Goal: Information Seeking & Learning: Check status

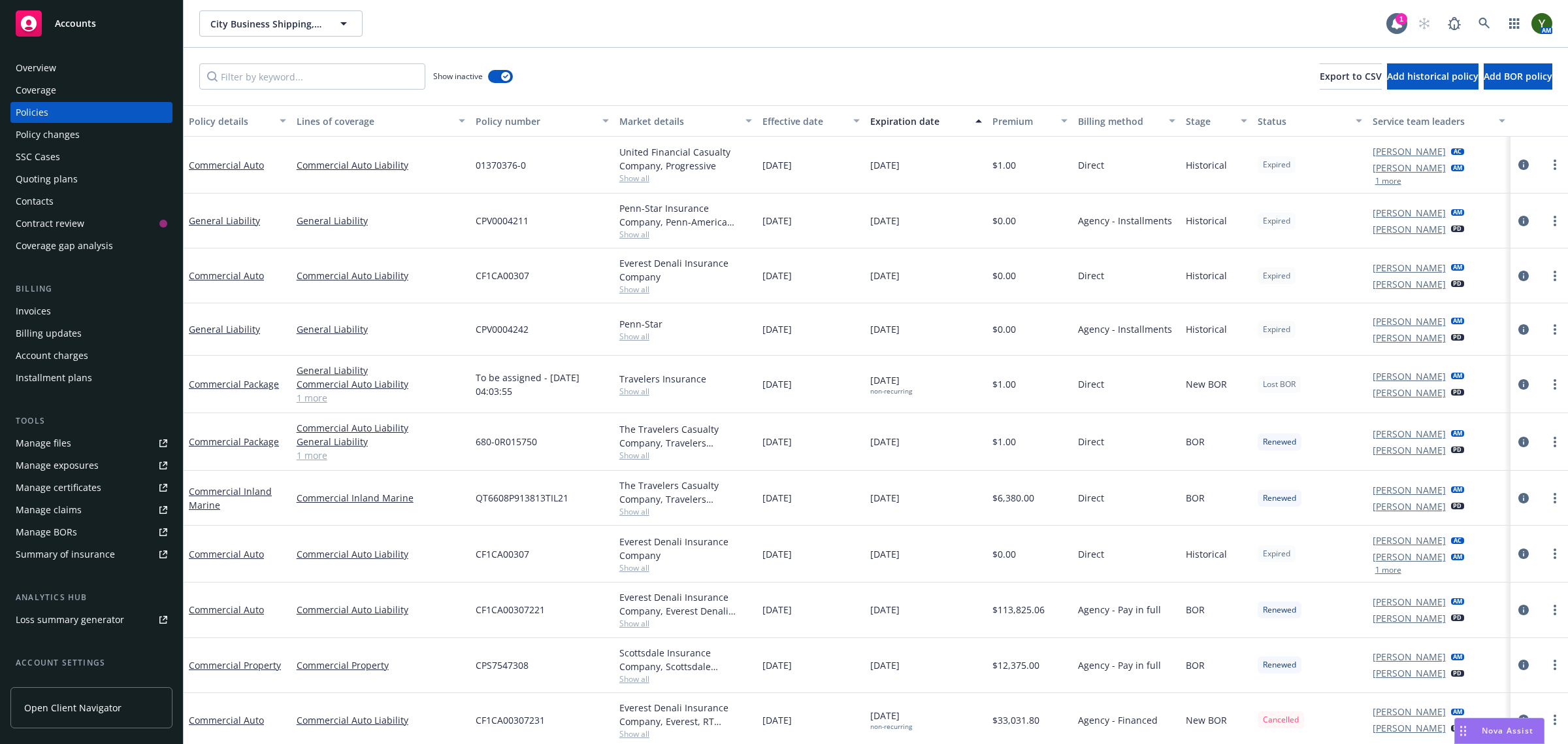
click at [772, 688] on div "03/24/2022" at bounding box center [811, 665] width 108 height 54
click at [1484, 16] on link at bounding box center [1485, 24] width 26 height 26
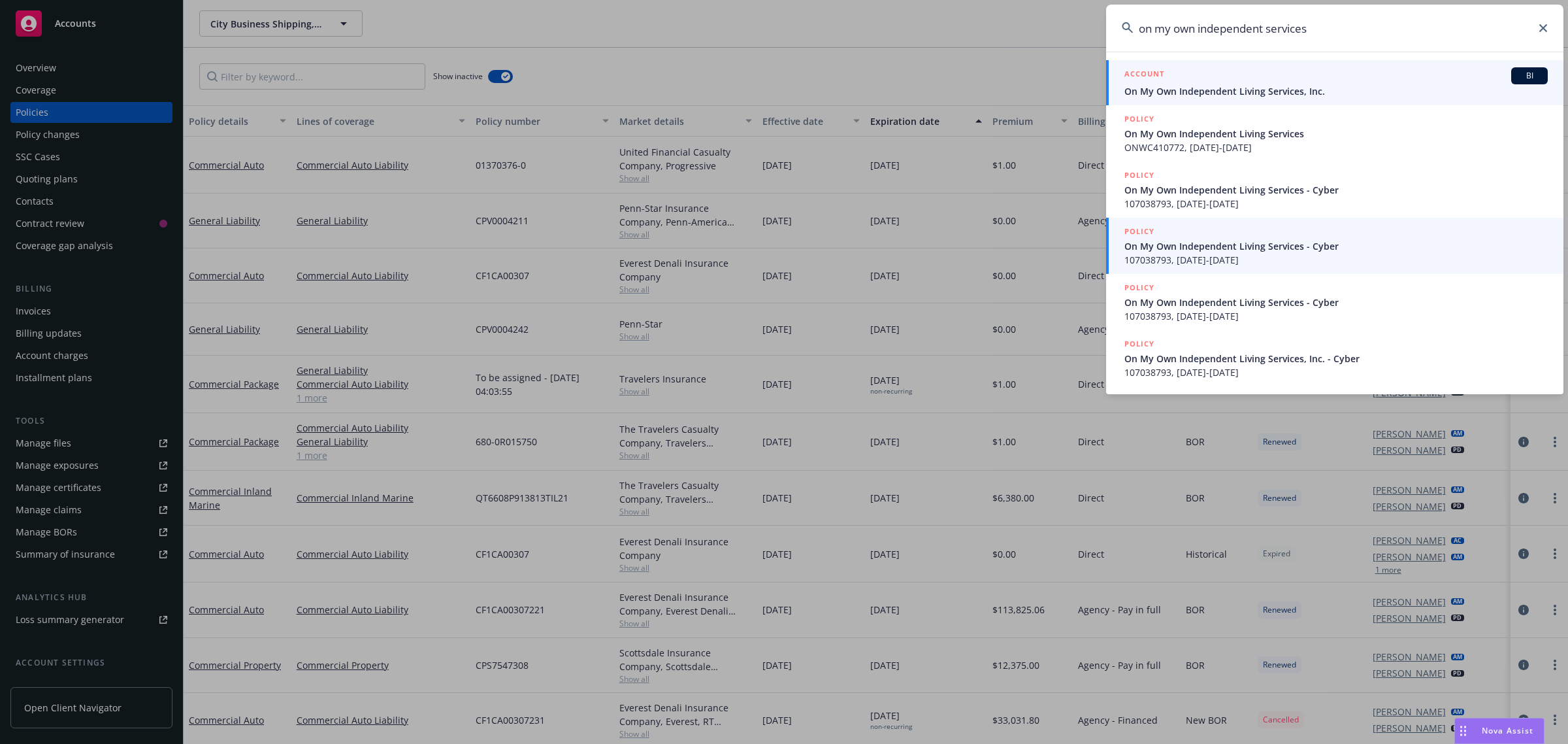
type input "on my own independent services"
click at [1330, 73] on div "ACCOUNT BI" at bounding box center [1336, 75] width 424 height 17
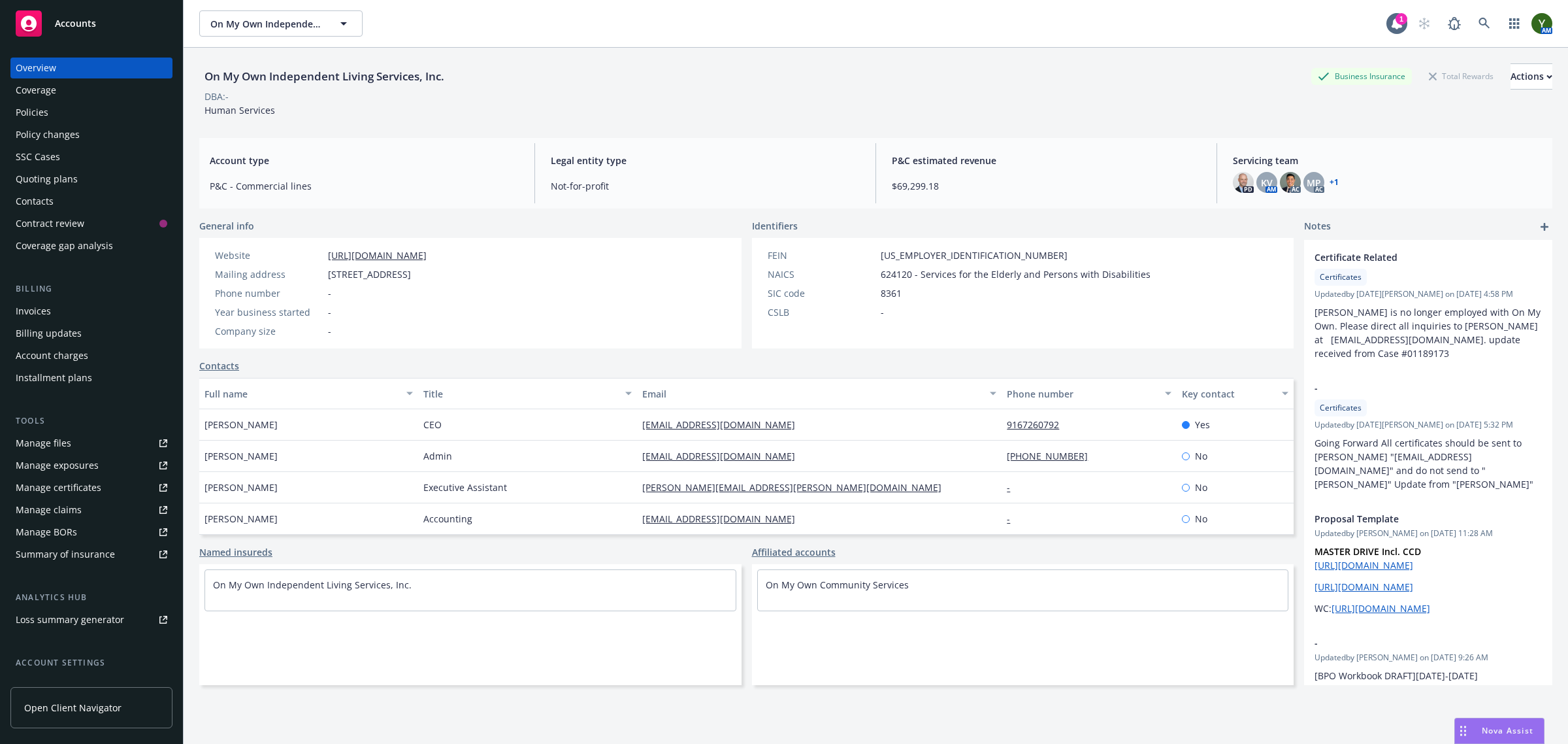
click at [60, 174] on div "Quoting plans" at bounding box center [46, 179] width 62 height 21
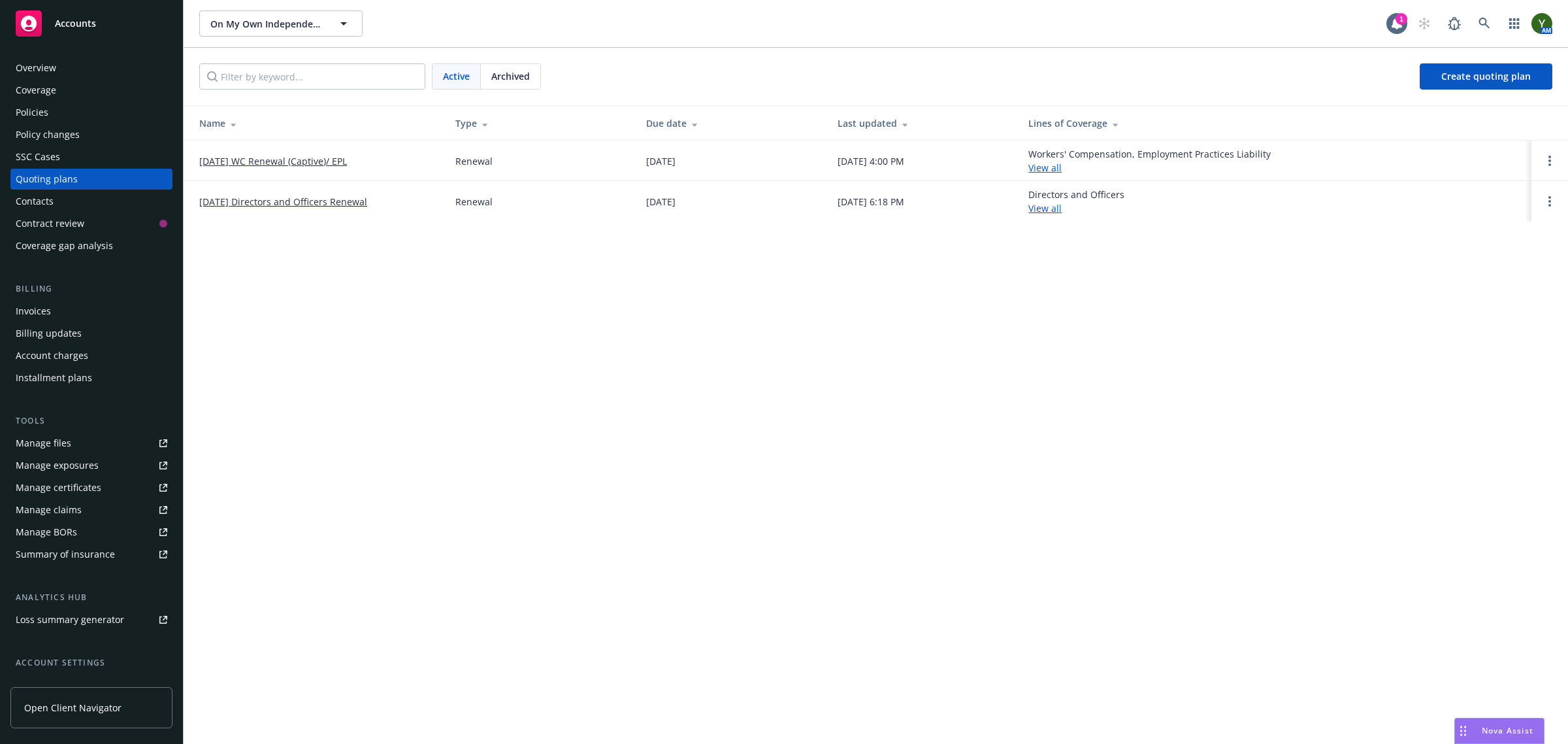
click at [246, 159] on link "10/01/2025 WC Renewal (Captive)/ EPL" at bounding box center [273, 161] width 148 height 14
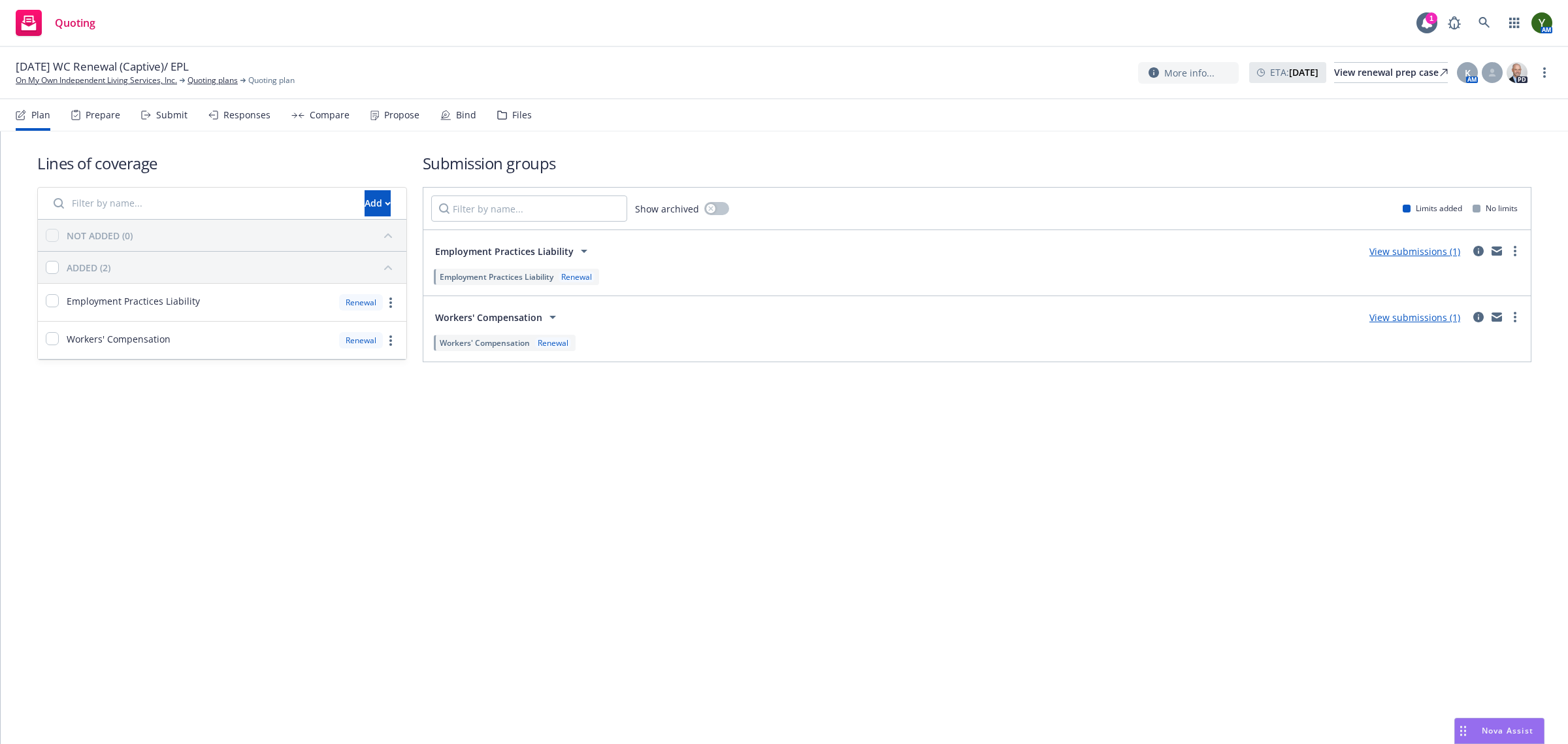
click at [217, 113] on div "Responses" at bounding box center [240, 114] width 62 height 32
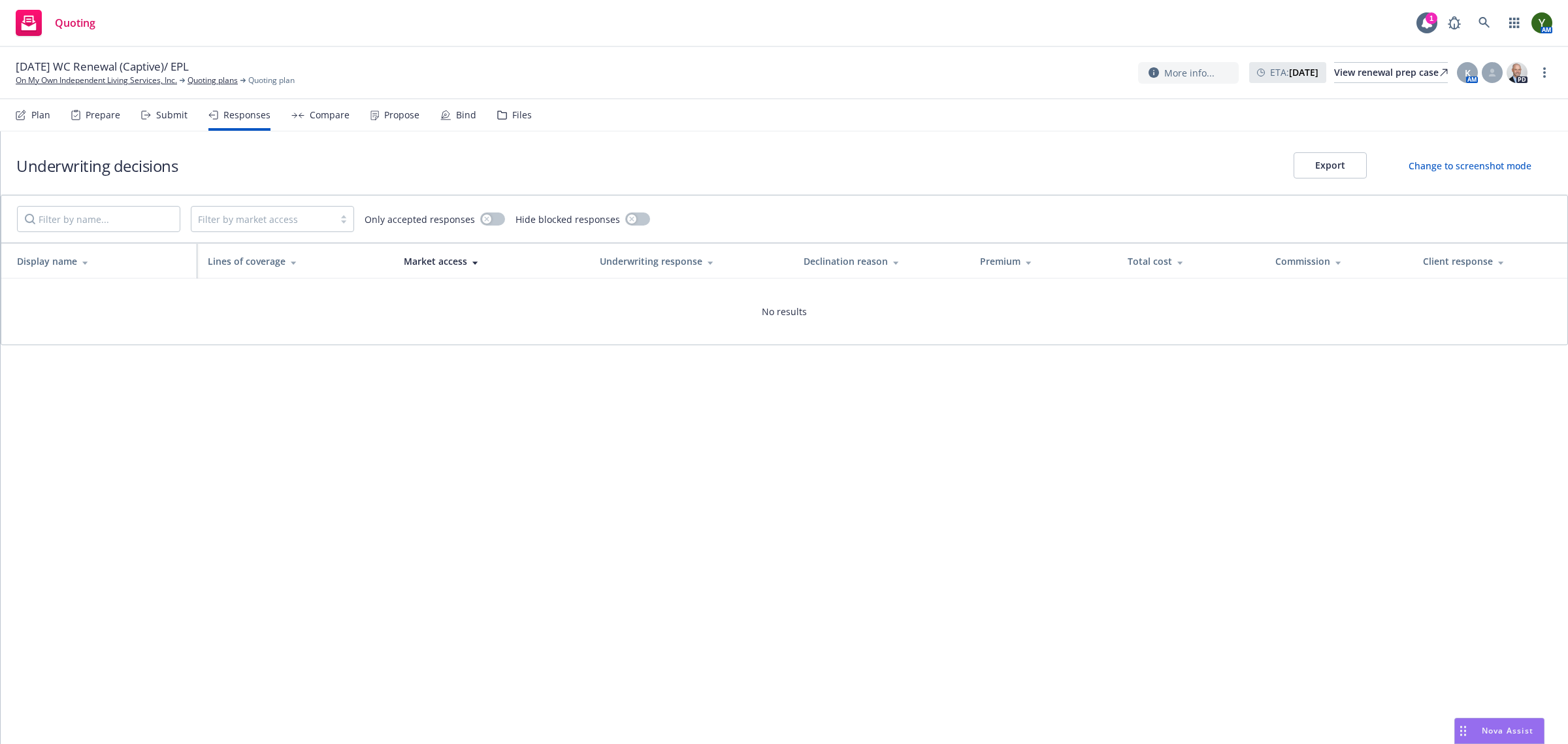
click at [85, 127] on div "Prepare" at bounding box center [95, 114] width 49 height 32
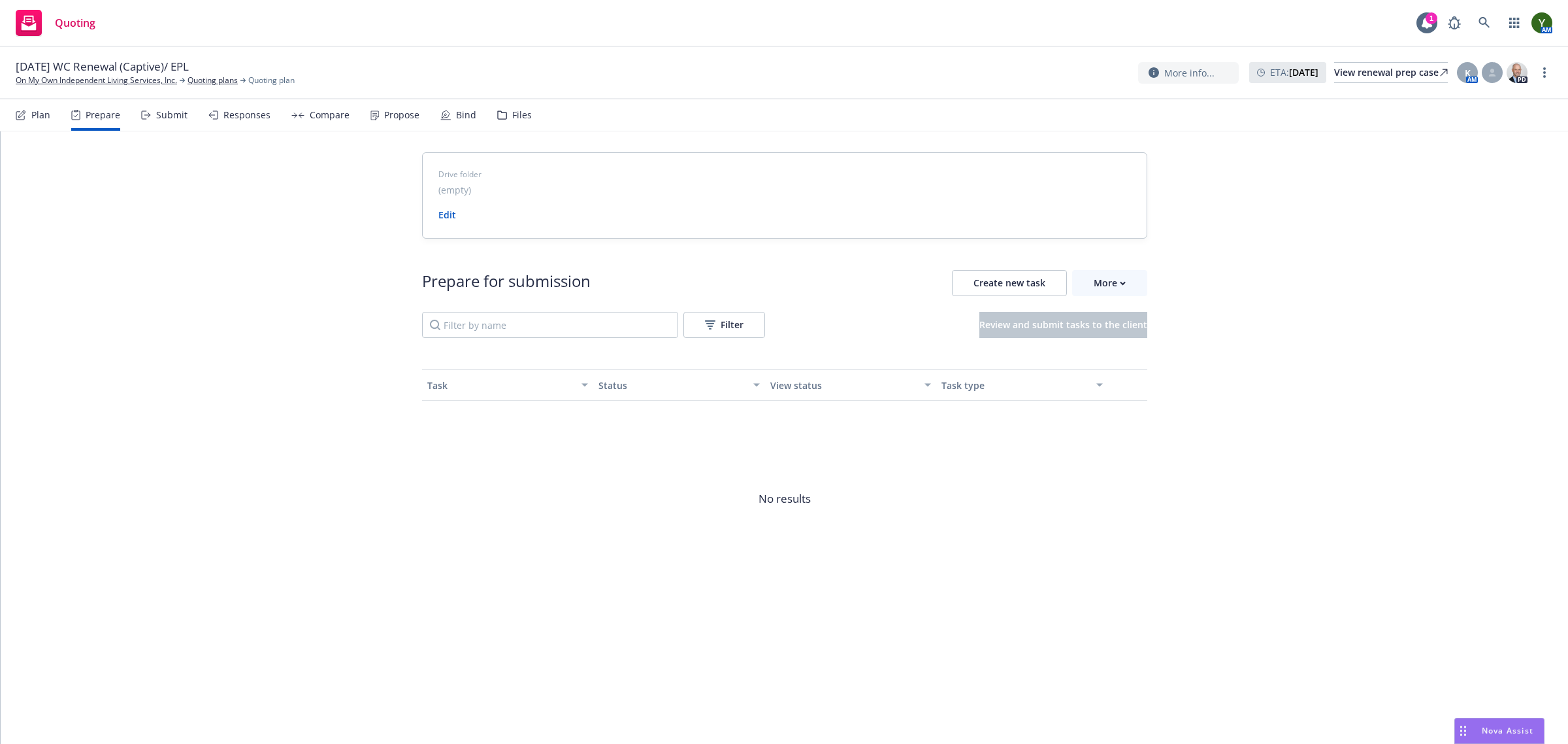
click at [33, 112] on div "Plan" at bounding box center [41, 115] width 19 height 11
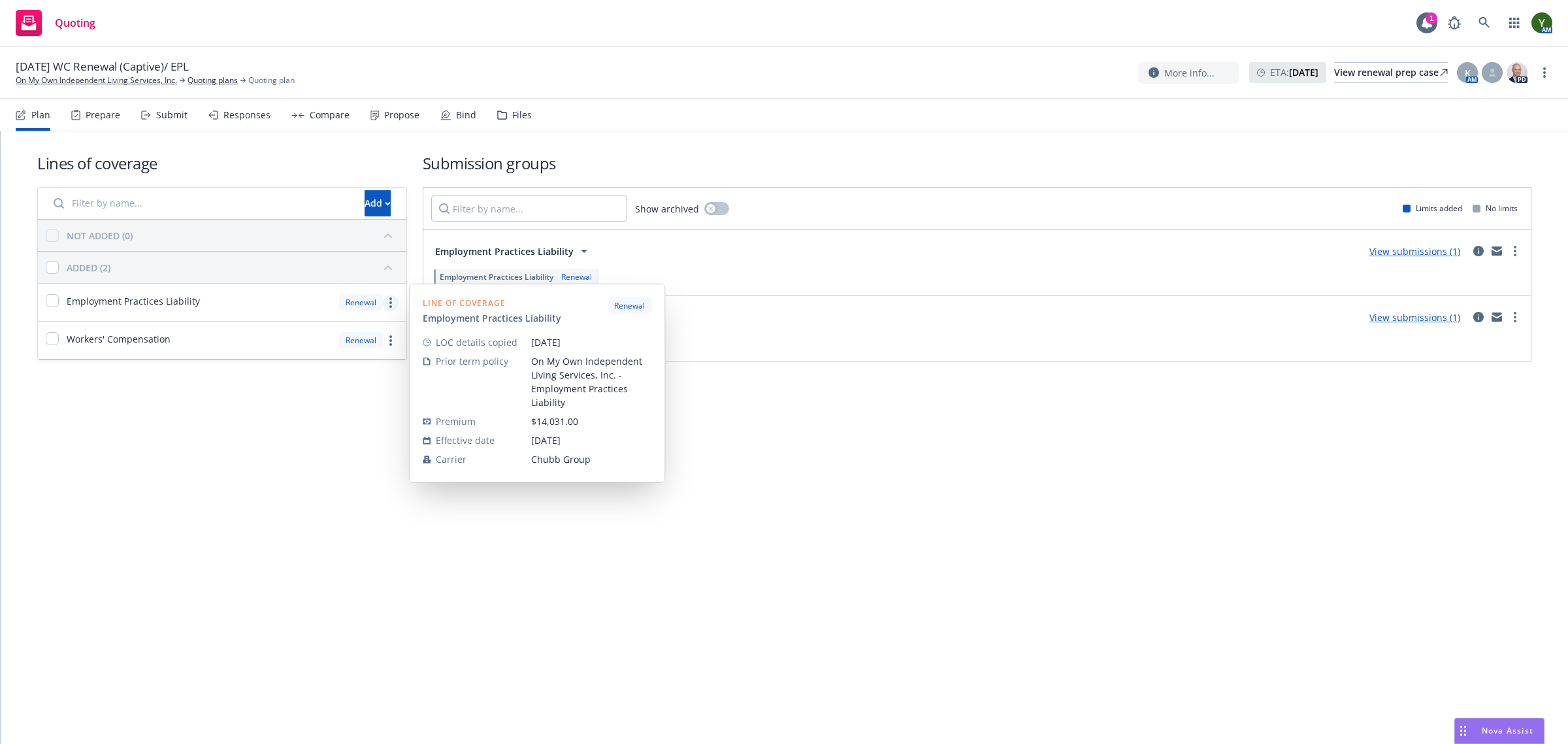
click at [389, 304] on circle "more" at bounding box center [390, 302] width 3 height 3
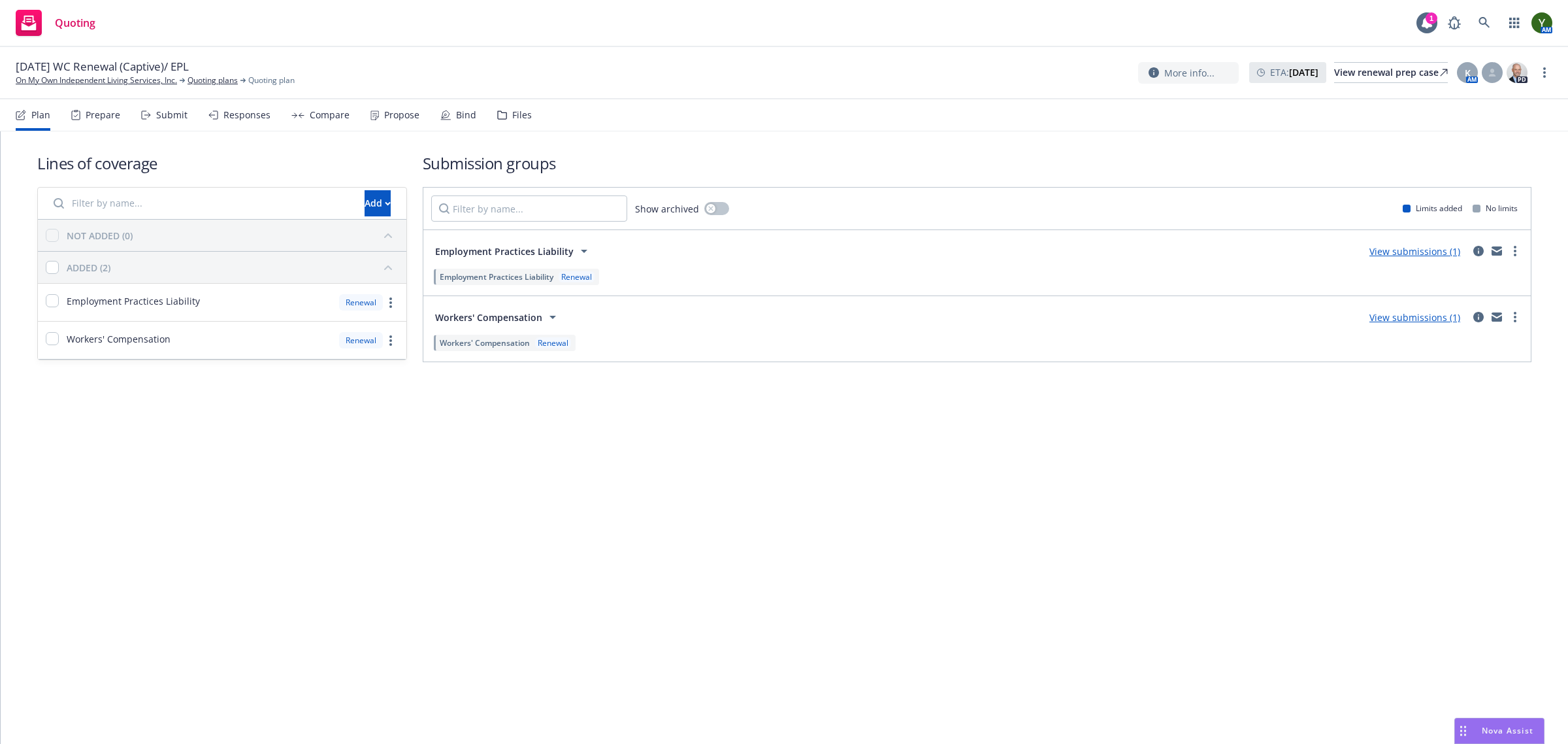
drag, startPoint x: 778, startPoint y: 467, endPoint x: 683, endPoint y: 364, distance: 140.1
click at [776, 468] on div "Lines of coverage Add NOT ADDED (0) ADDED (2) Employment Practices Liability Re…" at bounding box center [785, 437] width 1568 height 612
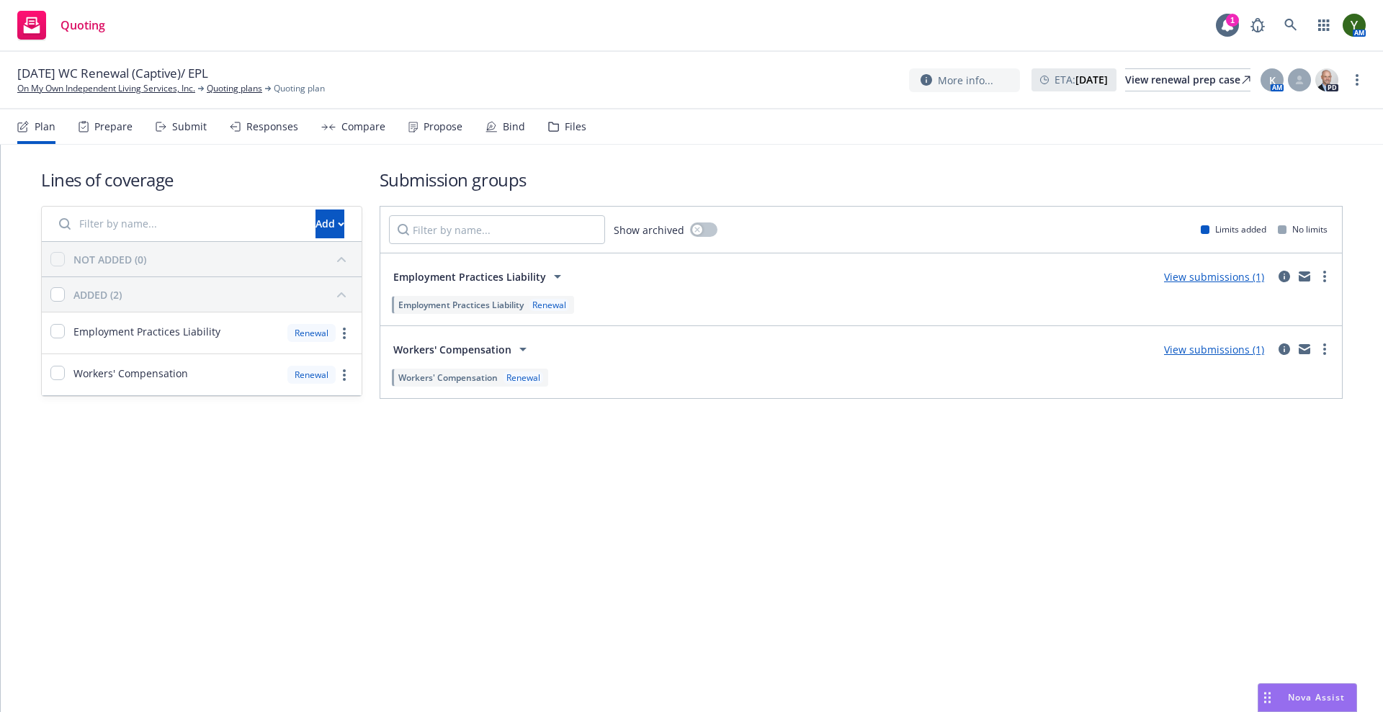
click at [1318, 701] on span "Nova Assist" at bounding box center [1316, 697] width 57 height 12
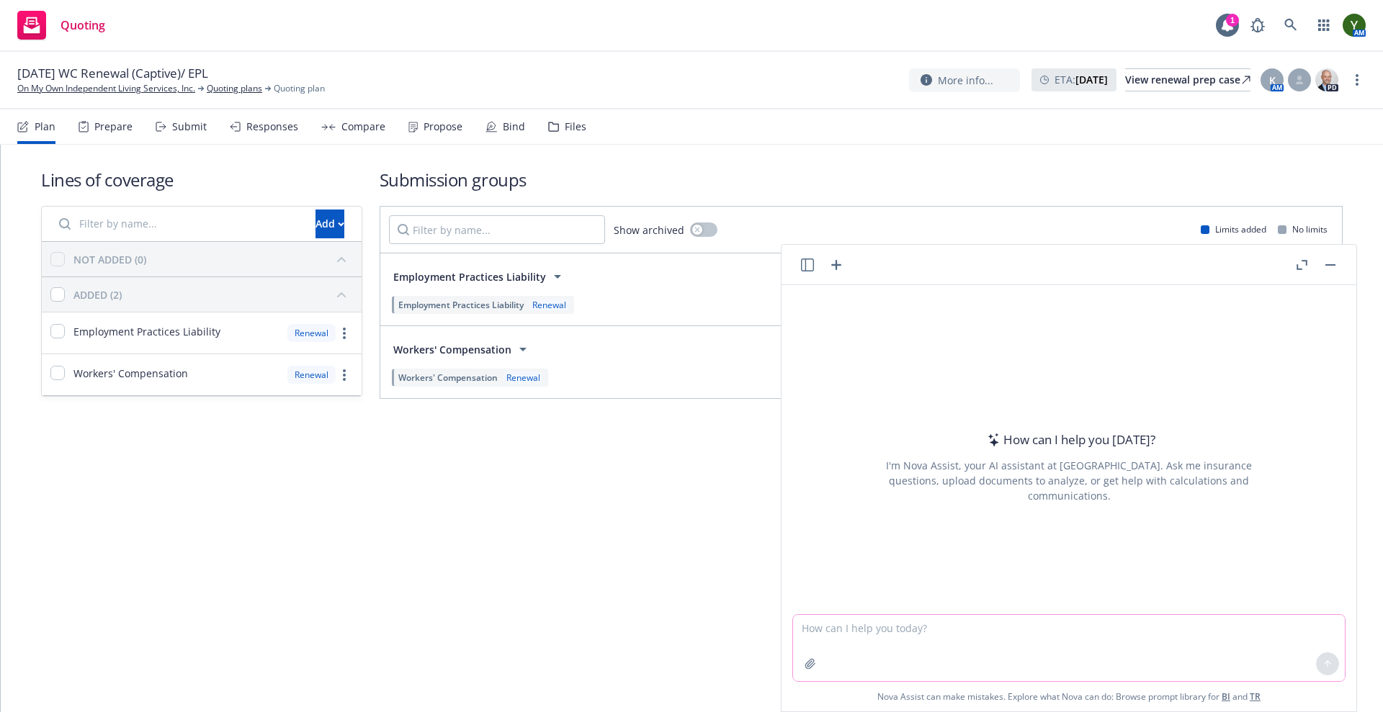
click at [811, 660] on button "button" at bounding box center [810, 663] width 23 height 23
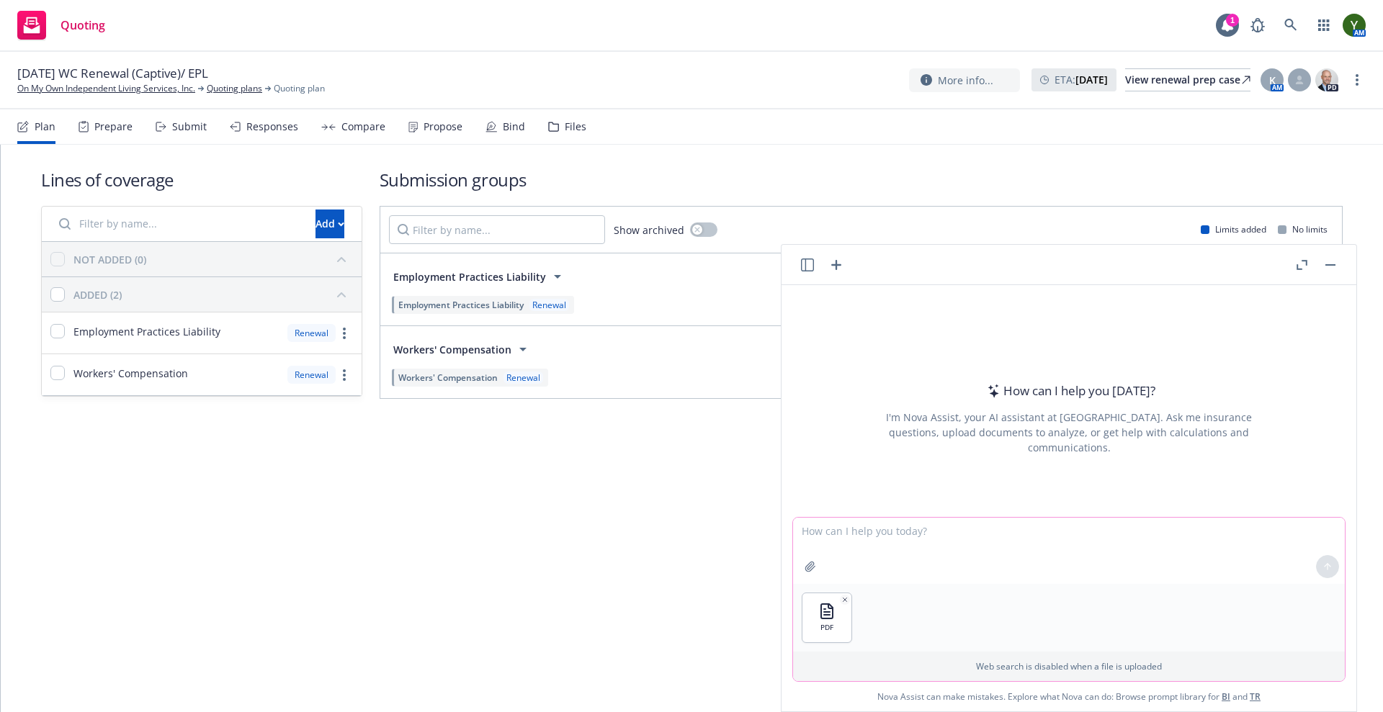
click at [894, 531] on textarea at bounding box center [1069, 551] width 552 height 66
type textarea "review the attached document and answer the following questions"
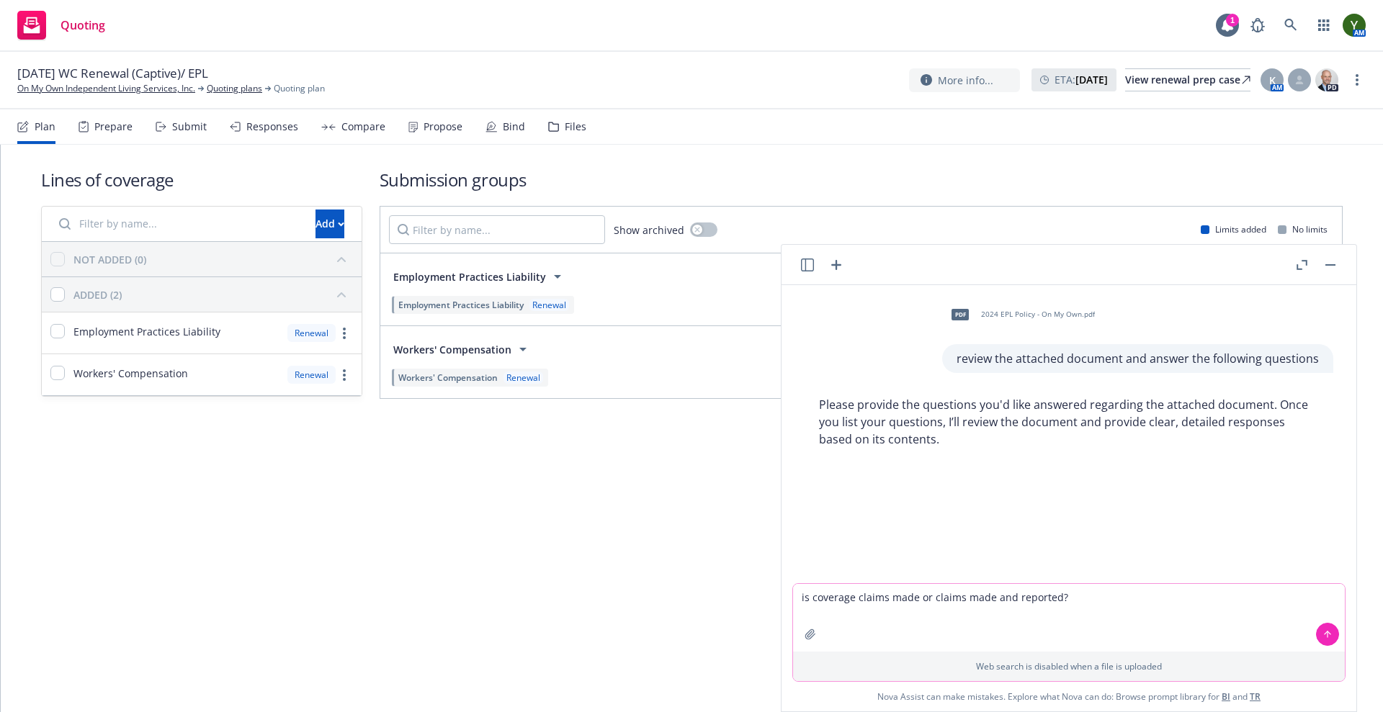
click at [793, 611] on textarea "is coverage claims made or claims made and reported?" at bounding box center [1069, 618] width 552 height 68
click at [1104, 591] on textarea "1. is coverage claims made or claims made and reported?" at bounding box center [1069, 618] width 552 height 68
click at [1104, 593] on textarea "1. is coverage claims made or claims made and reported?" at bounding box center [1069, 618] width 552 height 68
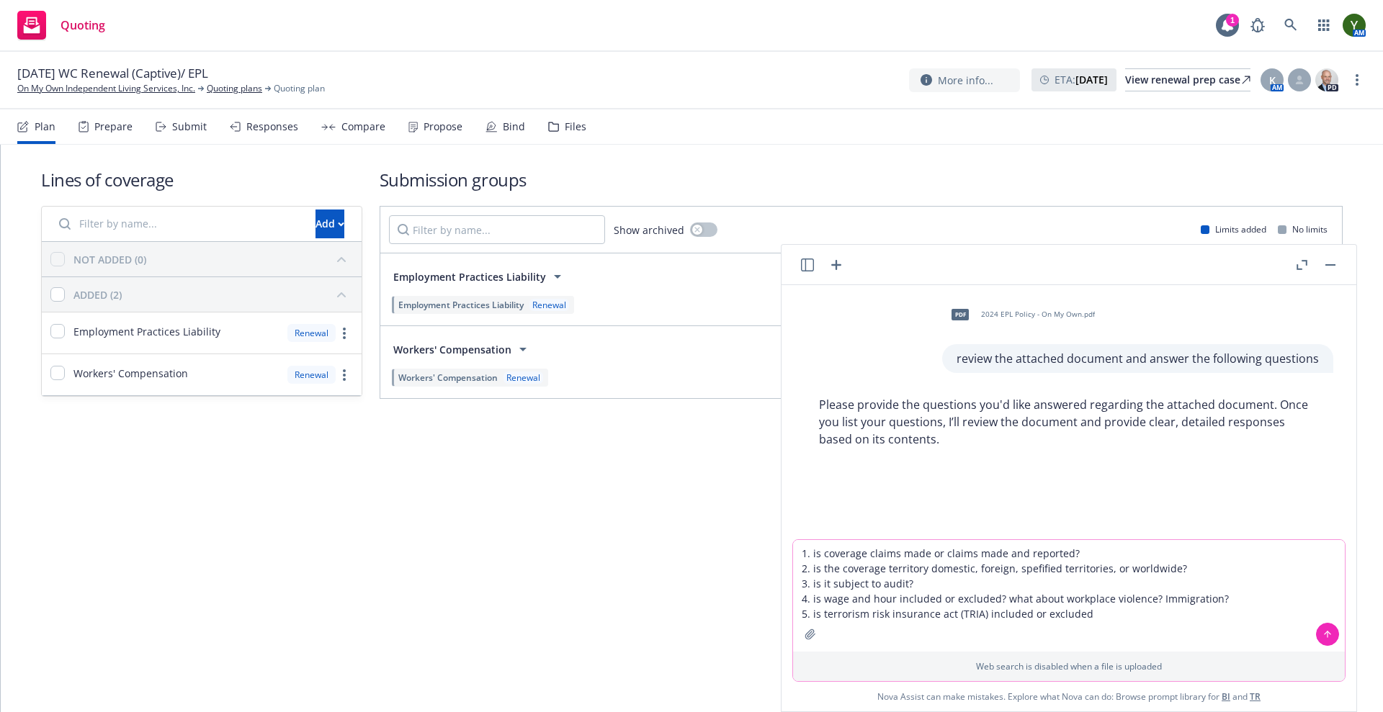
type textarea "1. is coverage claims made or claims made and reported? 2. is the coverage terr…"
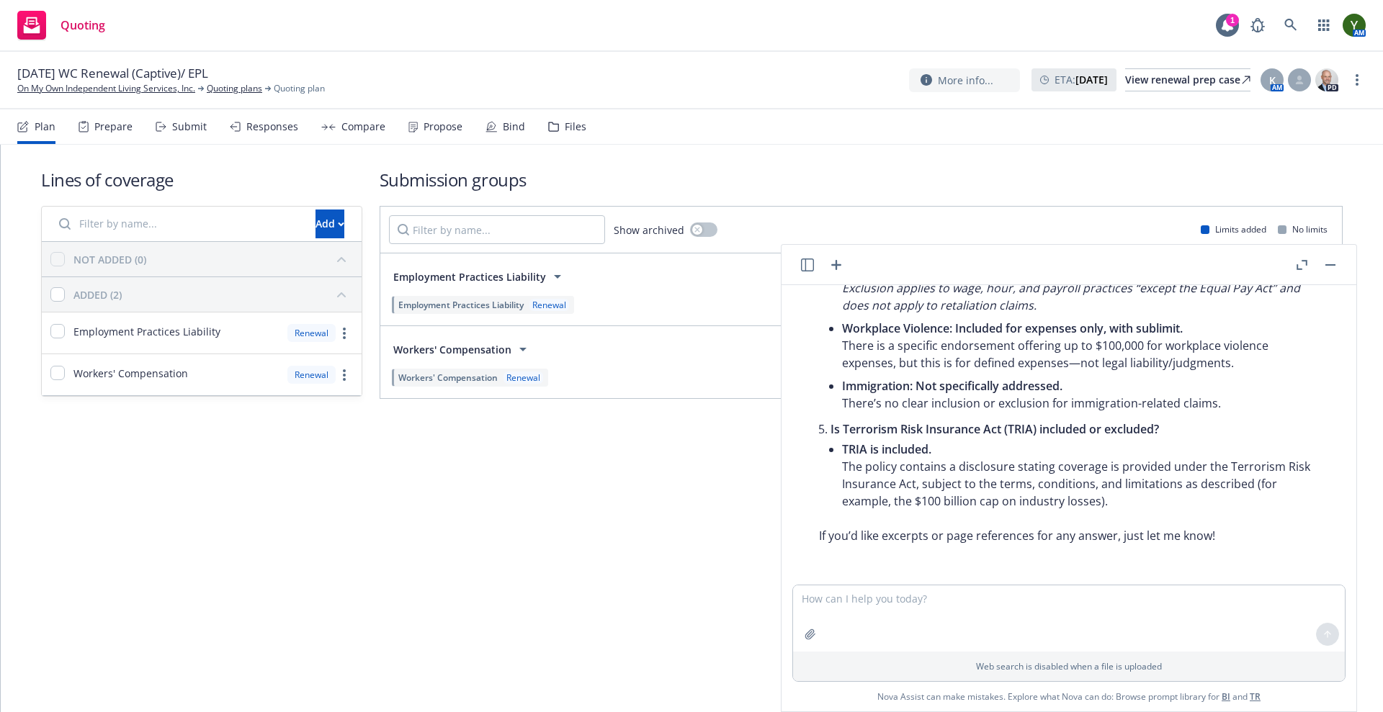
scroll to position [704, 0]
click at [835, 596] on textarea at bounding box center [1069, 618] width 552 height 66
click at [923, 592] on textarea "what about the following:" at bounding box center [1069, 618] width 552 height 68
paste textarea "Retention 0.00 Mass Class Action Retention 0.00 State Specific Retention 0.00 S…"
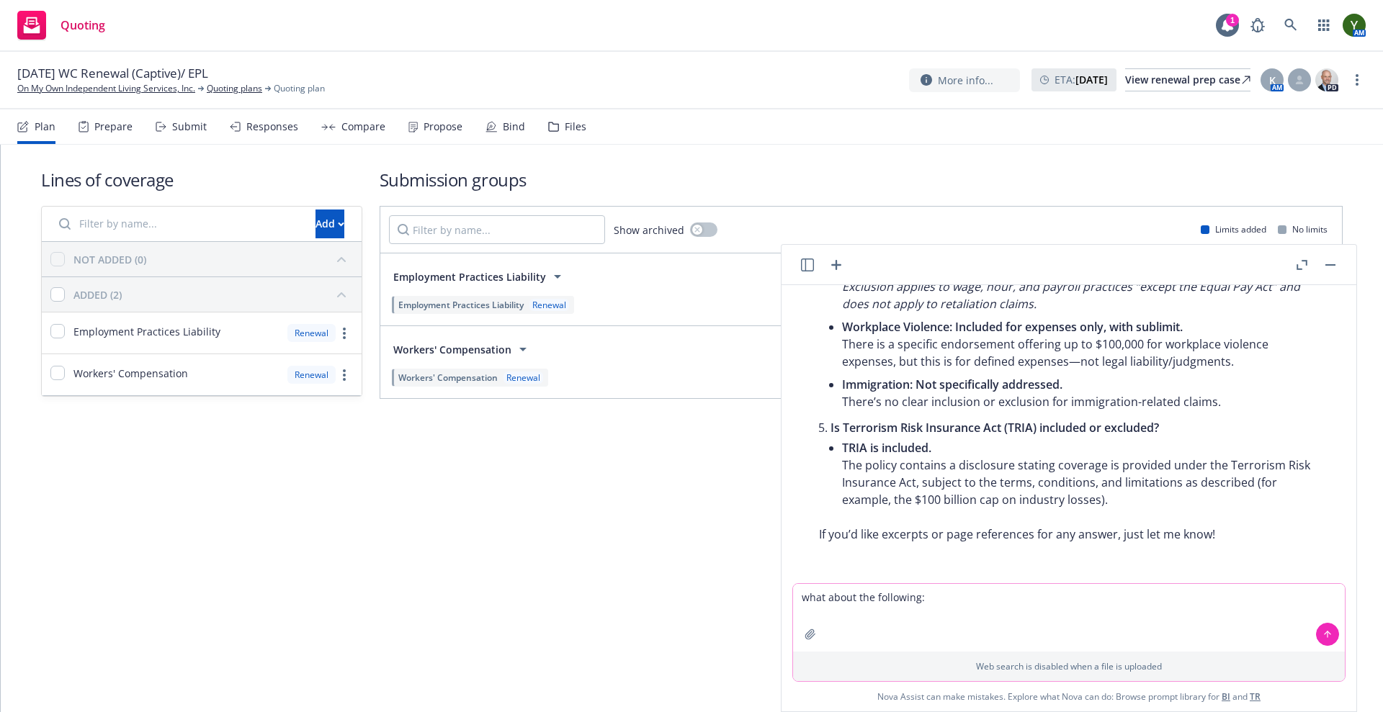
type textarea "what about the following: Retention 0.00 Mass Class Action Retention 0.00 State…"
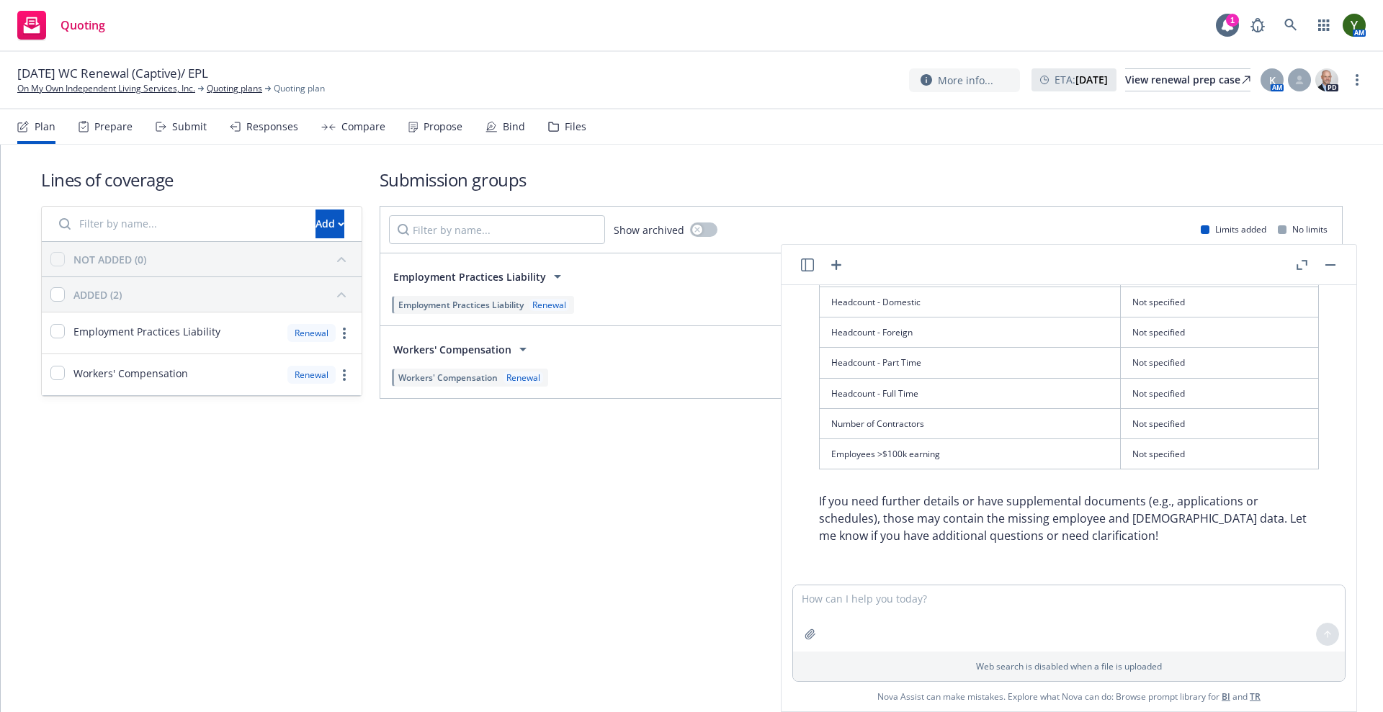
scroll to position [1794, 0]
click at [1324, 261] on button "button" at bounding box center [1329, 264] width 17 height 17
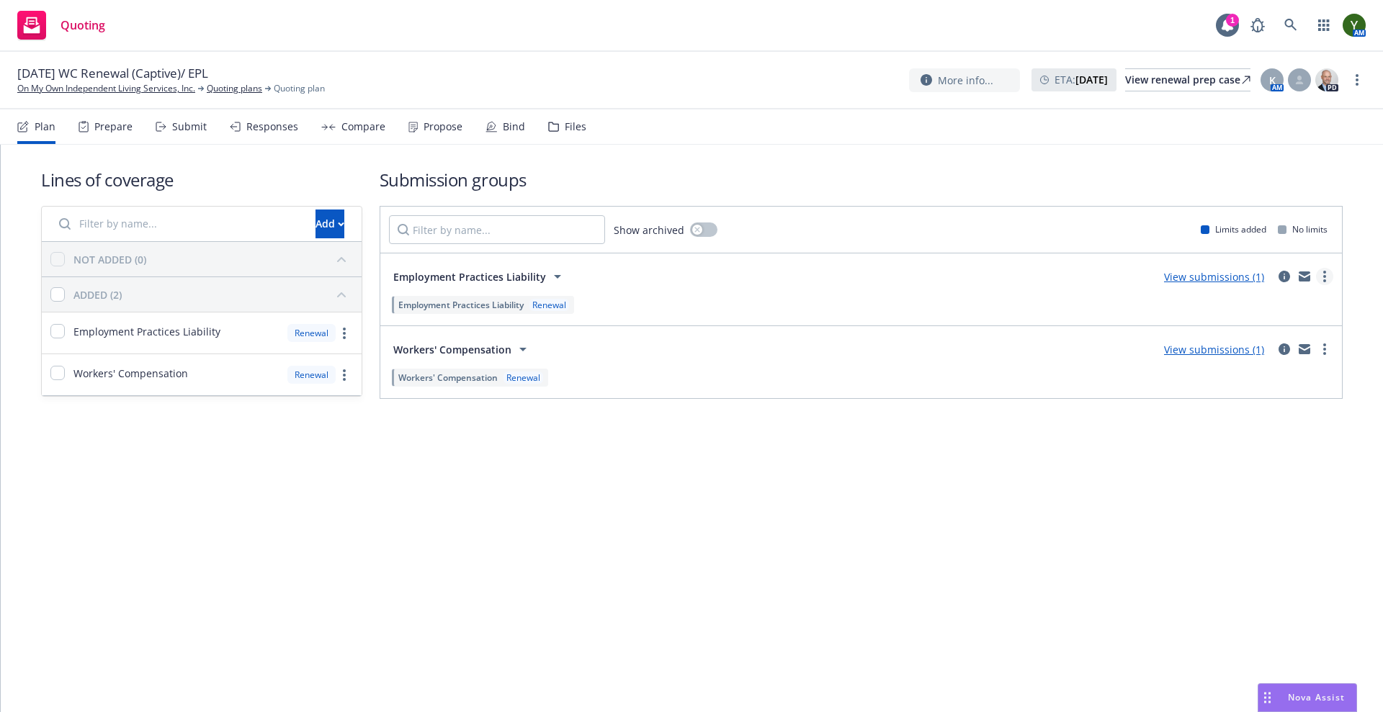
click at [1320, 274] on link "more" at bounding box center [1324, 276] width 17 height 17
click at [370, 398] on div "Lines of coverage Add NOT ADDED (0) ADDED (2) Employment Practices Liability Re…" at bounding box center [691, 283] width 1301 height 231
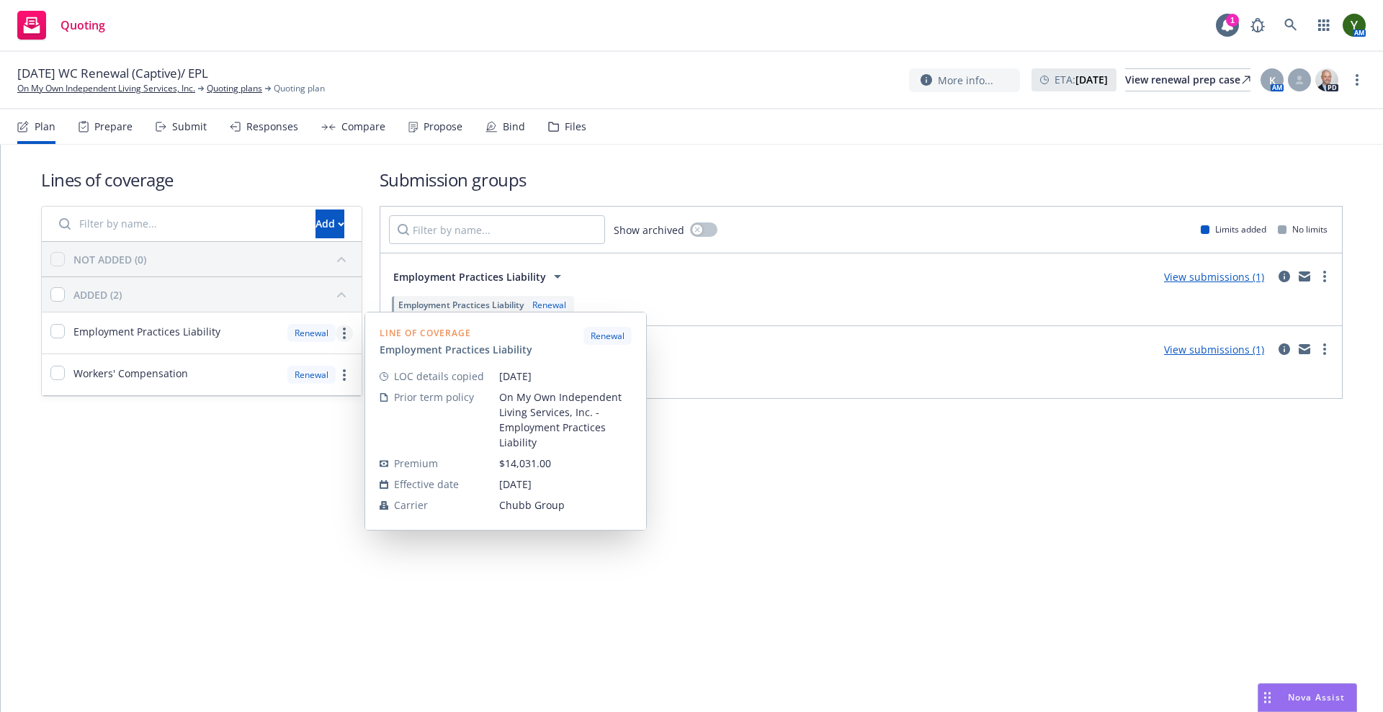
click at [352, 333] on link "more" at bounding box center [344, 333] width 17 height 17
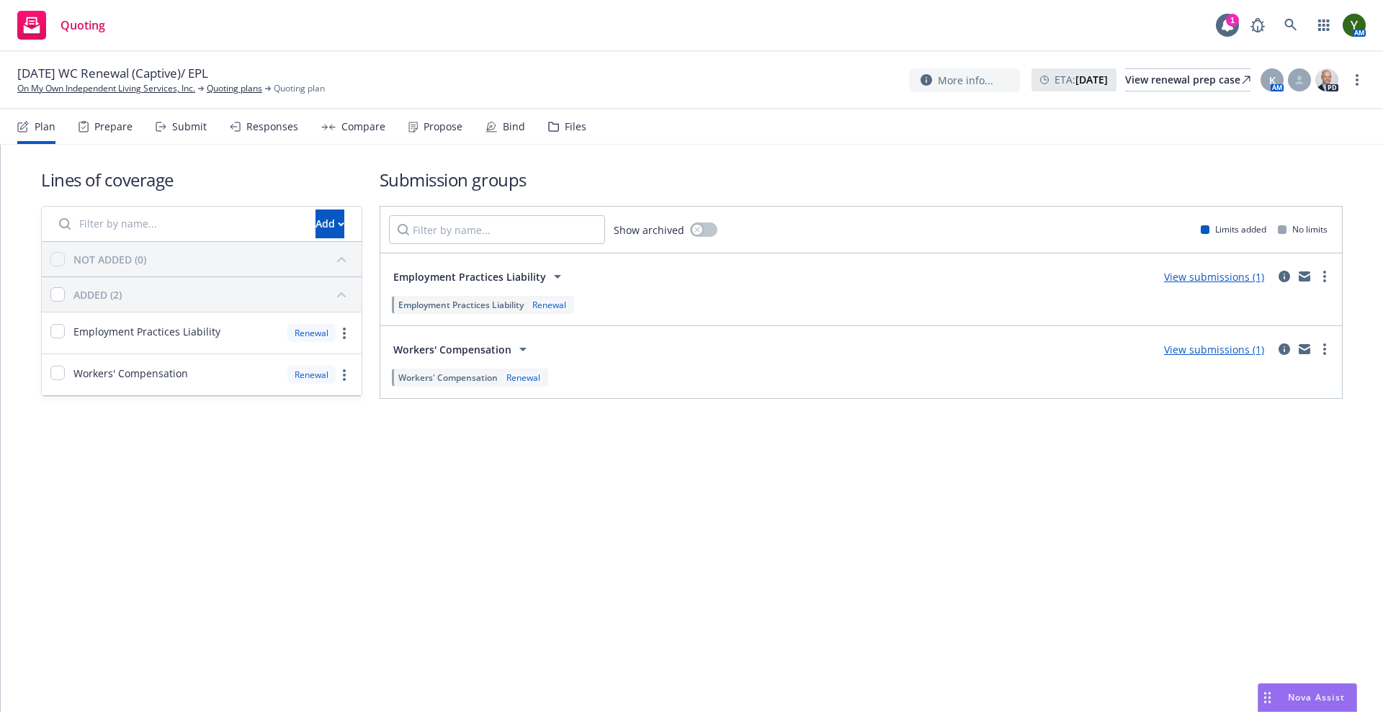
click at [109, 458] on div "Lines of coverage Add NOT ADDED (0) ADDED (2) Employment Practices Liability Re…" at bounding box center [692, 304] width 1382 height 318
click at [108, 127] on div "Prepare" at bounding box center [113, 127] width 38 height 12
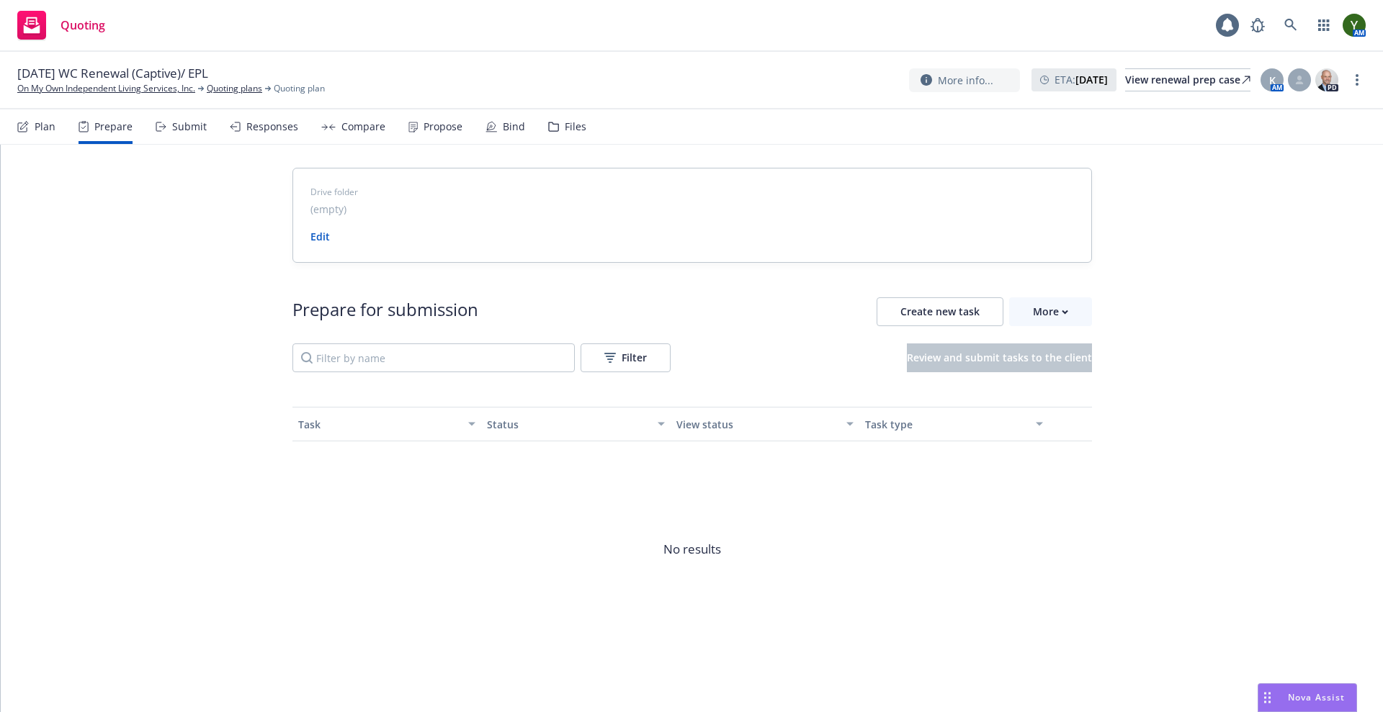
click at [187, 122] on div "Submit" at bounding box center [189, 127] width 35 height 12
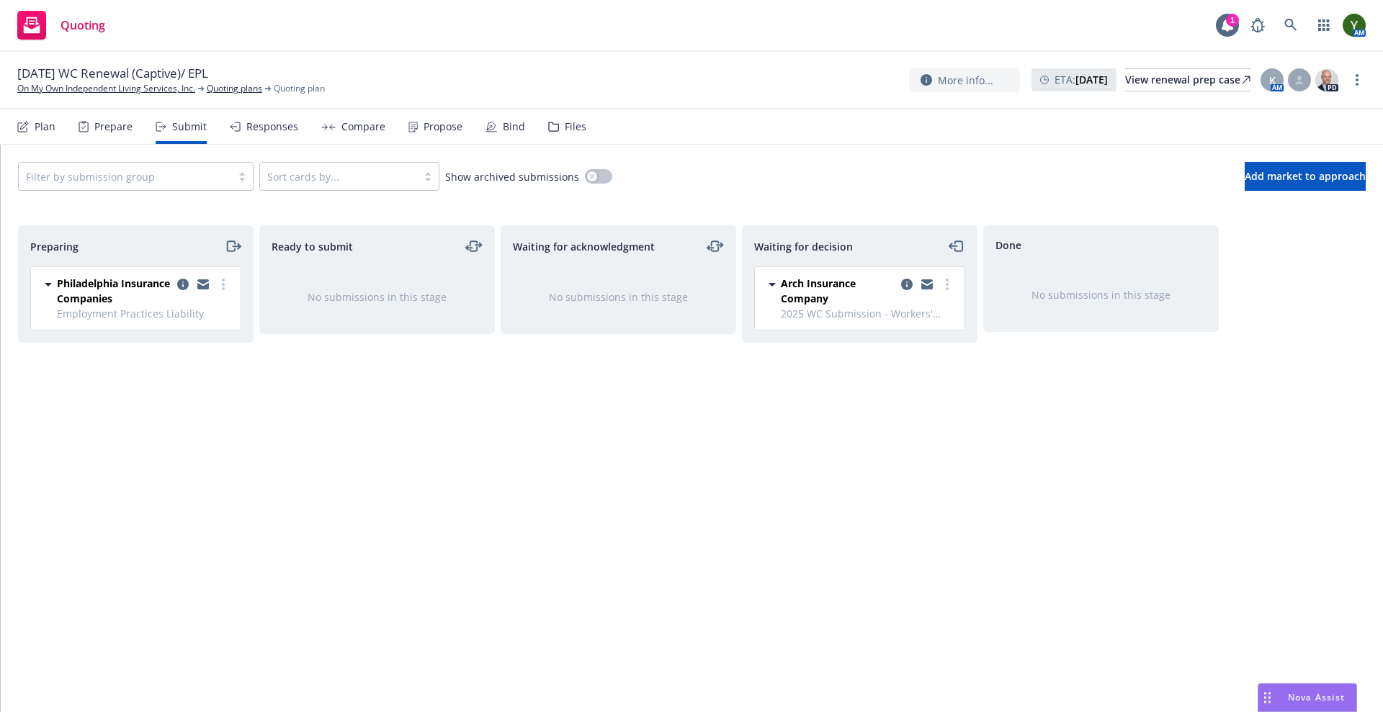
click at [45, 121] on div "Plan" at bounding box center [45, 127] width 21 height 12
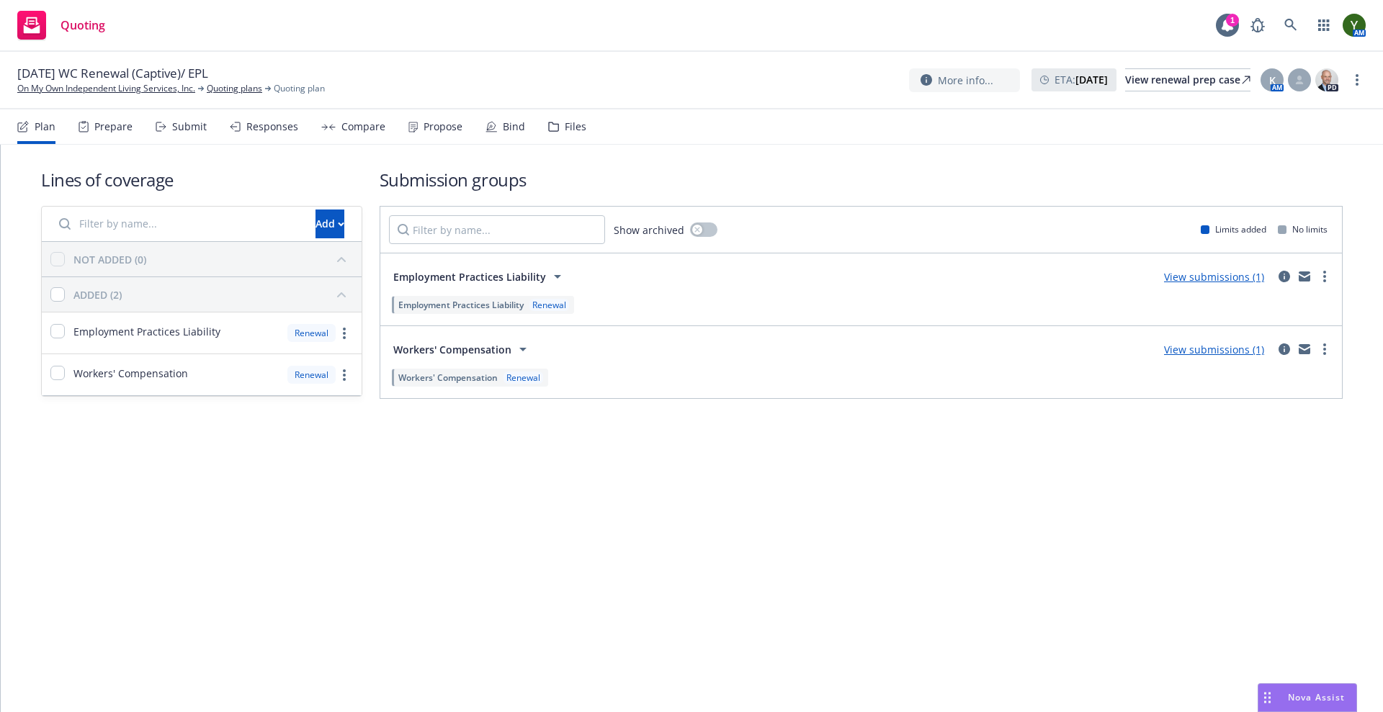
click at [438, 127] on div "Propose" at bounding box center [442, 127] width 39 height 12
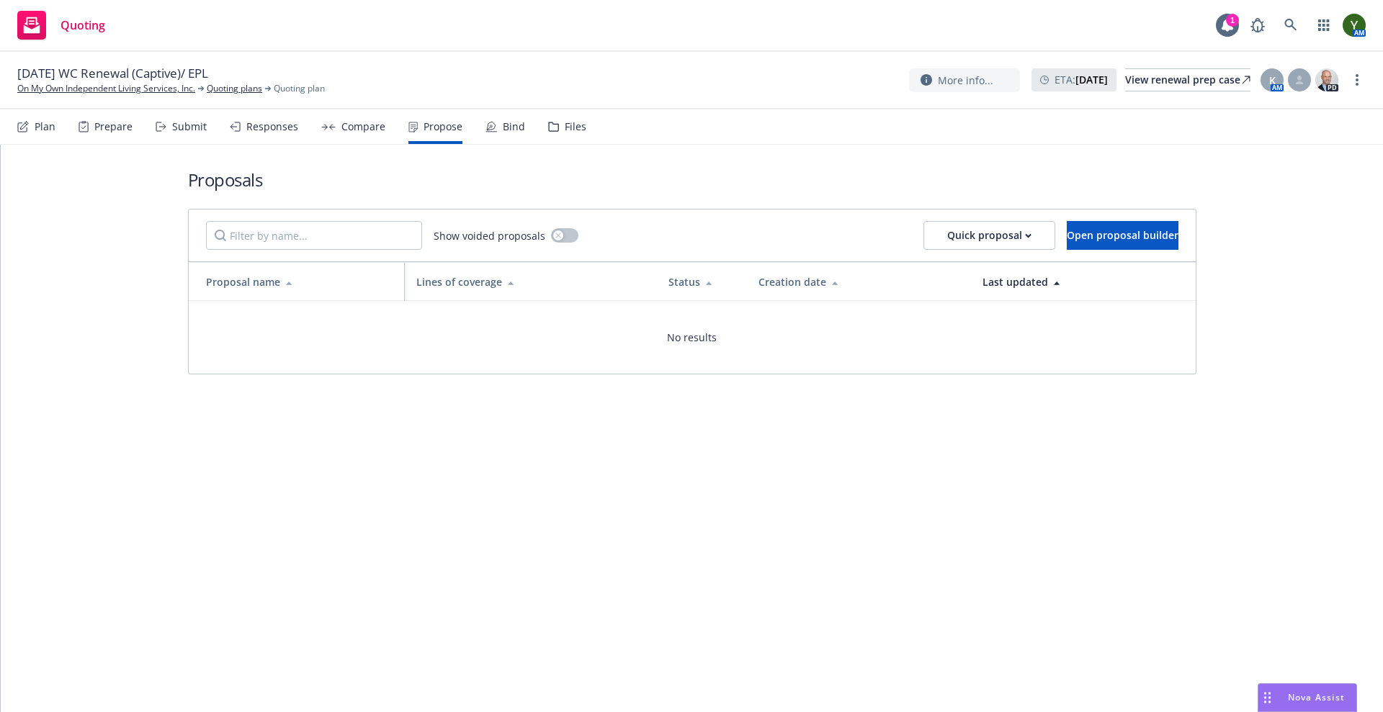
click at [364, 125] on div "Plan Prepare Submit Responses Compare Propose Bind Files" at bounding box center [301, 126] width 569 height 35
click at [364, 125] on div "Compare" at bounding box center [363, 127] width 44 height 12
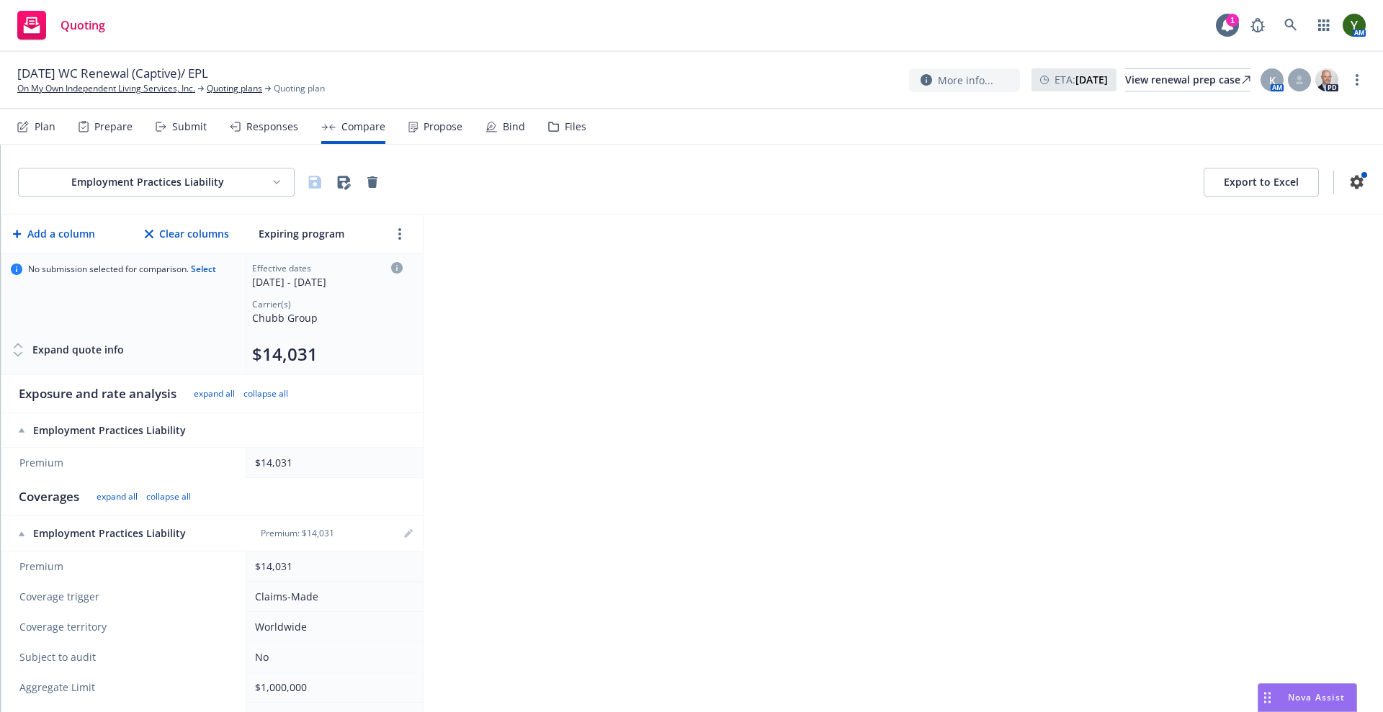
click at [170, 118] on div "Submit" at bounding box center [181, 126] width 51 height 35
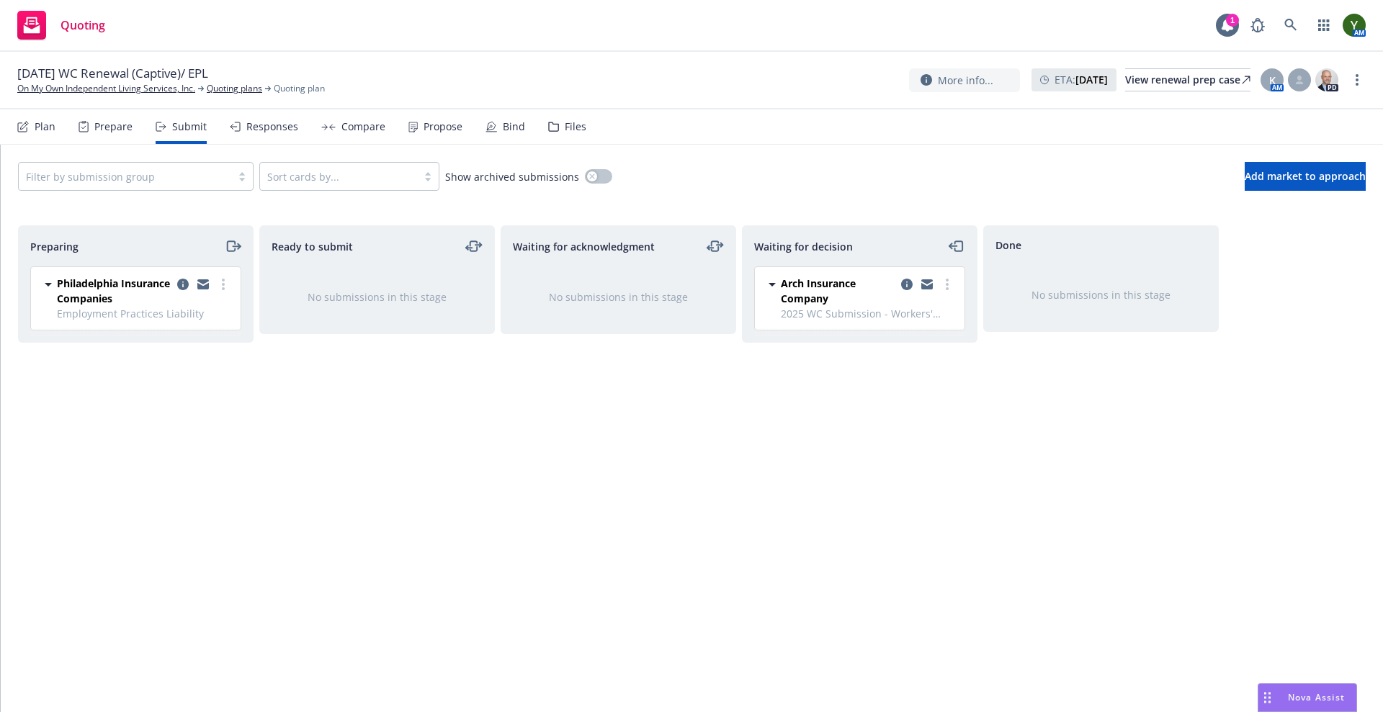
click at [118, 129] on div "Prepare" at bounding box center [113, 127] width 38 height 12
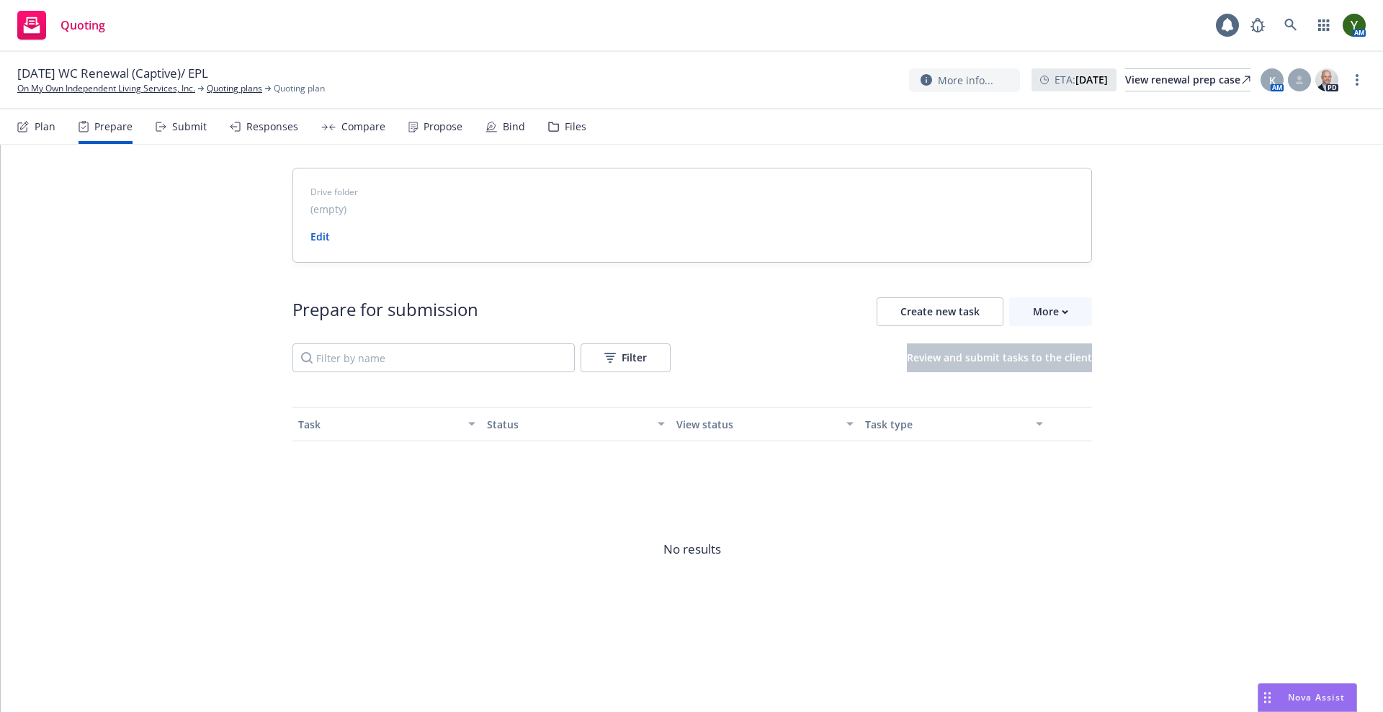
click at [59, 133] on div "Plan Prepare Submit Responses Compare Propose Bind Files" at bounding box center [301, 126] width 569 height 35
click at [40, 129] on div "Plan" at bounding box center [45, 127] width 21 height 12
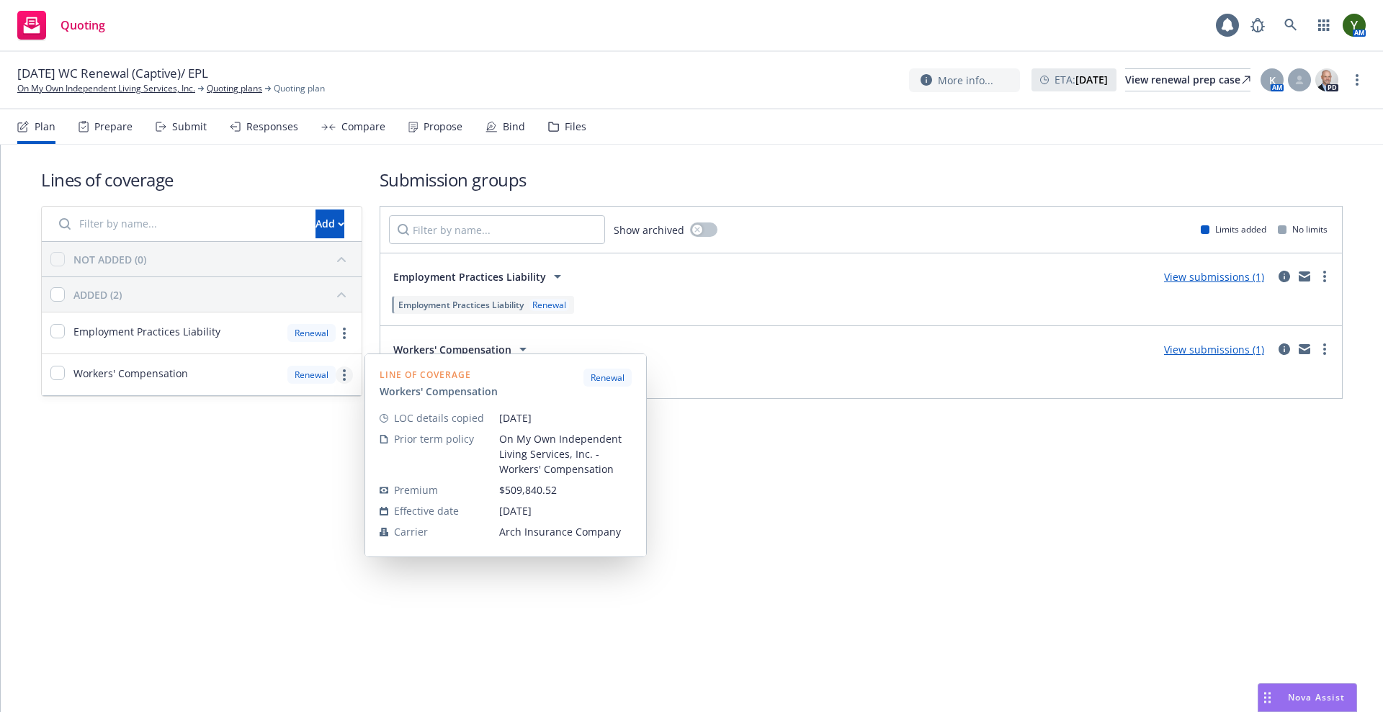
click at [344, 369] on circle "more" at bounding box center [344, 370] width 3 height 3
click at [278, 439] on span "Copy coverage details from prior term" at bounding box center [243, 439] width 218 height 14
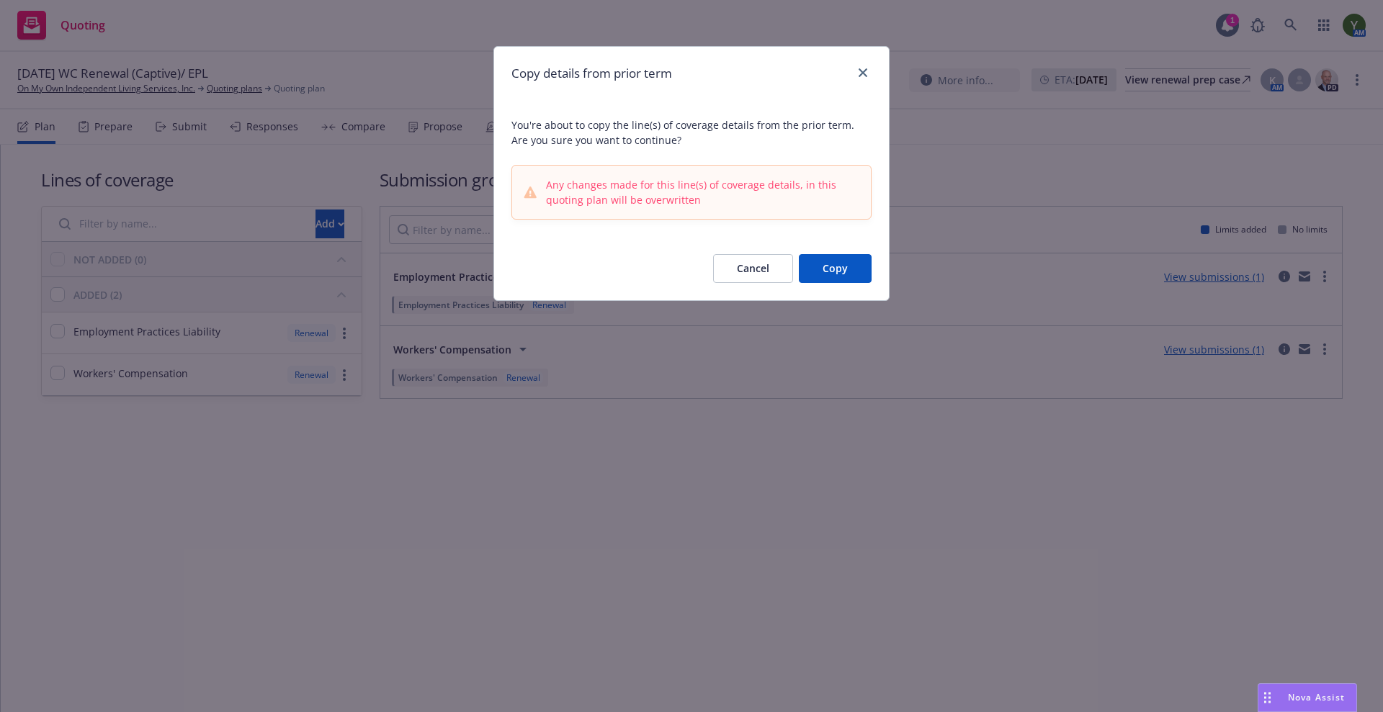
click at [820, 266] on button "Copy" at bounding box center [835, 268] width 73 height 29
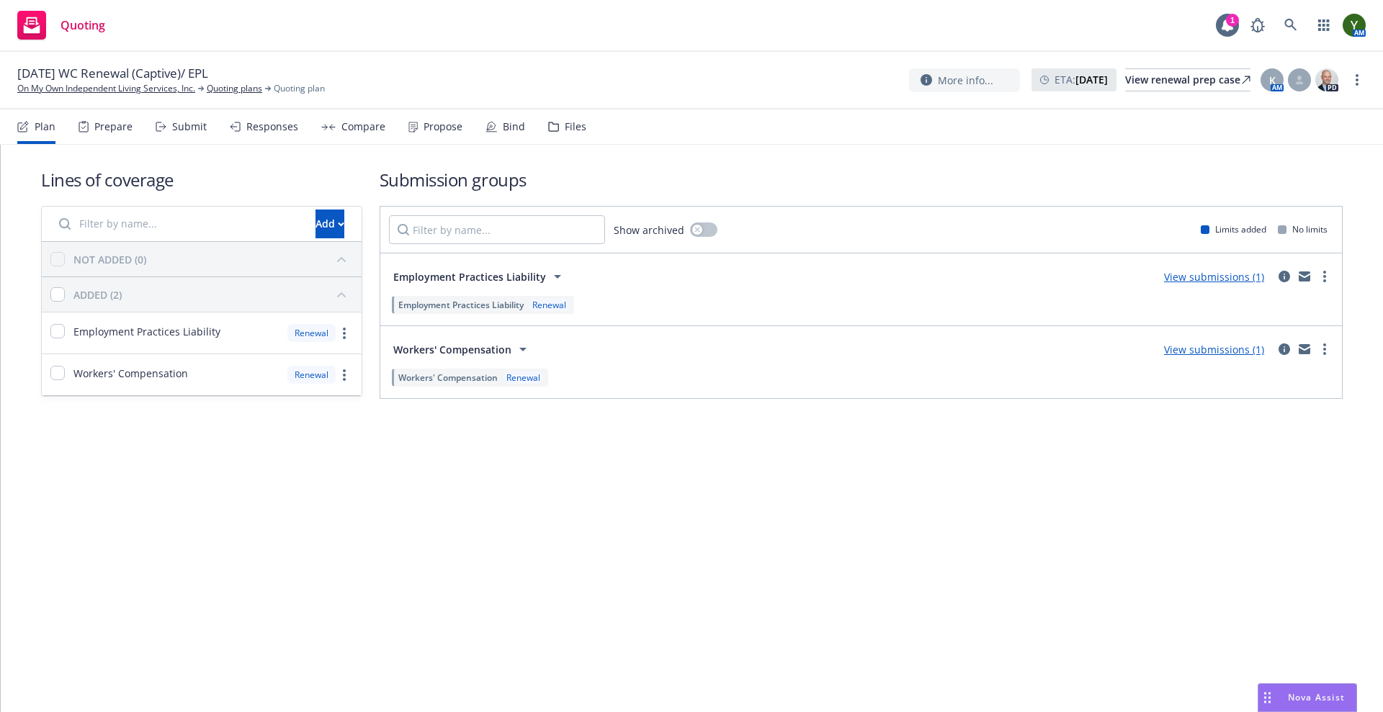
click at [186, 130] on div "Submit" at bounding box center [189, 127] width 35 height 12
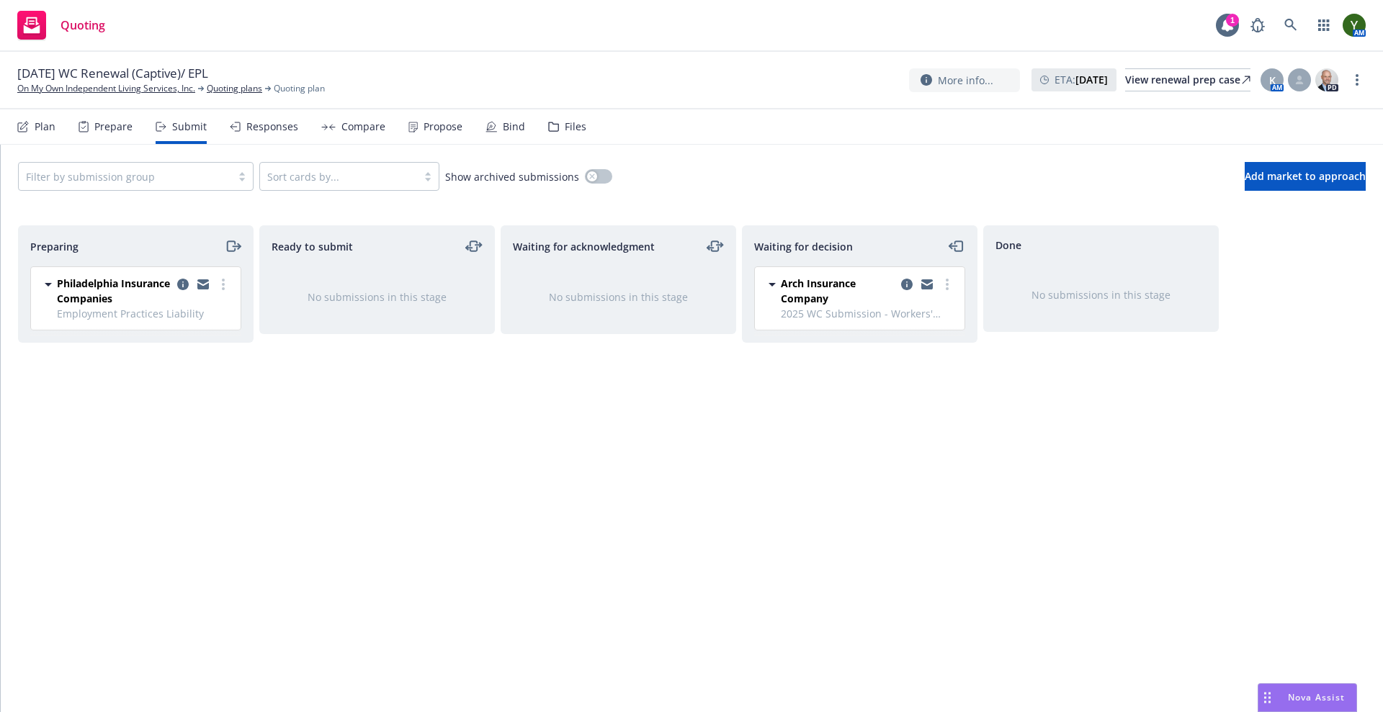
click at [432, 138] on div "Propose" at bounding box center [435, 126] width 54 height 35
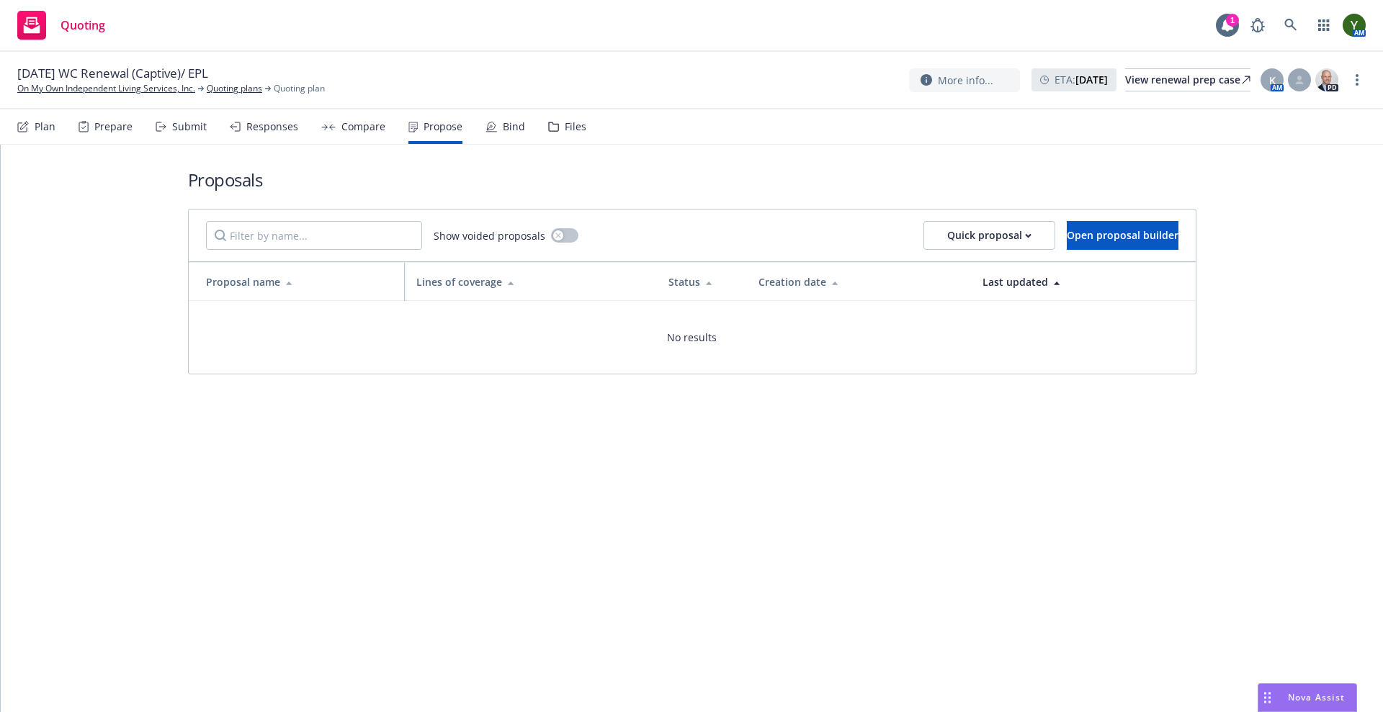
click at [333, 135] on div "Compare" at bounding box center [353, 126] width 64 height 35
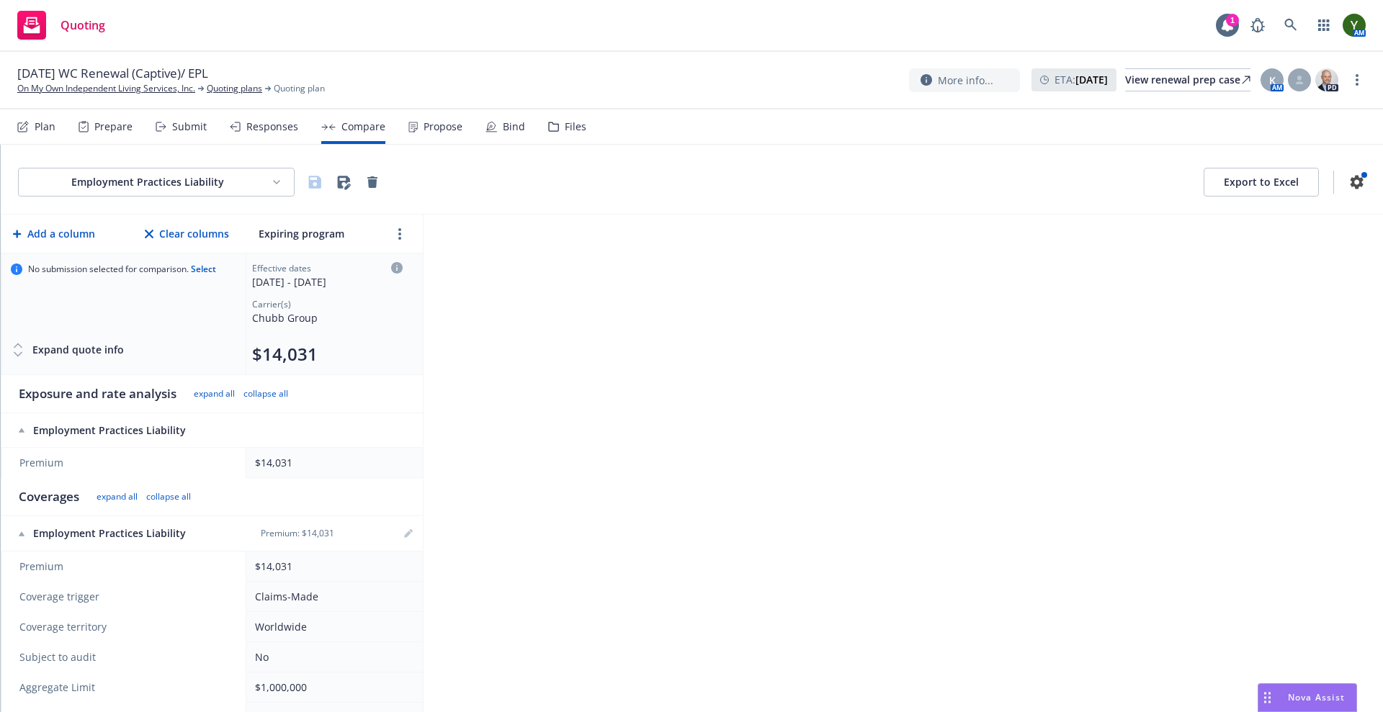
click at [169, 184] on html "Quoting 1 AM 10/01/2025 WC Renewal (Captive)/ EPL On My Own Independent Living …" at bounding box center [691, 356] width 1383 height 712
click at [161, 229] on div "Workers' Compensation" at bounding box center [158, 236] width 193 height 24
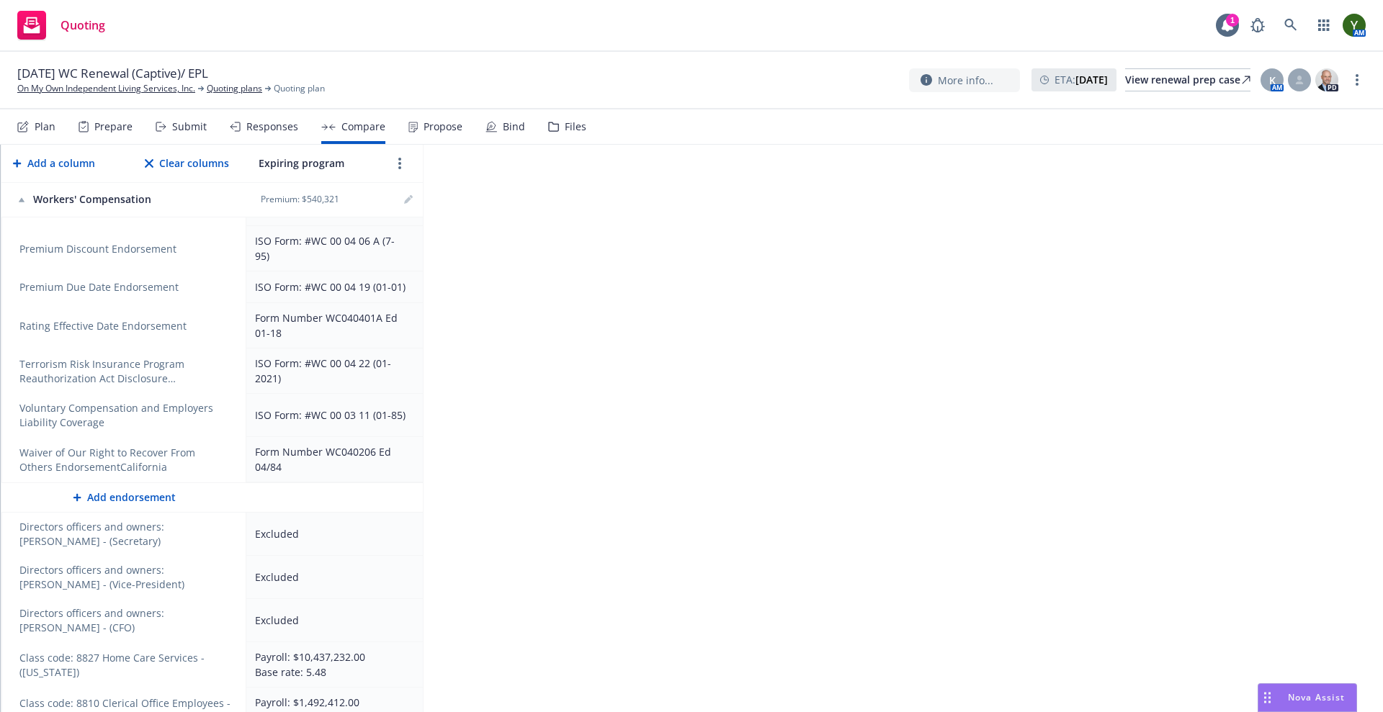
scroll to position [1342, 0]
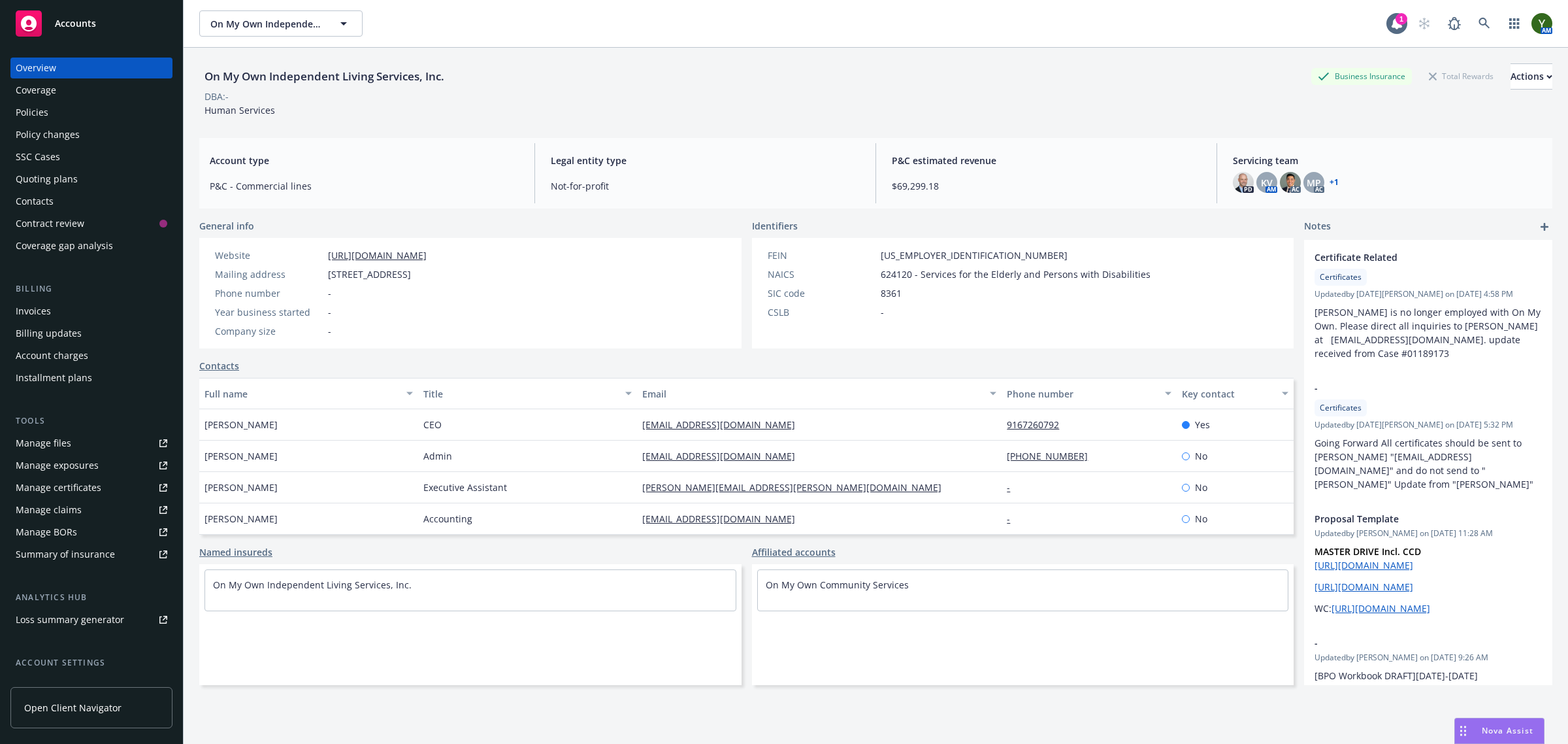
click at [76, 113] on div "Policies" at bounding box center [91, 112] width 152 height 21
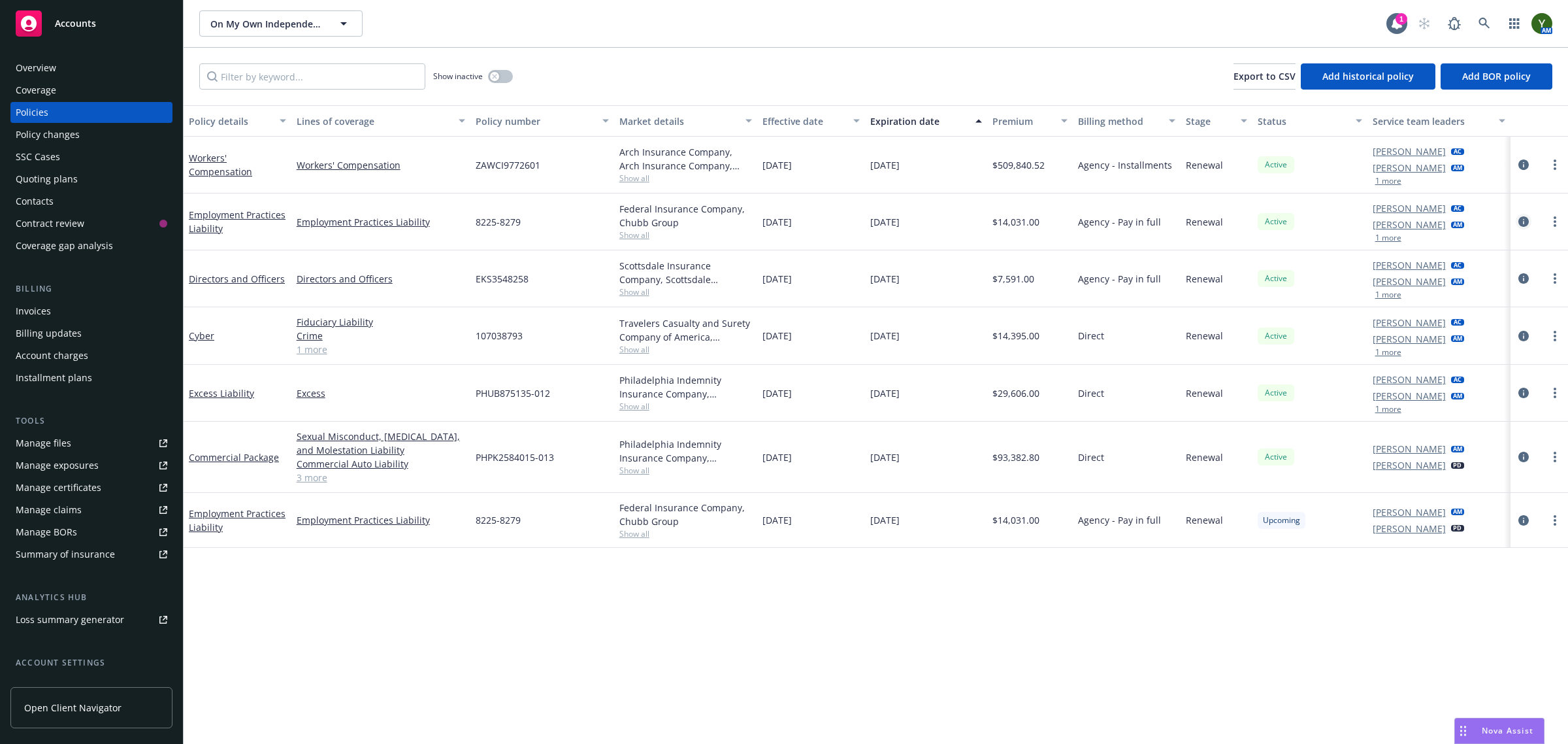
click at [1524, 222] on icon "circleInformation" at bounding box center [1524, 221] width 11 height 11
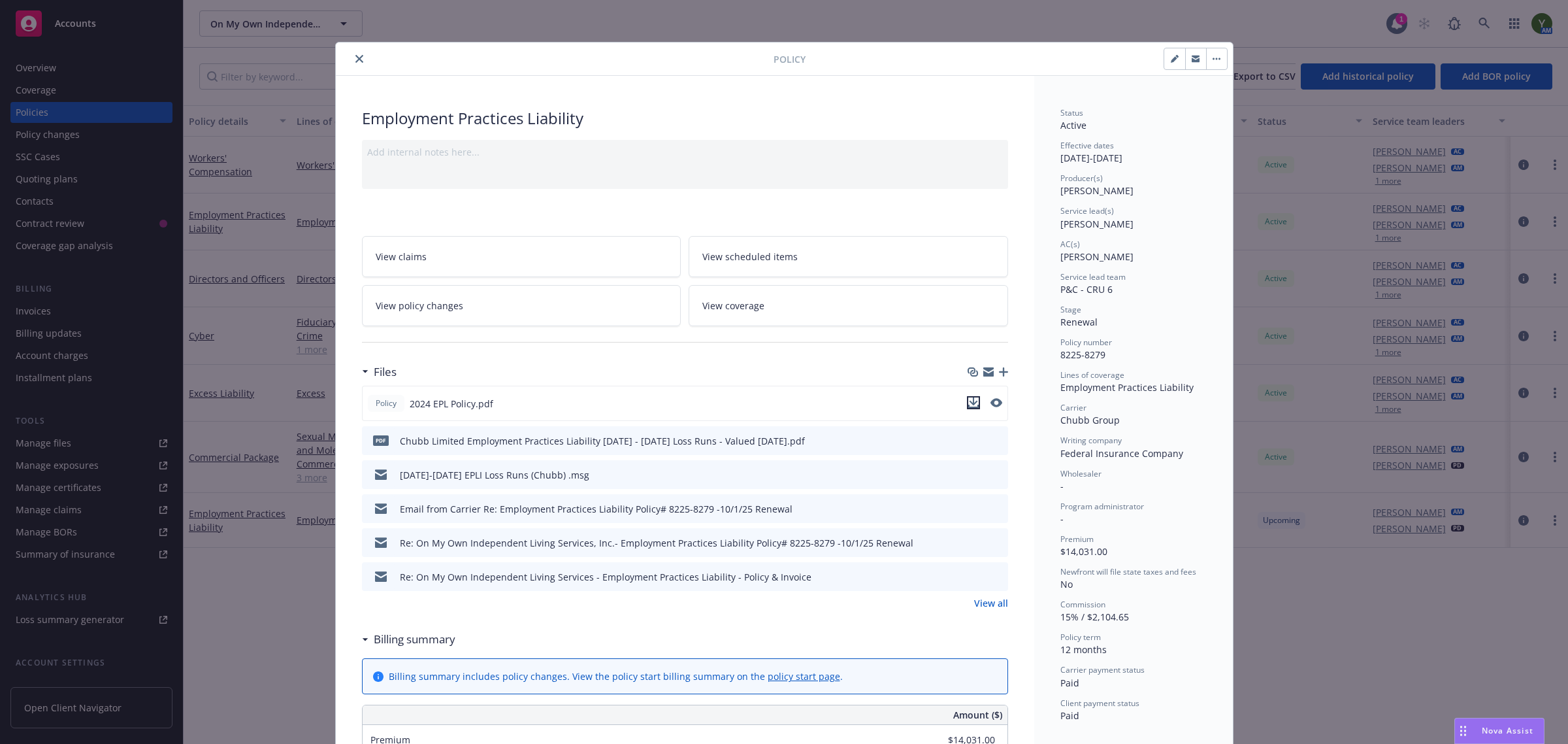
click at [968, 402] on icon "download file" at bounding box center [974, 403] width 11 height 11
click at [756, 301] on span "View coverage" at bounding box center [733, 305] width 62 height 14
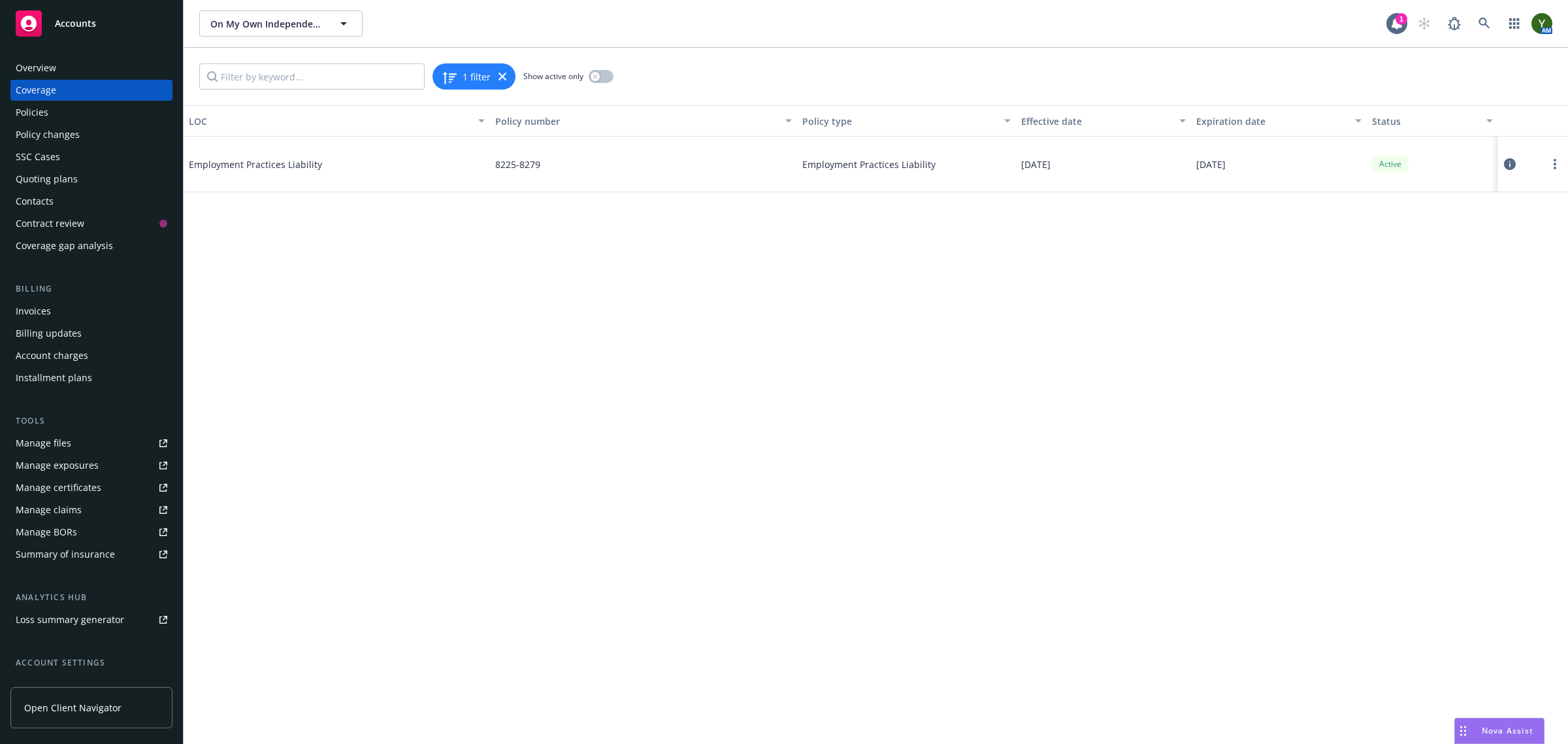
click at [1517, 161] on div at bounding box center [1534, 163] width 60 height 26
click at [1505, 164] on icon at bounding box center [1510, 163] width 12 height 12
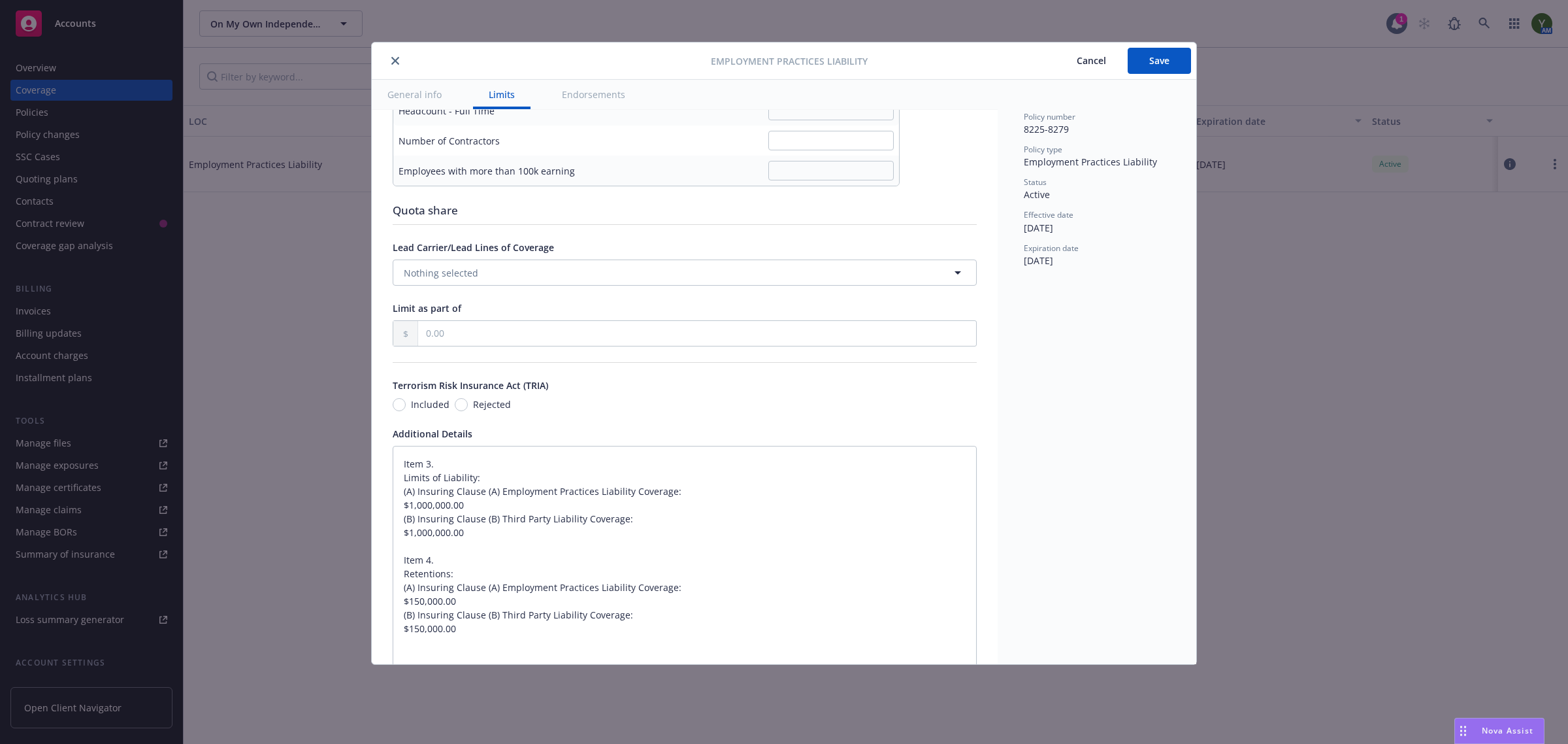
scroll to position [871, 0]
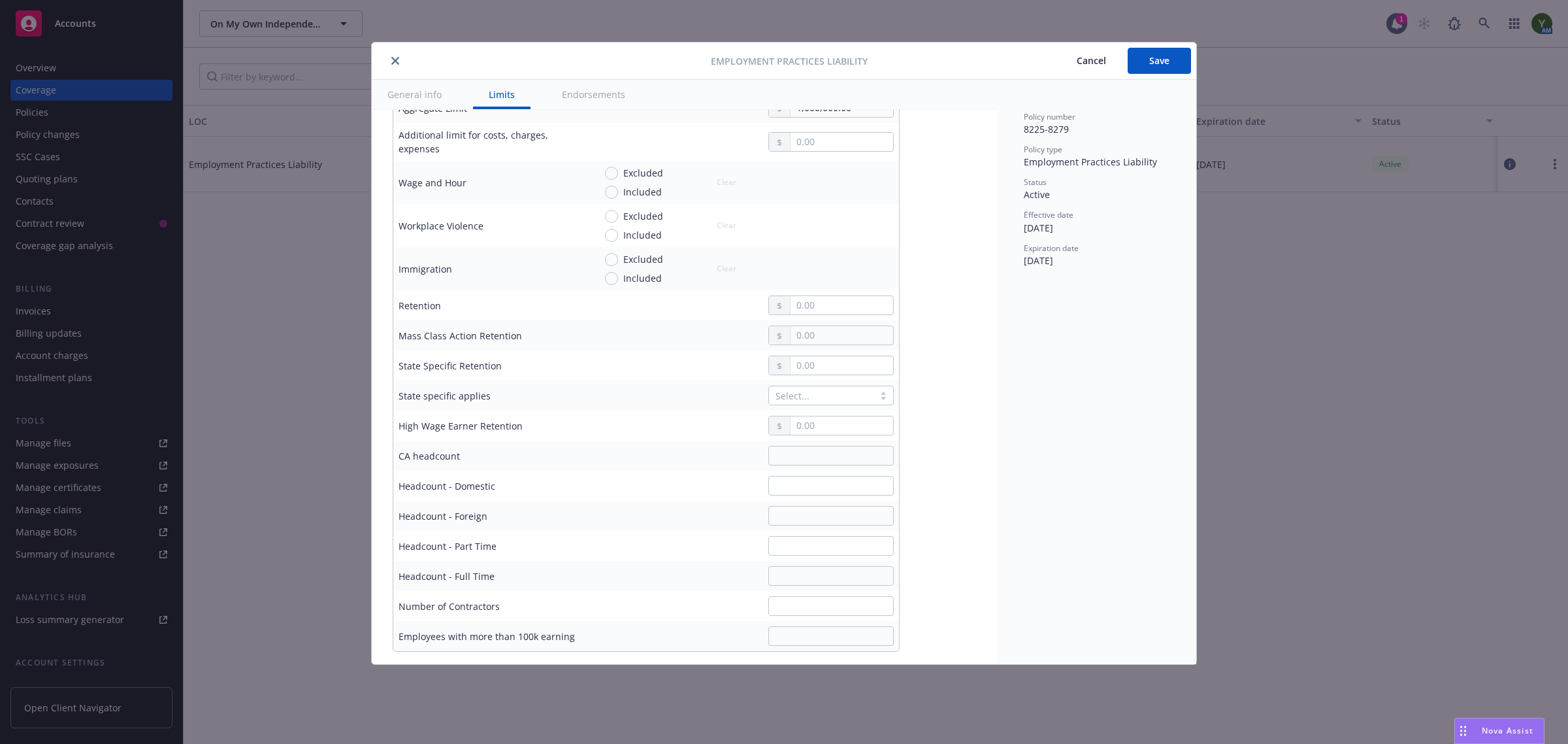
type textarea "x"
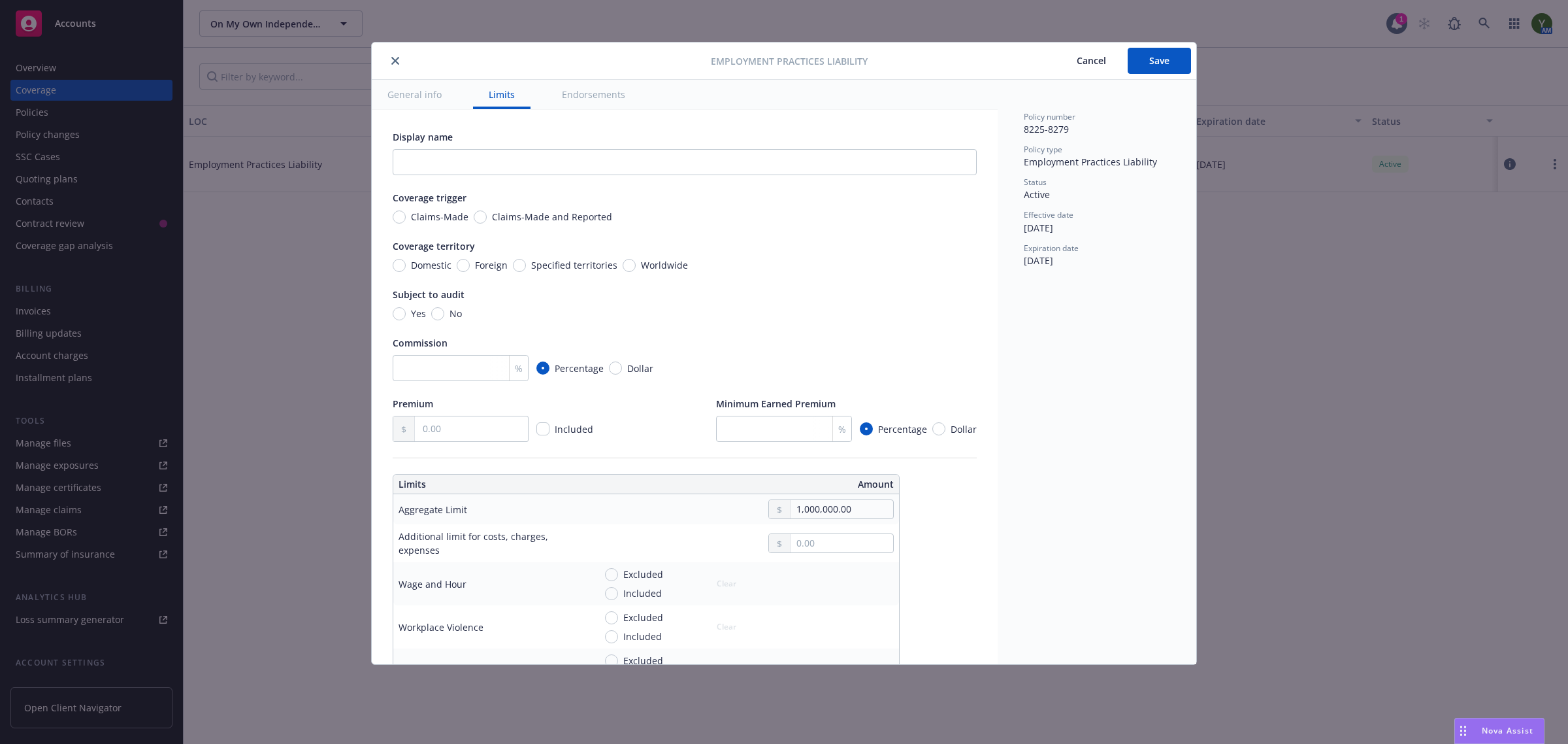
scroll to position [0, 0]
click at [403, 213] on input "Claims-Made" at bounding box center [399, 218] width 13 height 13
radio input "true"
type textarea "x"
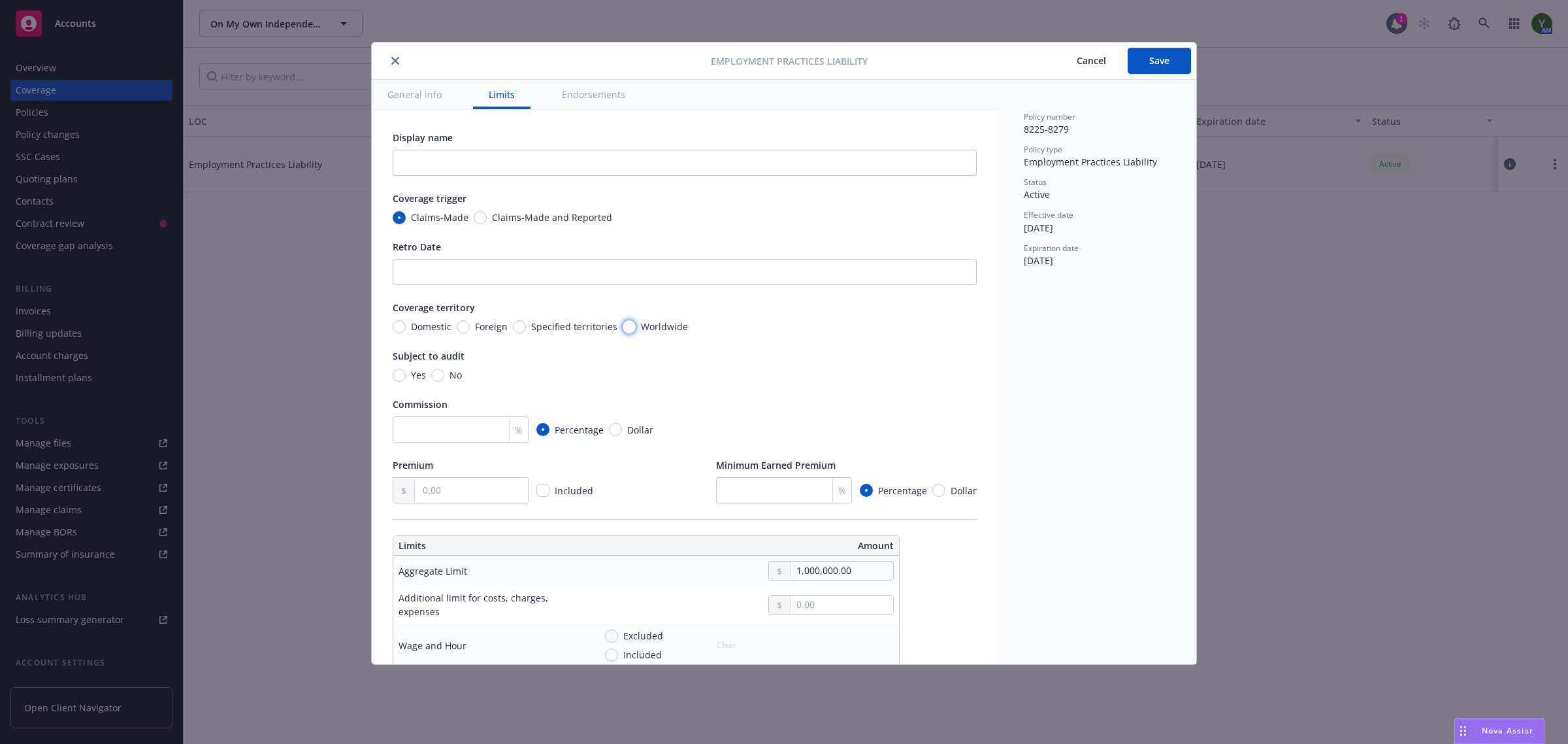
click at [629, 321] on input "Worldwide" at bounding box center [629, 327] width 13 height 13
radio input "true"
type textarea "x"
click at [446, 375] on span "No" at bounding box center [453, 374] width 17 height 14
click at [445, 375] on input "No" at bounding box center [437, 375] width 13 height 13
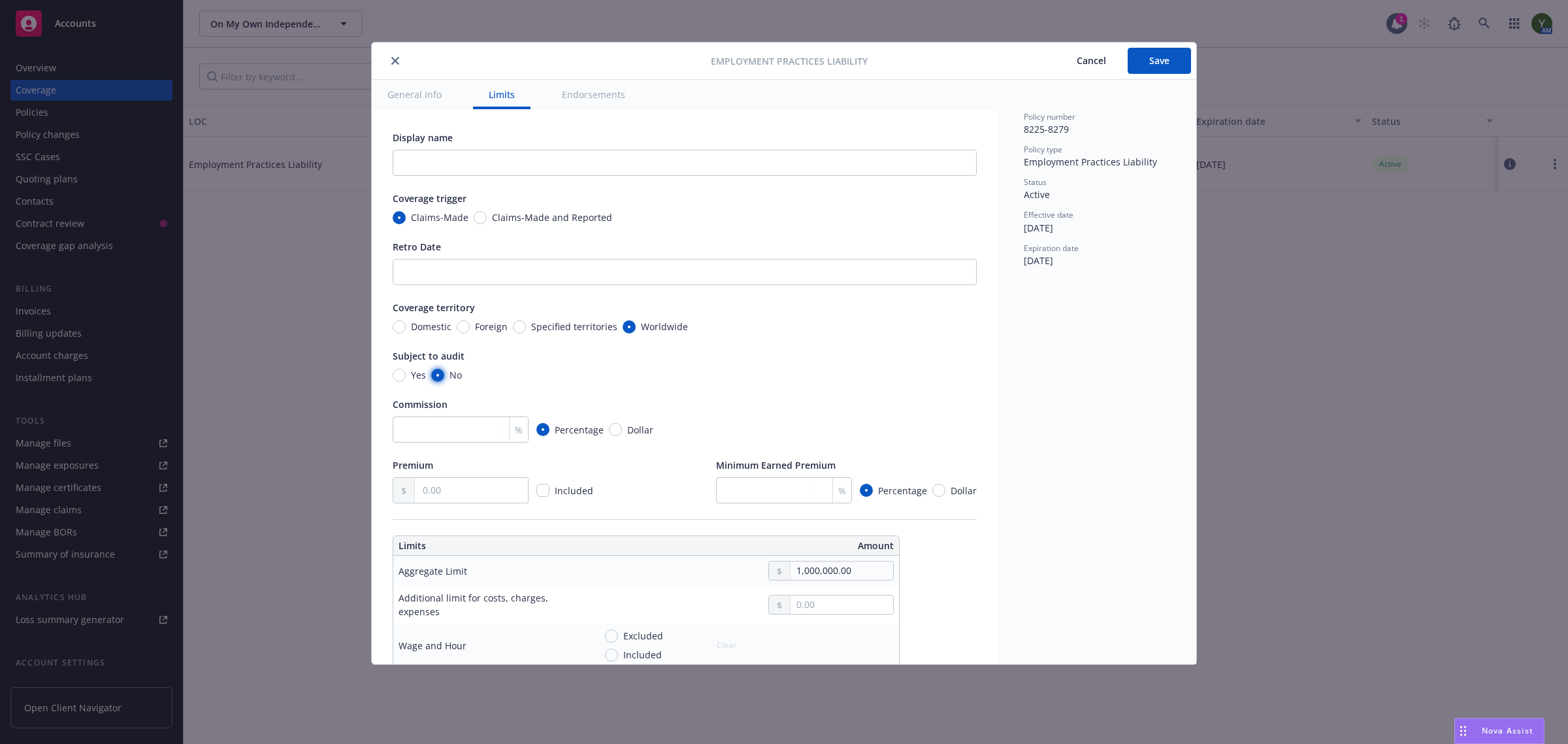
radio input "true"
type textarea "x"
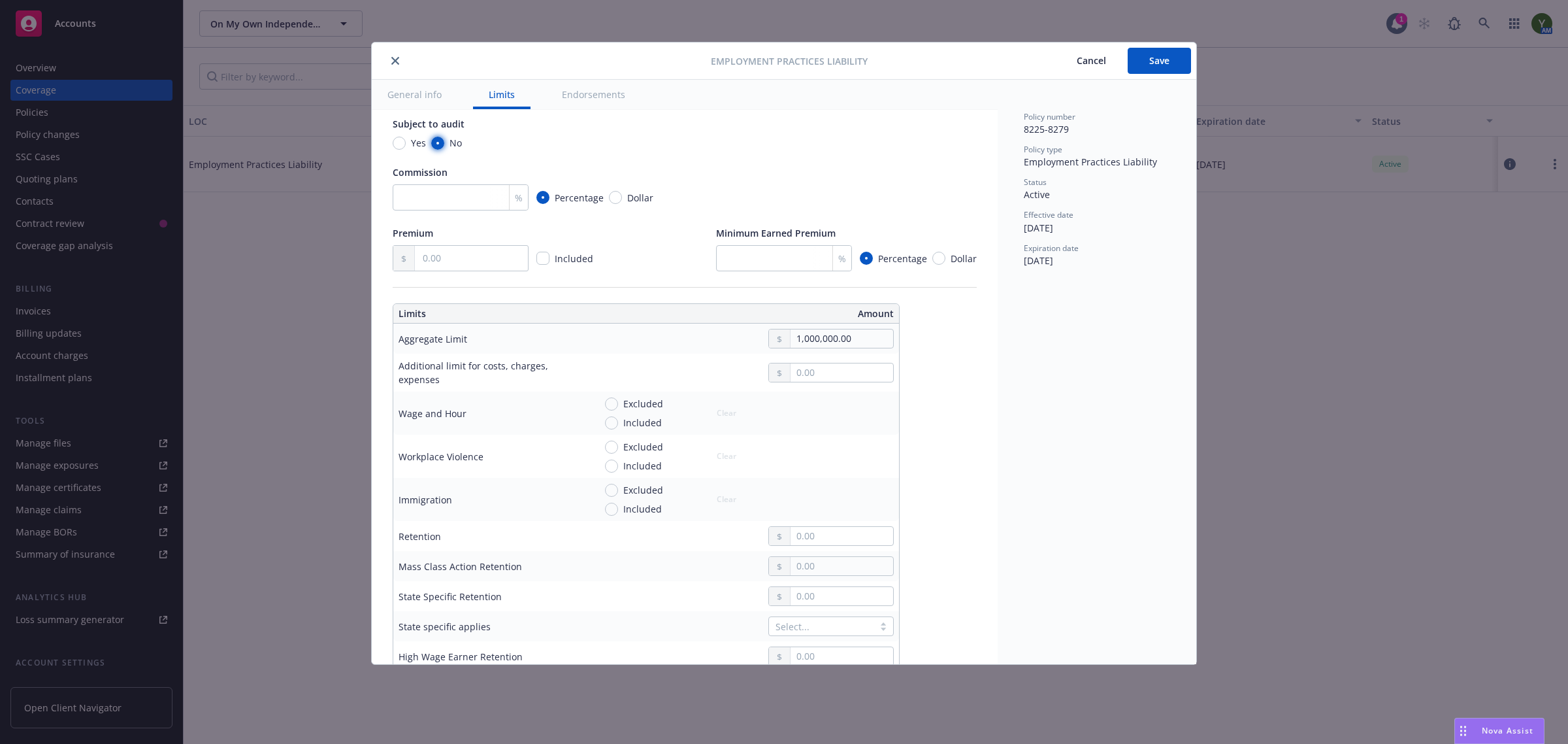
scroll to position [272, 0]
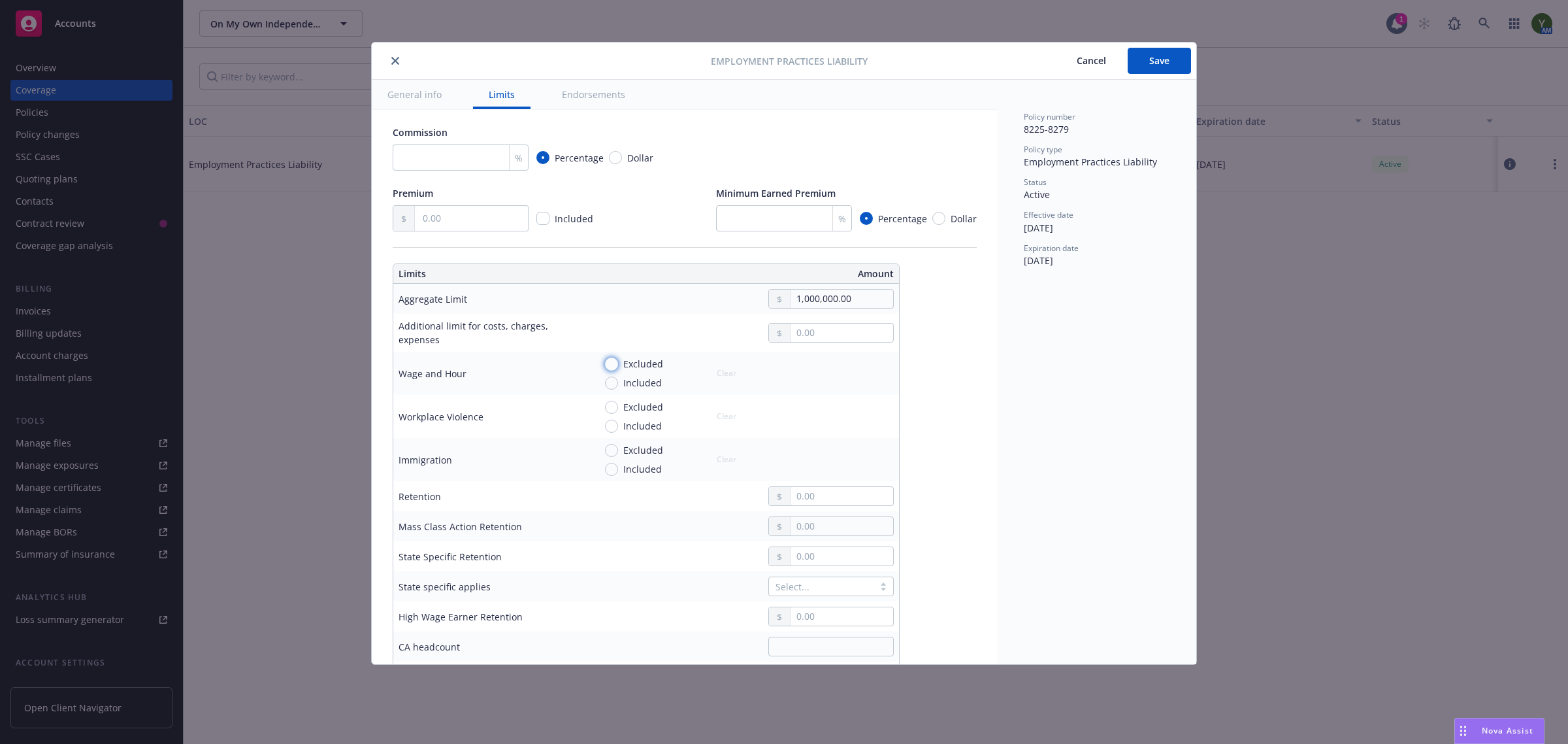
click at [610, 361] on input "Excluded" at bounding box center [612, 364] width 13 height 13
radio input "true"
type textarea "x"
click at [606, 426] on input "Included" at bounding box center [612, 426] width 13 height 13
radio input "true"
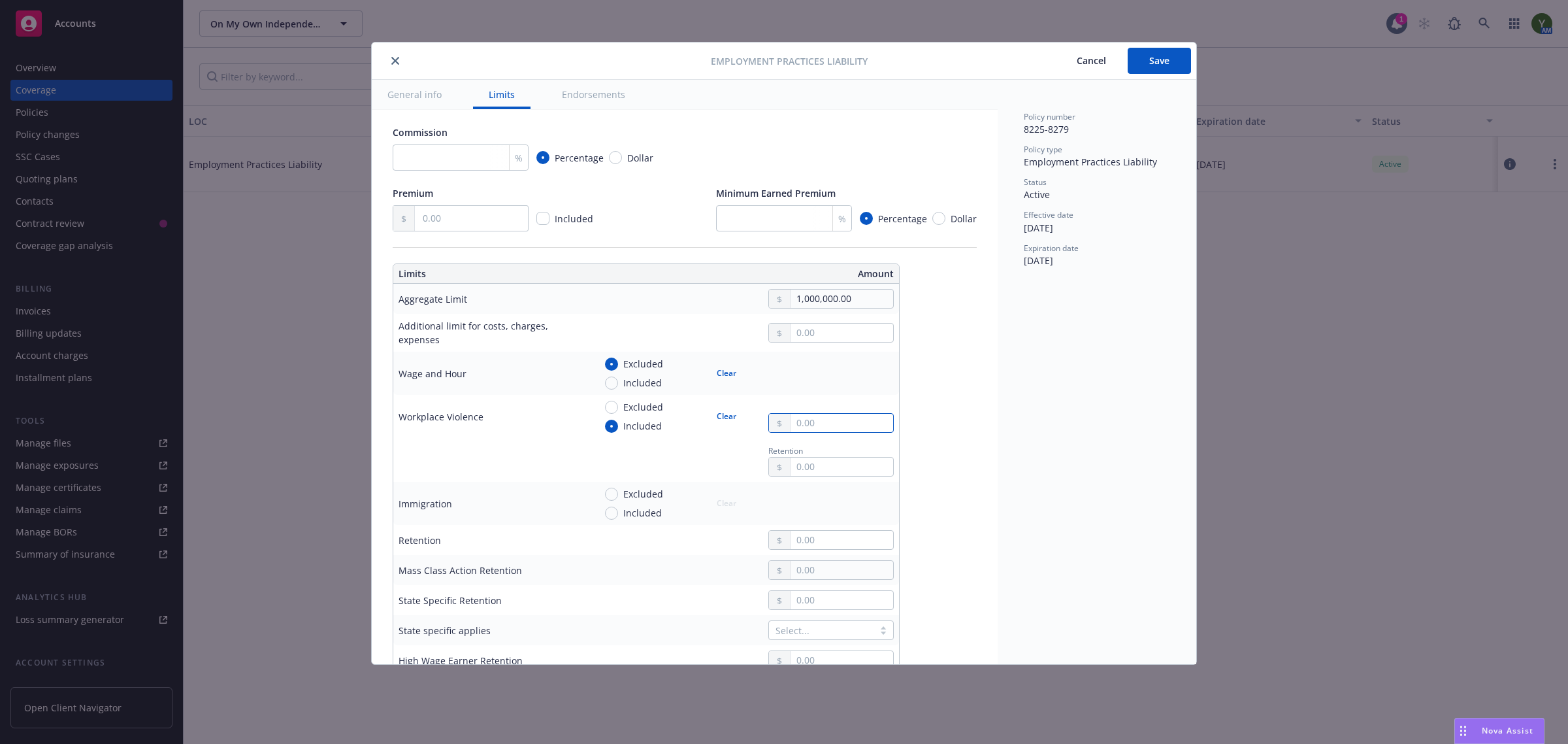
click at [818, 424] on input "text" at bounding box center [841, 423] width 103 height 18
type textarea "x"
type input "1.00"
type textarea "x"
type input "10.00"
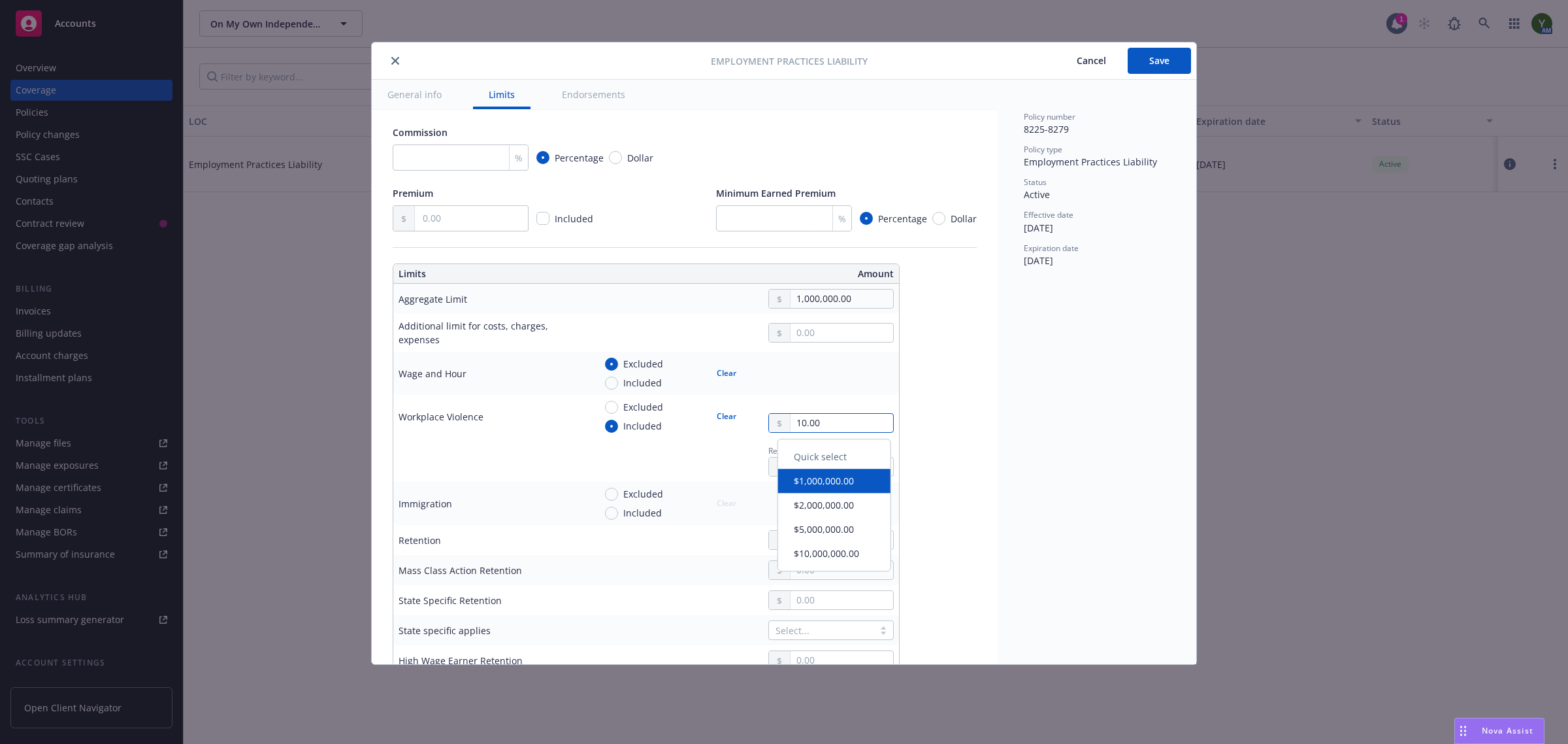
type textarea "x"
type input "100.00"
type textarea "x"
type input "1,000.00"
type textarea "x"
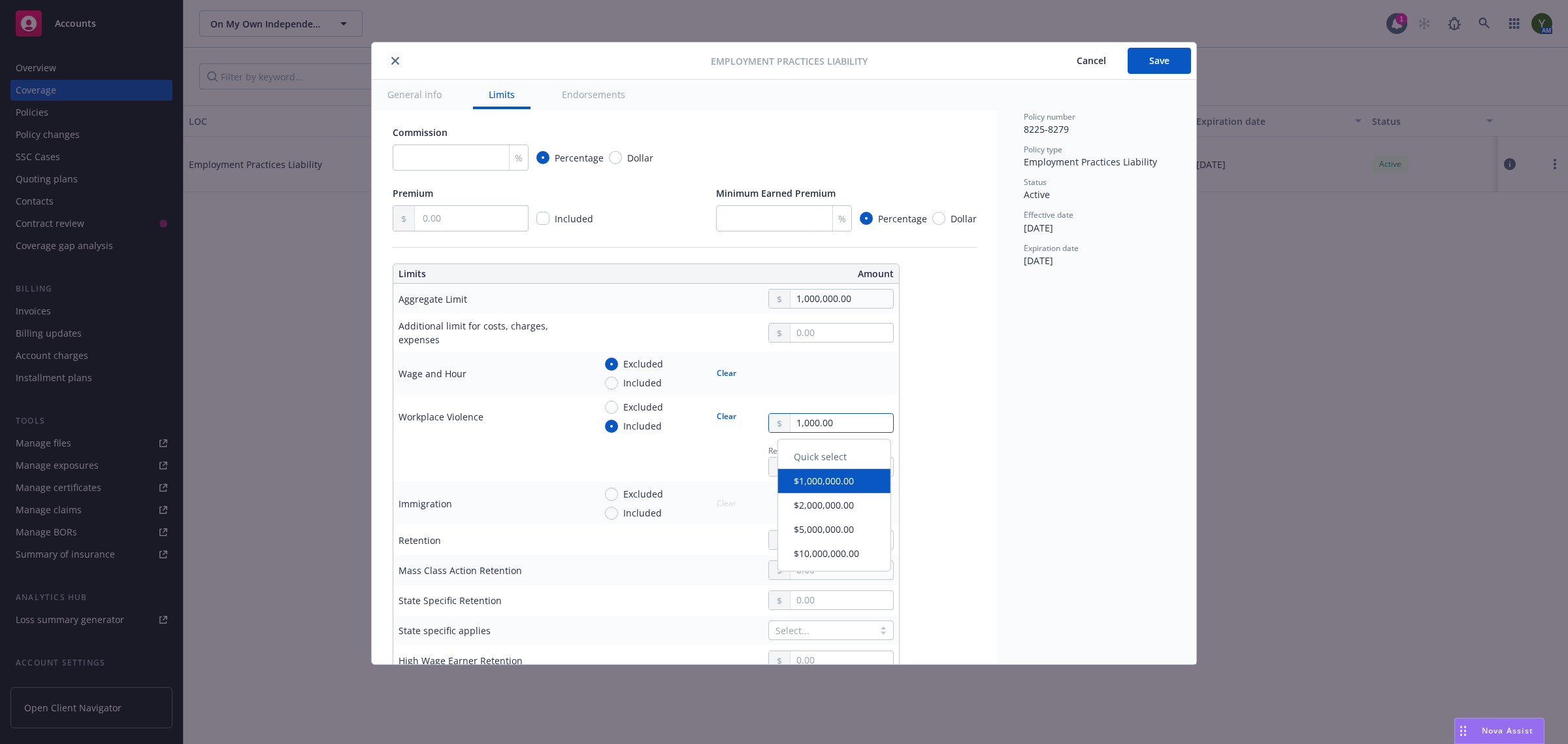
type input "10,000.00"
type textarea "x"
type input "100,000.00"
click at [759, 433] on td "Excluded Included Clear 100,000.00" at bounding box center [744, 416] width 309 height 44
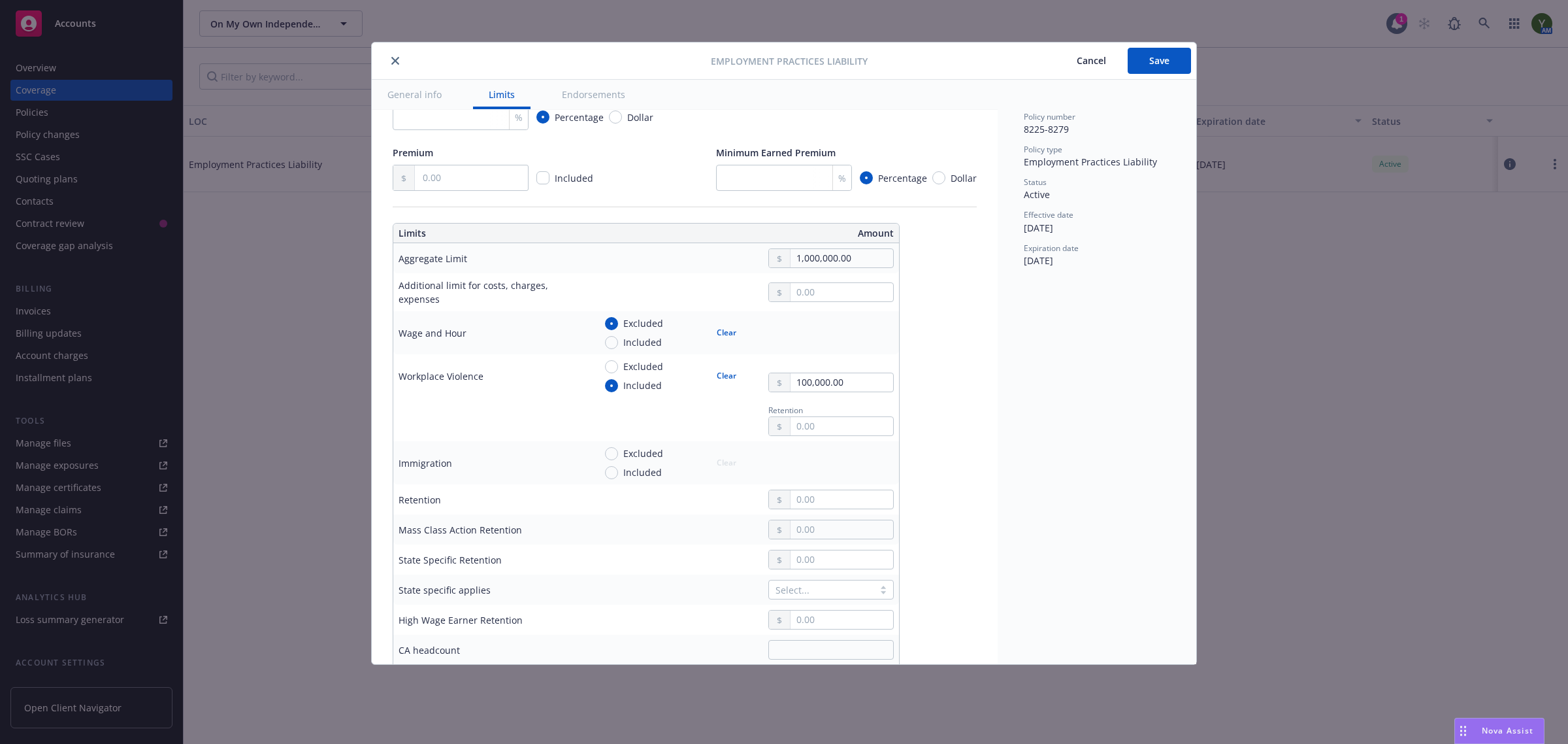
type textarea "x"
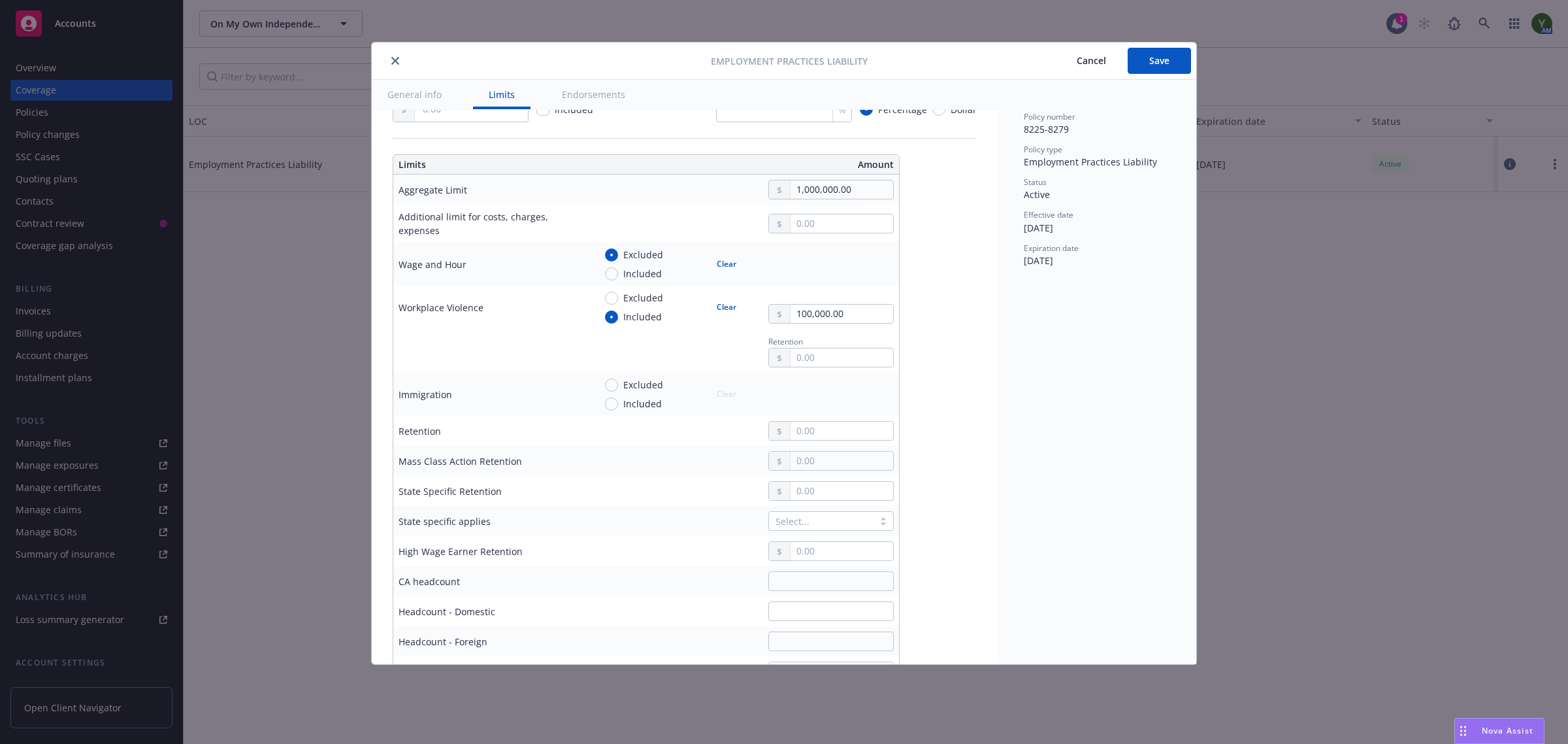
click at [642, 379] on span "Excluded" at bounding box center [643, 384] width 40 height 14
click at [618, 379] on input "Excluded" at bounding box center [612, 385] width 13 height 13
radio input "true"
type textarea "x"
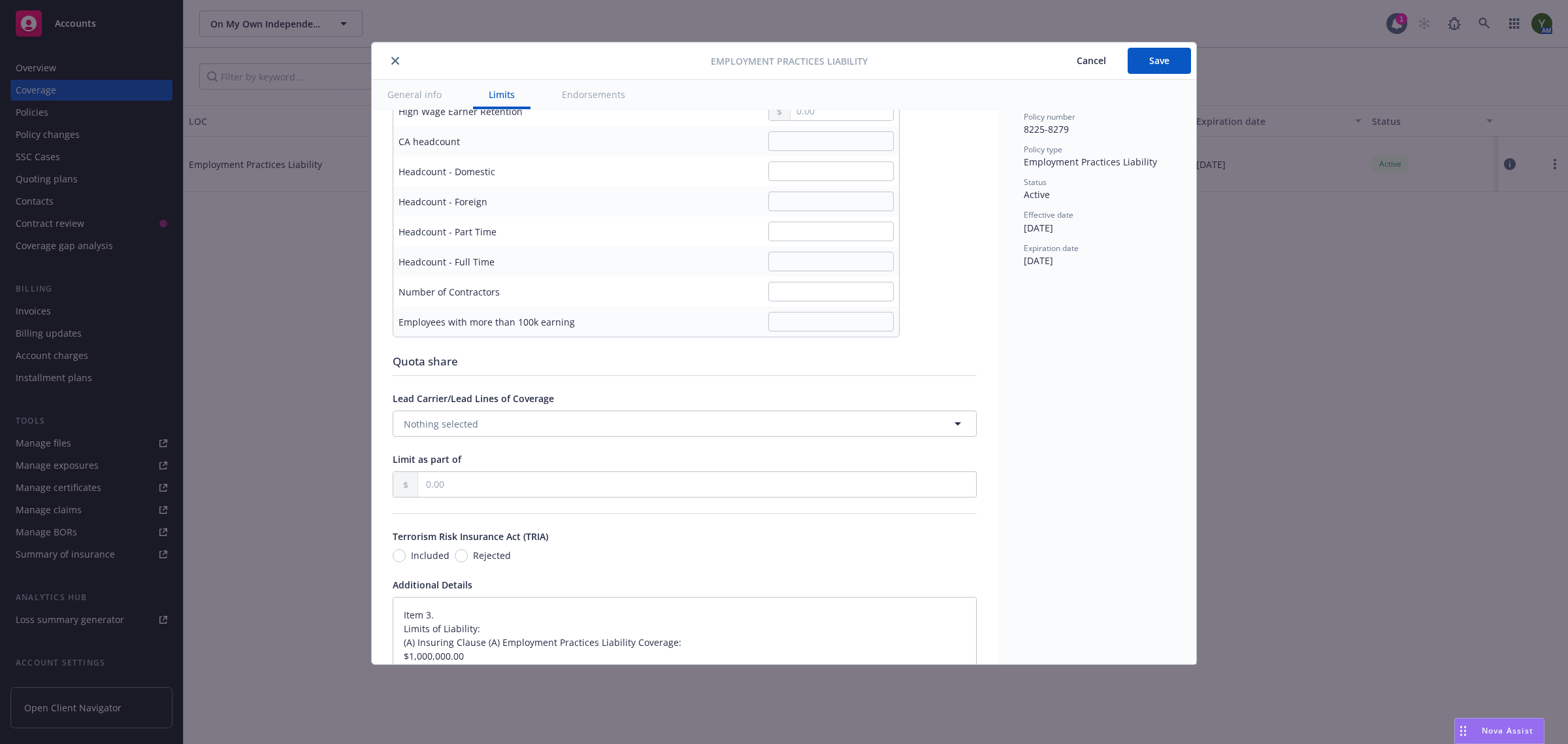
scroll to position [925, 0]
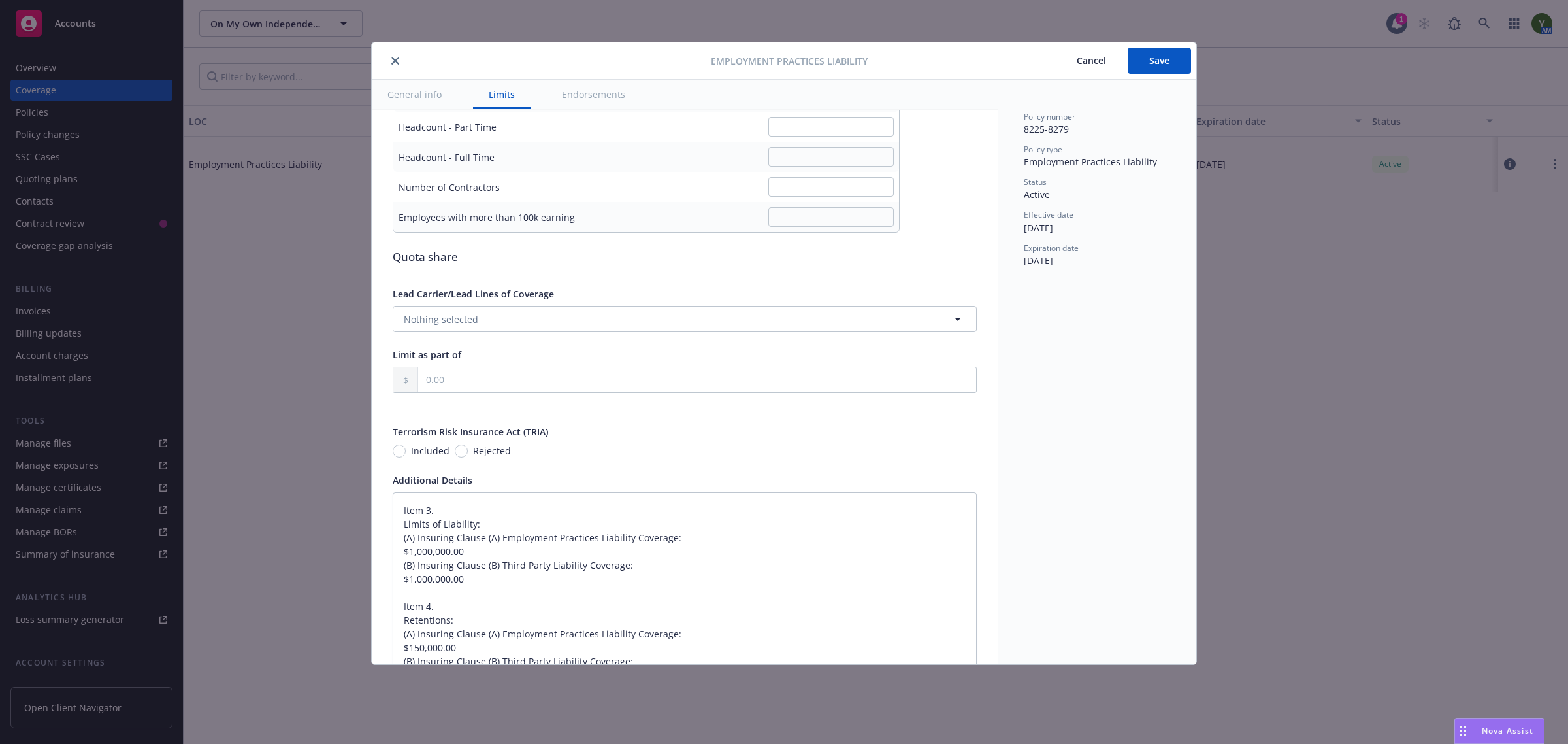
click at [419, 452] on span "Included" at bounding box center [430, 450] width 38 height 14
click at [406, 452] on input "Included" at bounding box center [399, 451] width 13 height 13
radio input "true"
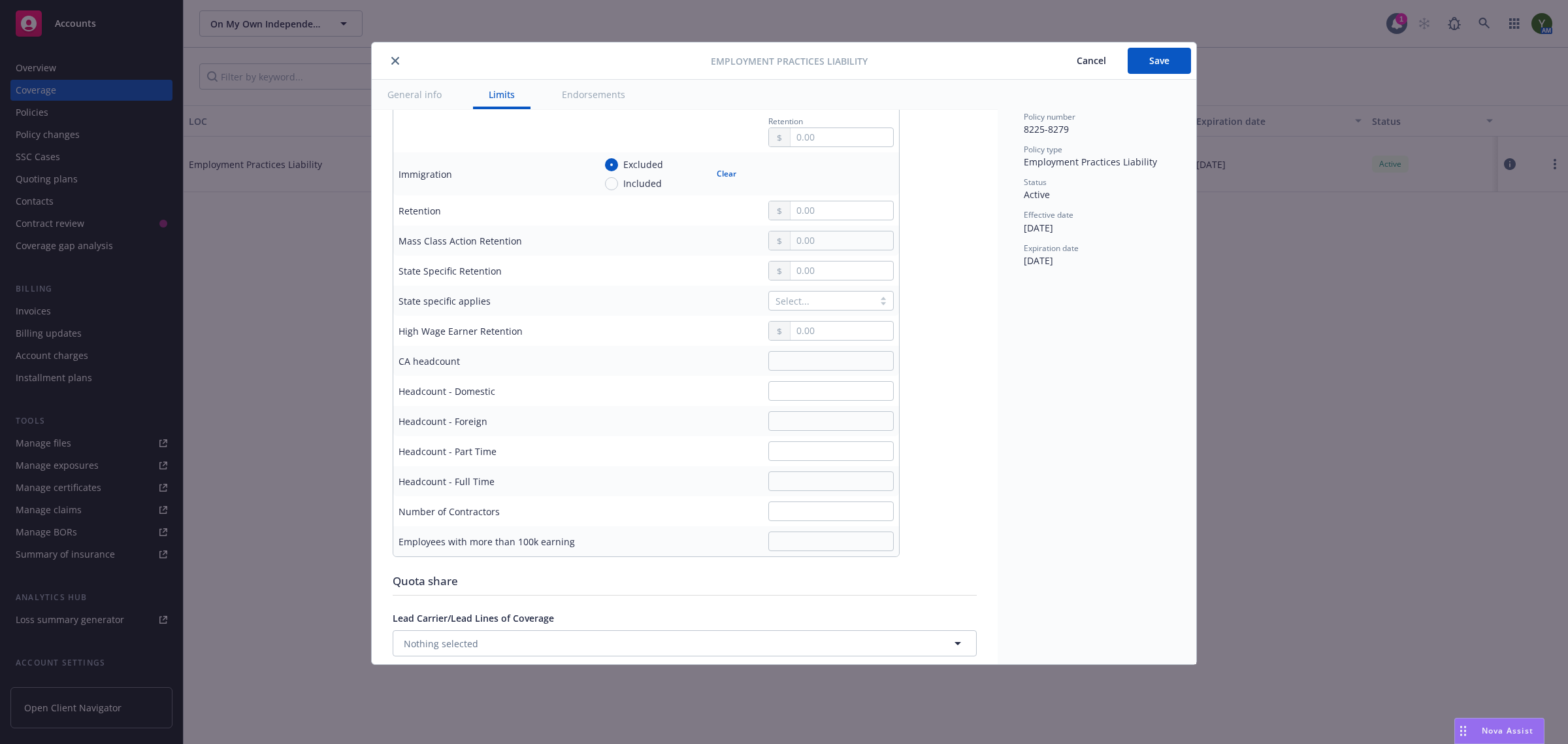
scroll to position [599, 0]
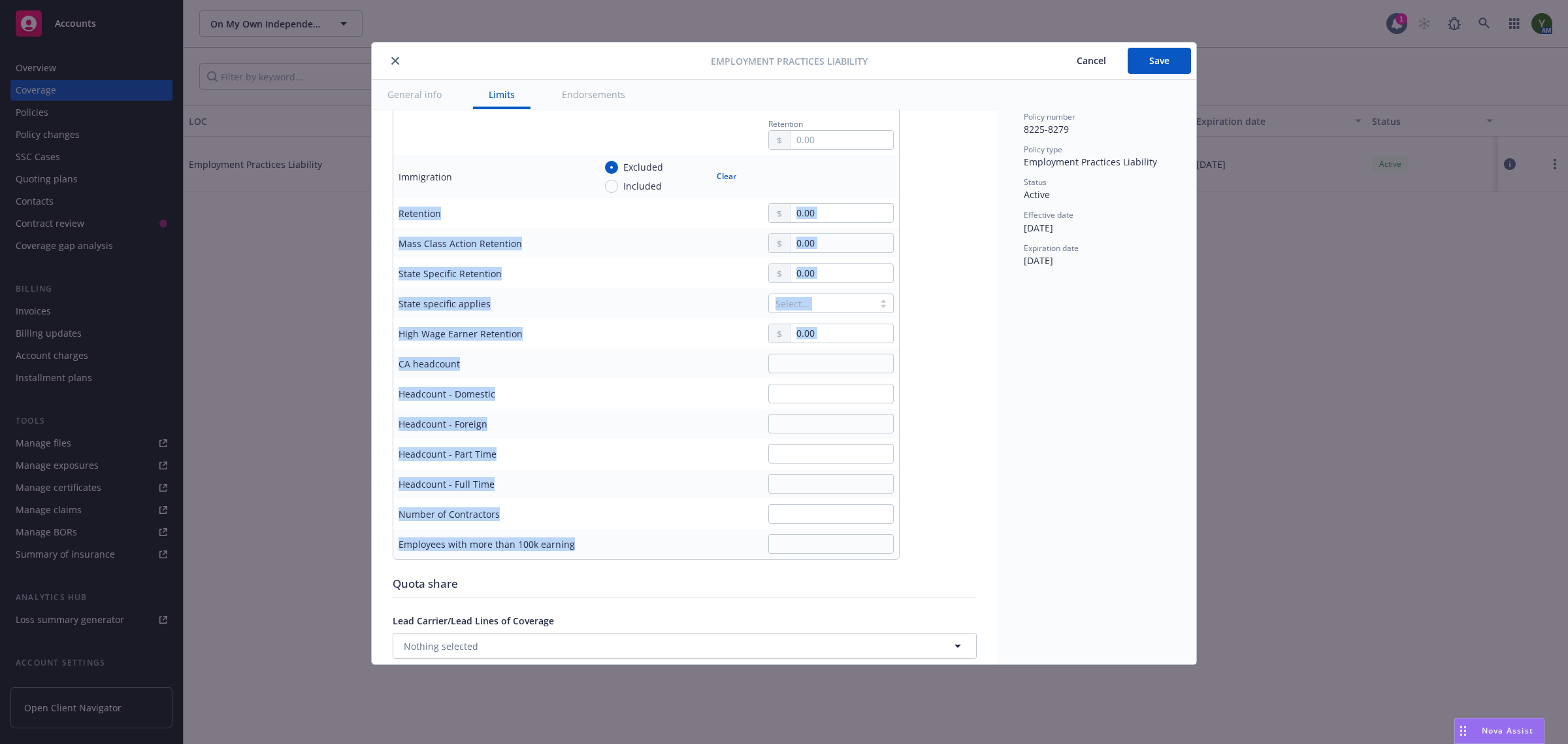
drag, startPoint x: 573, startPoint y: 543, endPoint x: 396, endPoint y: 220, distance: 368.3
click at [396, 220] on tbody "Aggregate Limit 1,000,000.00 Additional limit for costs, charges, expenses Wage…" at bounding box center [646, 257] width 505 height 602
copy tbody "Retention Mass Class Action Retention State Specific Retention State specific a…"
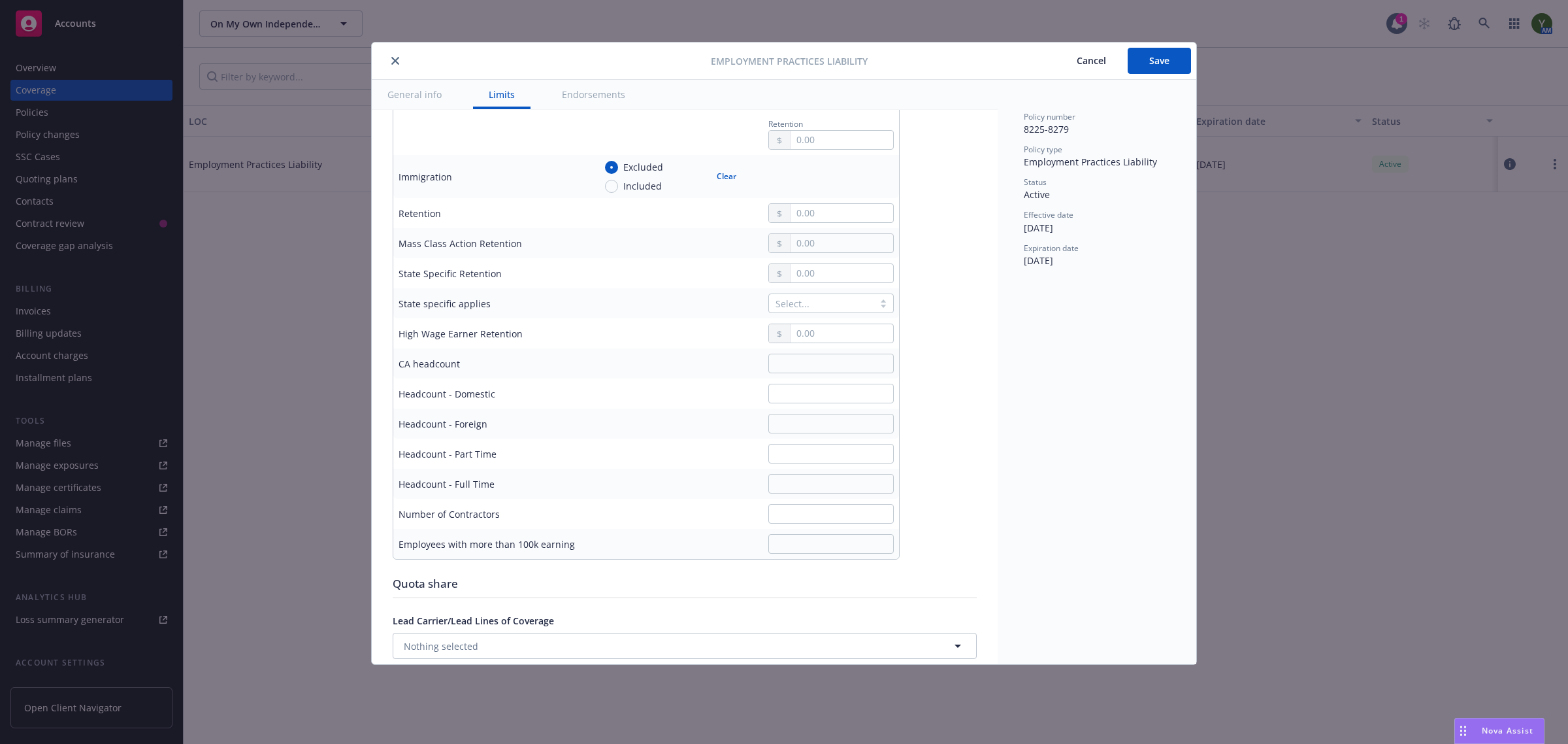
click at [929, 369] on div "Display name Coverage trigger Claims-Made Claims-Made and Reported Retro Date C…" at bounding box center [685, 362] width 584 height 1661
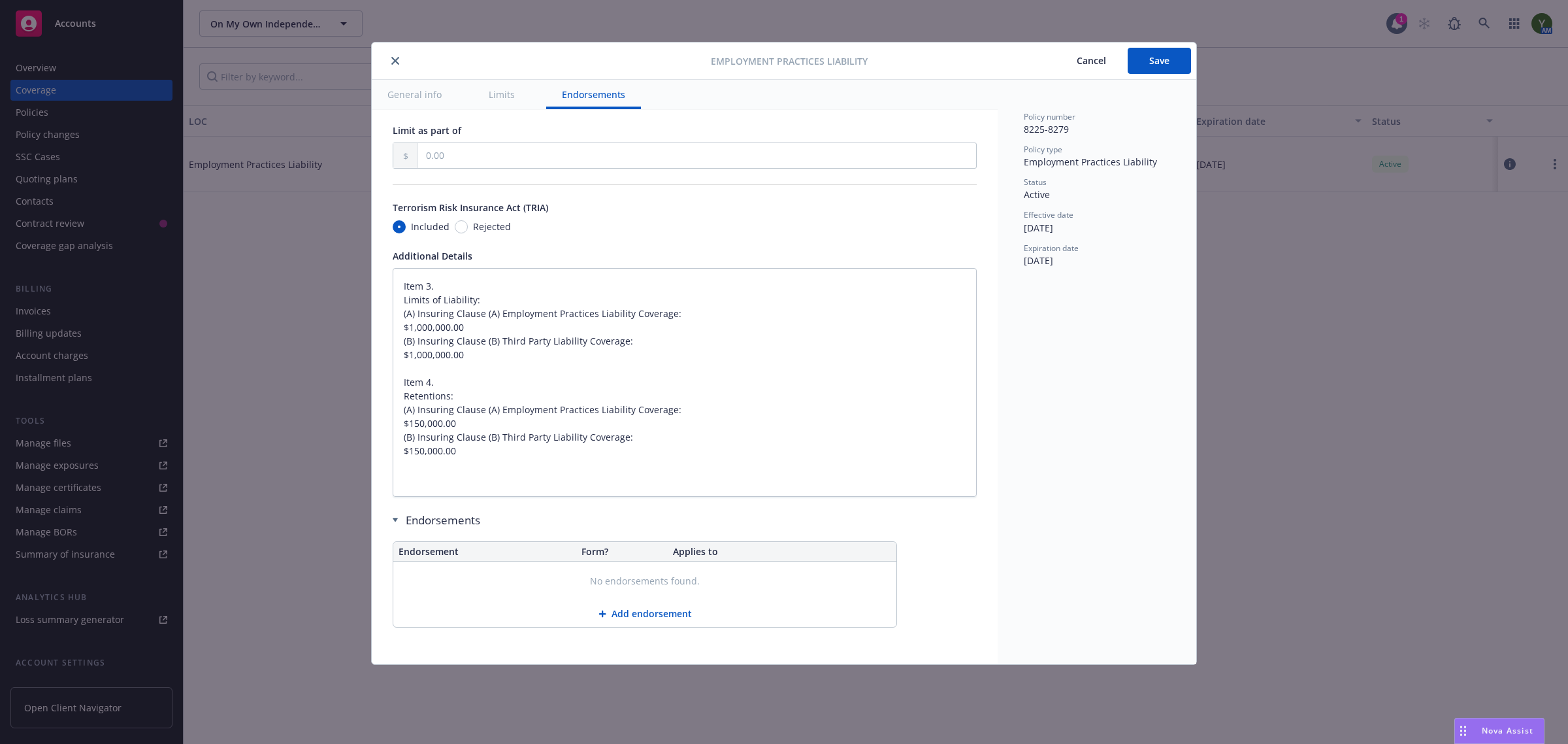
scroll to position [1152, 0]
click at [1176, 65] on button "Save" at bounding box center [1160, 61] width 64 height 26
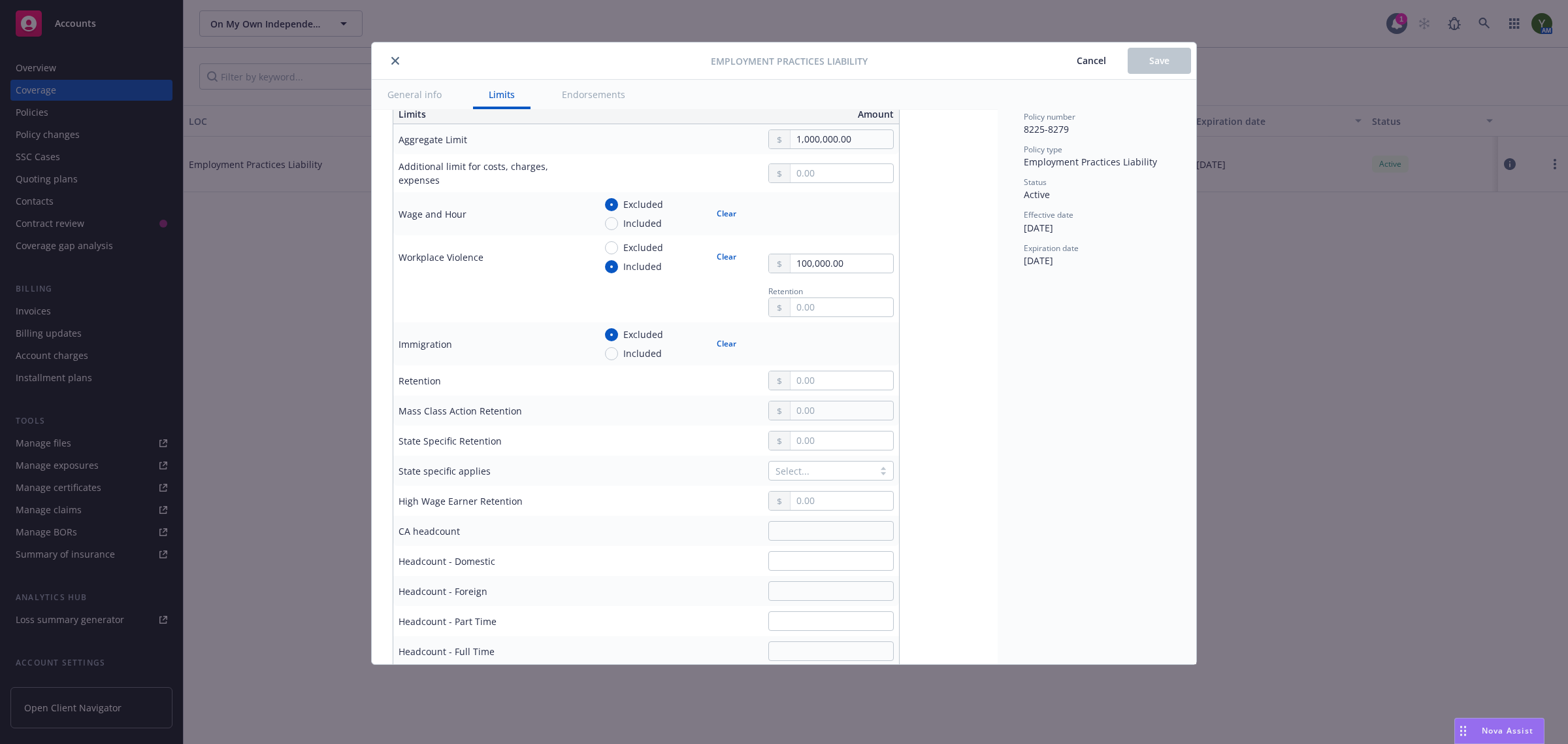
scroll to position [436, 0]
click at [838, 384] on input "text" at bounding box center [841, 377] width 103 height 18
type textarea "x"
type input "1.00"
type textarea "x"
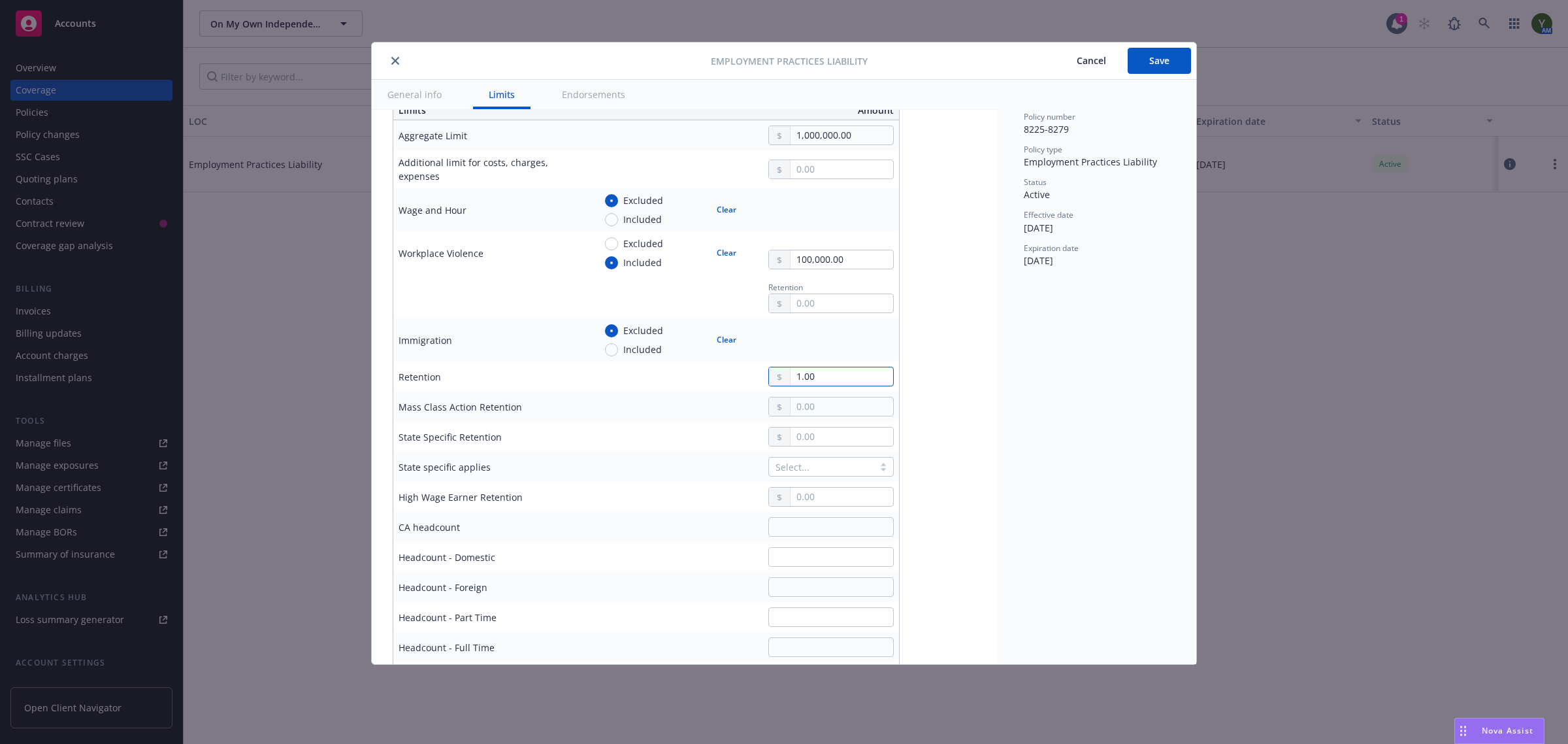
type input "15.00"
type textarea "x"
type input "150.00"
type textarea "x"
type input "1,500.00"
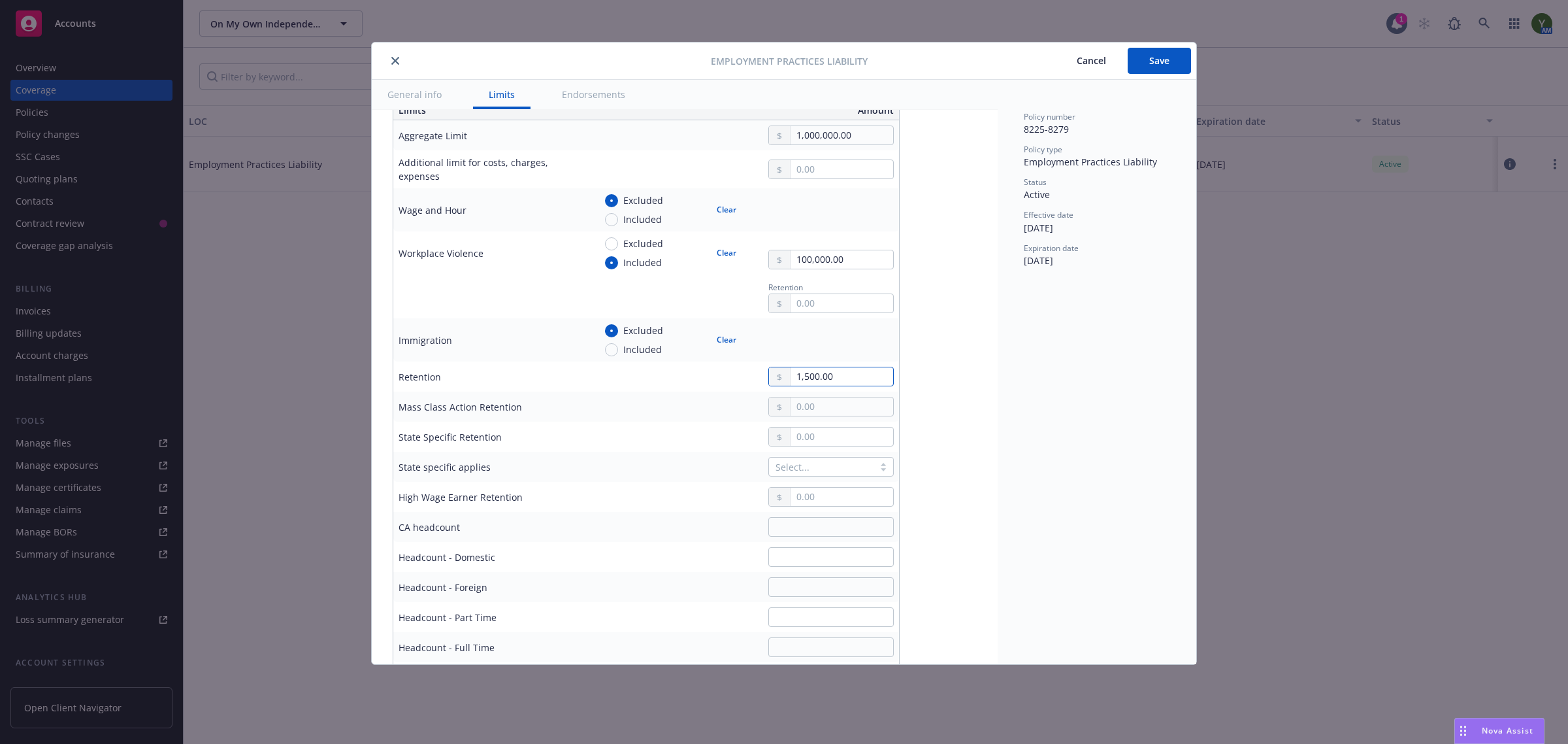
type textarea "x"
type input "15,000.00"
type textarea "x"
type input "150,000.00"
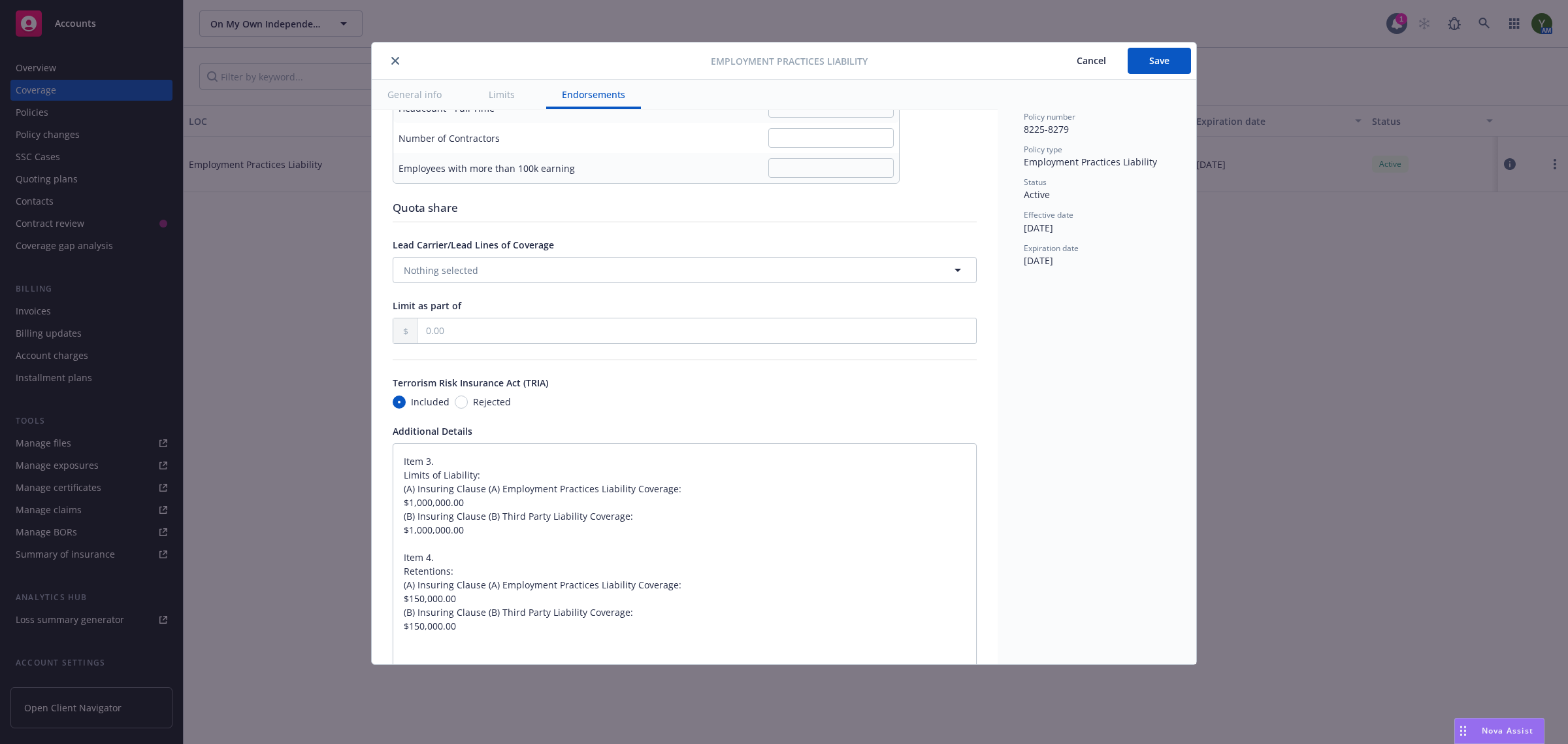
type textarea "x"
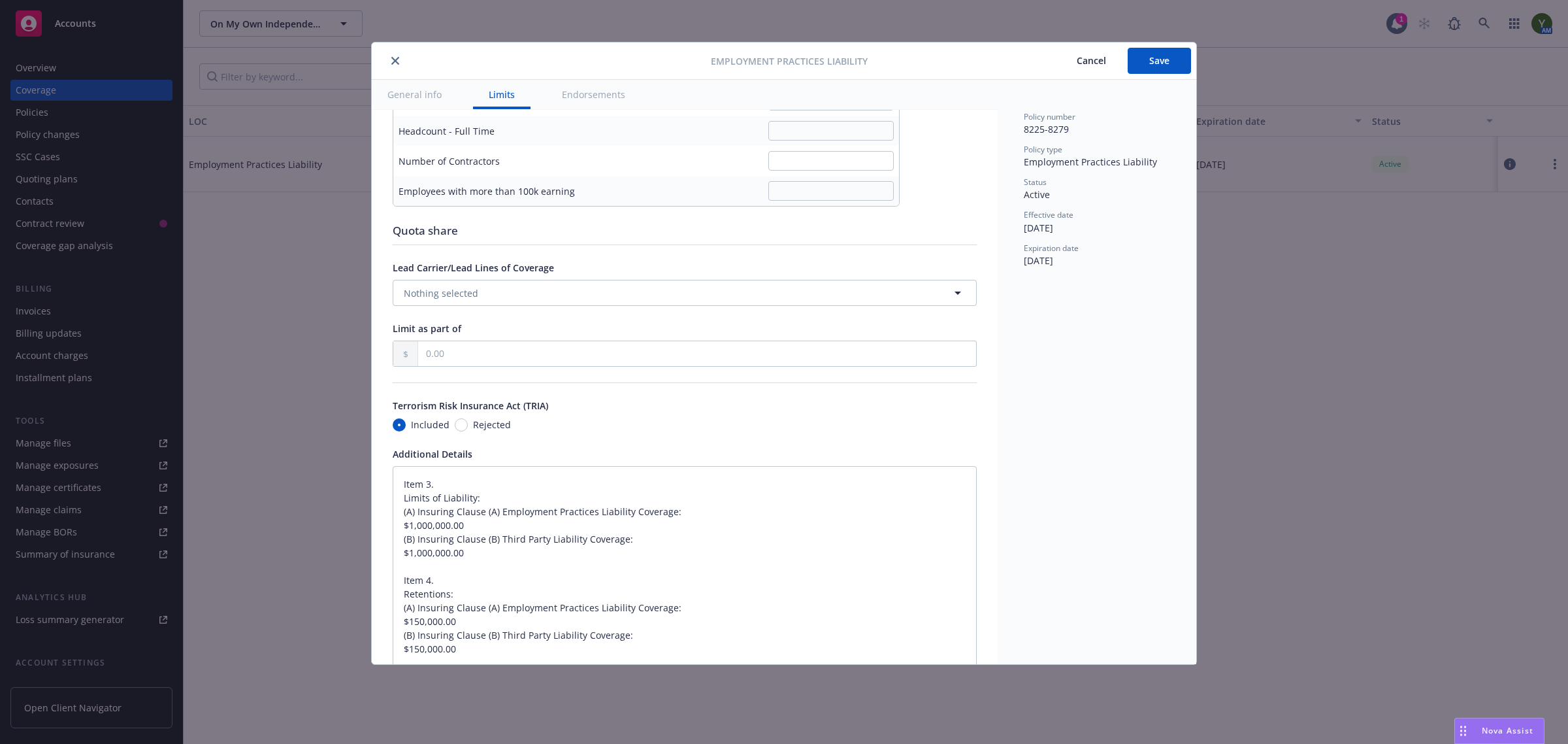
scroll to position [925, 0]
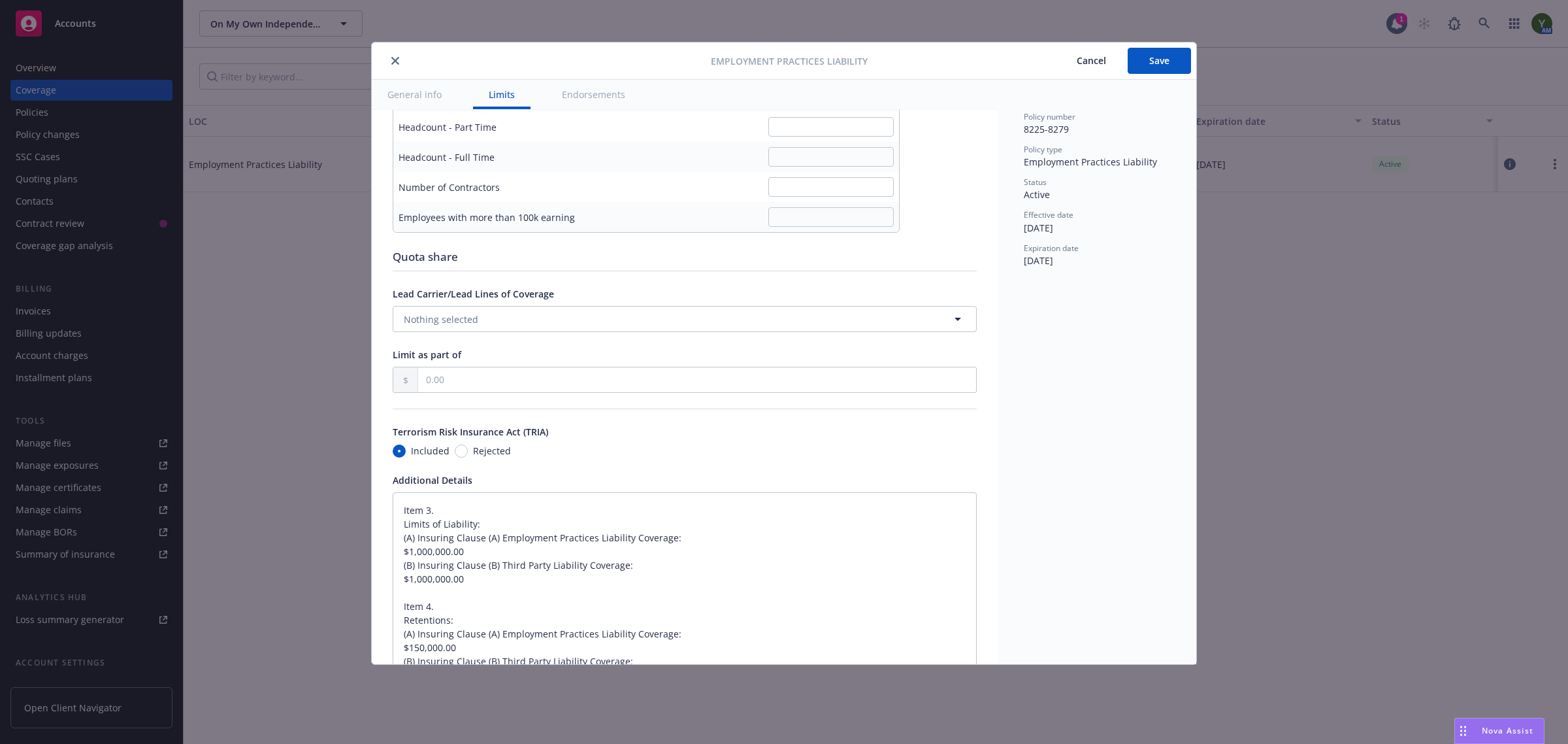
type input "150,000.00"
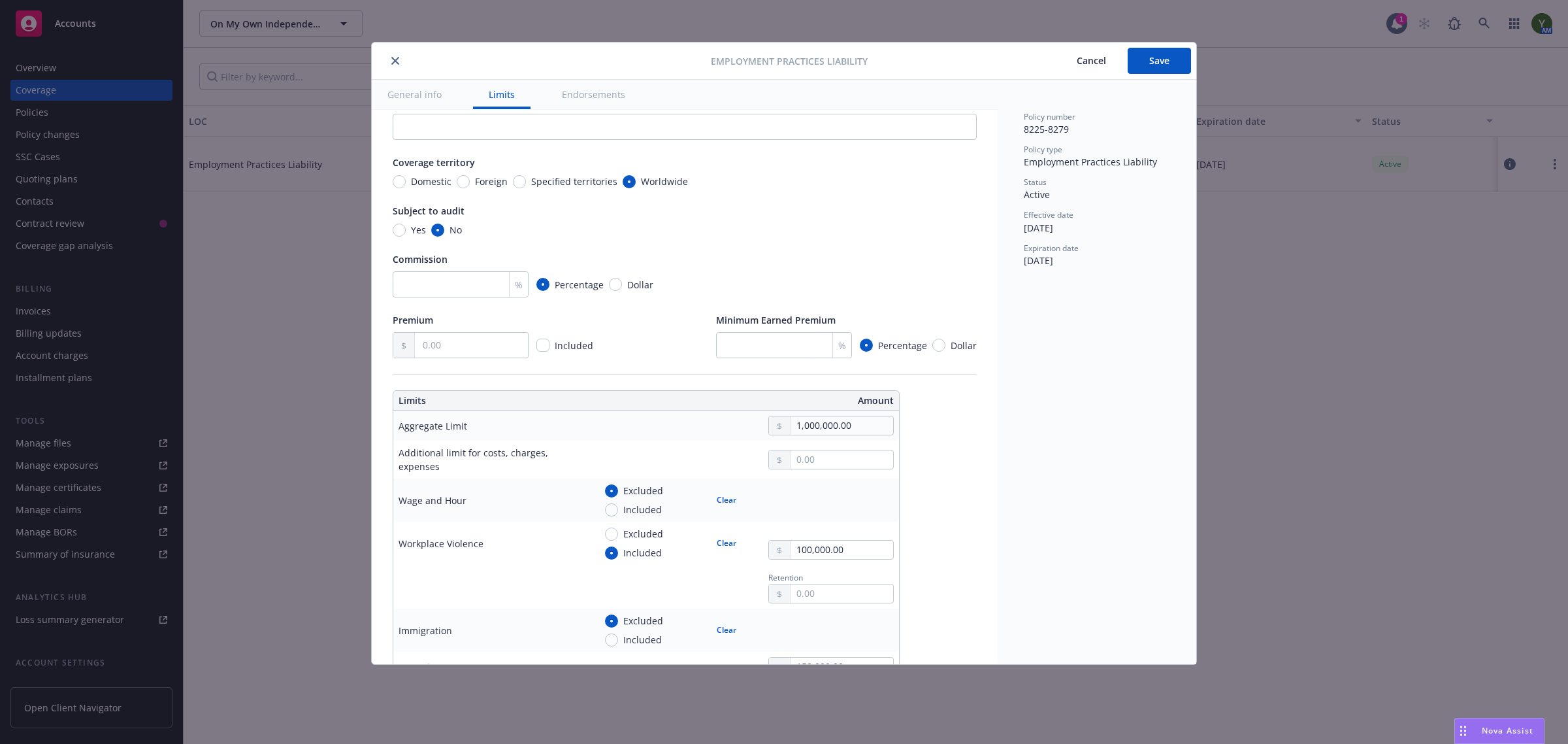
scroll to position [64, 0]
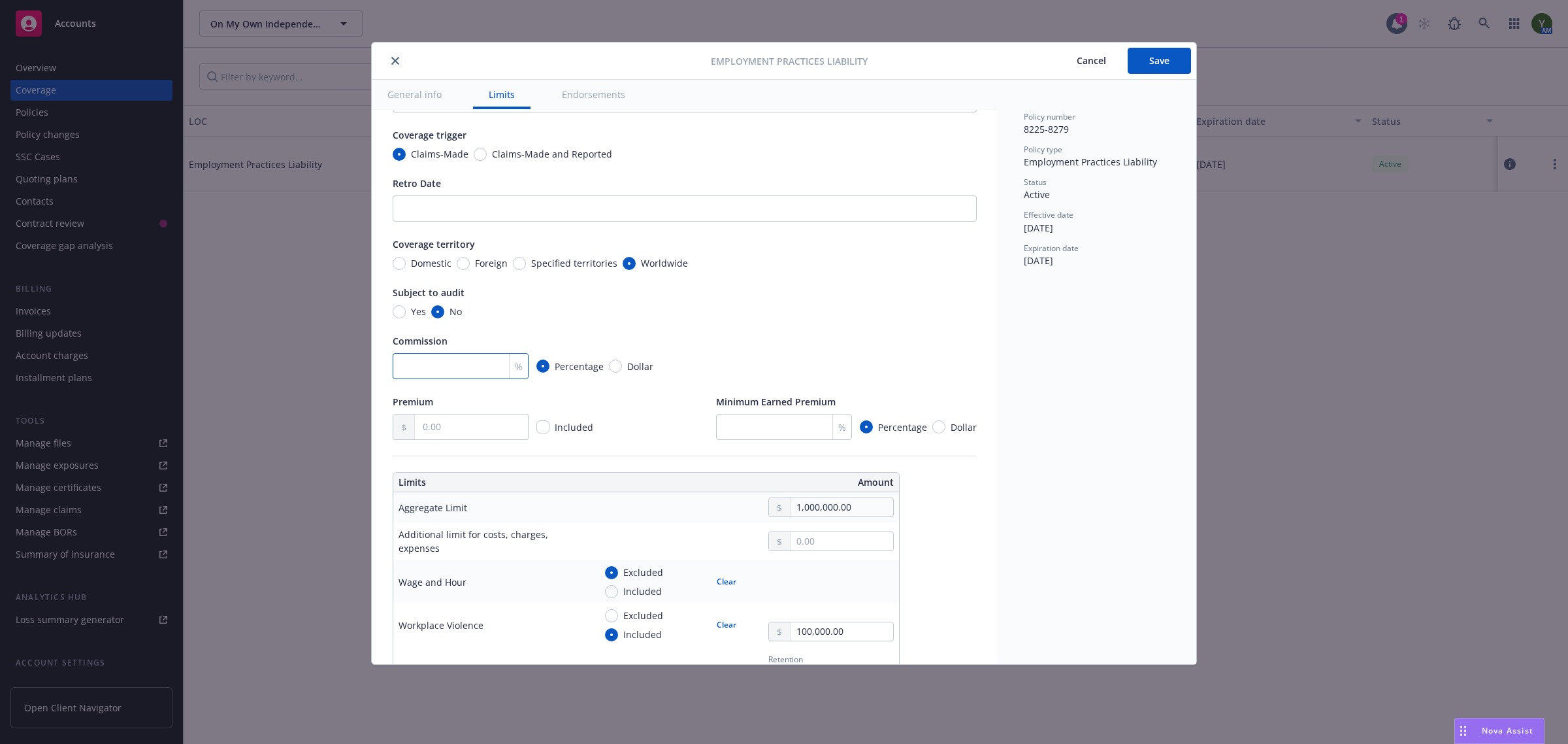
click at [426, 358] on input "number" at bounding box center [461, 366] width 136 height 26
type textarea "x"
type input "1"
type textarea "x"
type input "15"
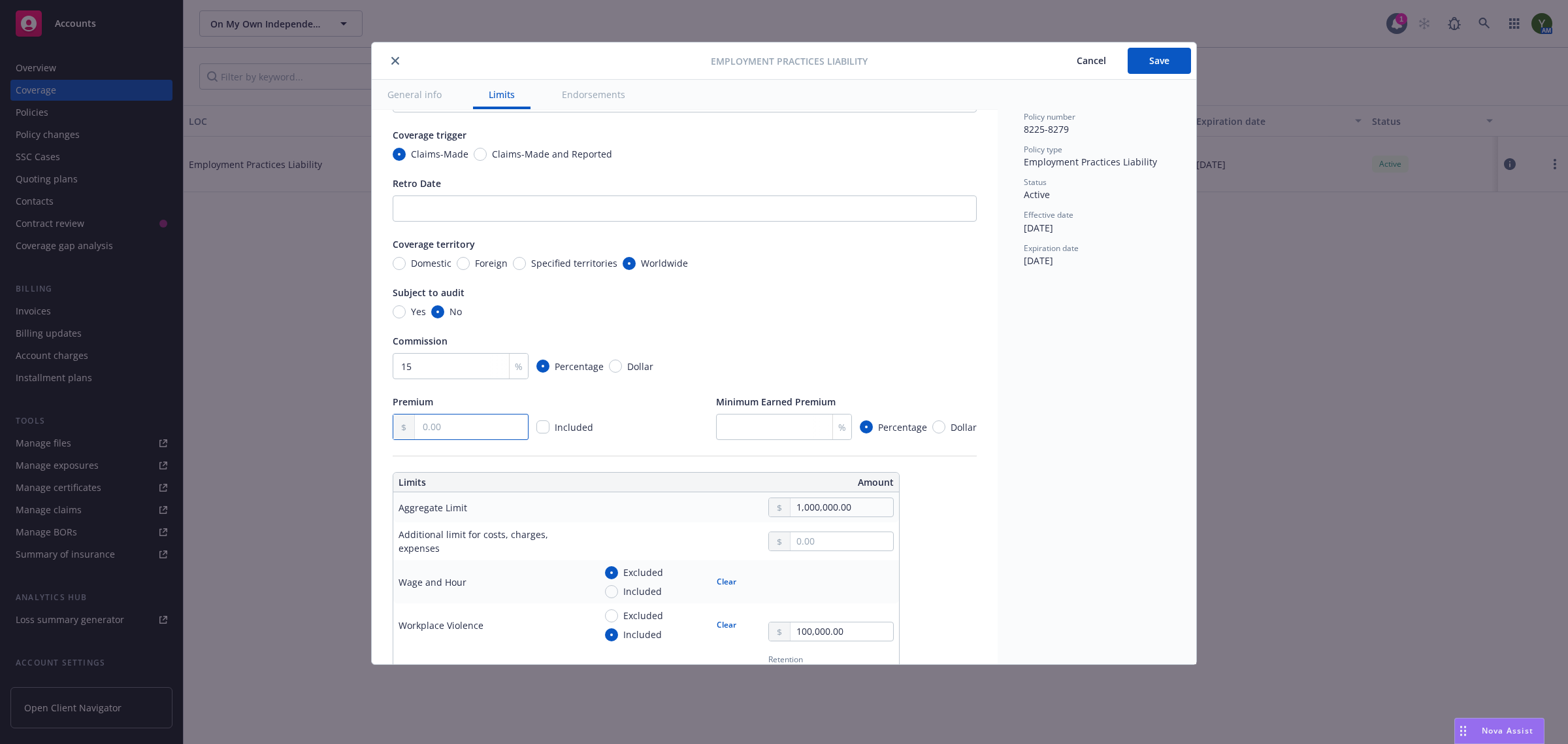
click at [438, 431] on input "text" at bounding box center [471, 426] width 113 height 24
paste input "14,031.00"
type textarea "x"
type input "14,031.00"
click at [629, 397] on div "Premium 14,031.00 Included Minimum Earned Premium % Percentage Dollar" at bounding box center [685, 417] width 584 height 45
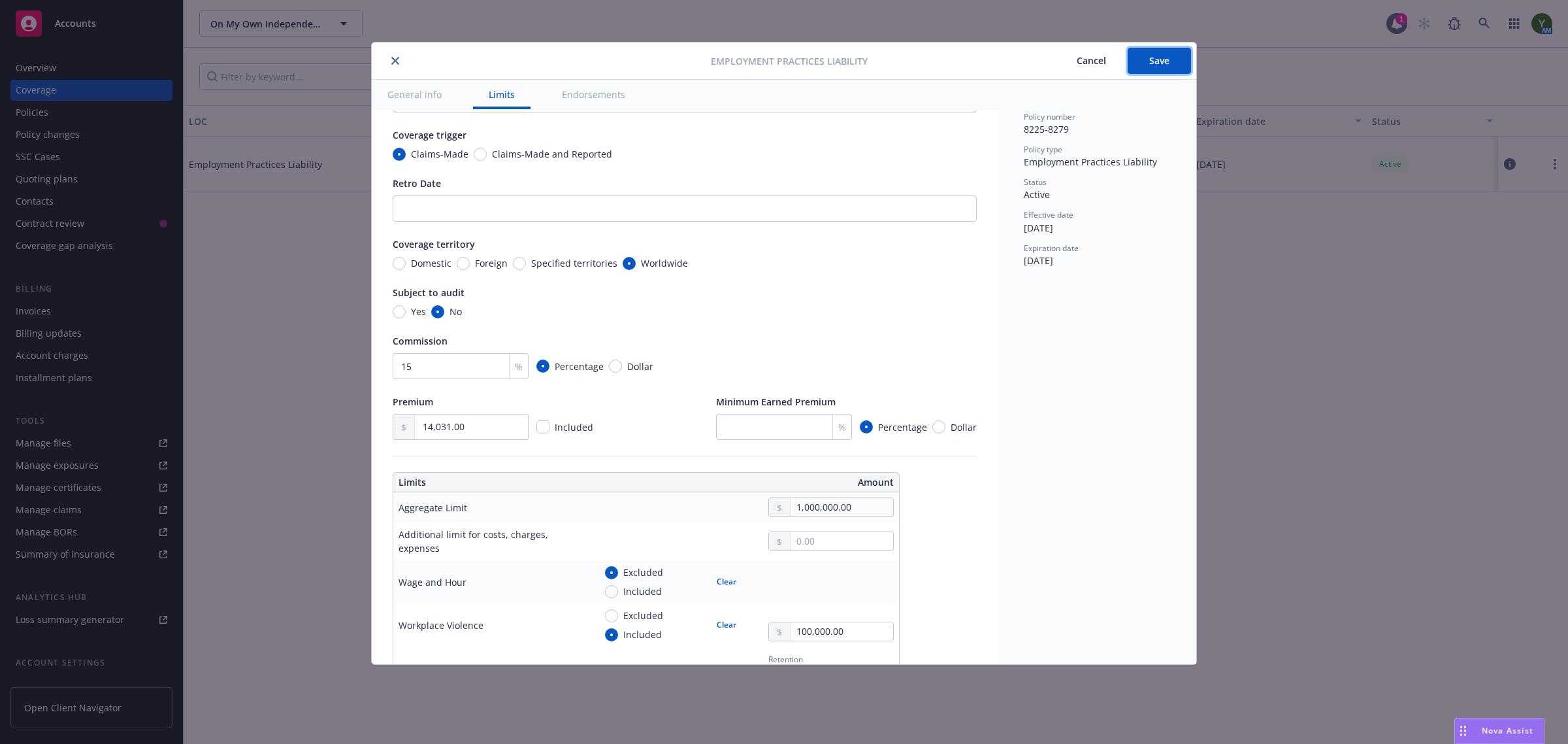
drag, startPoint x: 1152, startPoint y: 66, endPoint x: 1122, endPoint y: 82, distance: 34.0
click at [1152, 66] on button "Save" at bounding box center [1160, 61] width 64 height 26
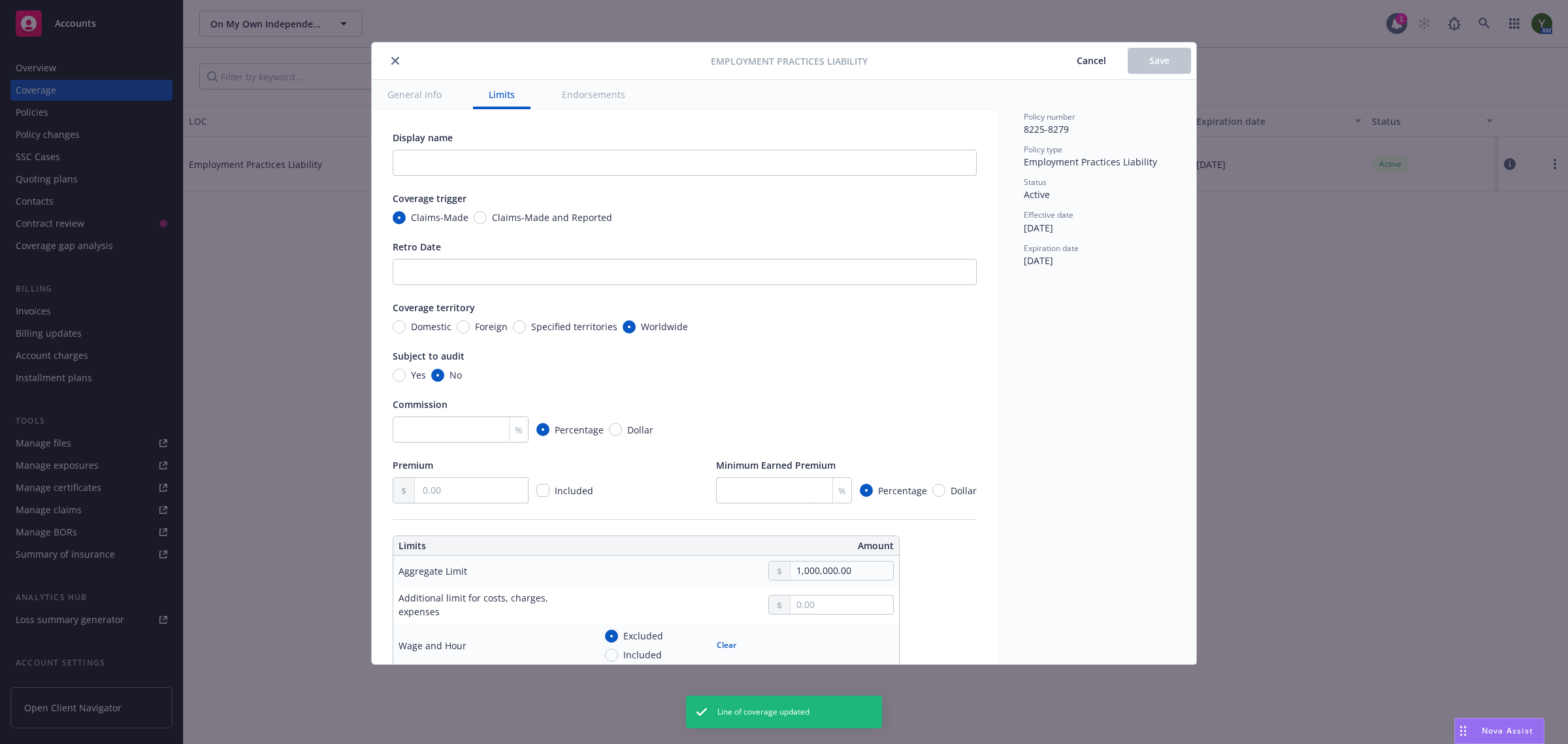
type textarea "x"
type input "15"
type input "14,031.00"
type input "150,000.00"
click at [394, 64] on icon "close" at bounding box center [395, 61] width 8 height 8
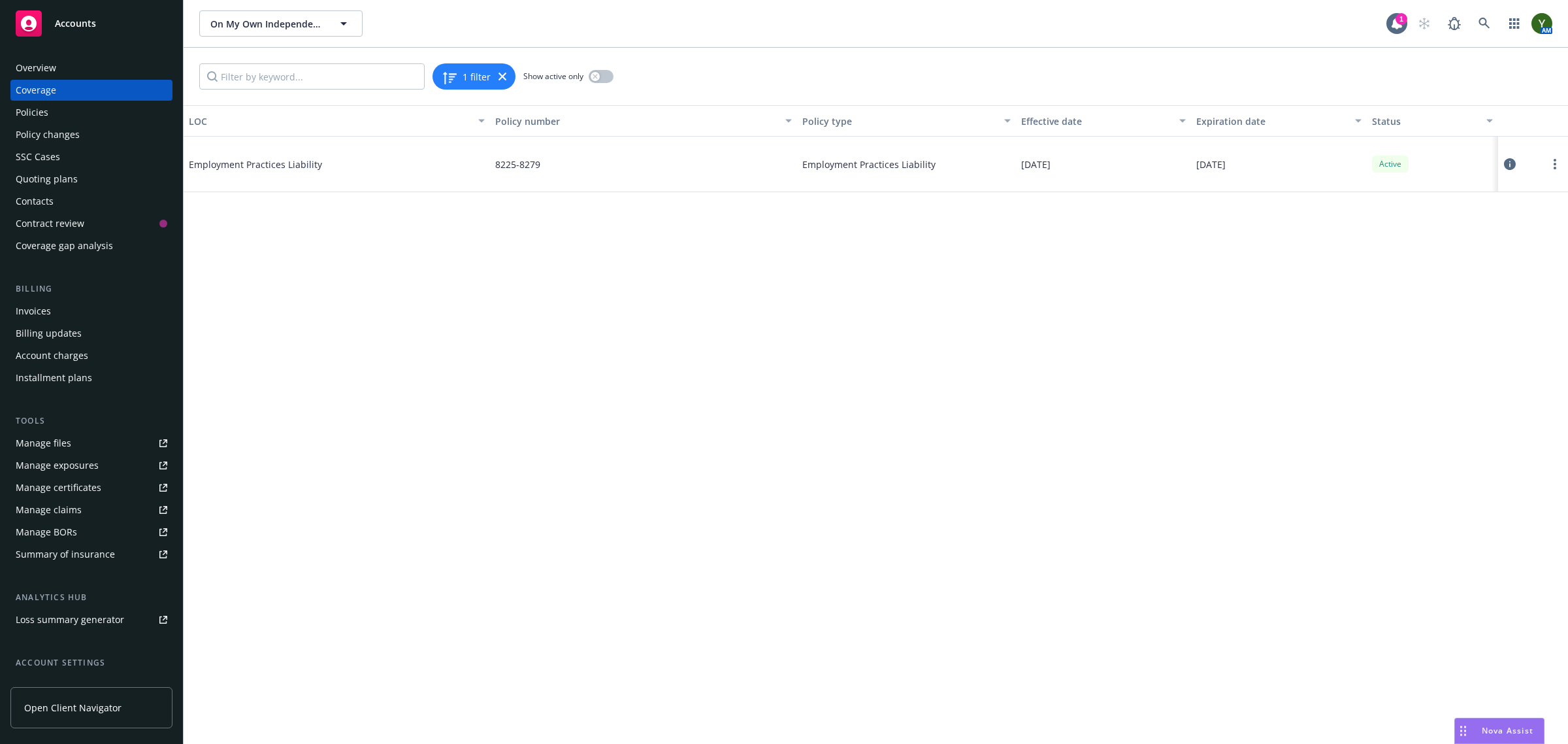
click at [93, 113] on div "Policies" at bounding box center [91, 112] width 152 height 21
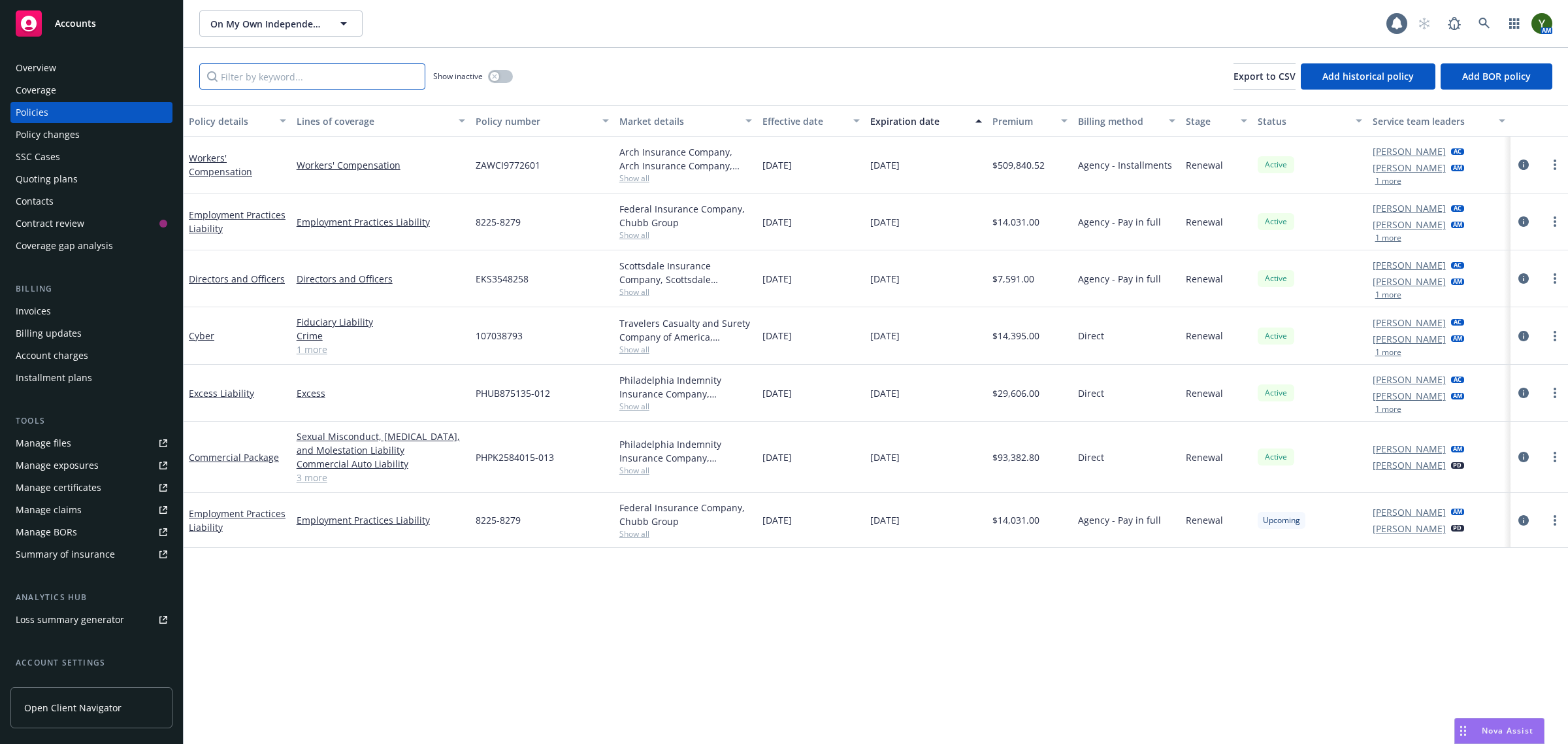
click at [312, 75] on input "Filter by keyword..." at bounding box center [312, 76] width 226 height 26
click at [1522, 162] on icon "circleInformation" at bounding box center [1524, 165] width 11 height 11
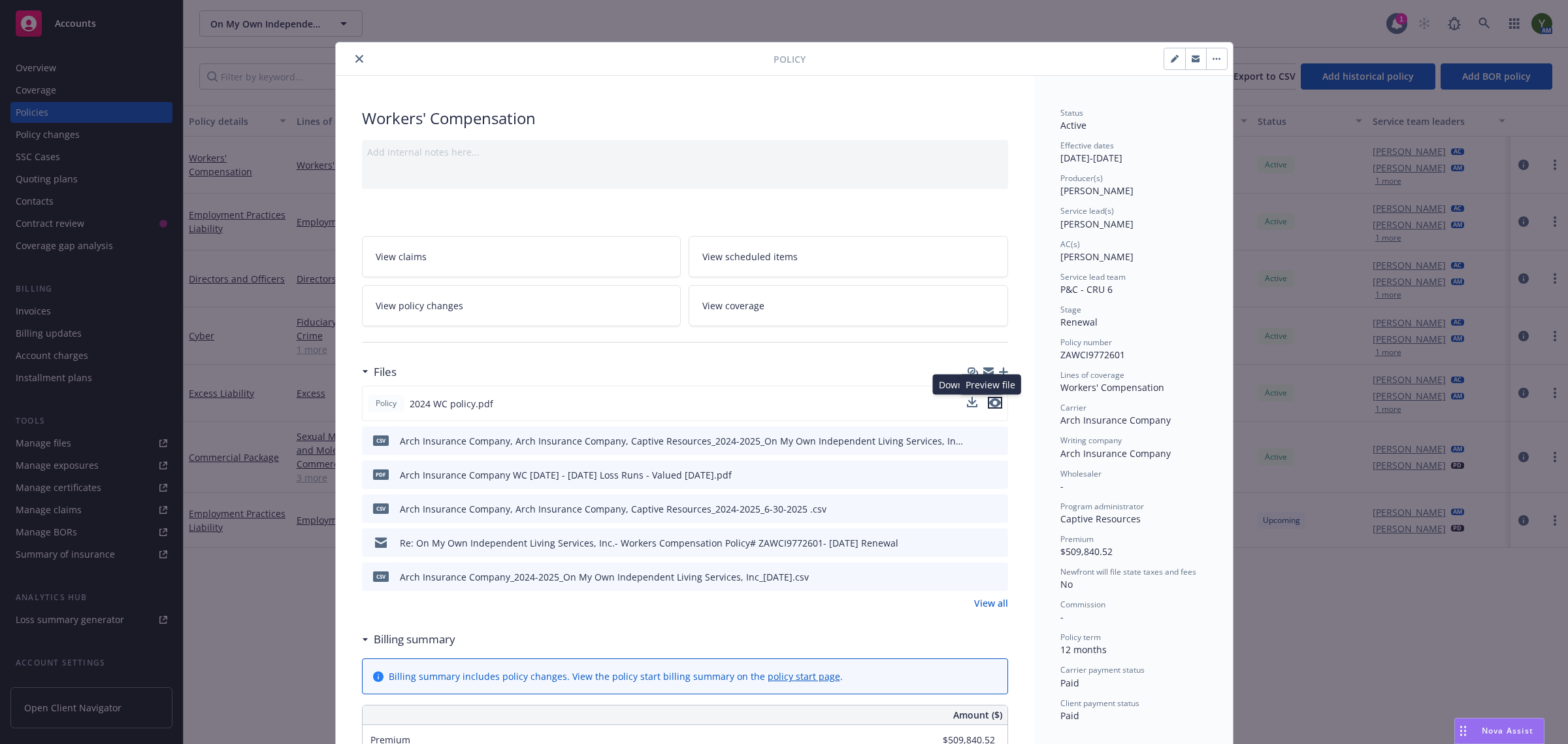
click at [991, 405] on icon "preview file" at bounding box center [995, 403] width 12 height 9
click at [734, 314] on link "View coverage" at bounding box center [848, 305] width 319 height 41
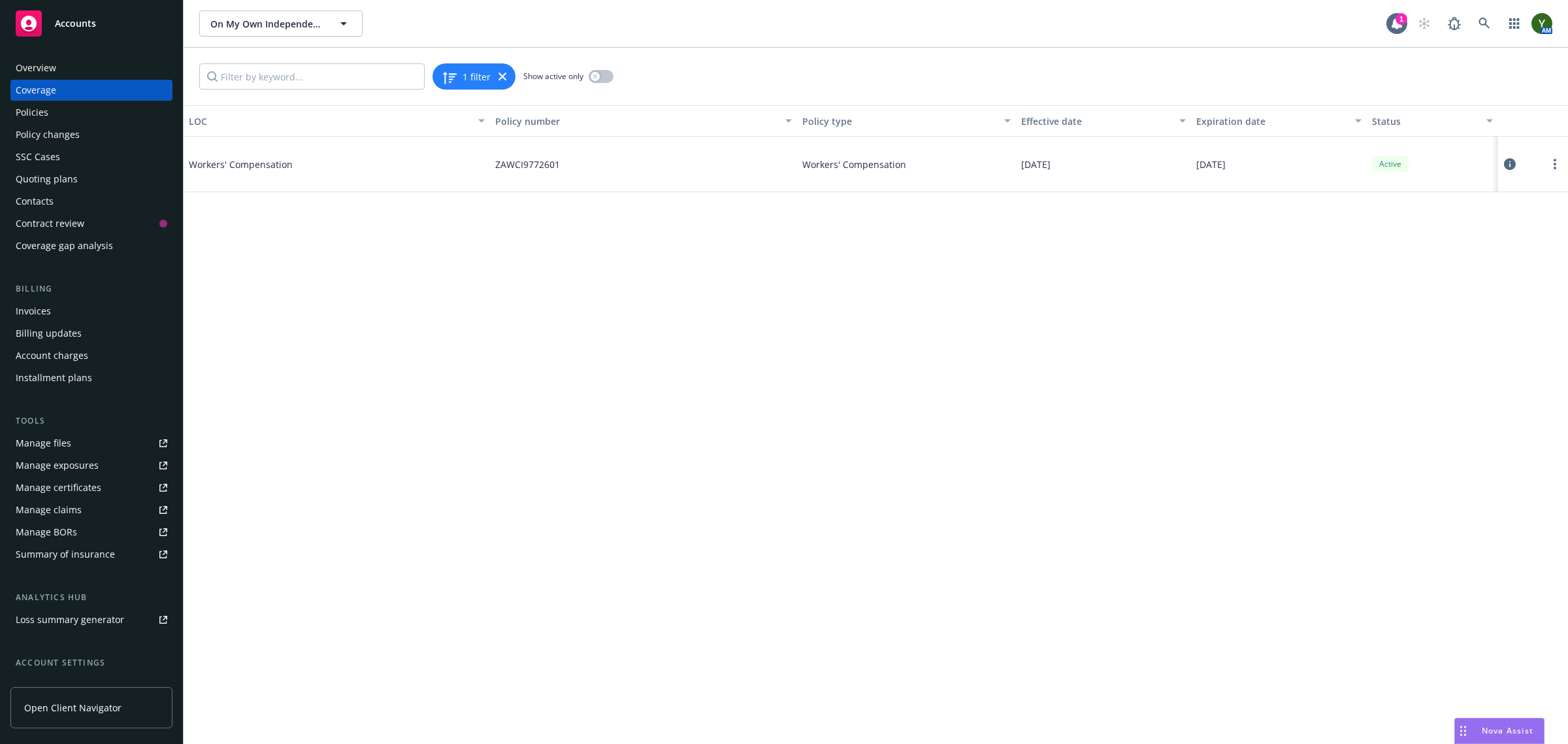
click at [1506, 163] on icon at bounding box center [1510, 163] width 12 height 12
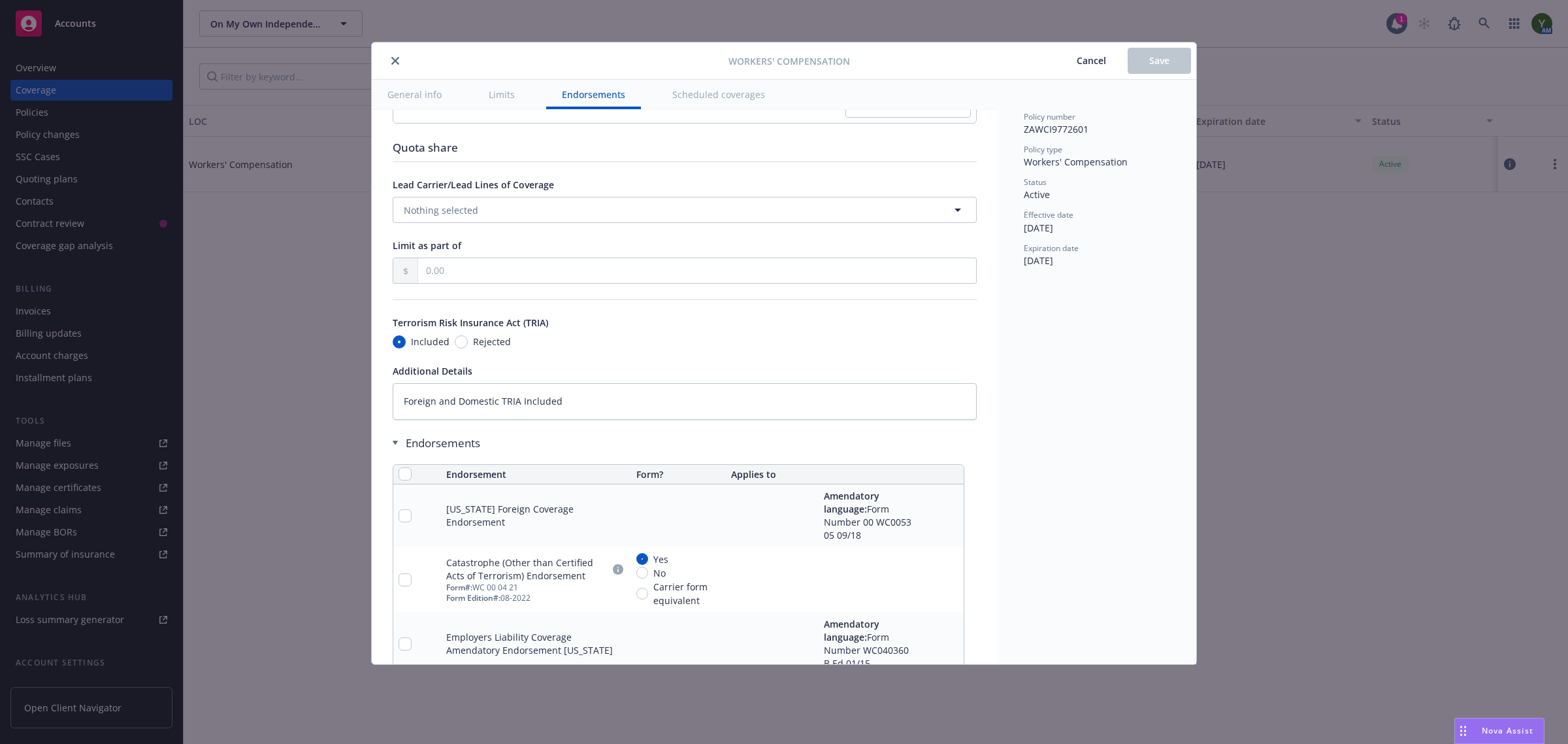
scroll to position [1524, 0]
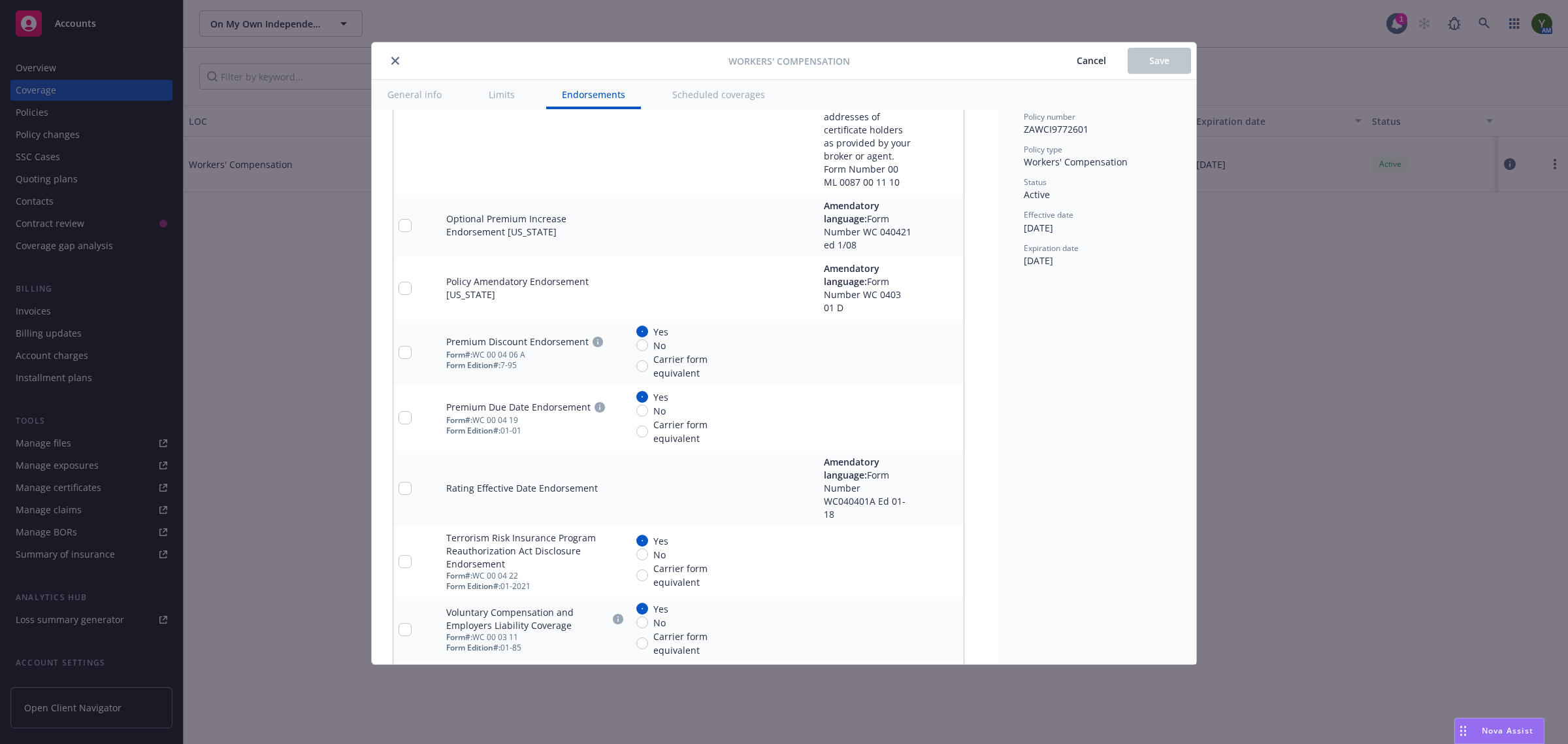
type textarea "x"
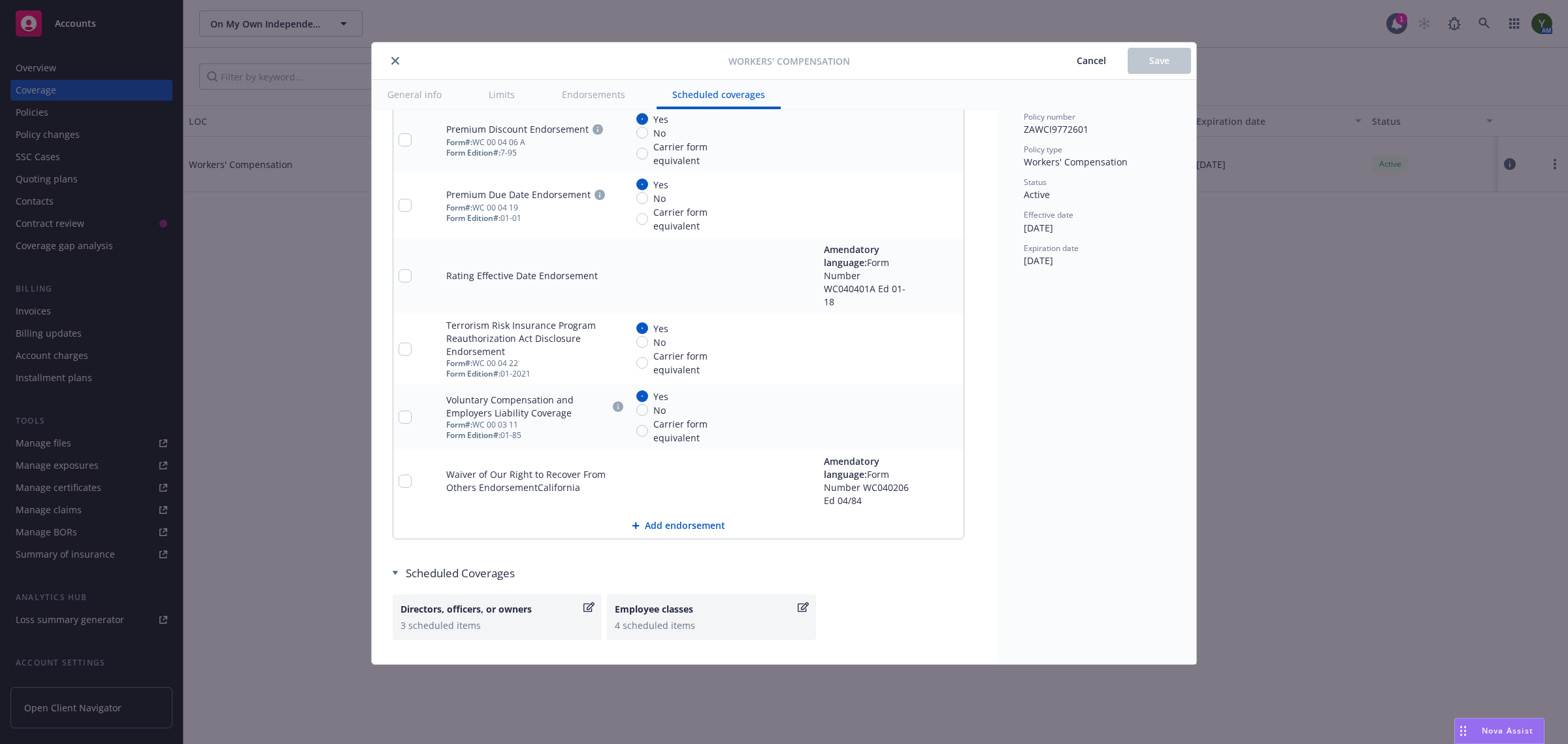
scroll to position [2528, 0]
click at [688, 598] on div "Employee classes" at bounding box center [705, 604] width 181 height 14
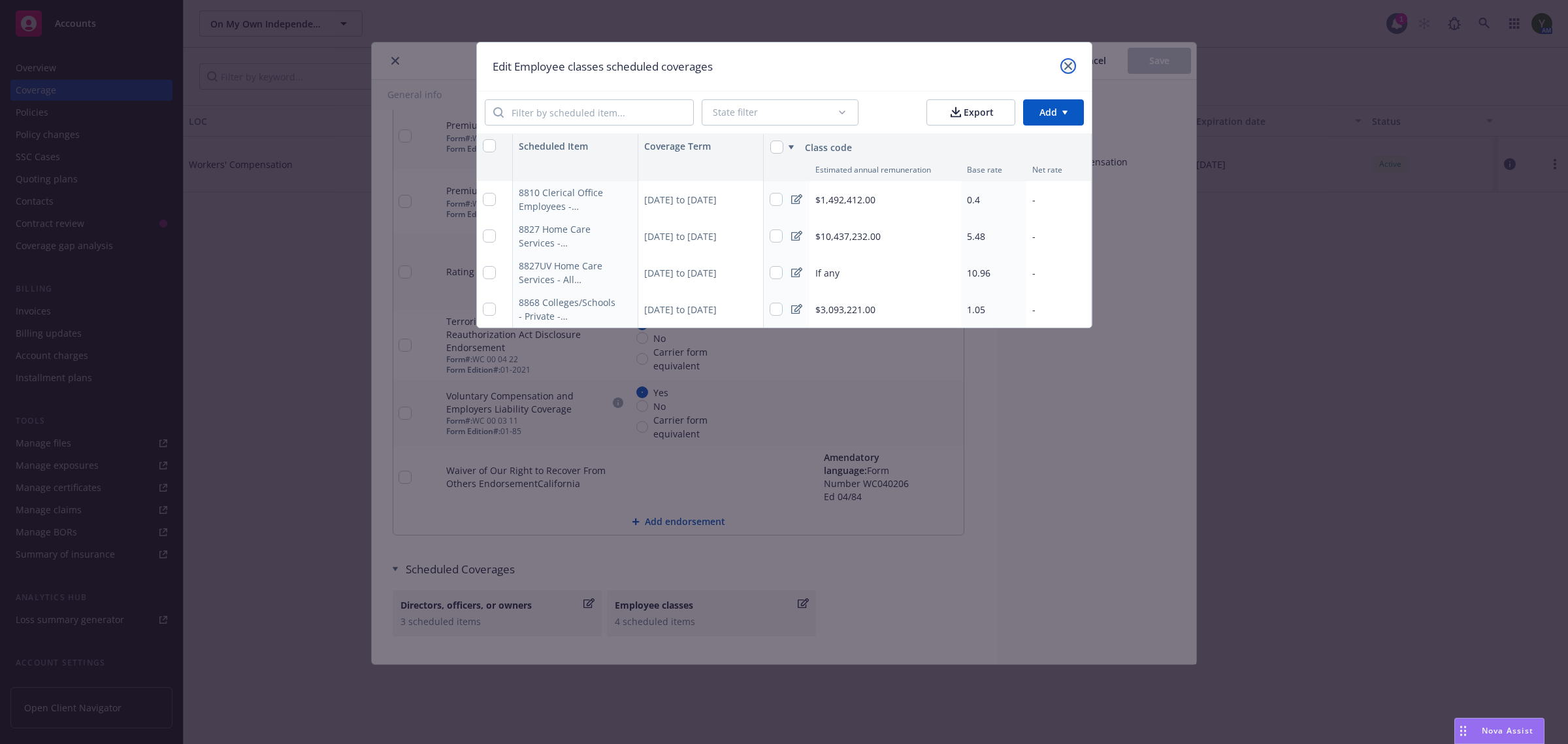
click at [1063, 65] on link "close" at bounding box center [1068, 65] width 15 height 15
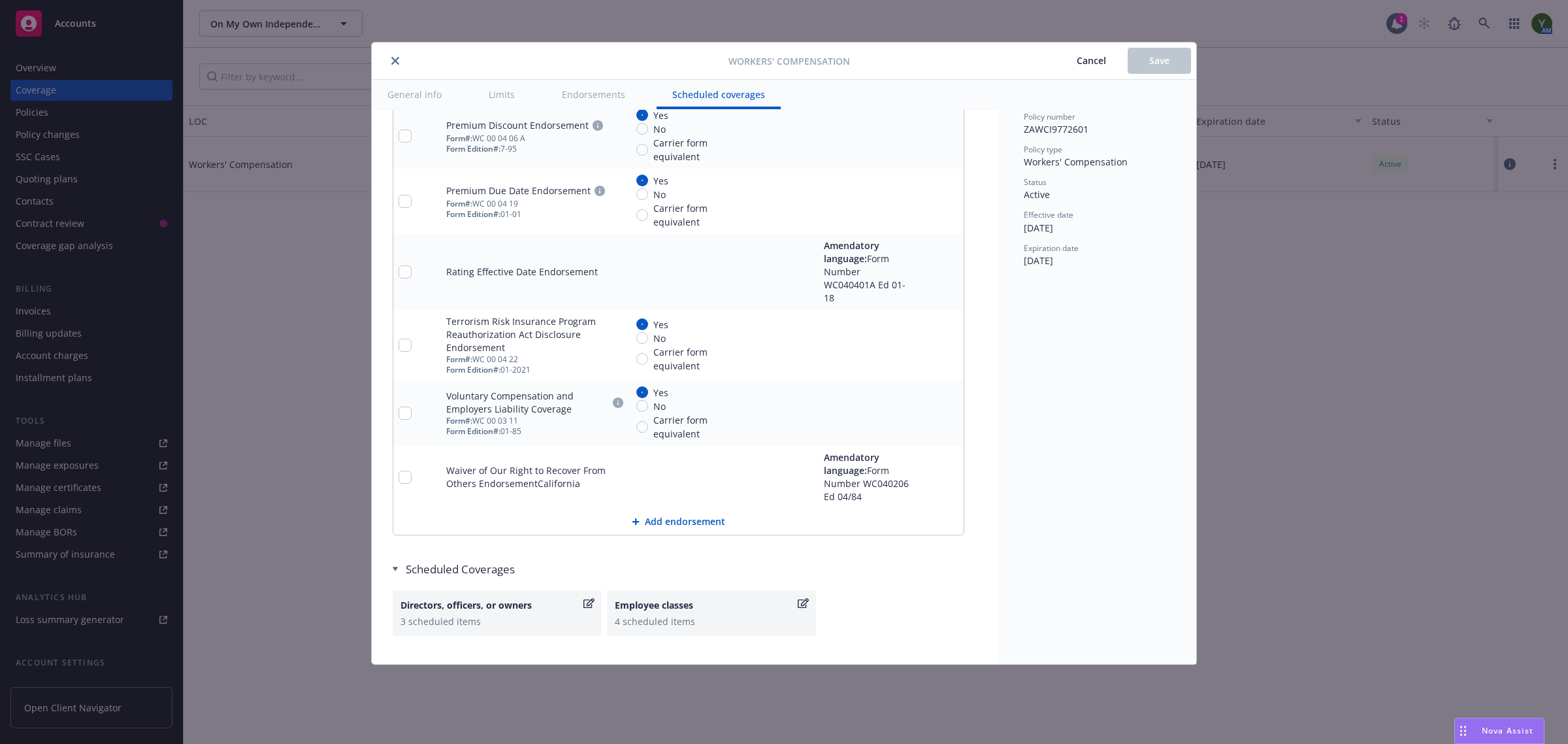
click at [397, 64] on icon "close" at bounding box center [395, 61] width 8 height 8
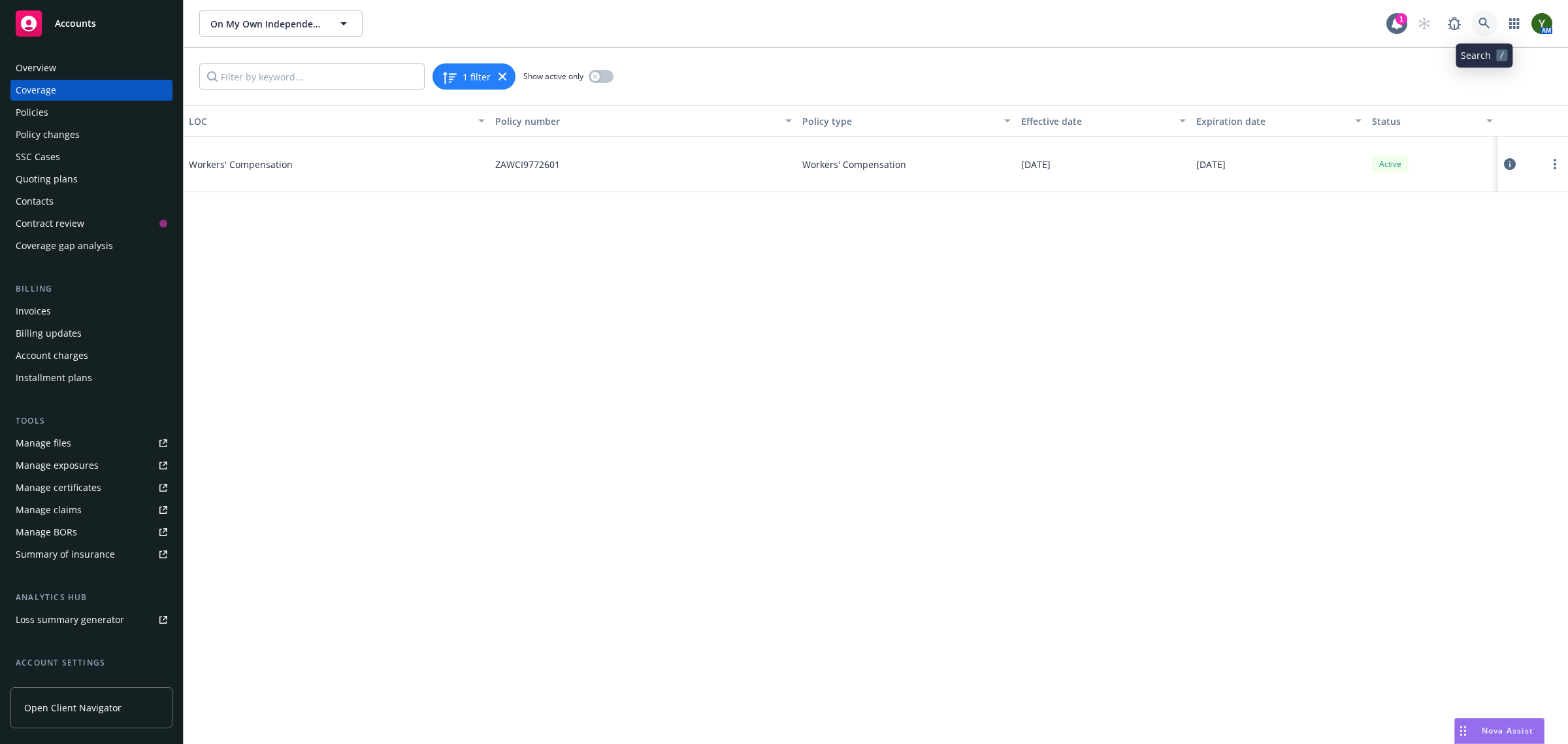
click at [1482, 26] on icon at bounding box center [1485, 23] width 12 height 12
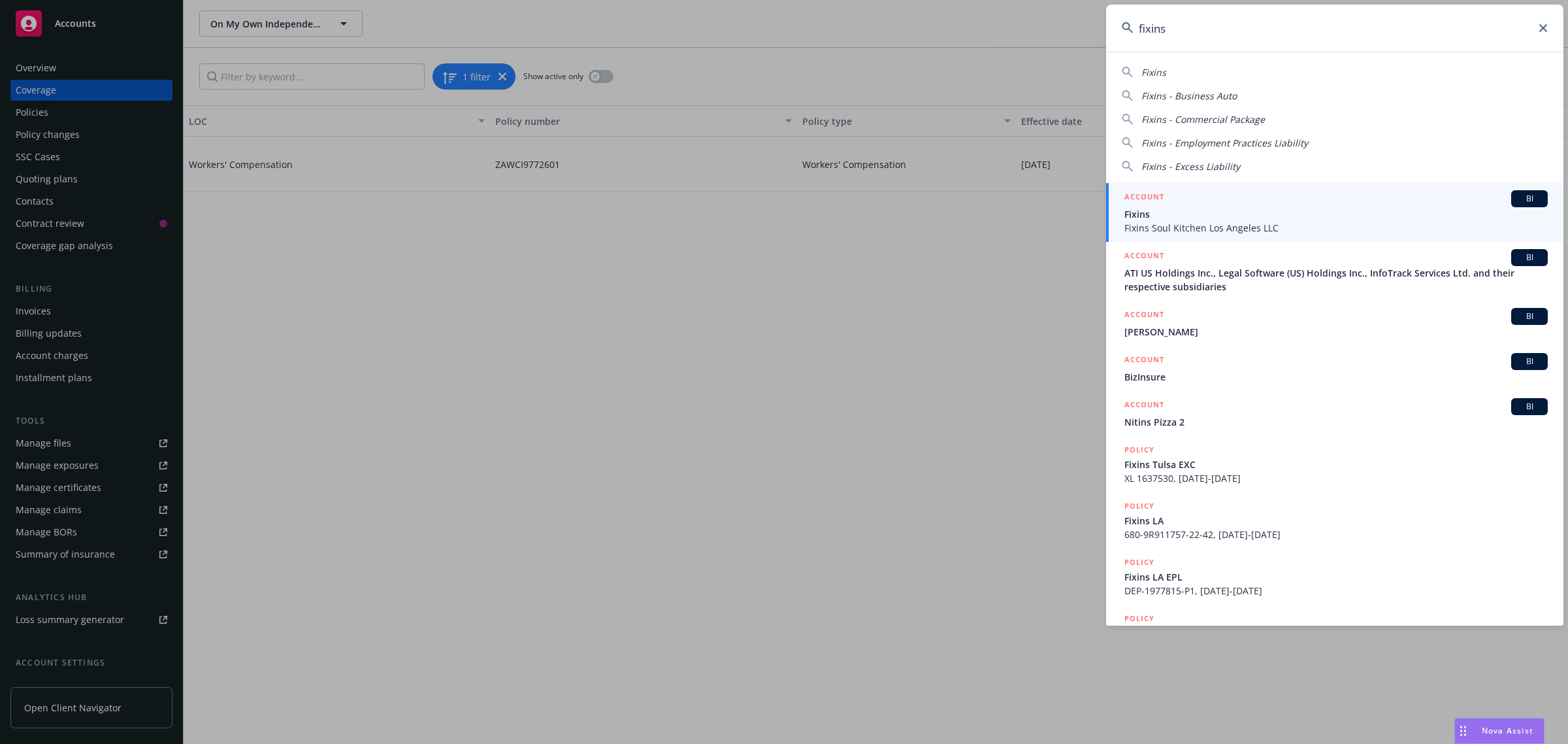
type input "fixins"
click at [1216, 225] on span "Fixins Soul Kitchen Los Angeles LLC" at bounding box center [1336, 227] width 424 height 14
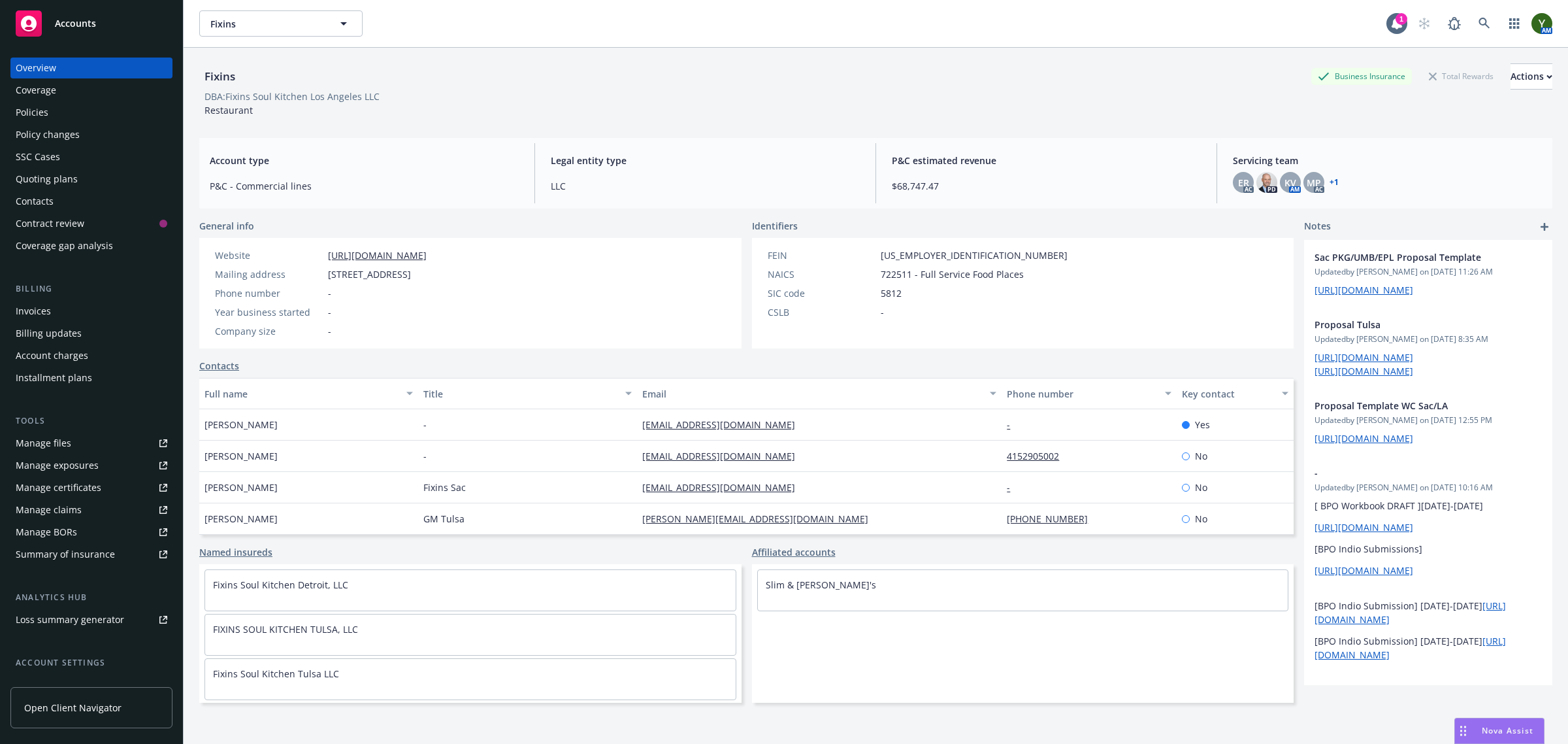
click at [102, 120] on div "Policies" at bounding box center [91, 112] width 152 height 21
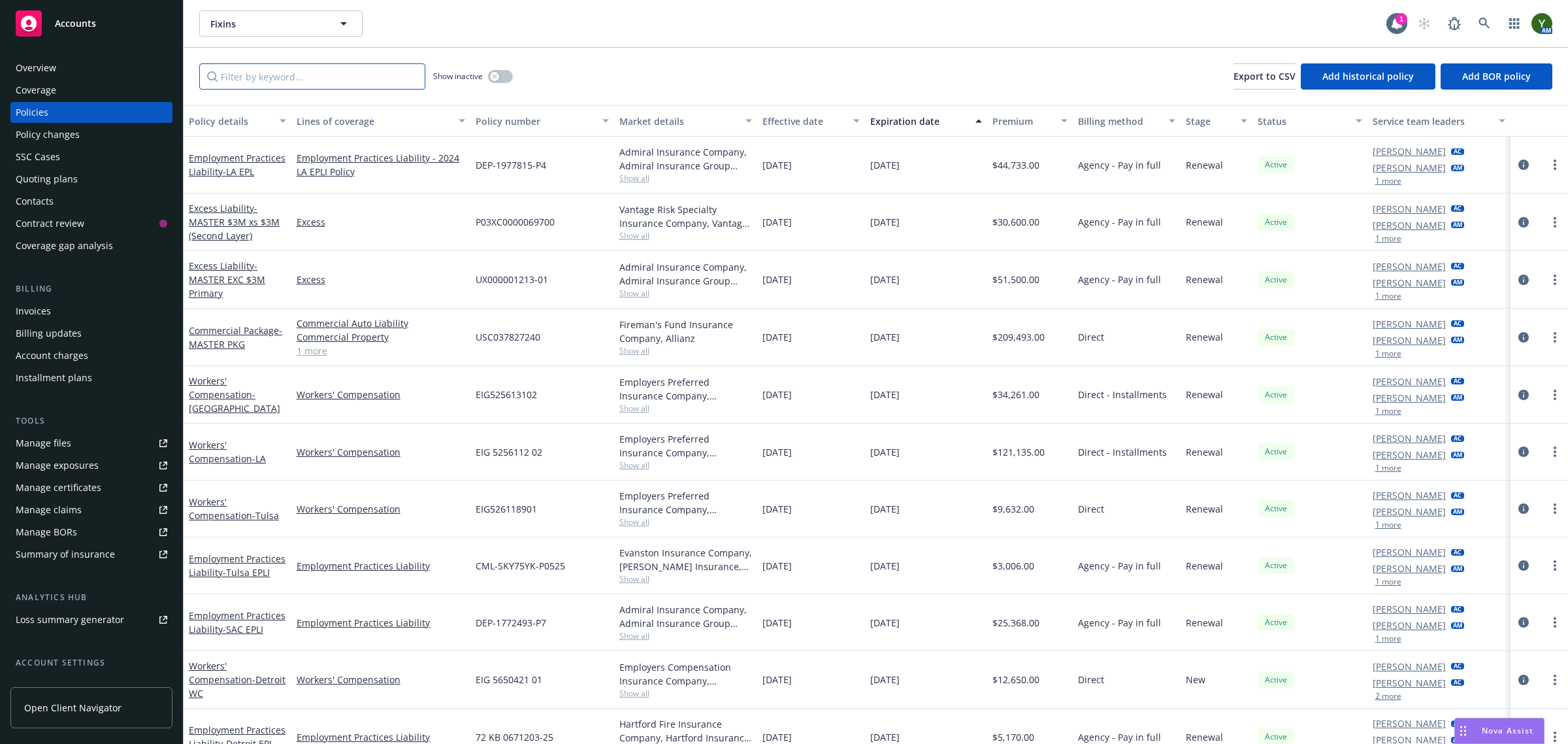
click at [318, 72] on input "Filter by keyword..." at bounding box center [312, 76] width 226 height 26
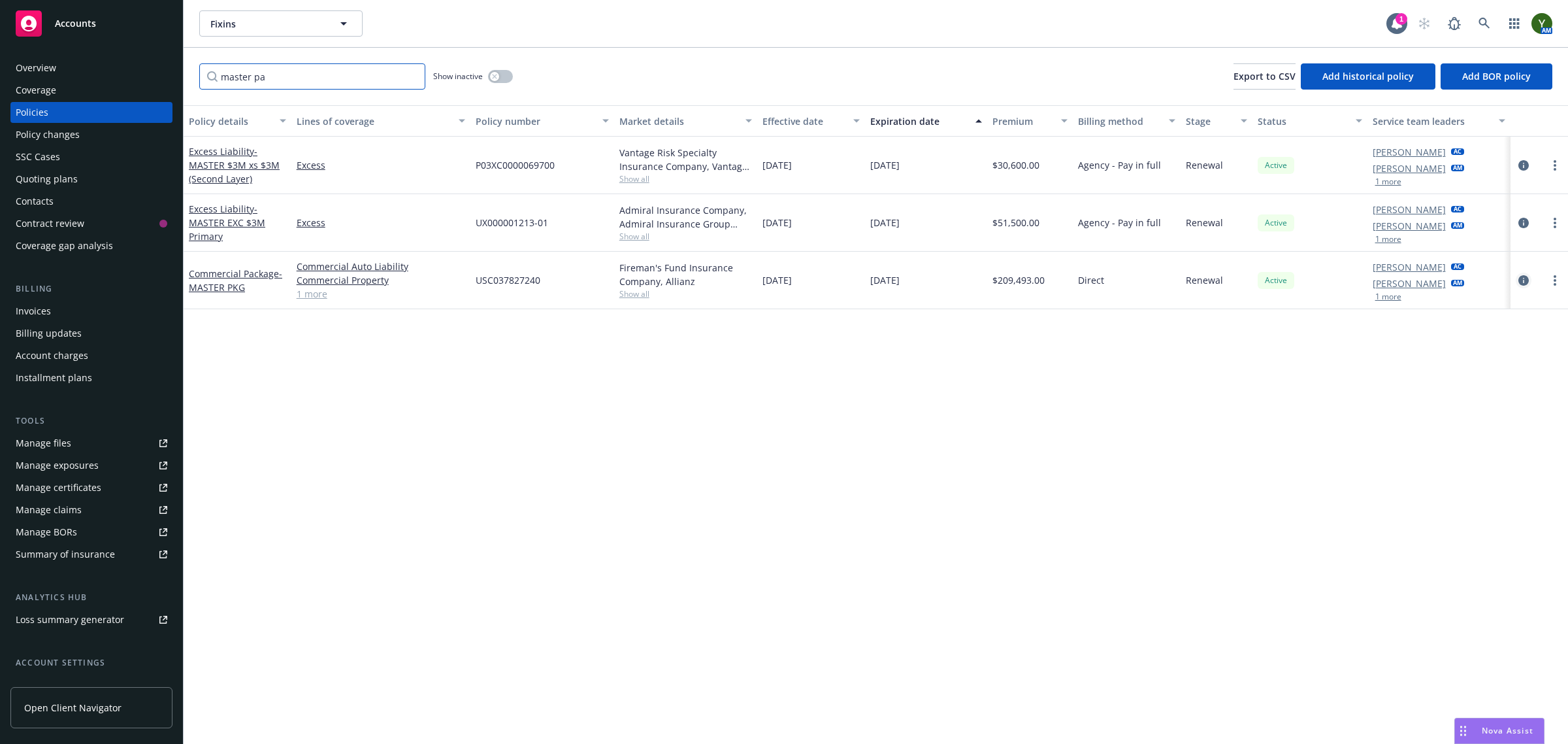
type input "master pa"
click at [1524, 281] on icon "circleInformation" at bounding box center [1524, 280] width 11 height 11
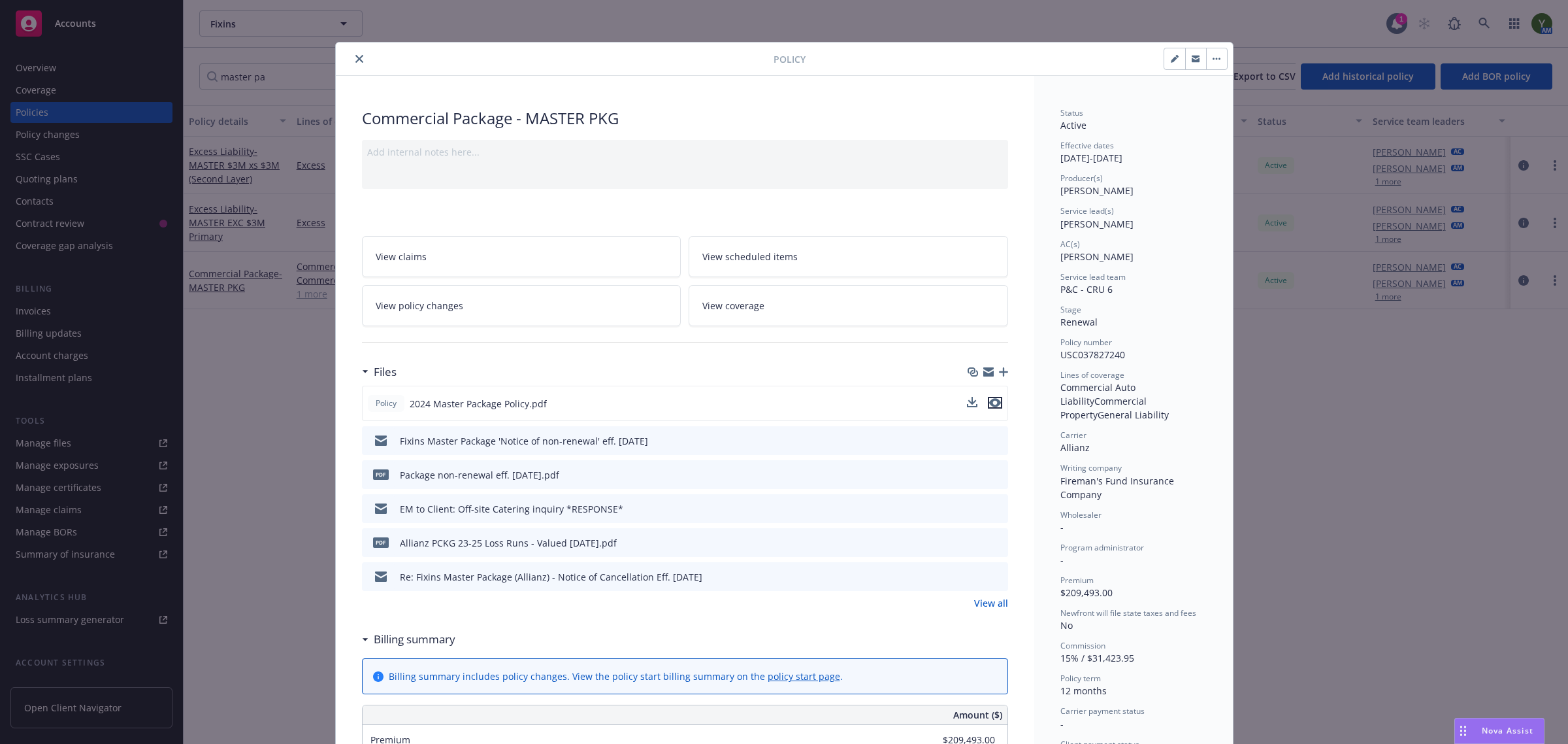
click at [992, 403] on icon "preview file" at bounding box center [995, 403] width 12 height 9
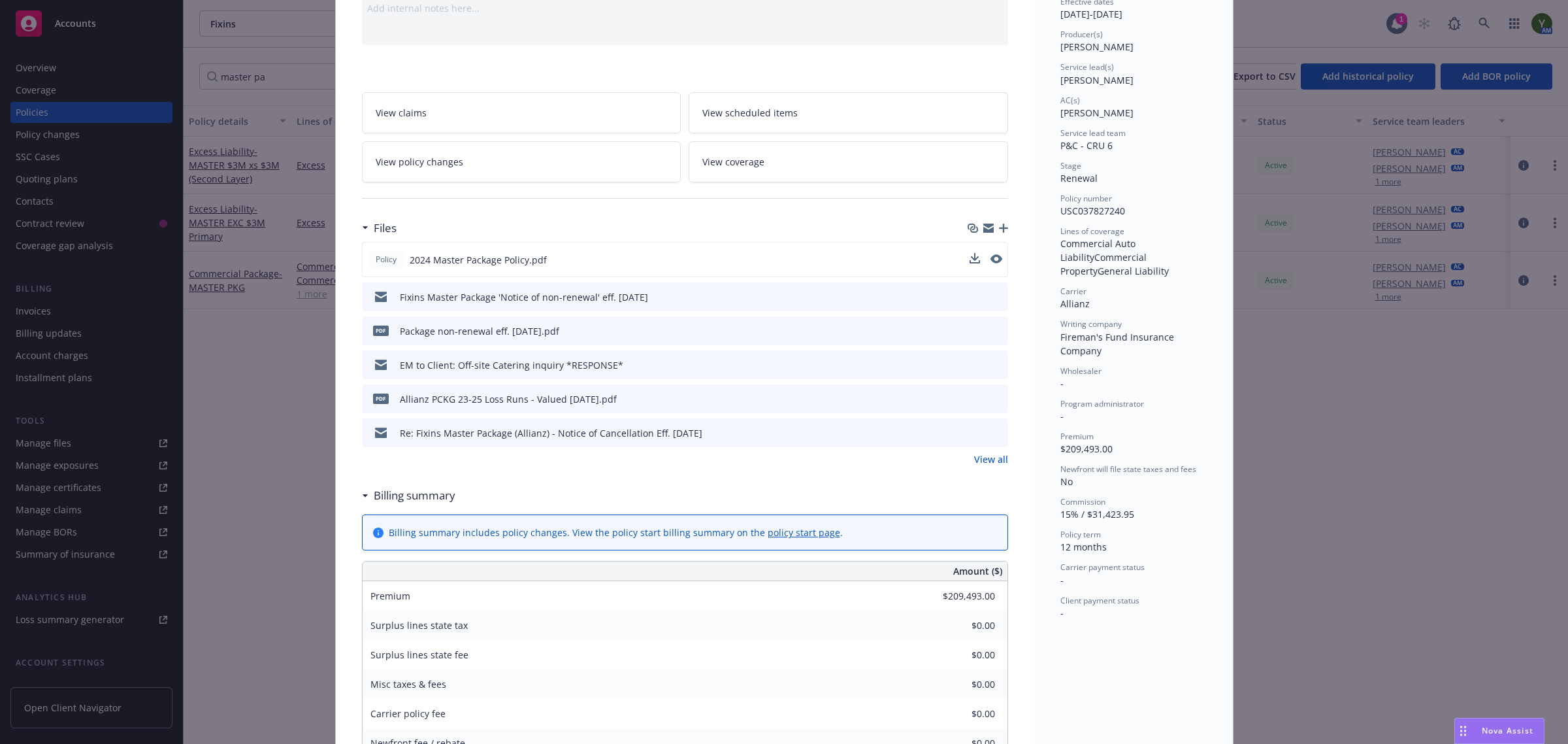
scroll to position [163, 0]
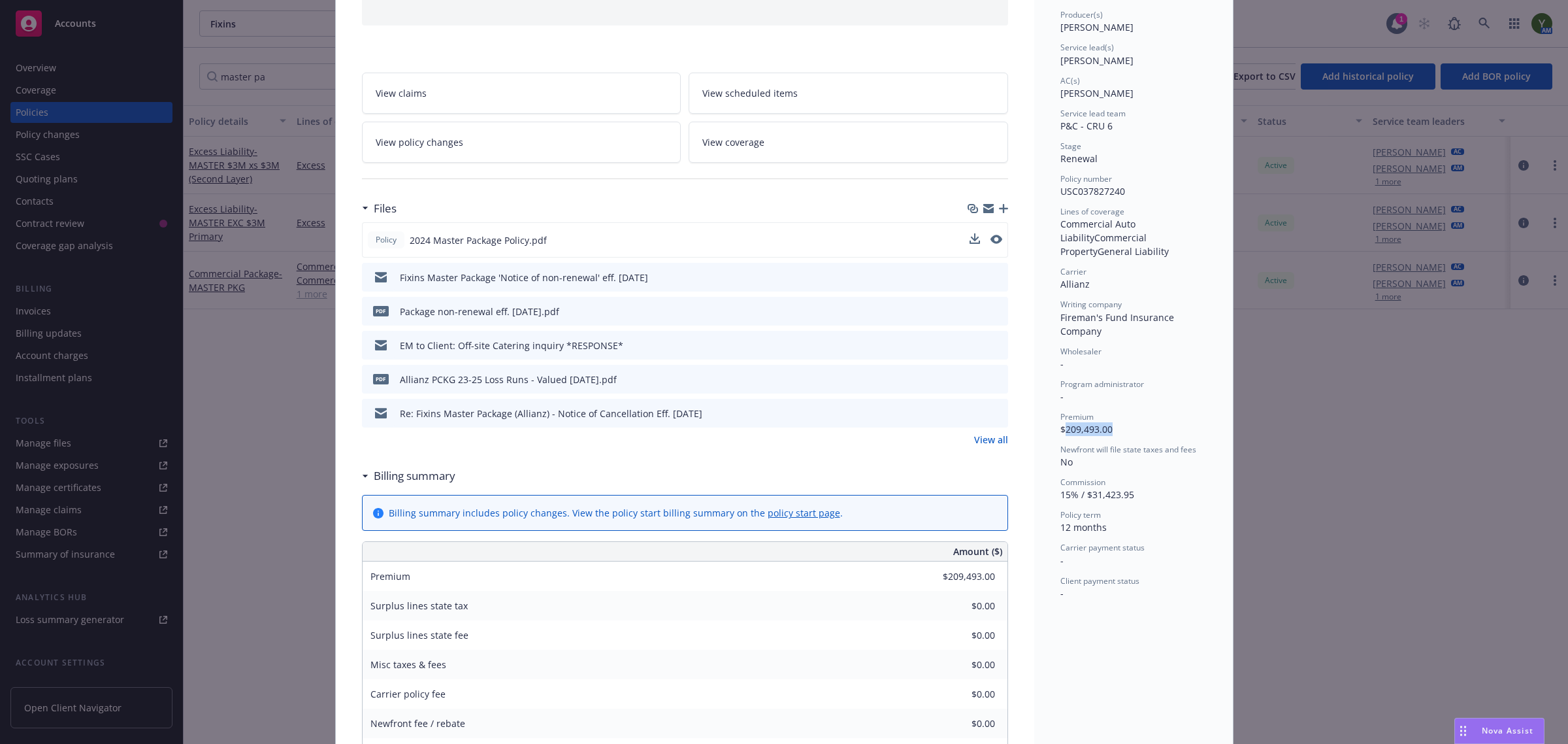
drag, startPoint x: 1108, startPoint y: 429, endPoint x: 1060, endPoint y: 432, distance: 48.1
click at [1061, 432] on div "Premium $209,493.00" at bounding box center [1133, 423] width 146 height 24
copy span "209,493.00"
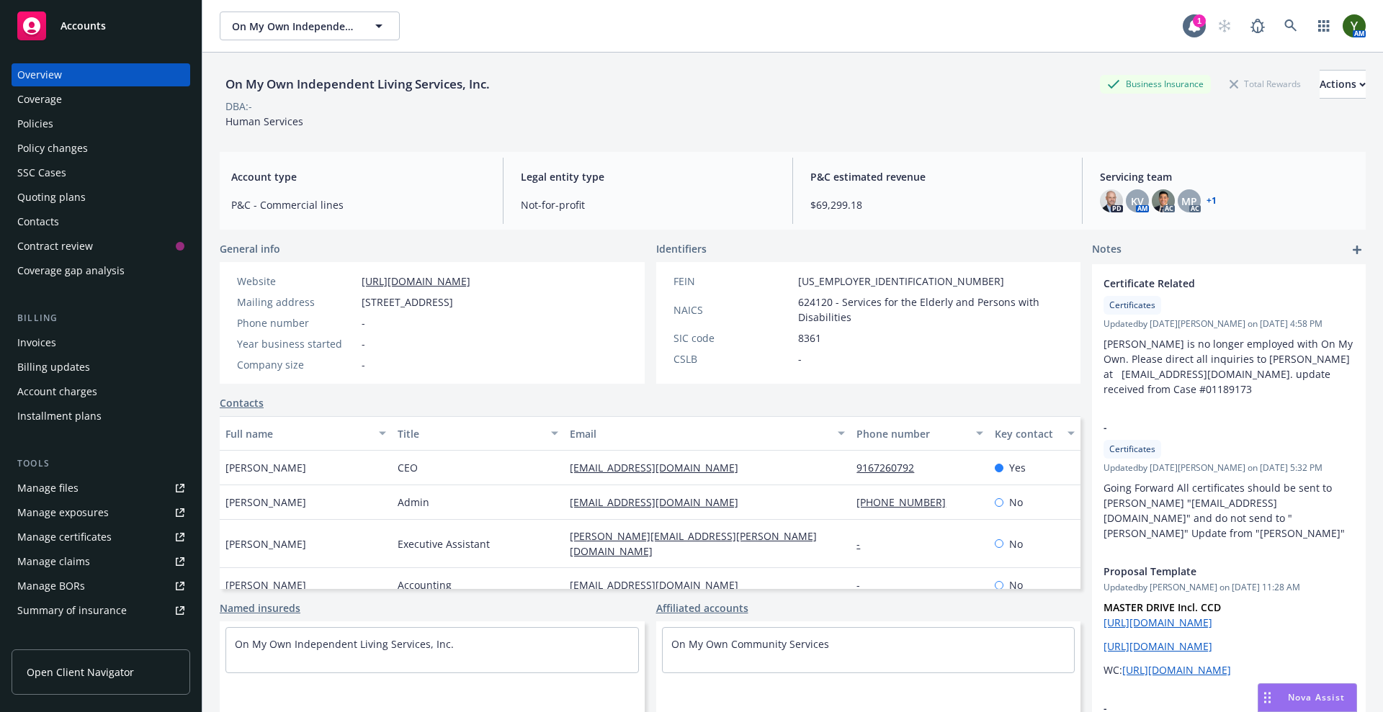
click at [73, 119] on div "Policies" at bounding box center [100, 123] width 167 height 23
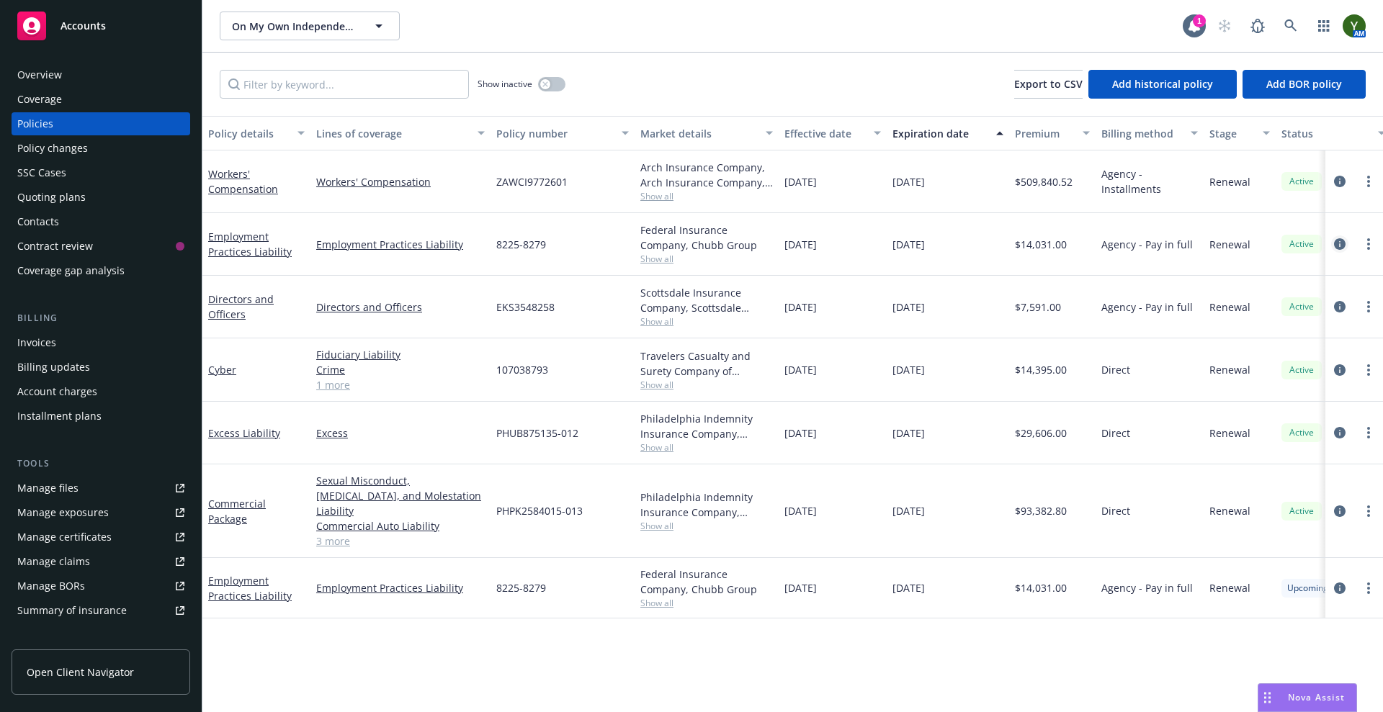
click at [1339, 242] on icon "circleInformation" at bounding box center [1340, 244] width 12 height 12
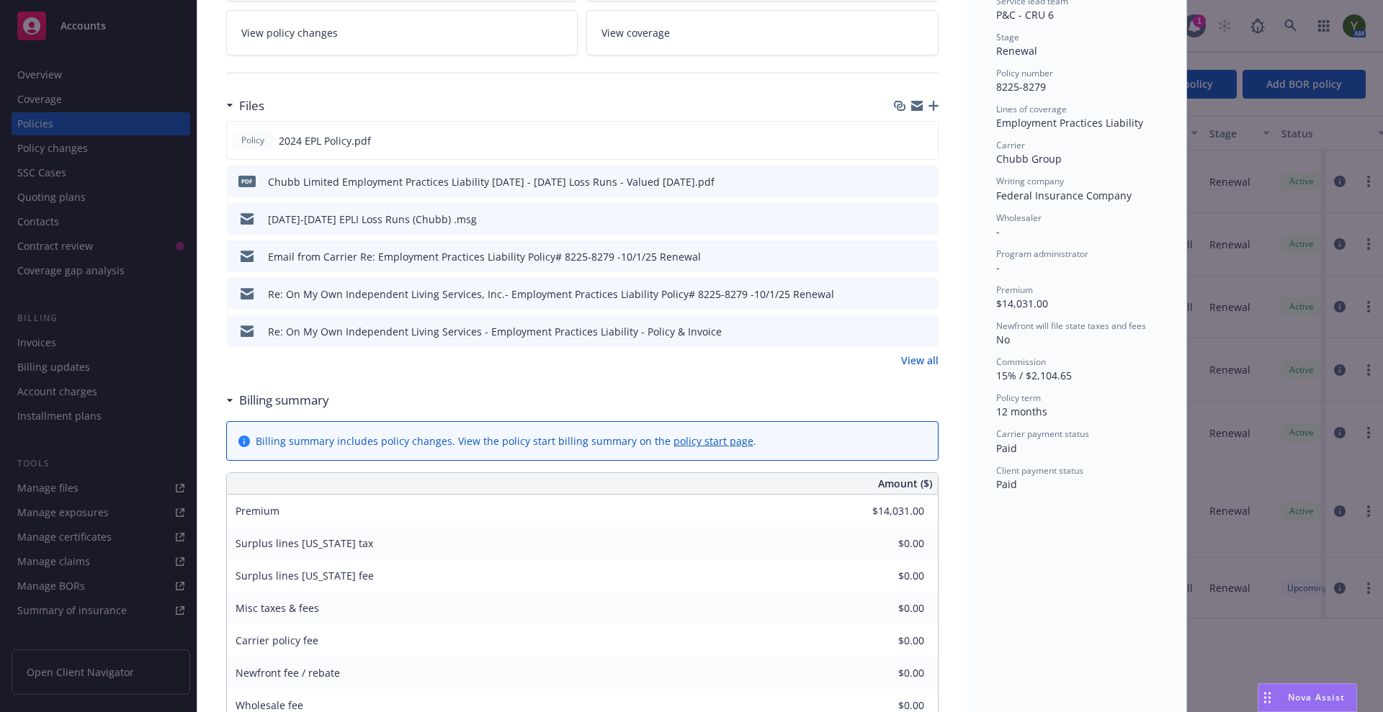
scroll to position [240, 0]
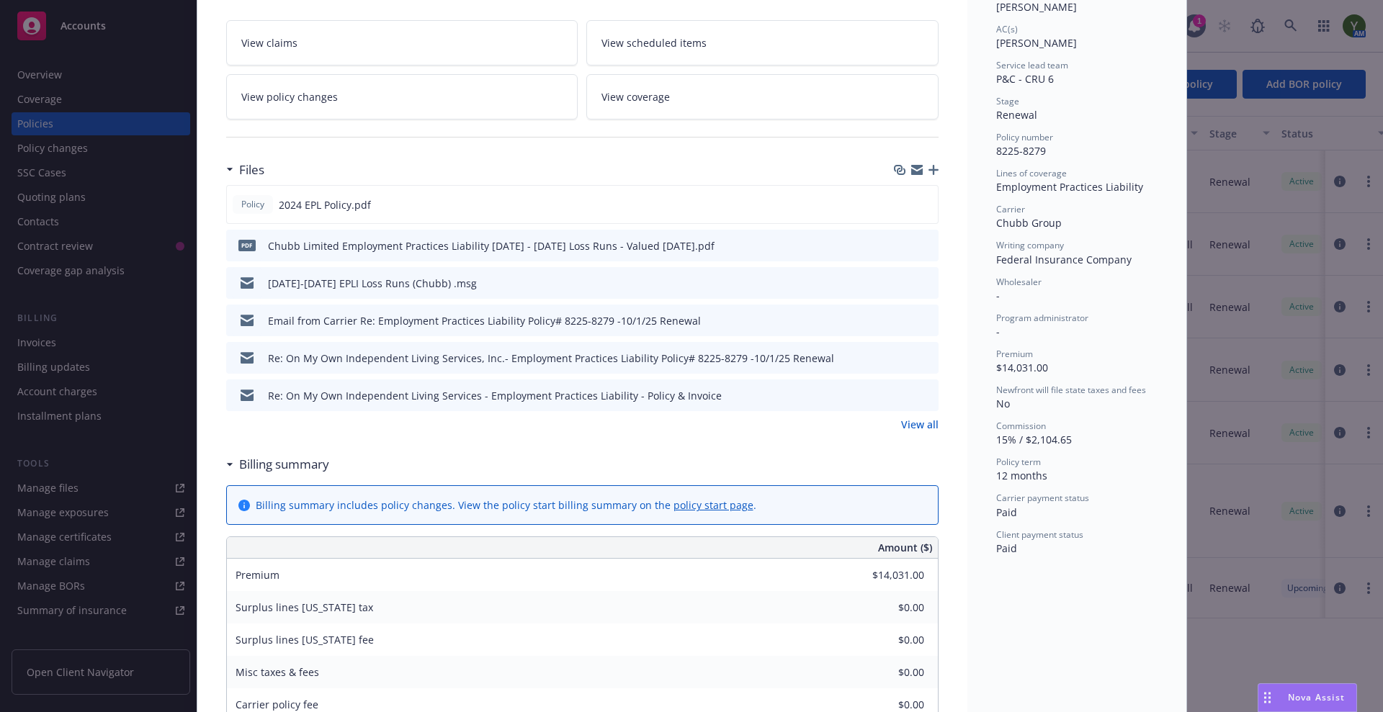
click at [893, 427] on div "View all" at bounding box center [582, 424] width 712 height 15
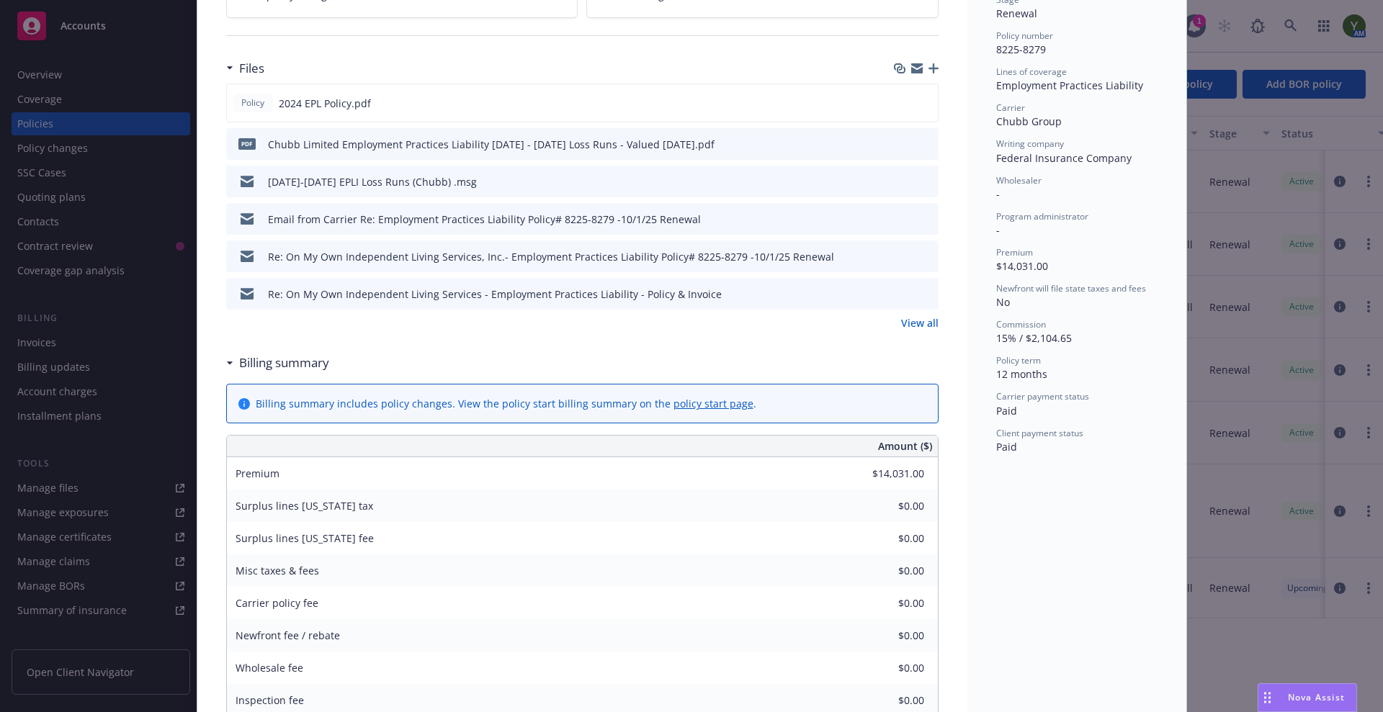
scroll to position [300, 0]
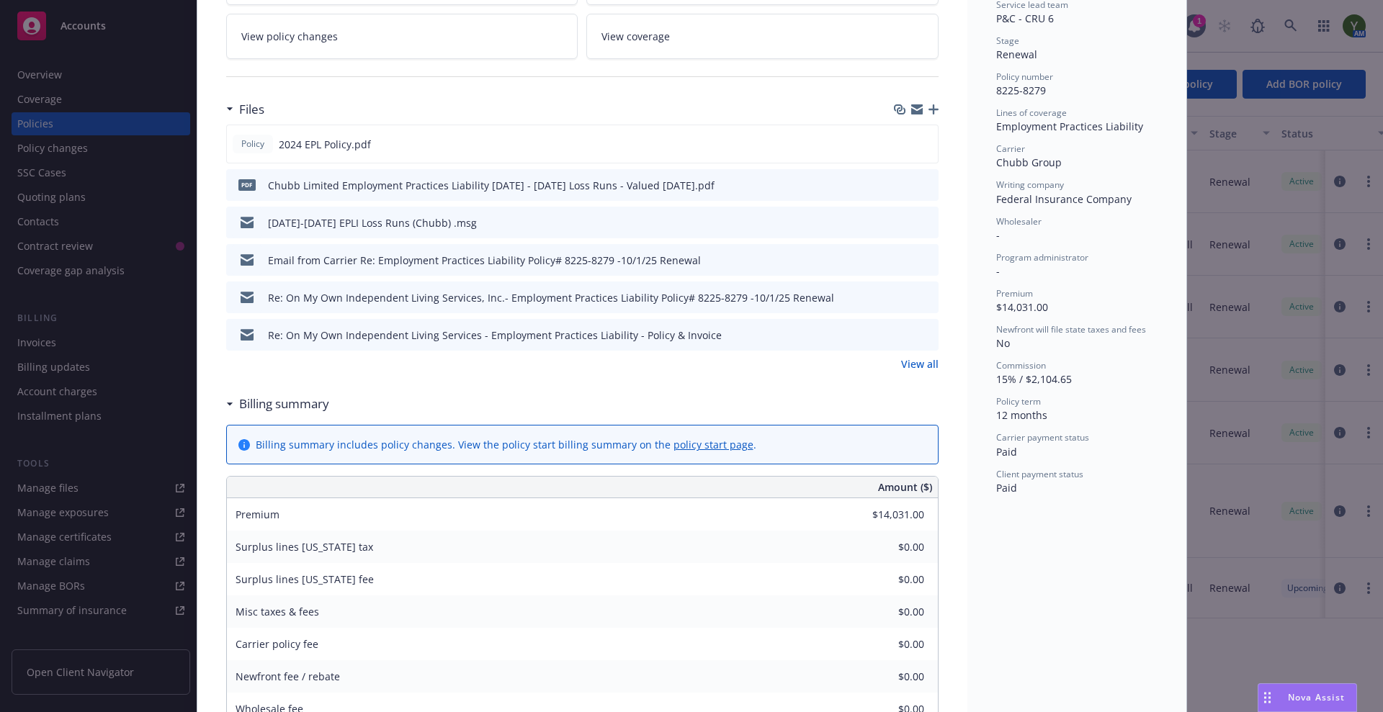
click at [905, 366] on link "View all" at bounding box center [919, 363] width 37 height 15
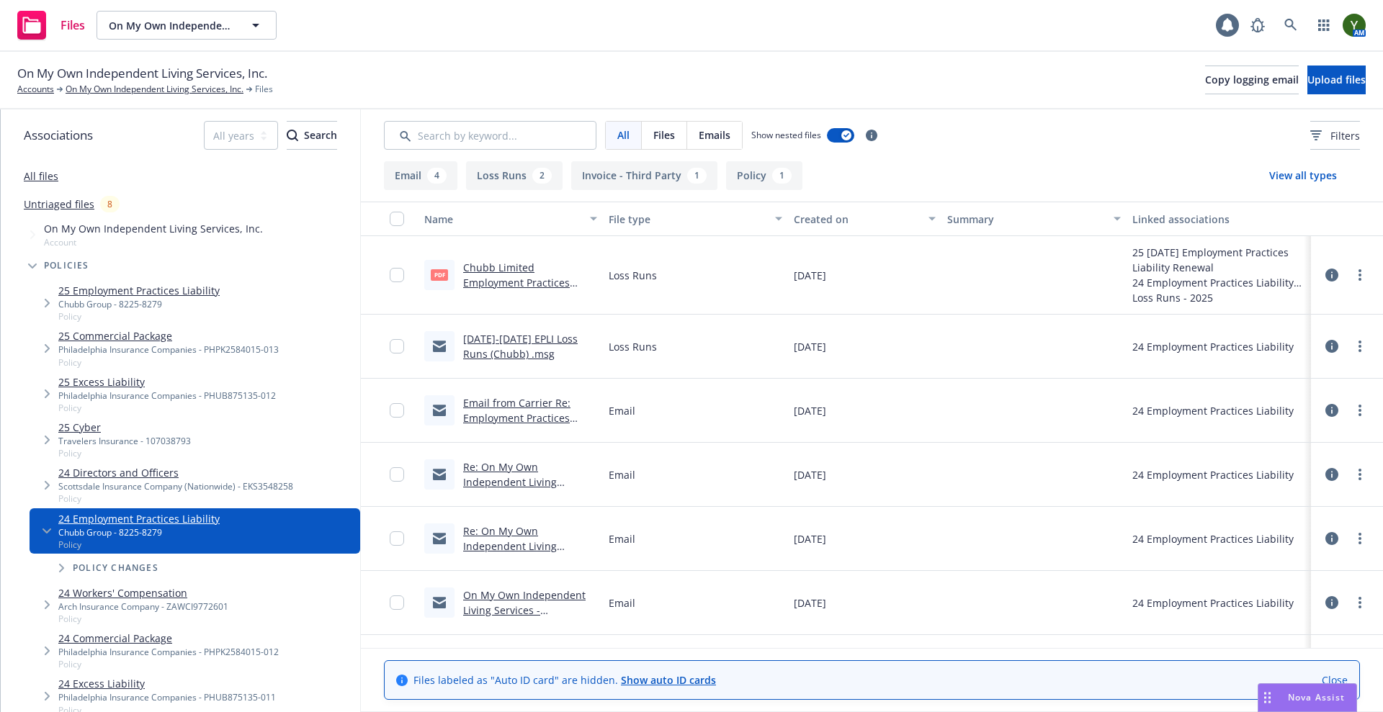
scroll to position [115, 0]
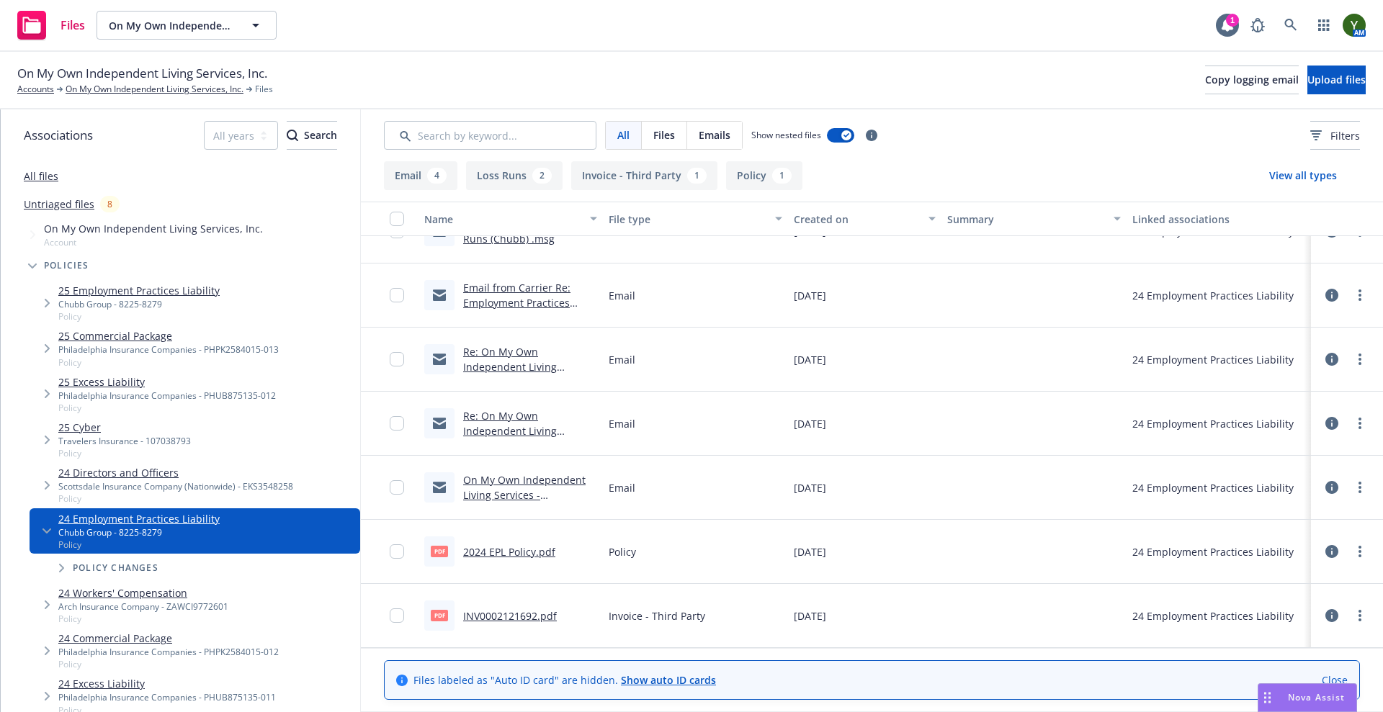
click at [535, 620] on link "INV0002121692.pdf" at bounding box center [510, 616] width 94 height 14
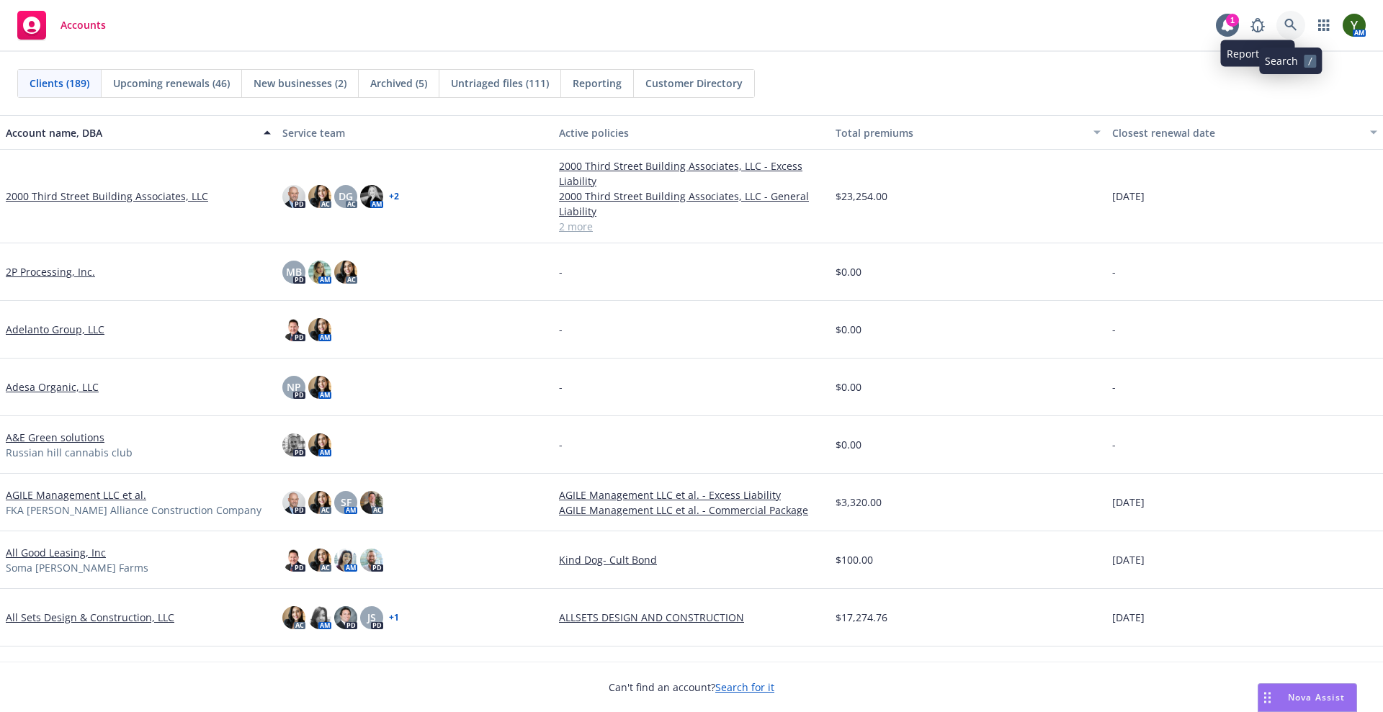
click at [1290, 20] on icon at bounding box center [1290, 25] width 13 height 13
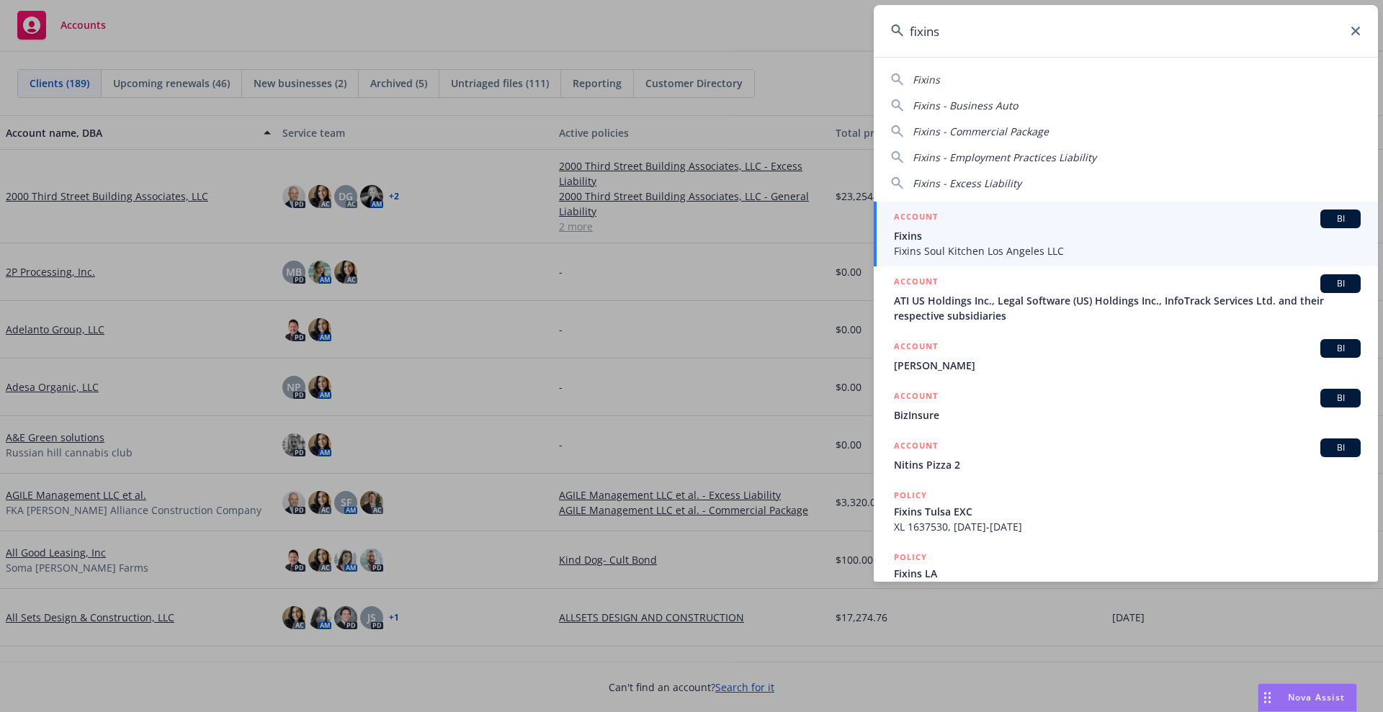
type input "fixins"
click at [907, 235] on span "Fixins" at bounding box center [1127, 235] width 467 height 15
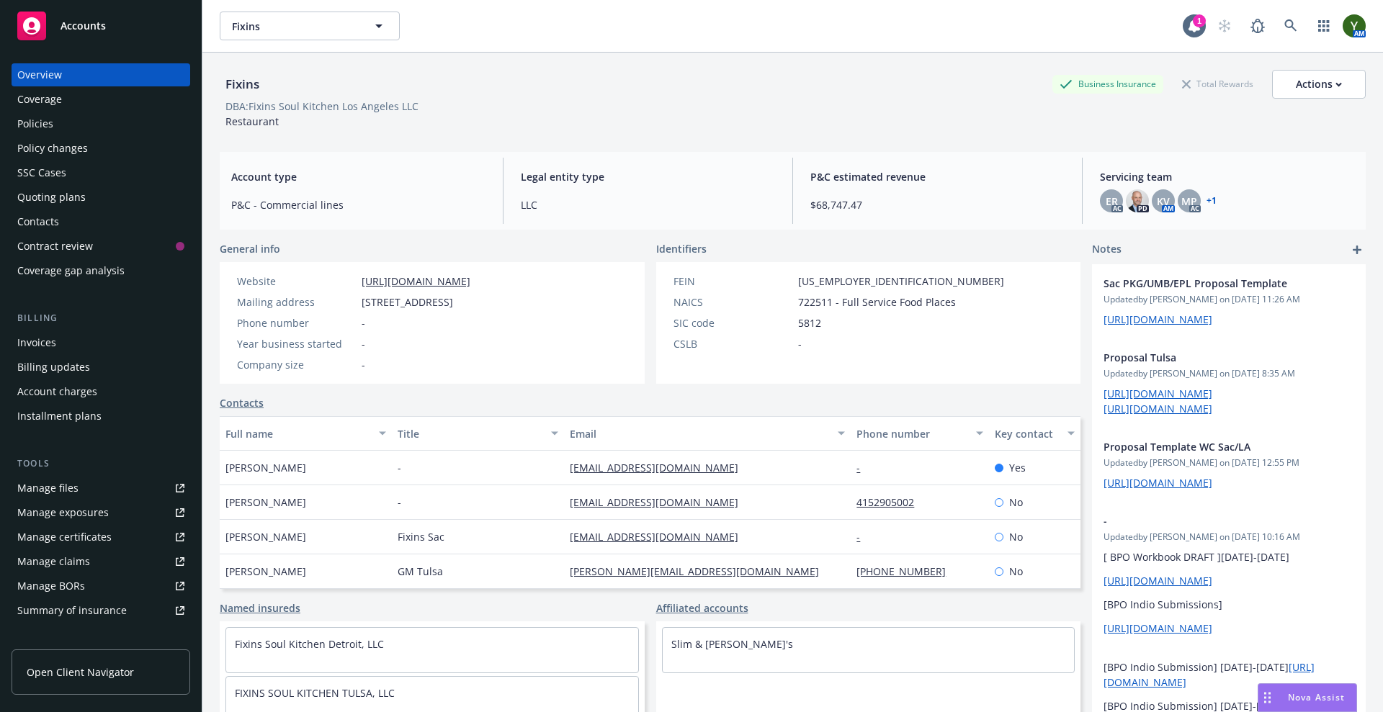
click at [112, 193] on div "Quoting plans" at bounding box center [100, 197] width 167 height 23
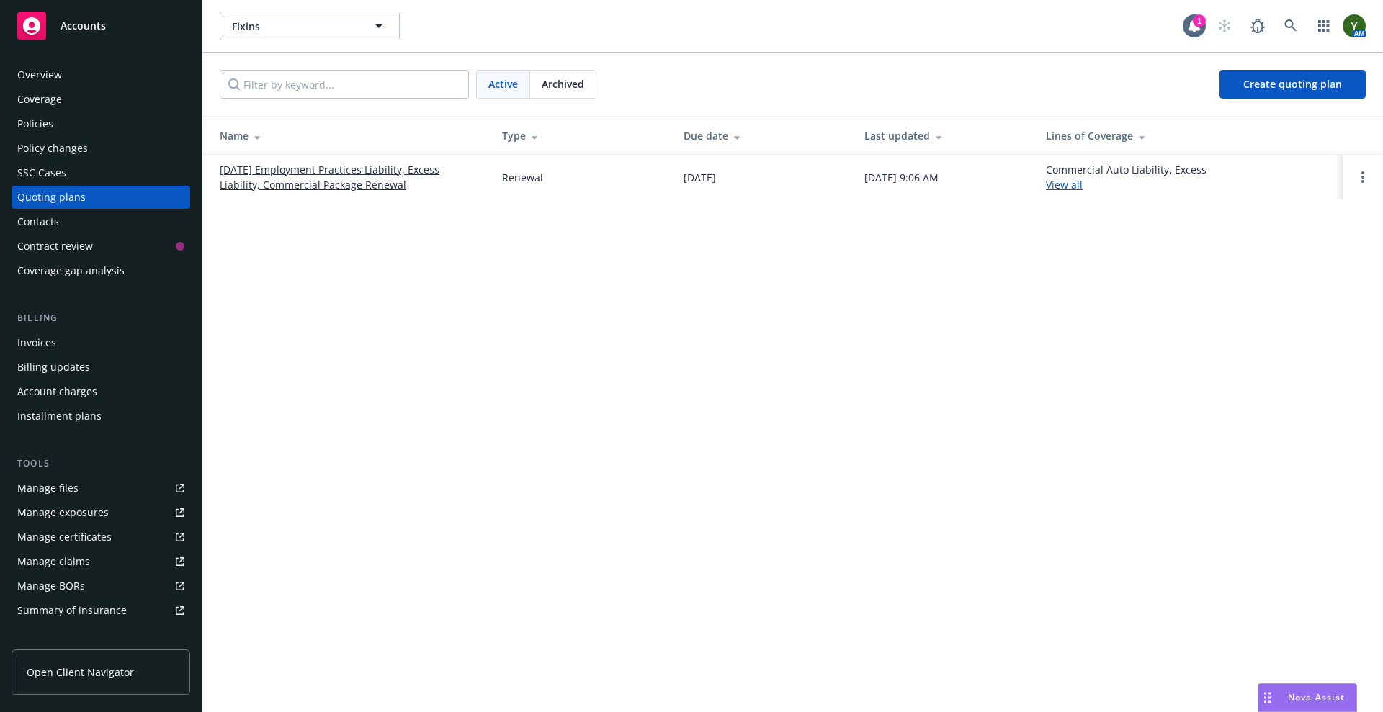
click at [326, 171] on link "[DATE] Employment Practices Liability, Excess Liability, Commercial Package Ren…" at bounding box center [349, 177] width 259 height 30
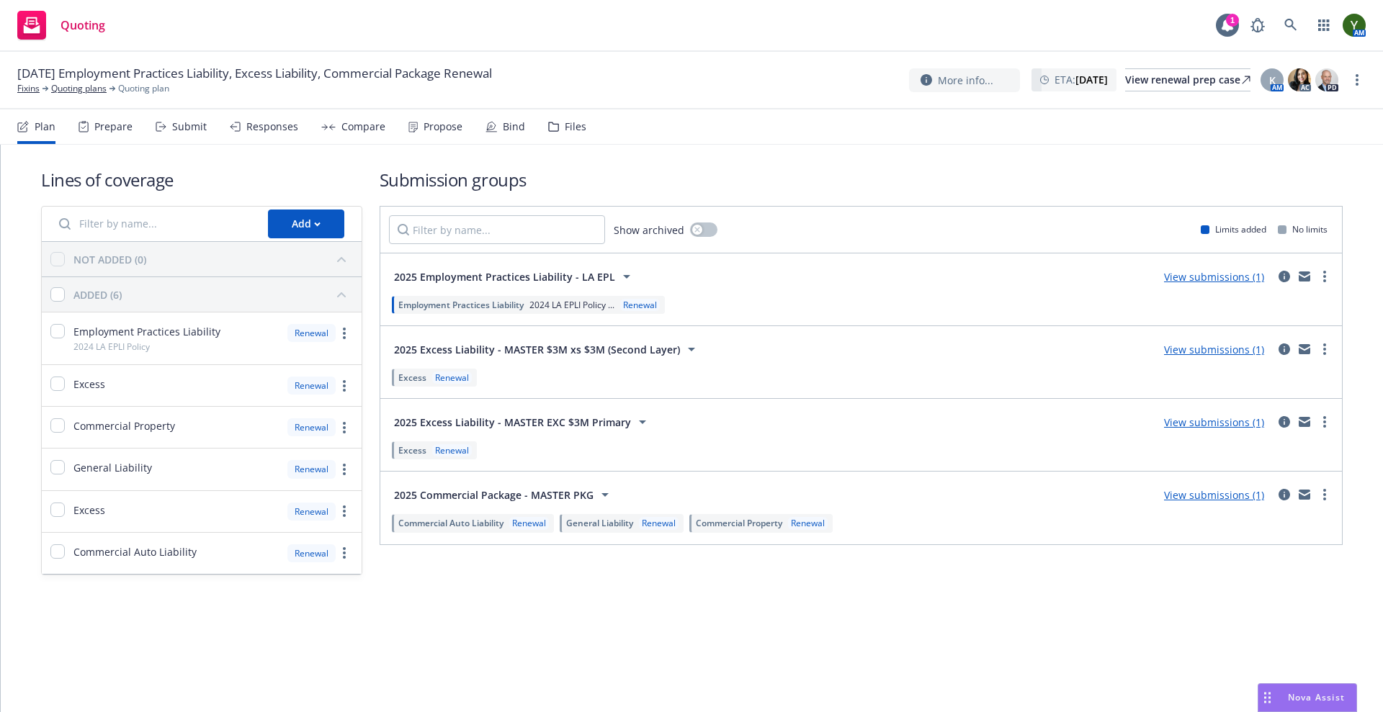
click at [392, 120] on div "Plan Prepare Submit Responses Compare Propose Bind Files" at bounding box center [301, 126] width 569 height 35
click at [358, 118] on div "Compare" at bounding box center [353, 126] width 64 height 35
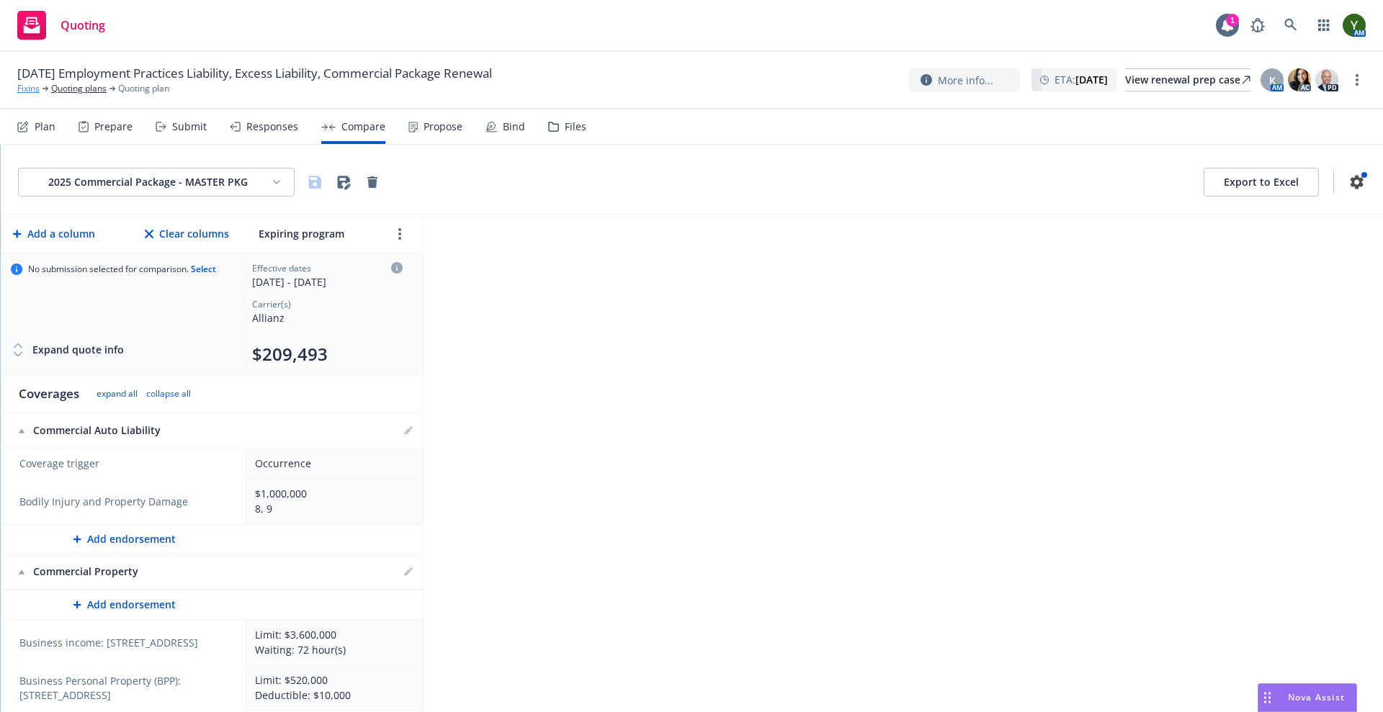
click at [27, 84] on link "Fixins" at bounding box center [28, 88] width 22 height 13
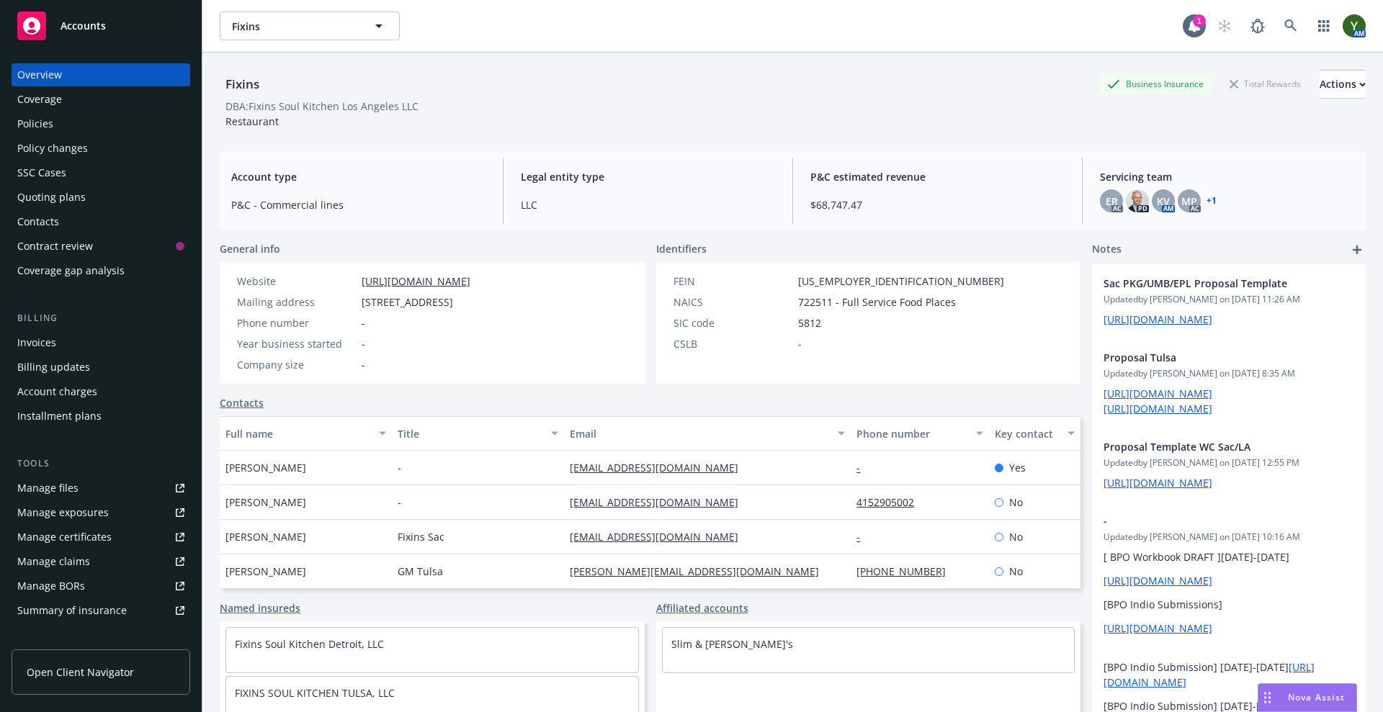
click at [14, 115] on link "Policies" at bounding box center [101, 123] width 179 height 23
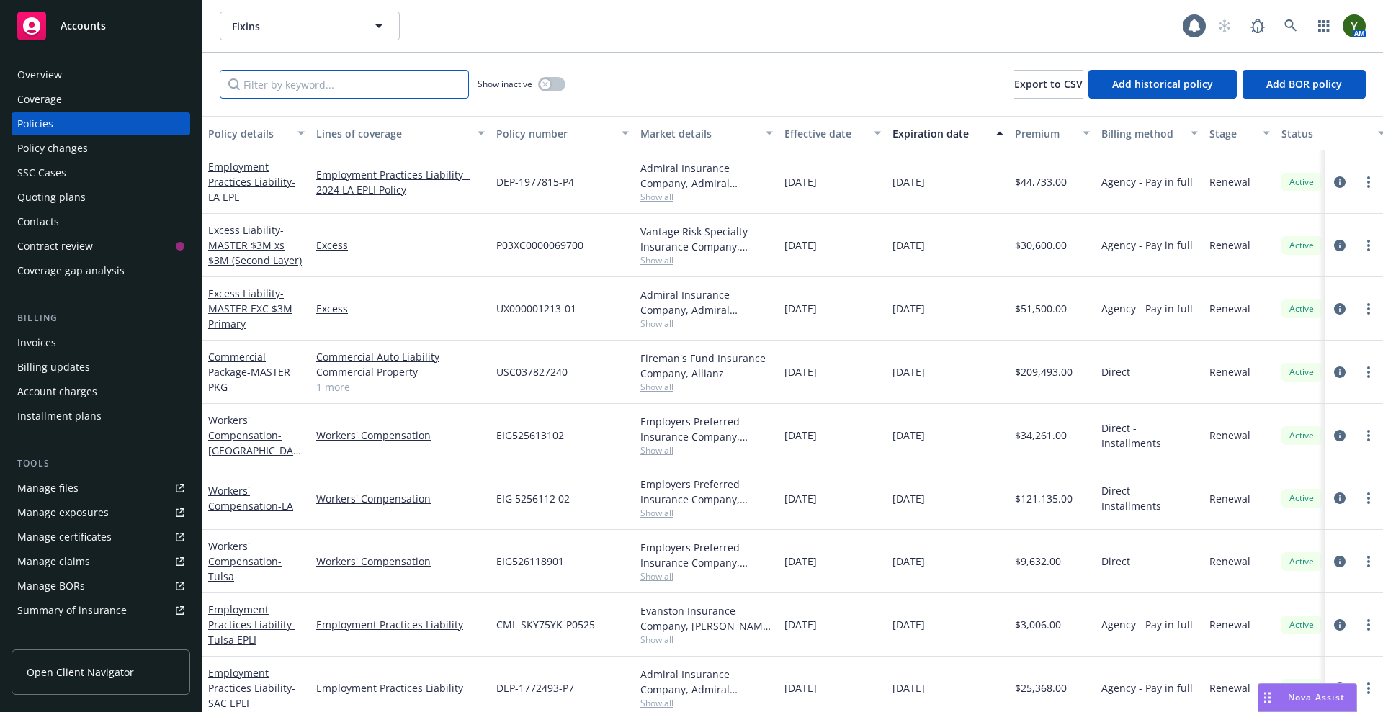
click at [367, 88] on input "Filter by keyword..." at bounding box center [344, 84] width 249 height 29
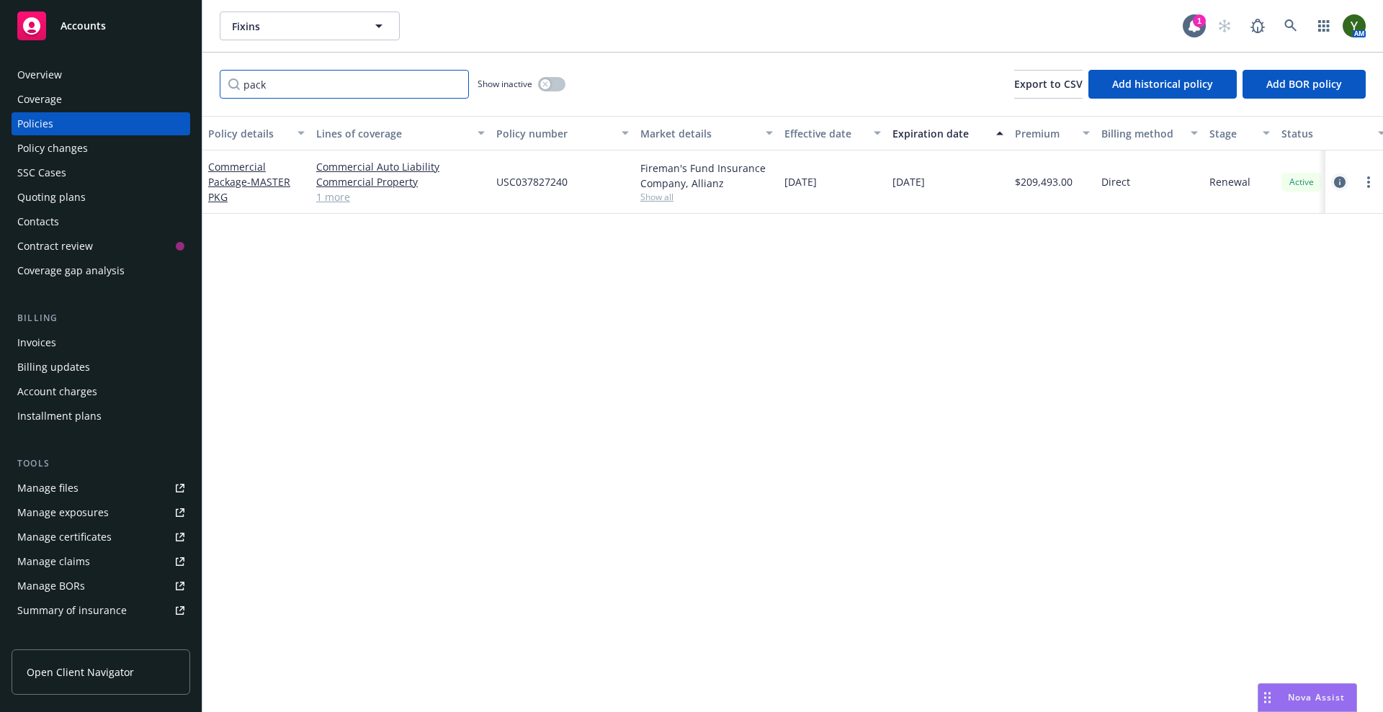
type input "pack"
click at [1334, 185] on icon "circleInformation" at bounding box center [1340, 182] width 12 height 12
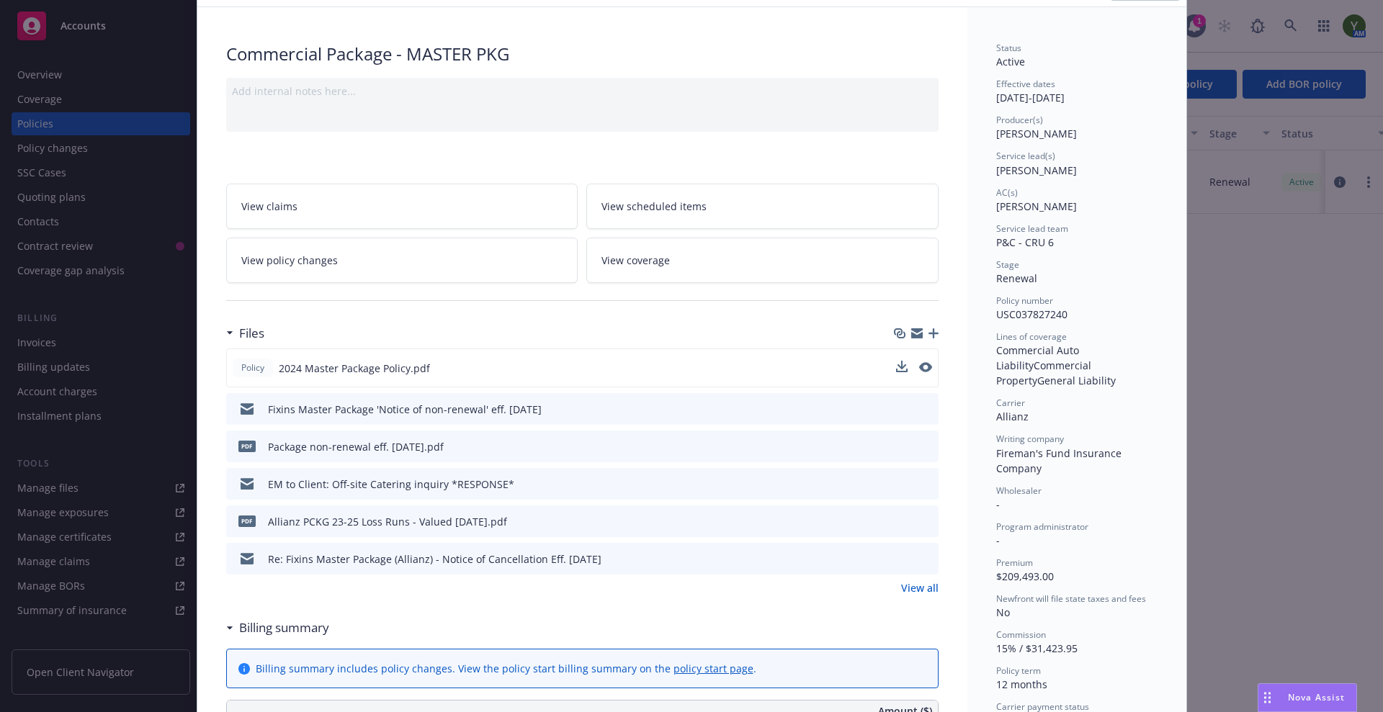
scroll to position [60, 0]
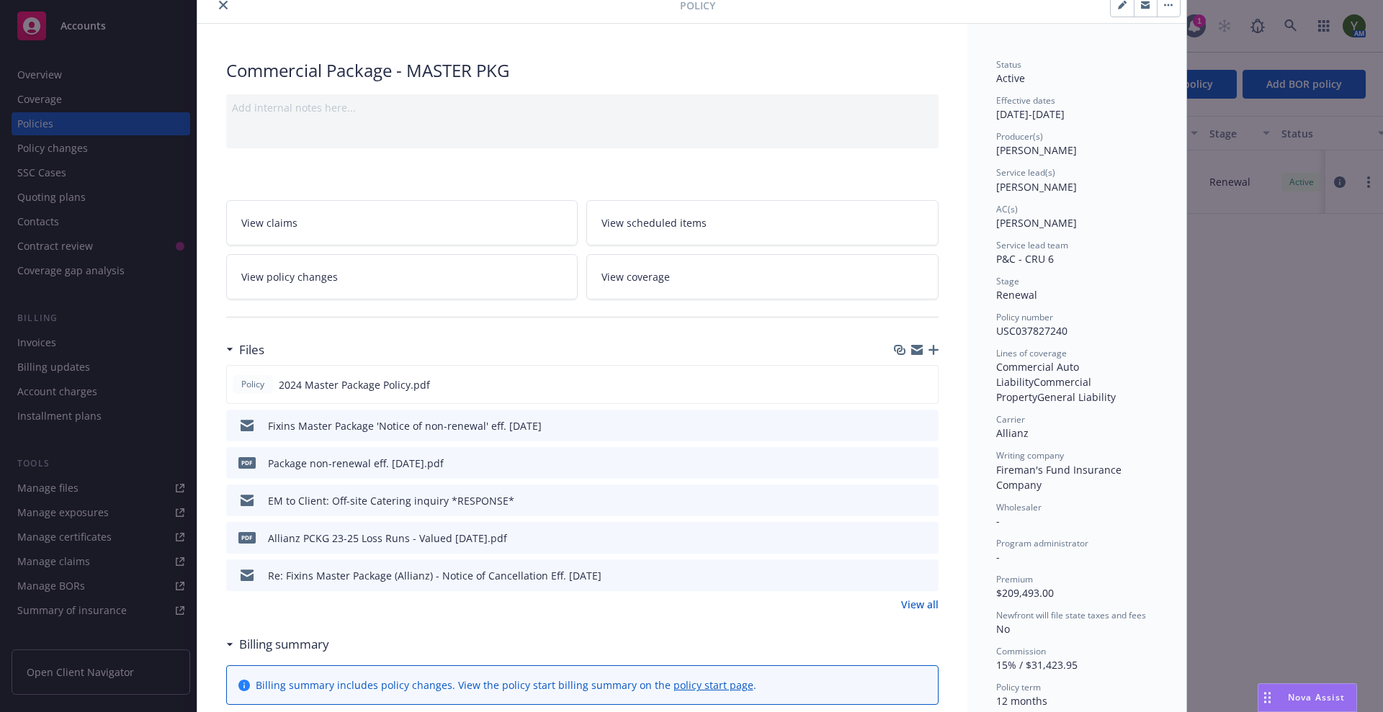
click at [648, 275] on span "View coverage" at bounding box center [635, 276] width 68 height 15
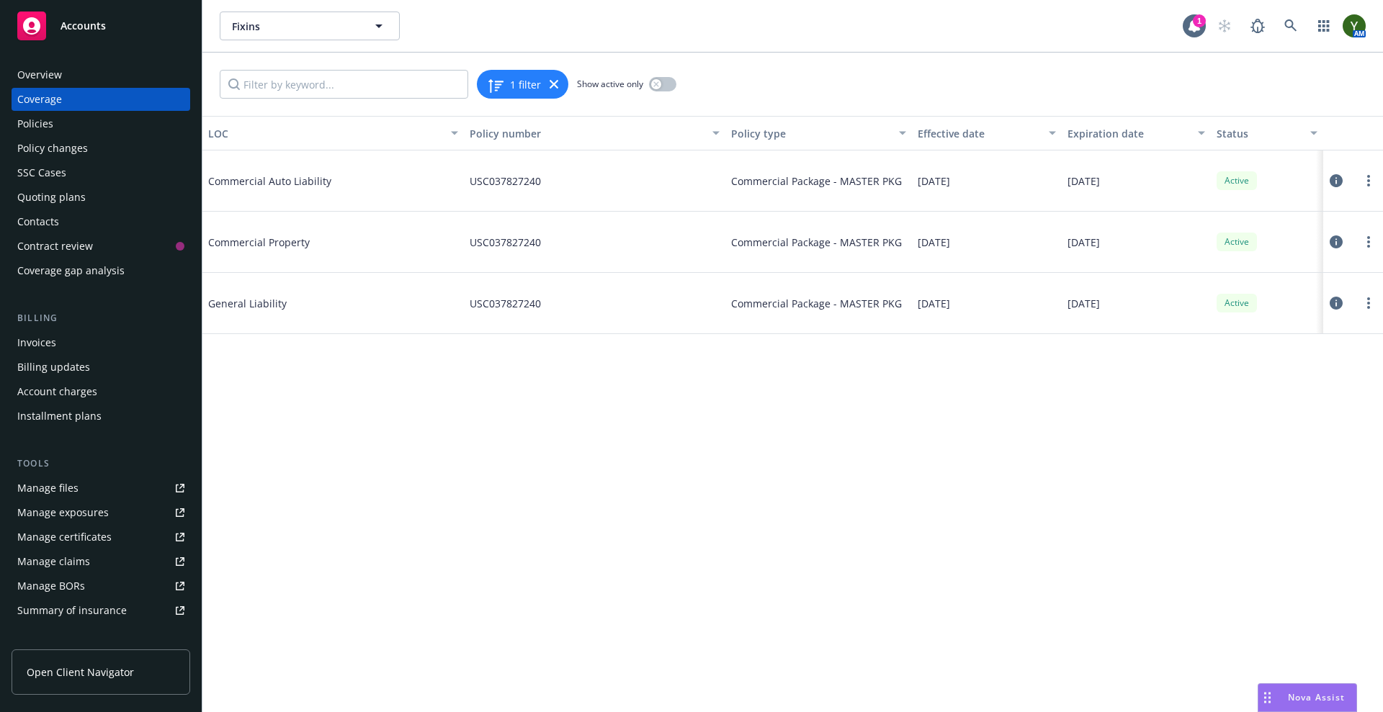
click at [1332, 242] on icon at bounding box center [1335, 241] width 13 height 13
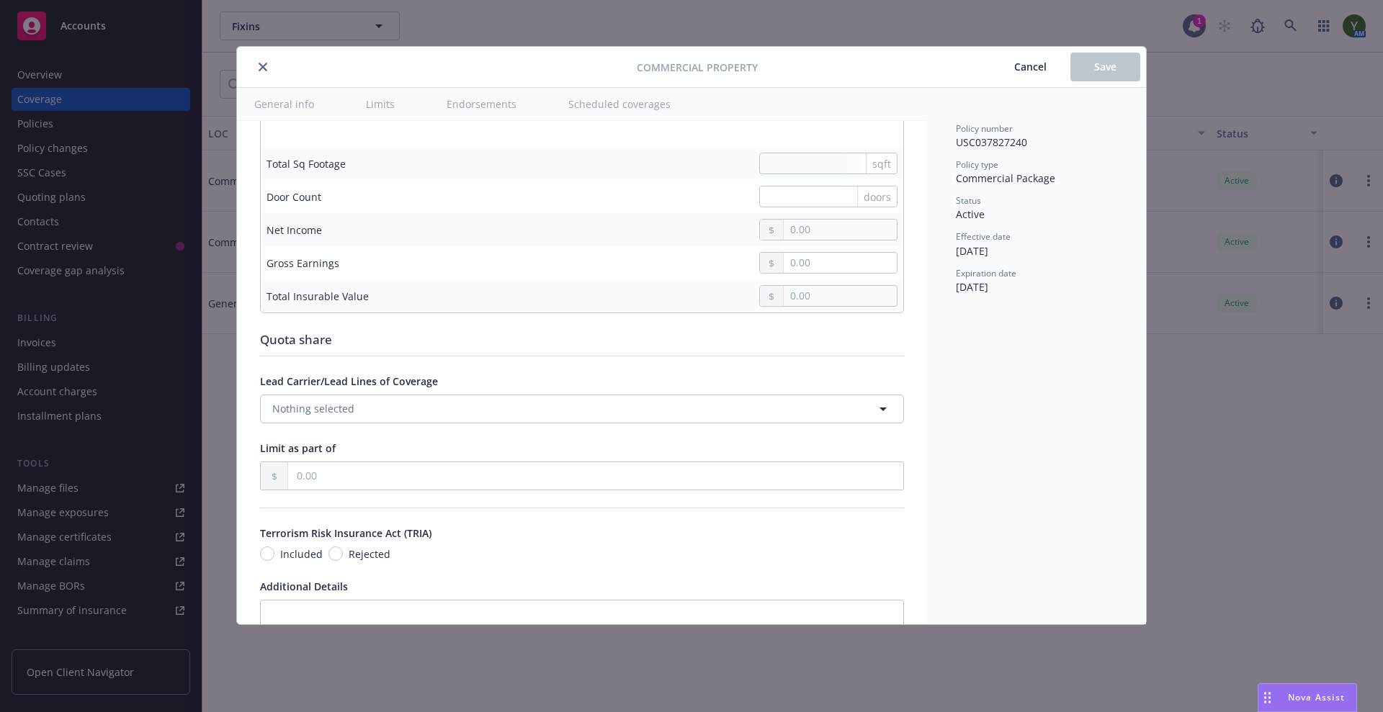
click at [631, 109] on button "Scheduled coverages" at bounding box center [619, 104] width 137 height 32
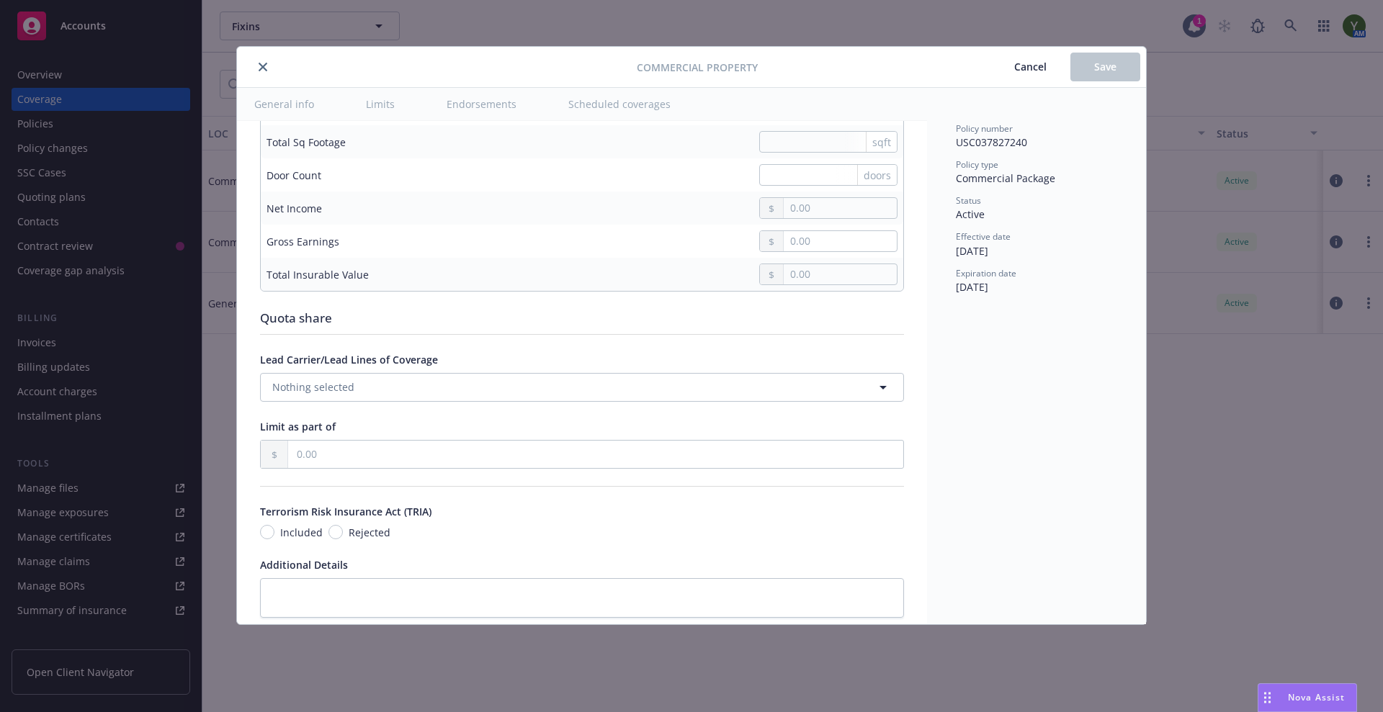
scroll to position [4523, 0]
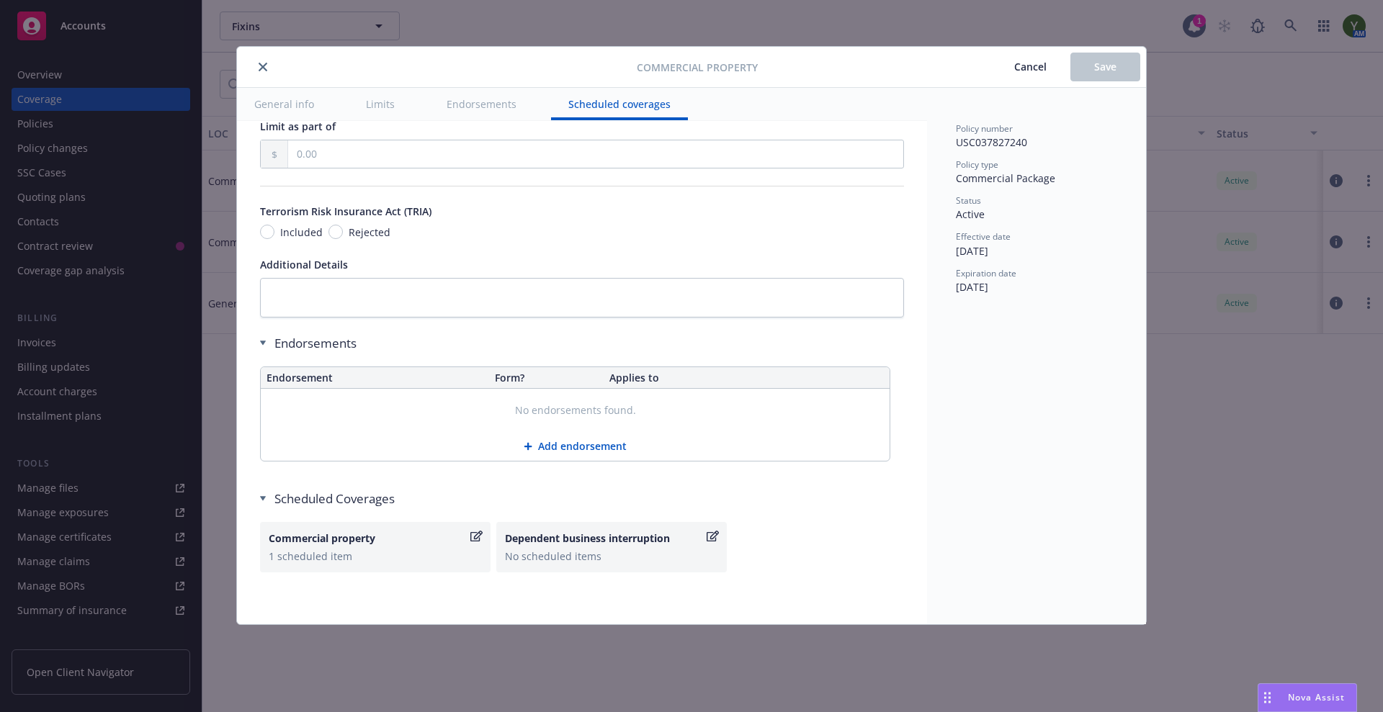
click at [268, 67] on button "close" at bounding box center [262, 66] width 17 height 17
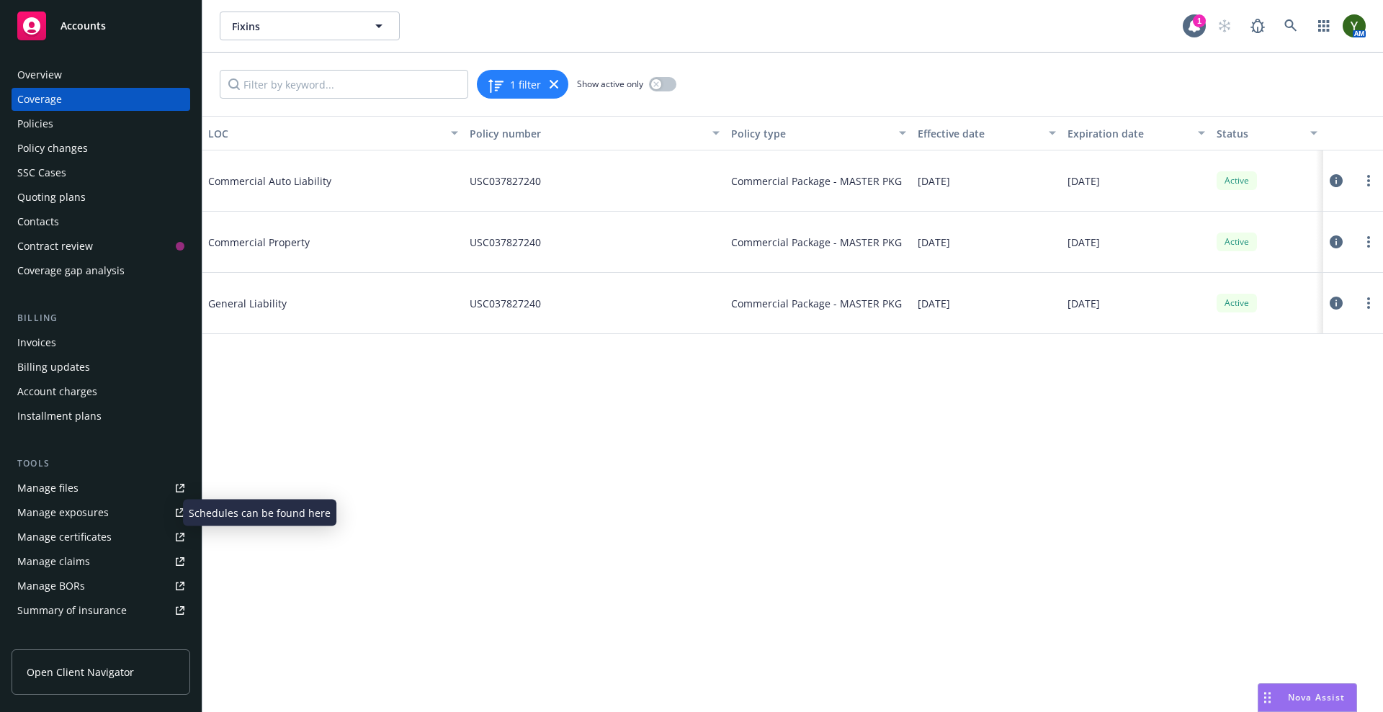
click at [65, 503] on div "Manage exposures" at bounding box center [62, 512] width 91 height 23
click at [56, 120] on div "Policies" at bounding box center [100, 123] width 167 height 23
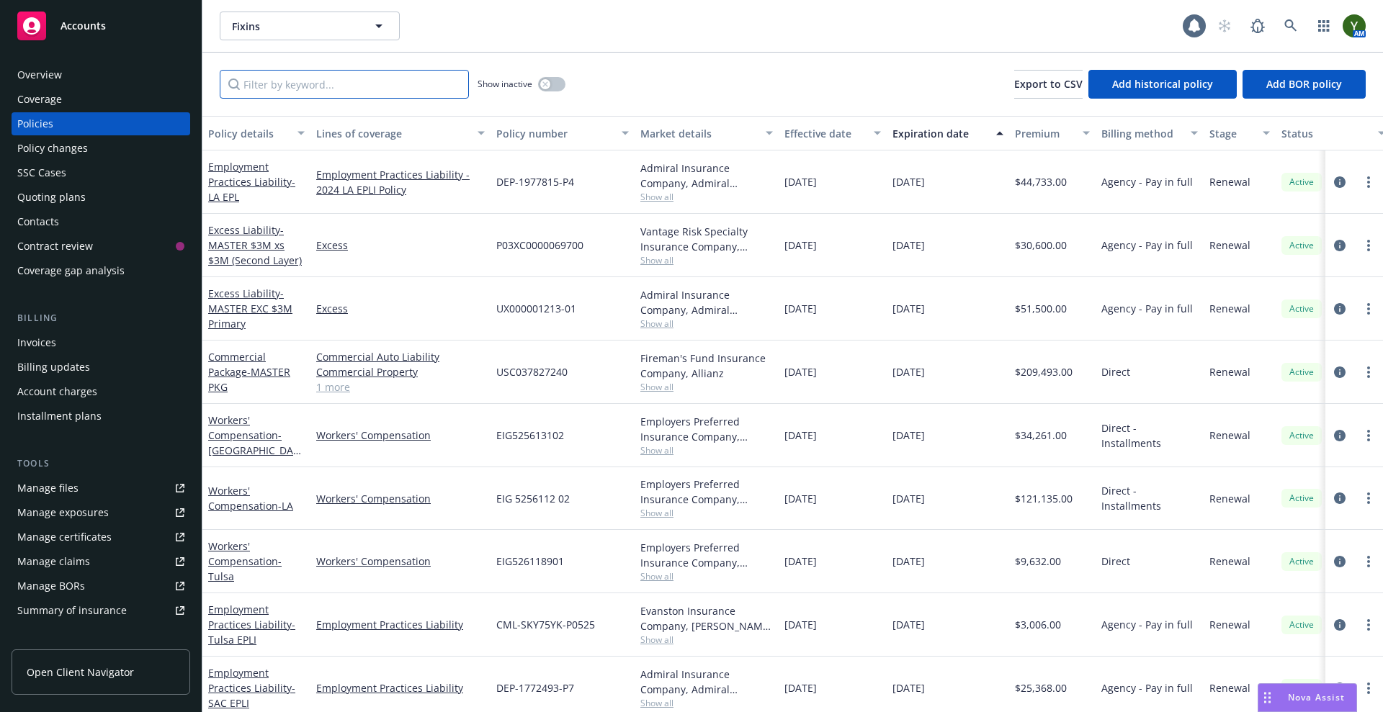
click at [332, 91] on input "Filter by keyword..." at bounding box center [344, 84] width 249 height 29
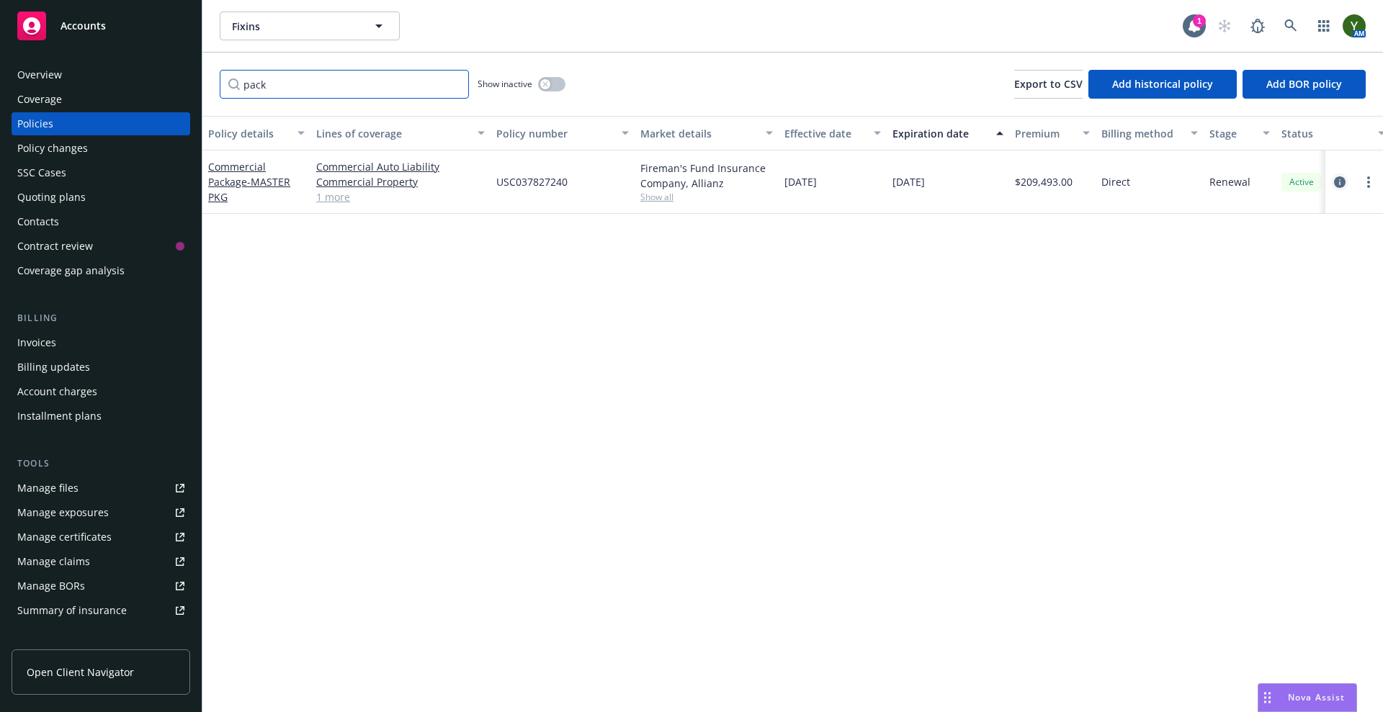
type input "pack"
click at [1344, 185] on icon "circleInformation" at bounding box center [1340, 182] width 12 height 12
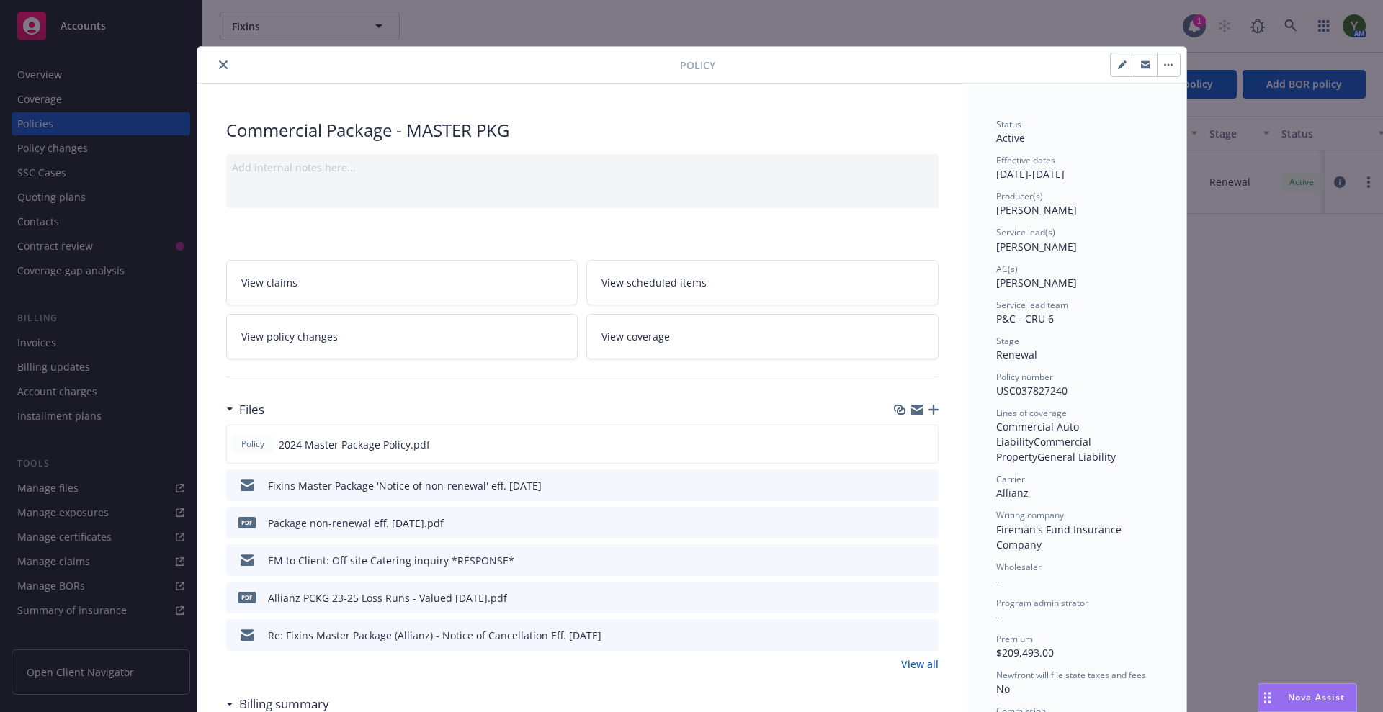
scroll to position [43, 0]
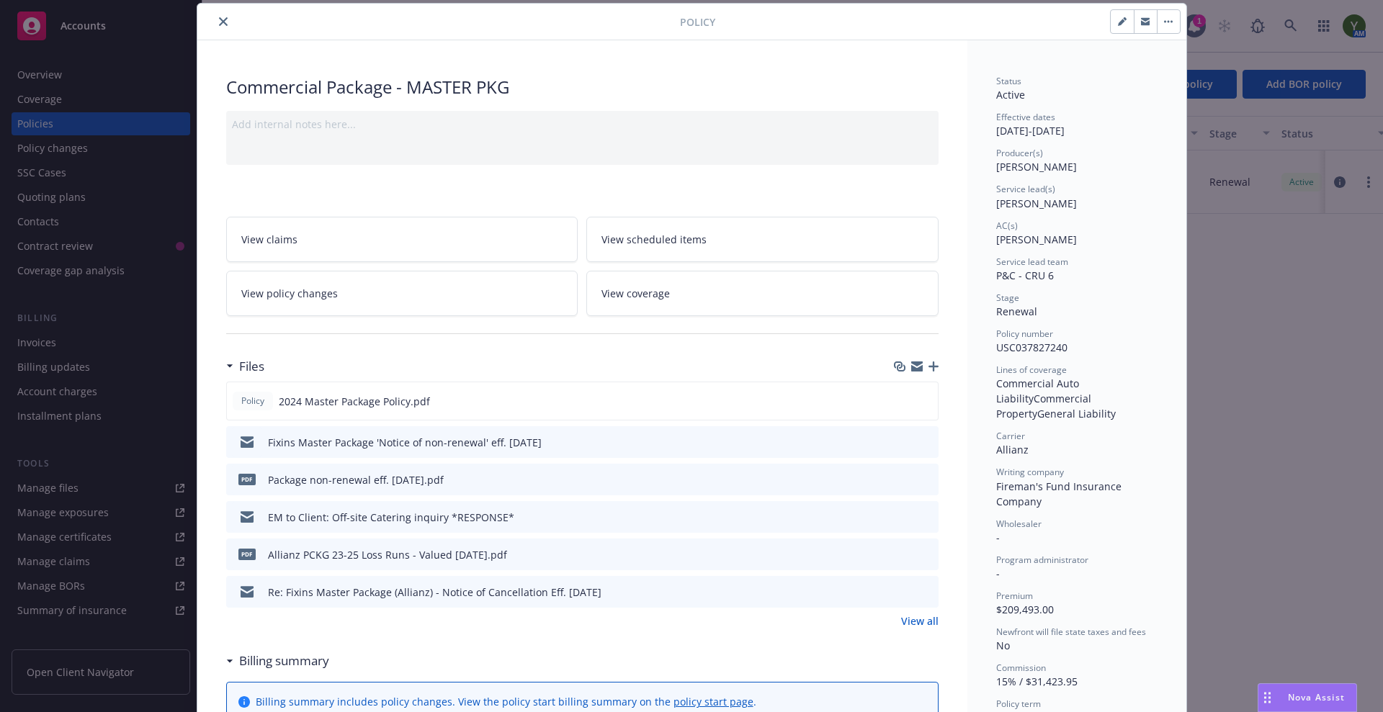
click at [616, 287] on span "View coverage" at bounding box center [635, 293] width 68 height 15
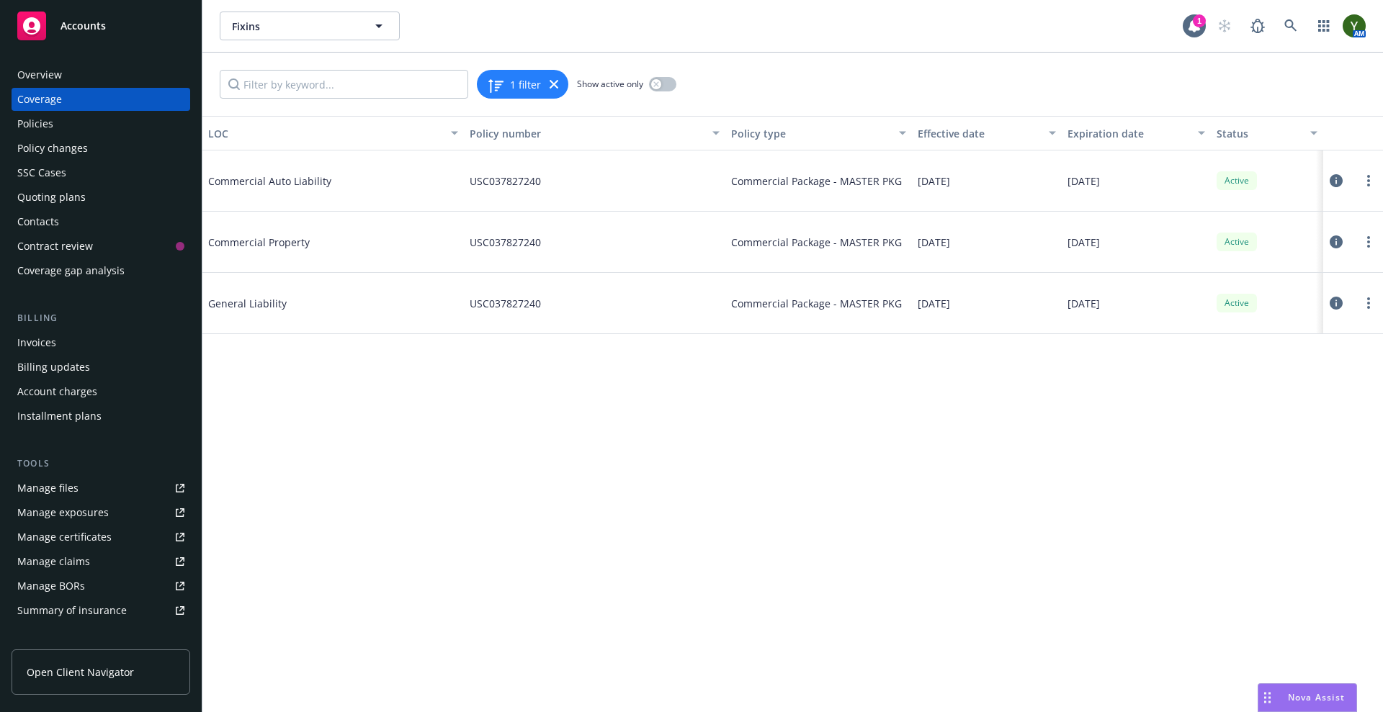
click at [1335, 245] on icon at bounding box center [1335, 241] width 13 height 13
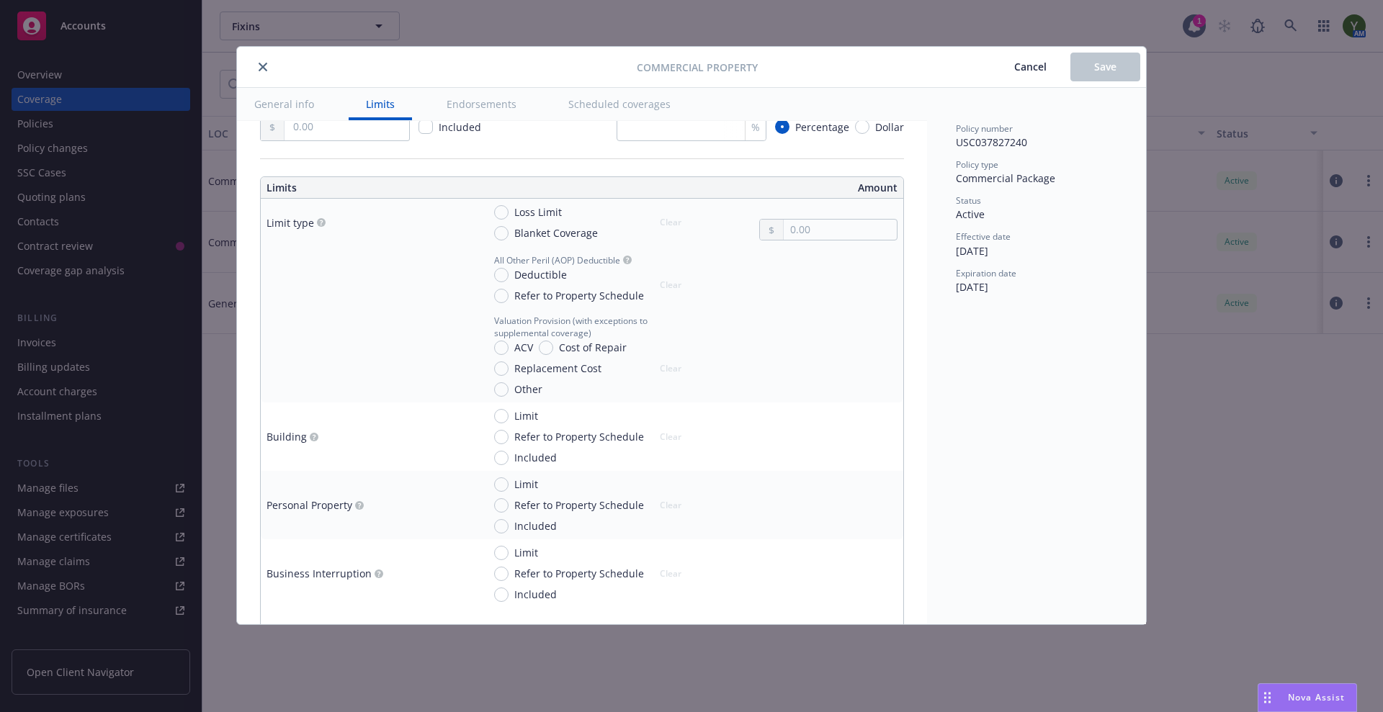
scroll to position [360, 0]
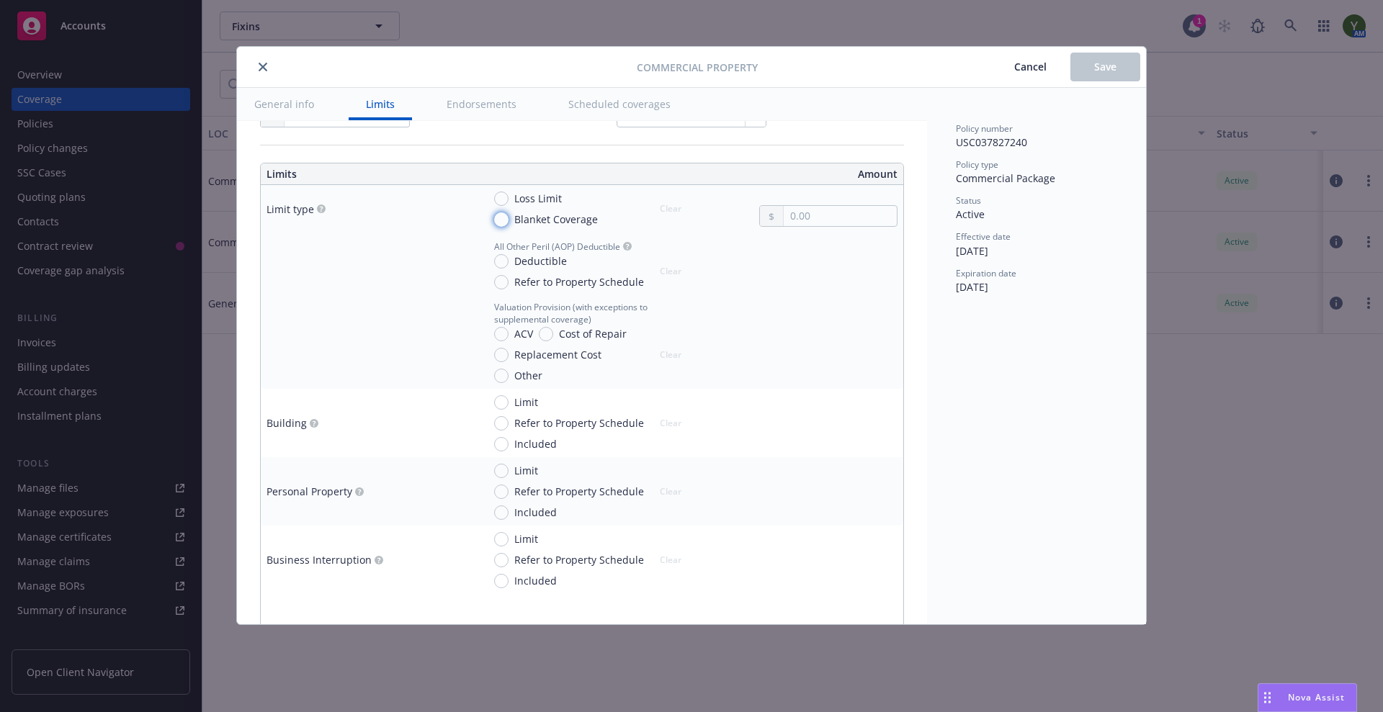
click at [496, 215] on input "Blanket Coverage" at bounding box center [501, 219] width 14 height 14
click at [497, 216] on input "Blanket Coverage" at bounding box center [501, 219] width 14 height 14
click at [654, 210] on button "Clear" at bounding box center [670, 209] width 39 height 20
radio input "false"
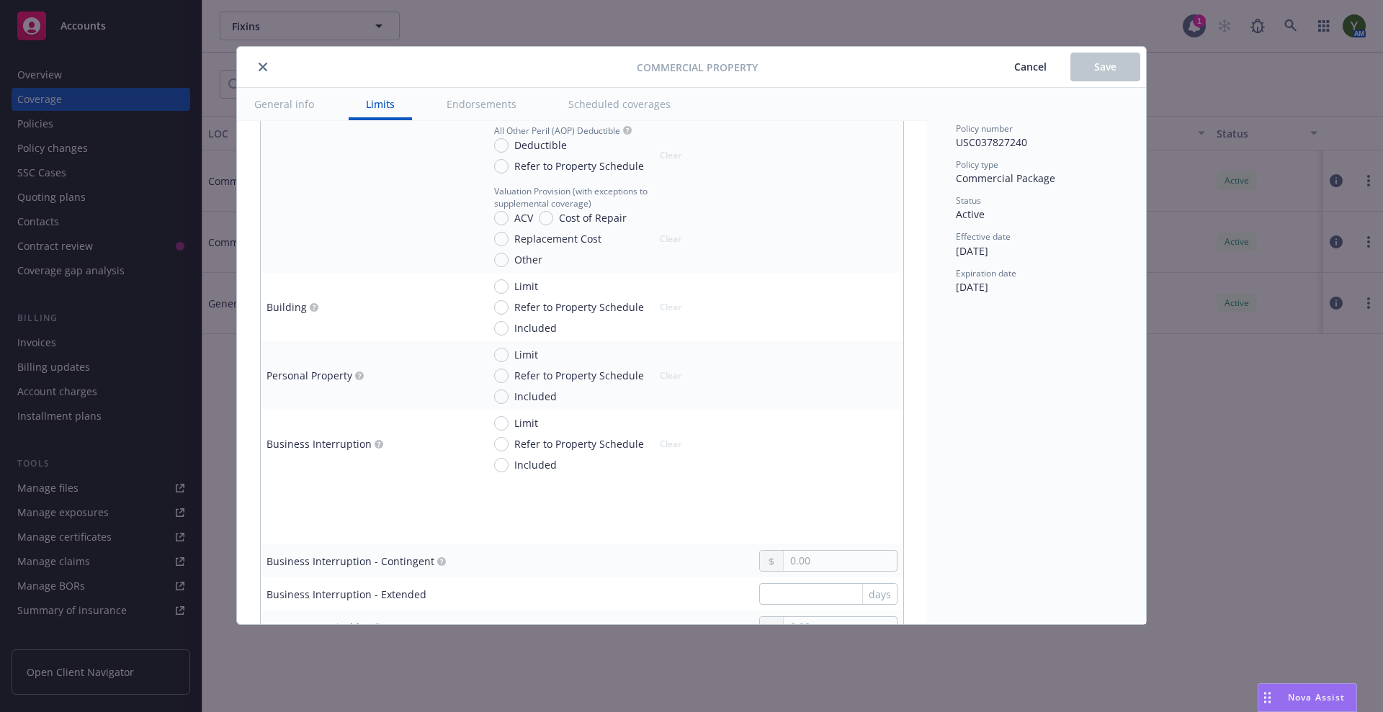
scroll to position [480, 0]
click at [503, 284] on input "Limit" at bounding box center [501, 282] width 14 height 14
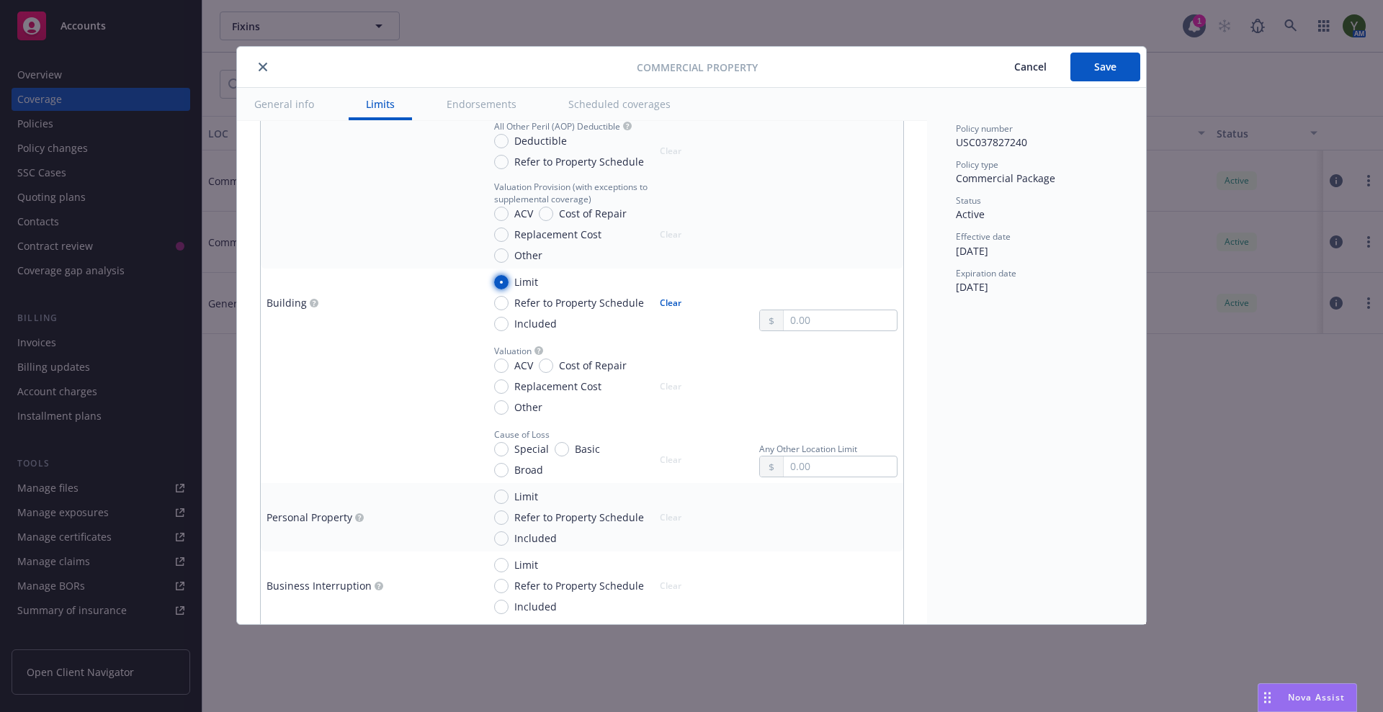
click at [506, 281] on input "Limit" at bounding box center [501, 282] width 14 height 14
click at [670, 305] on button "Clear" at bounding box center [670, 303] width 39 height 20
radio input "false"
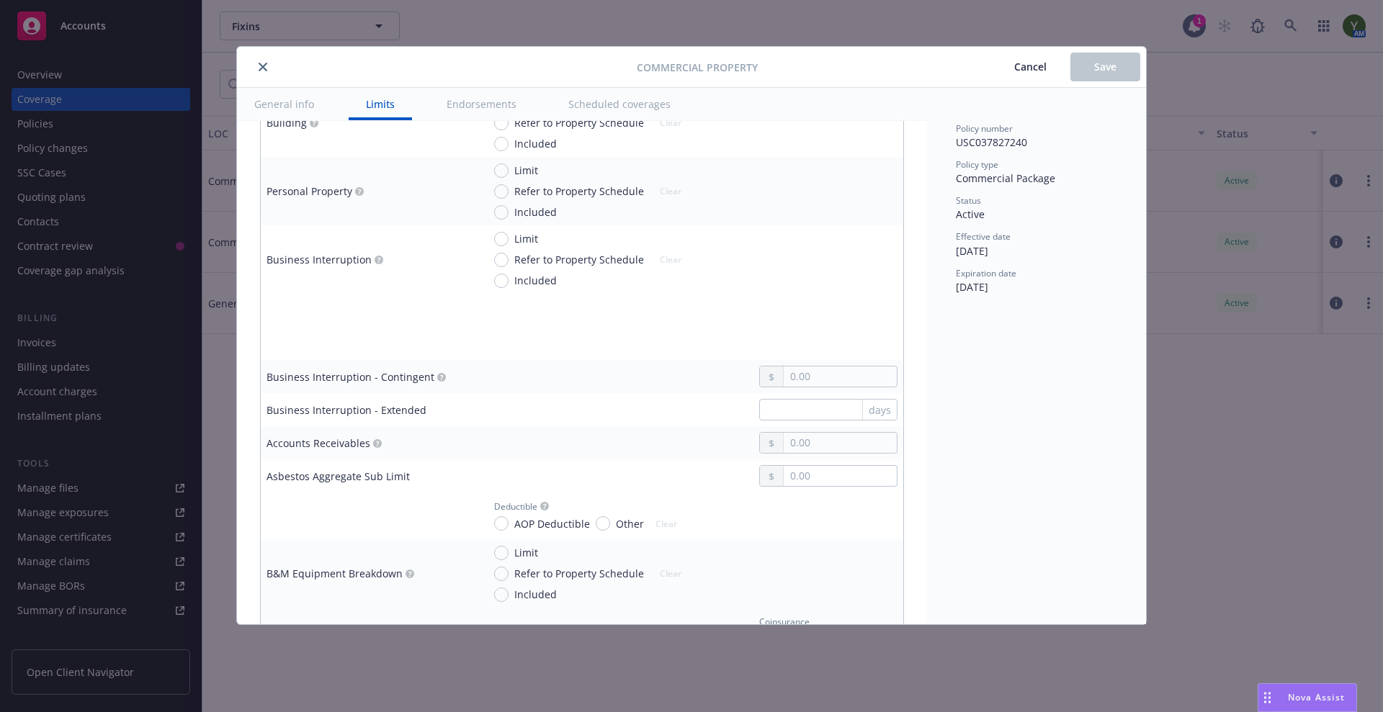
click at [470, 108] on button "Endorsements" at bounding box center [481, 104] width 104 height 32
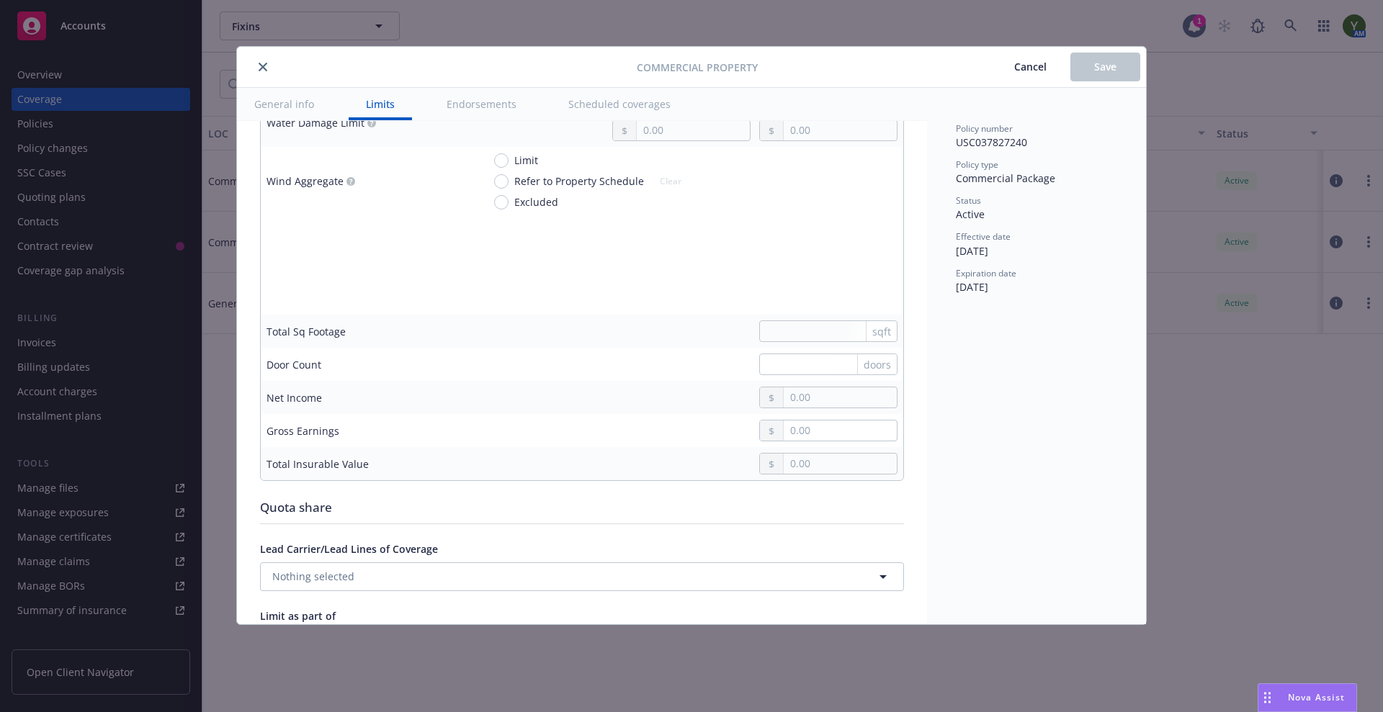
scroll to position [4383, 0]
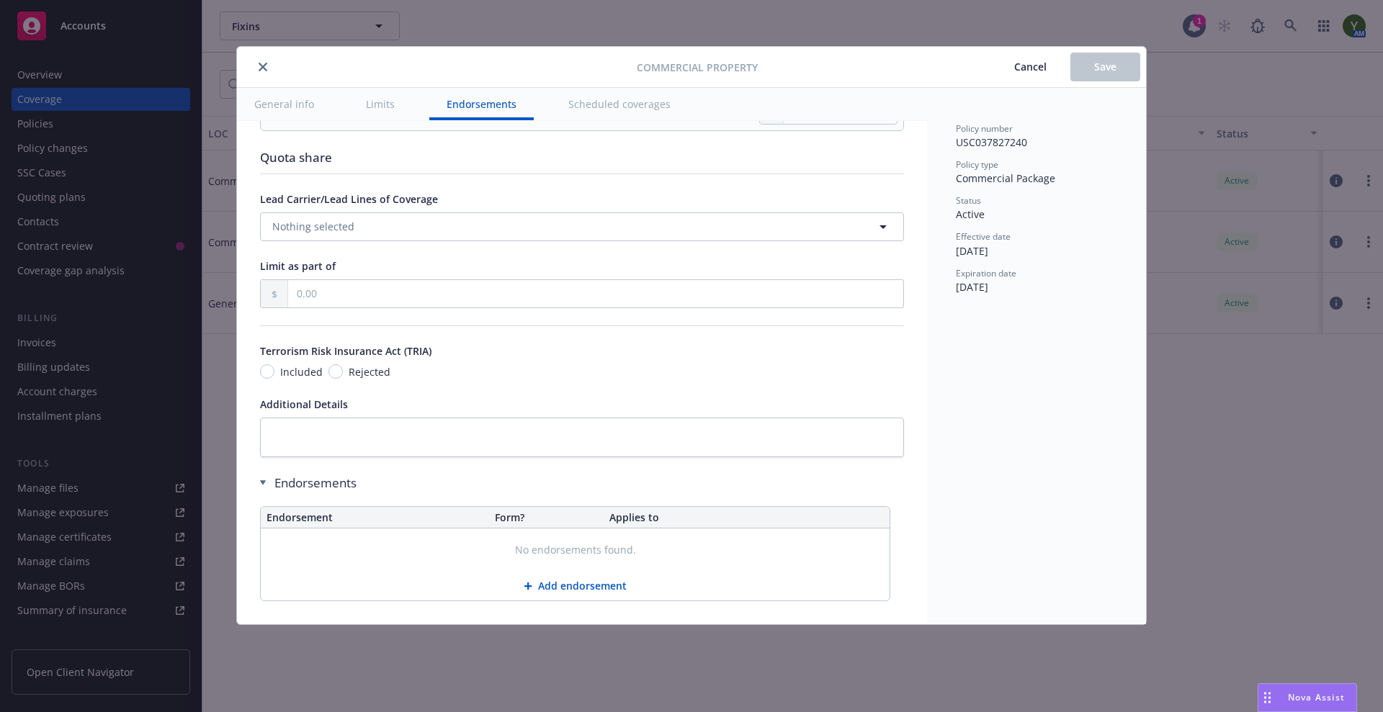
click at [305, 109] on button "General info" at bounding box center [284, 104] width 94 height 32
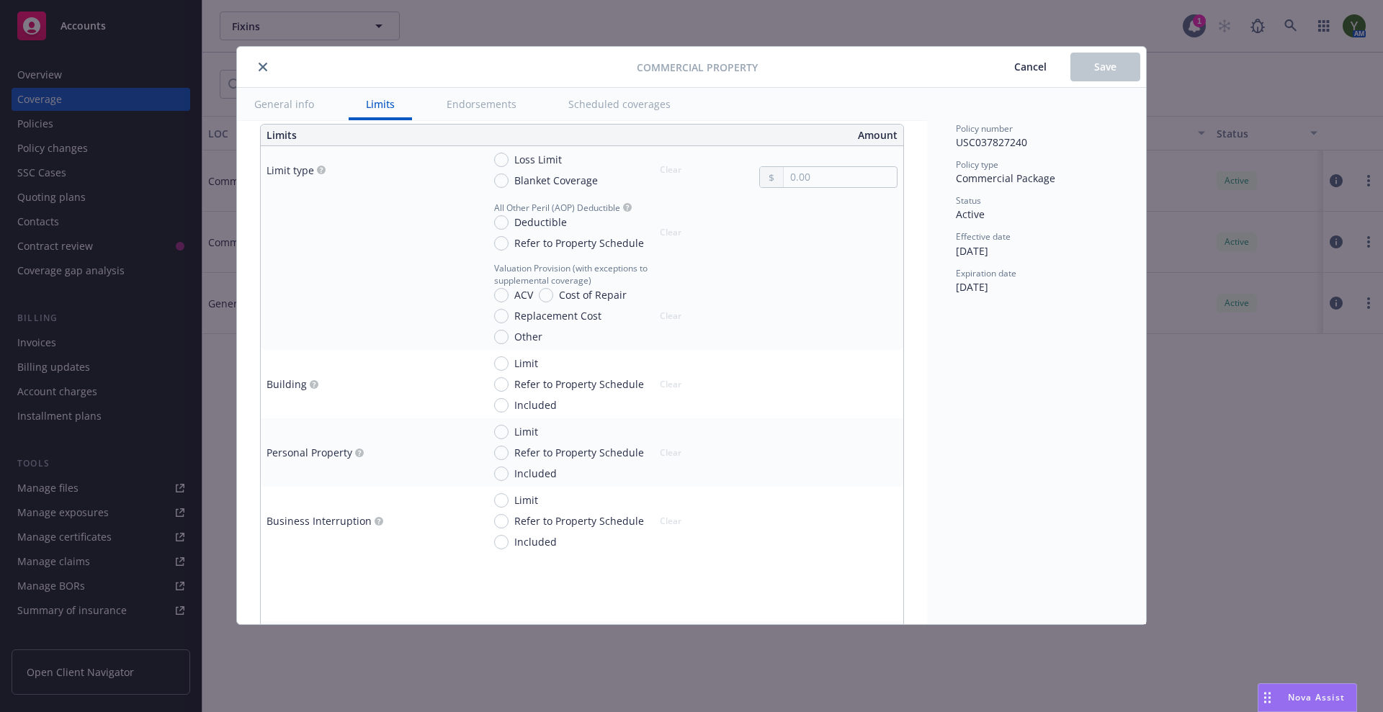
scroll to position [420, 0]
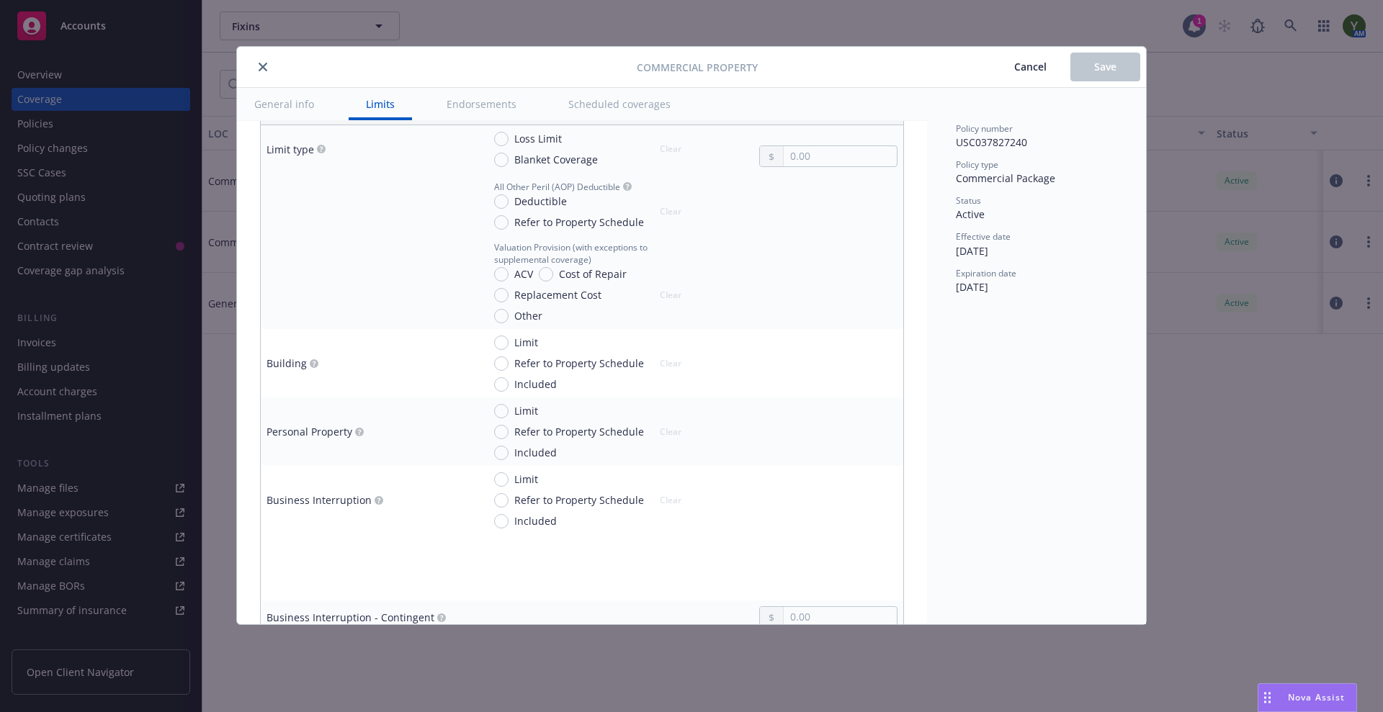
click at [521, 416] on span "Limit" at bounding box center [526, 410] width 24 height 15
click at [508, 416] on input "Limit" at bounding box center [501, 411] width 14 height 14
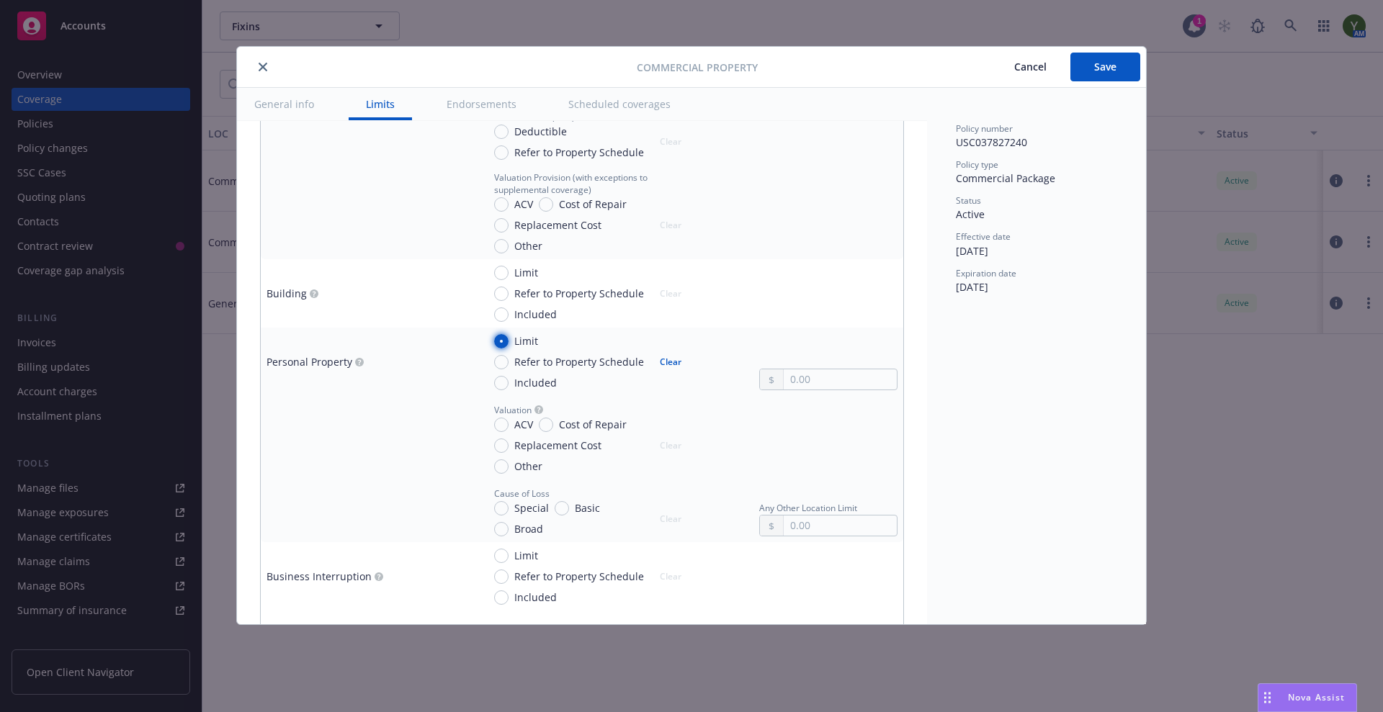
scroll to position [540, 0]
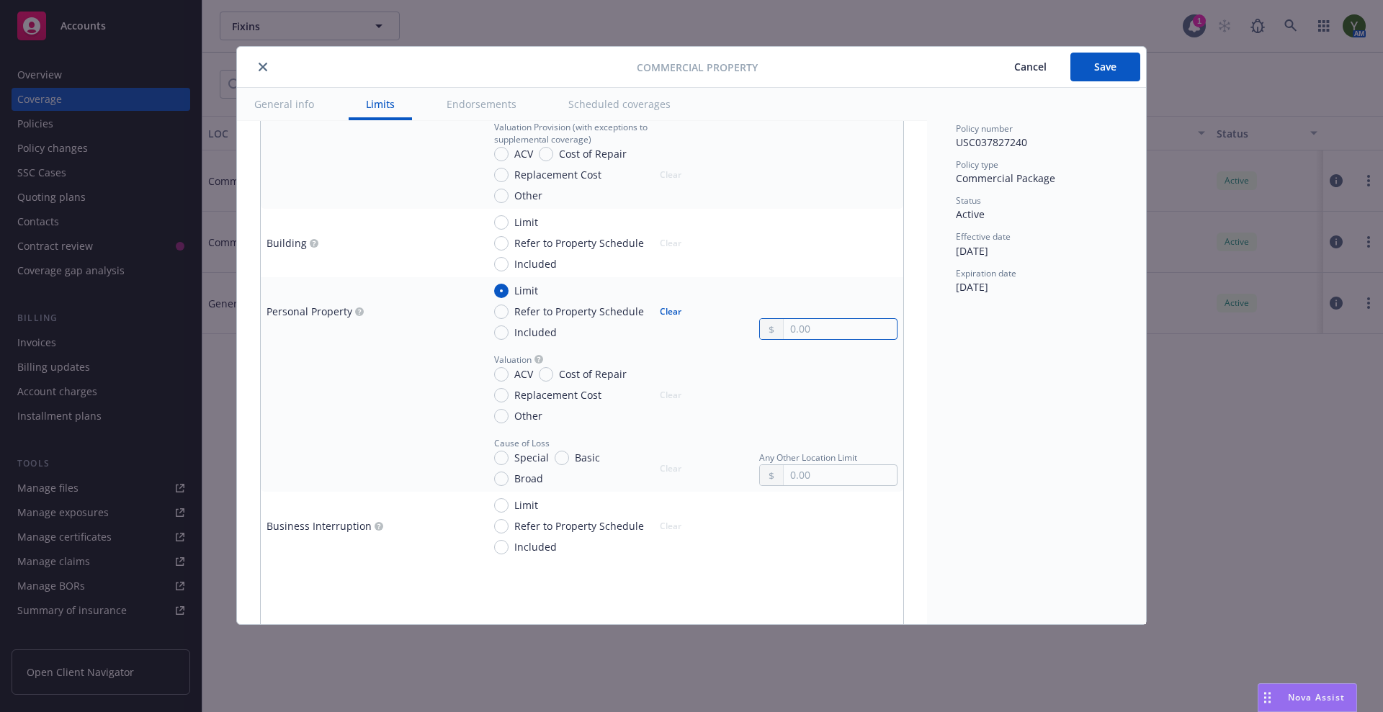
click at [798, 337] on input "text" at bounding box center [840, 329] width 113 height 20
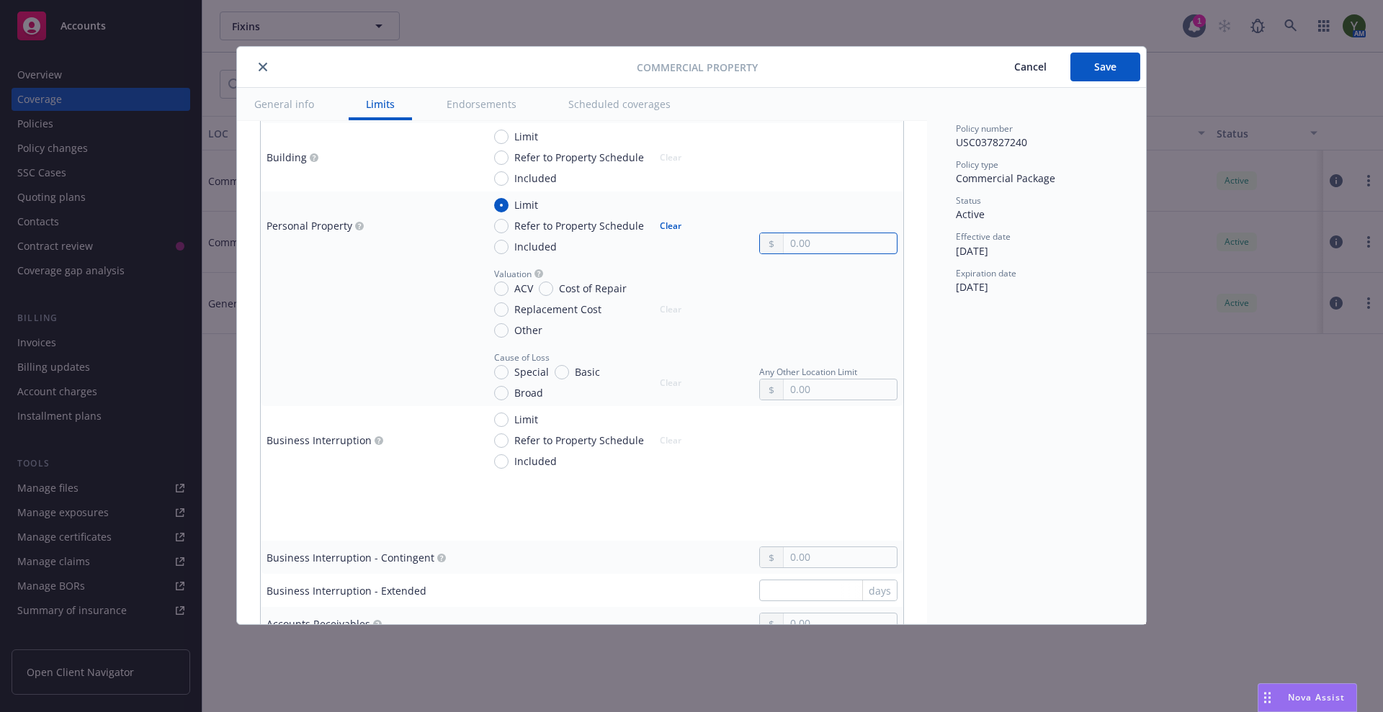
scroll to position [600, 0]
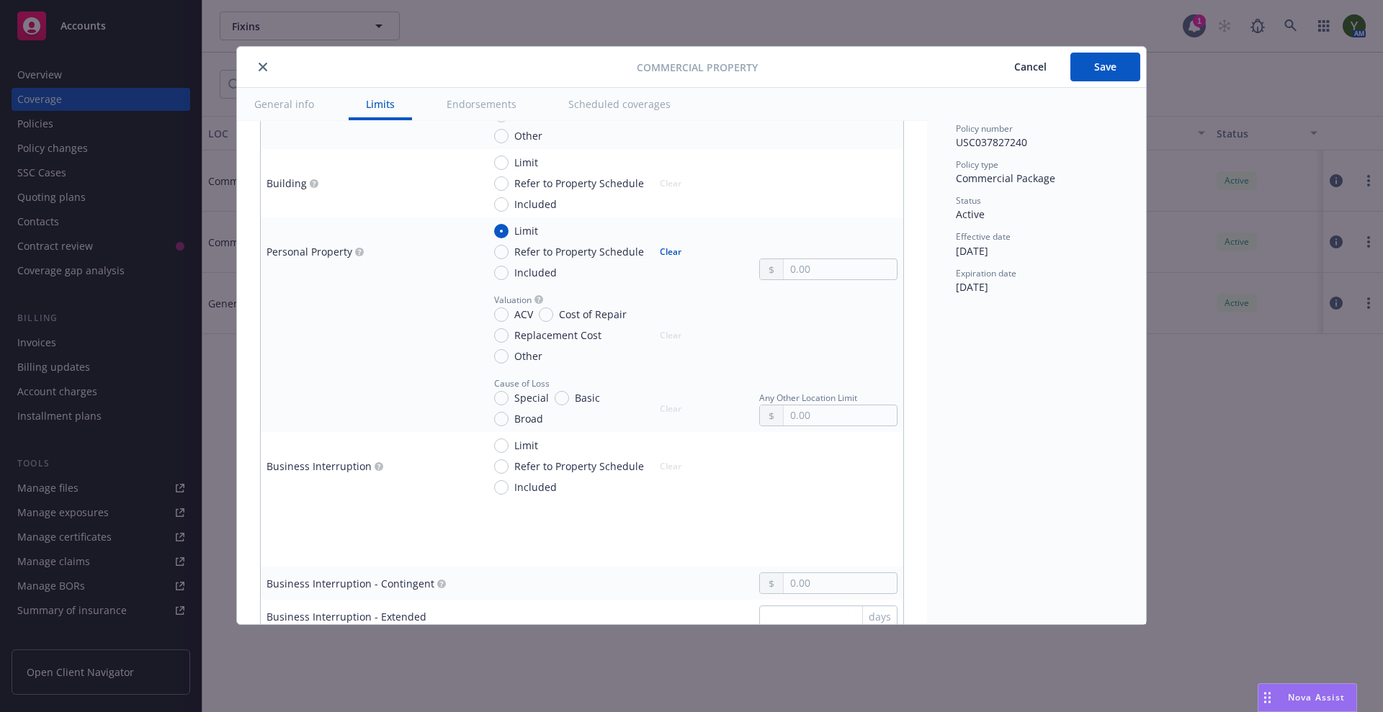
click at [659, 253] on button "Clear" at bounding box center [670, 252] width 39 height 20
radio input "false"
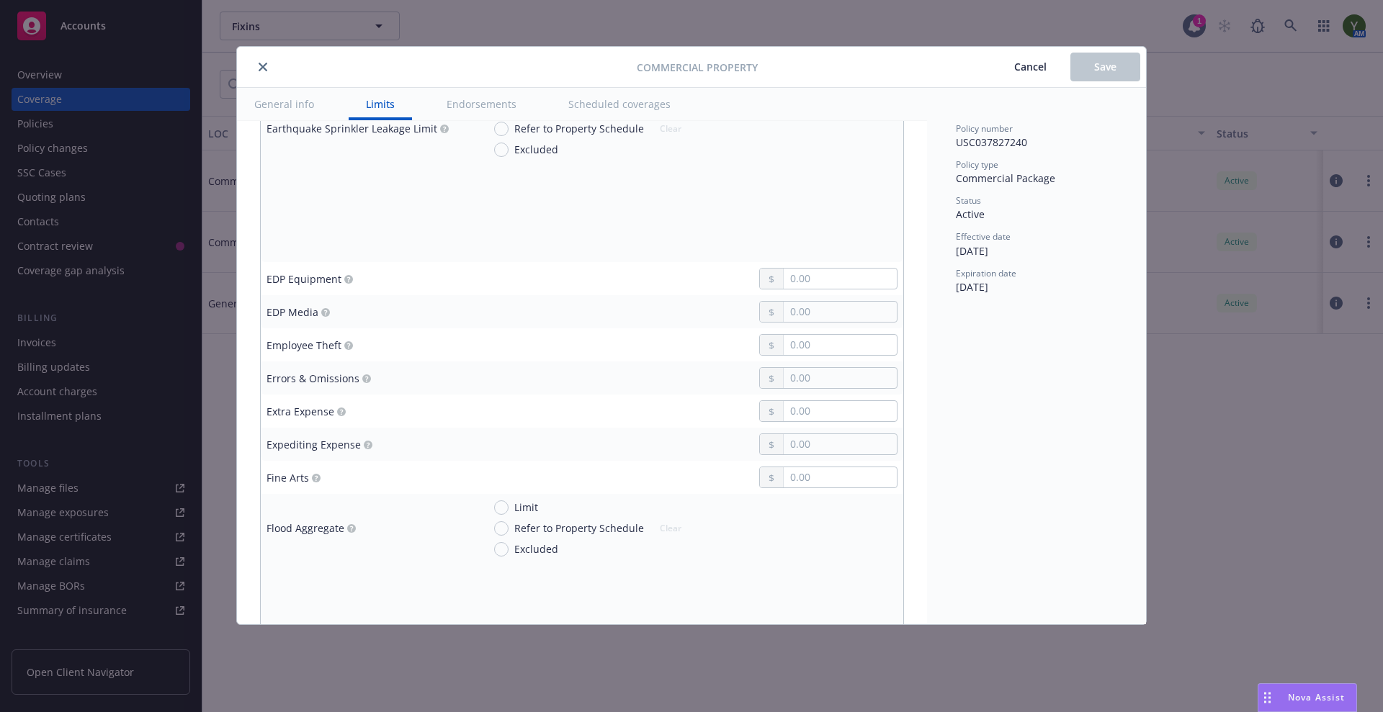
scroll to position [2160, 0]
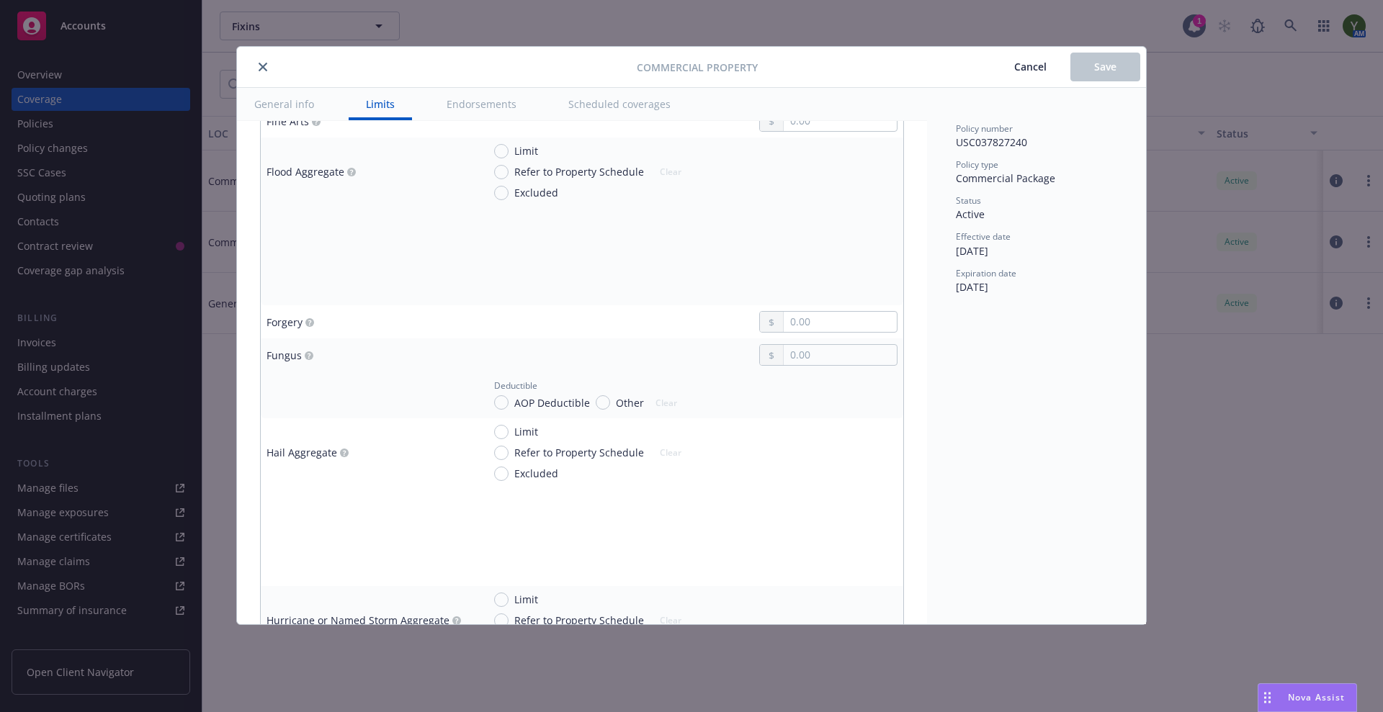
click at [598, 109] on button "Scheduled coverages" at bounding box center [619, 104] width 137 height 32
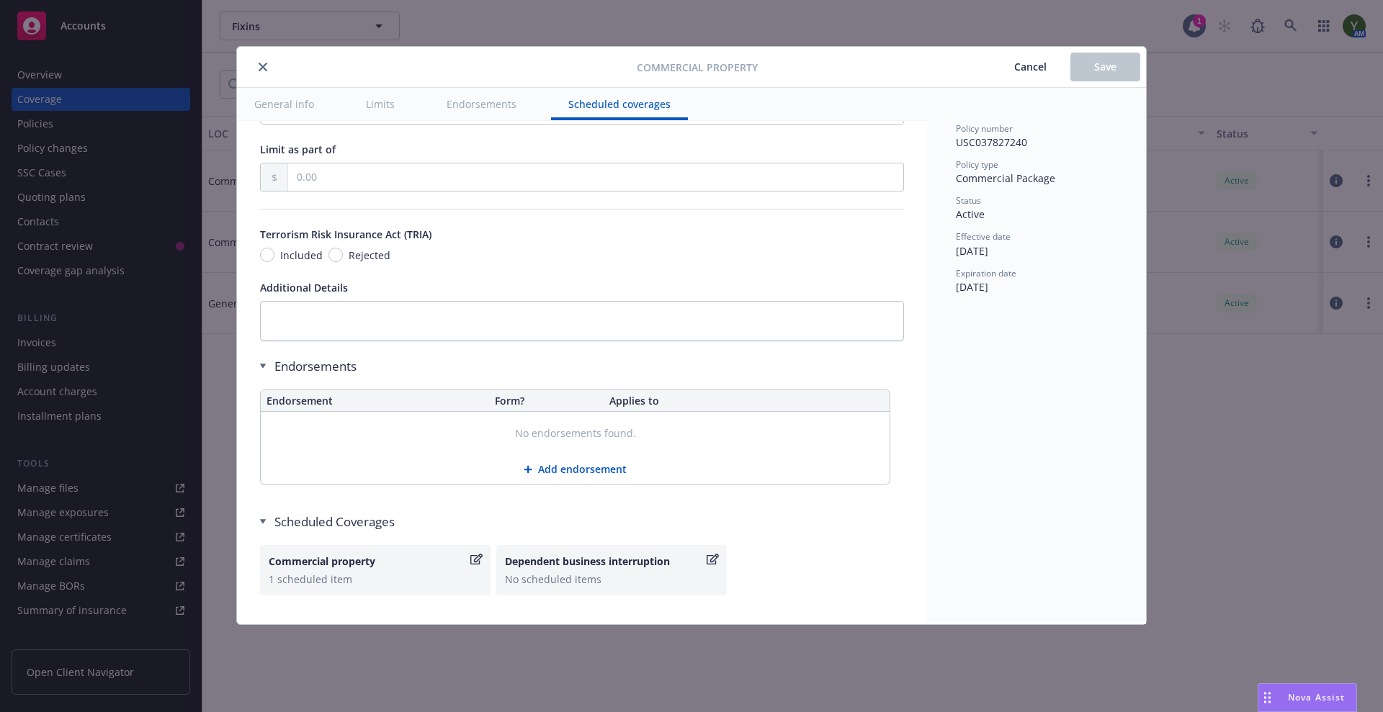
scroll to position [4523, 0]
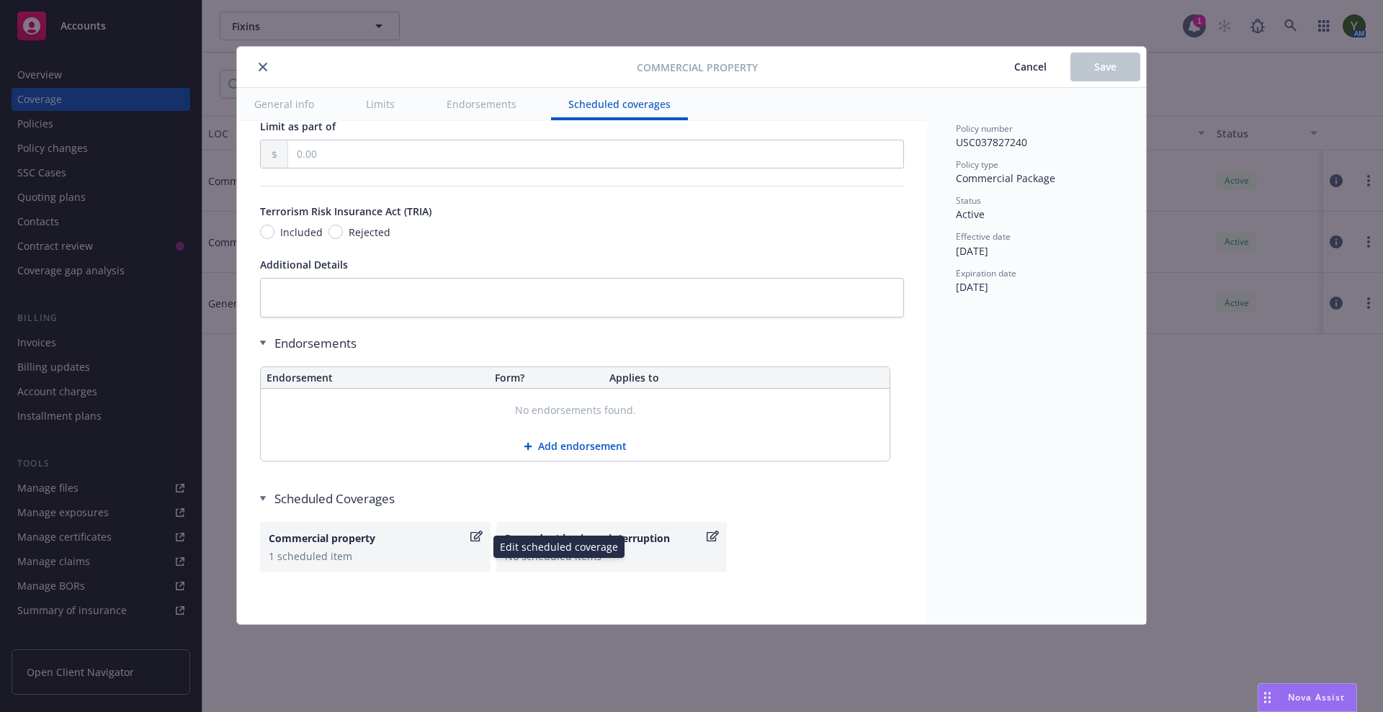
click at [444, 542] on div "Commercial property" at bounding box center [368, 538] width 199 height 15
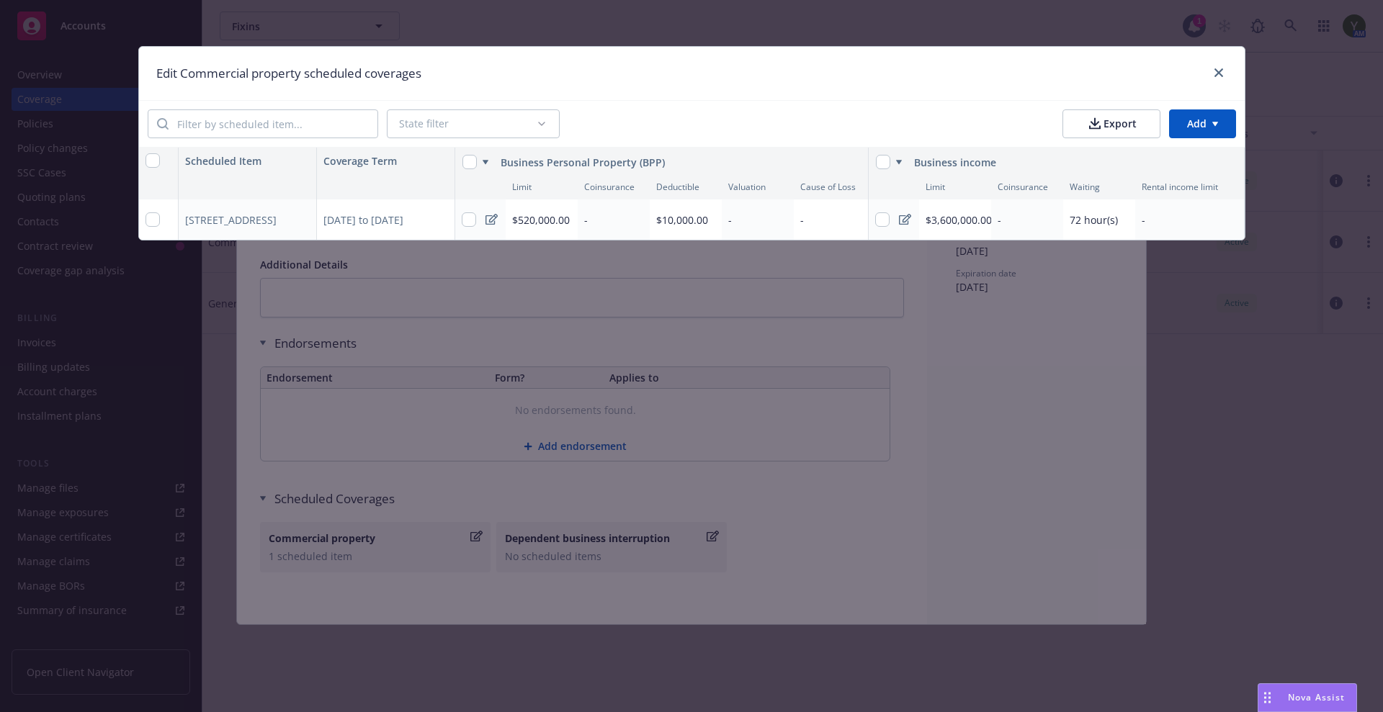
click at [1185, 122] on html "Accounts Overview Coverage Policies Policy changes SSC Cases Quoting plans Cont…" at bounding box center [691, 356] width 1383 height 712
click at [1162, 163] on div "Add scheduled items" at bounding box center [1172, 157] width 125 height 24
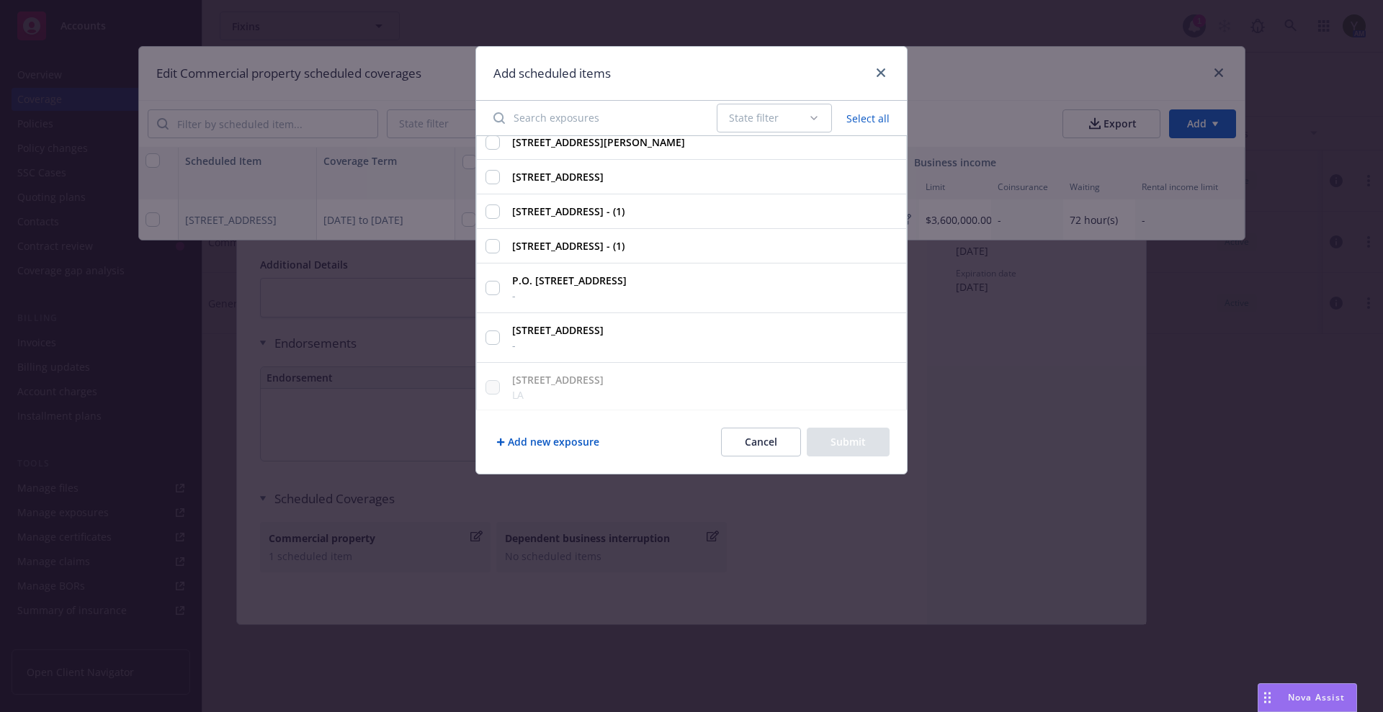
scroll to position [14, 0]
click at [494, 243] on input "3428 3rd Ave, Sacramento, CA, 95817, USA - (1)" at bounding box center [492, 243] width 14 height 14
checkbox input "true"
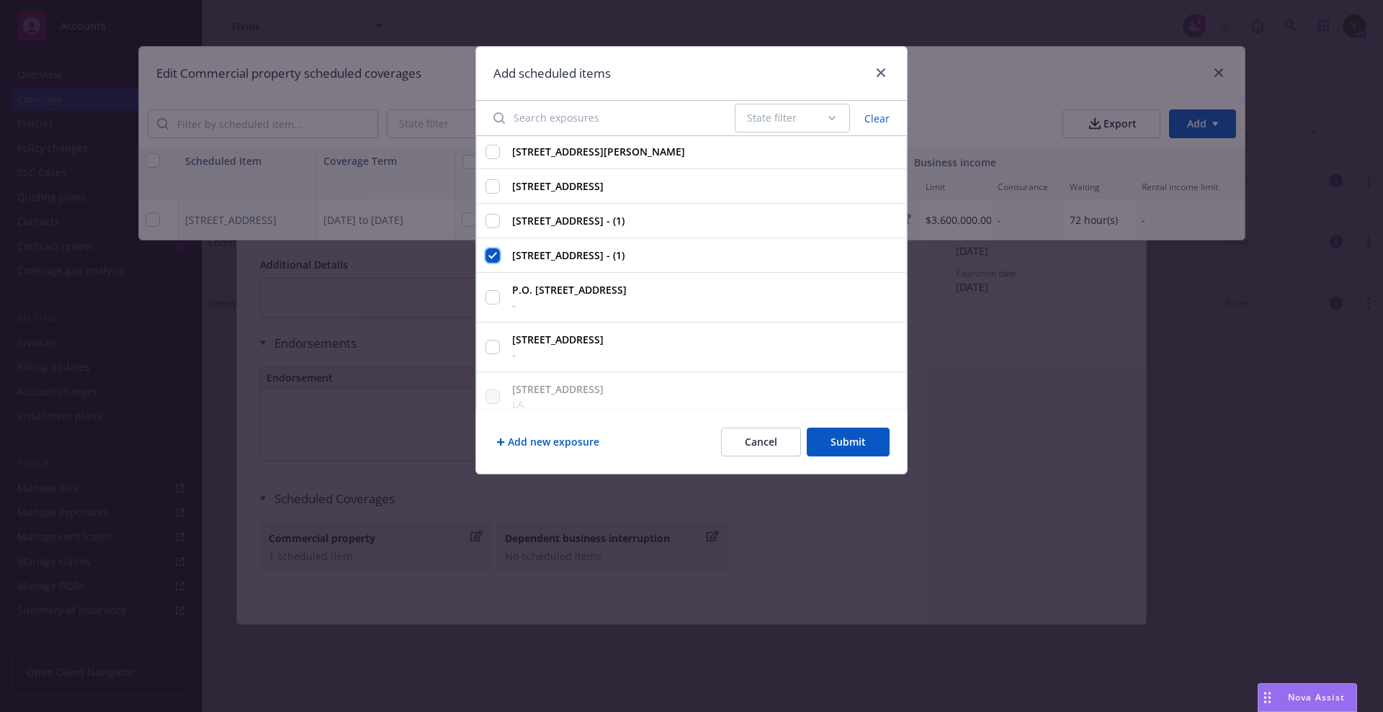
scroll to position [0, 0]
click at [490, 193] on input "222 North Detroit Avenue, Tulsa, OK, 74120, USA" at bounding box center [492, 188] width 14 height 14
checkbox input "true"
click at [495, 151] on input "1435 Randolph St., Detroit, MI, 48226, USA" at bounding box center [492, 153] width 14 height 14
checkbox input "true"
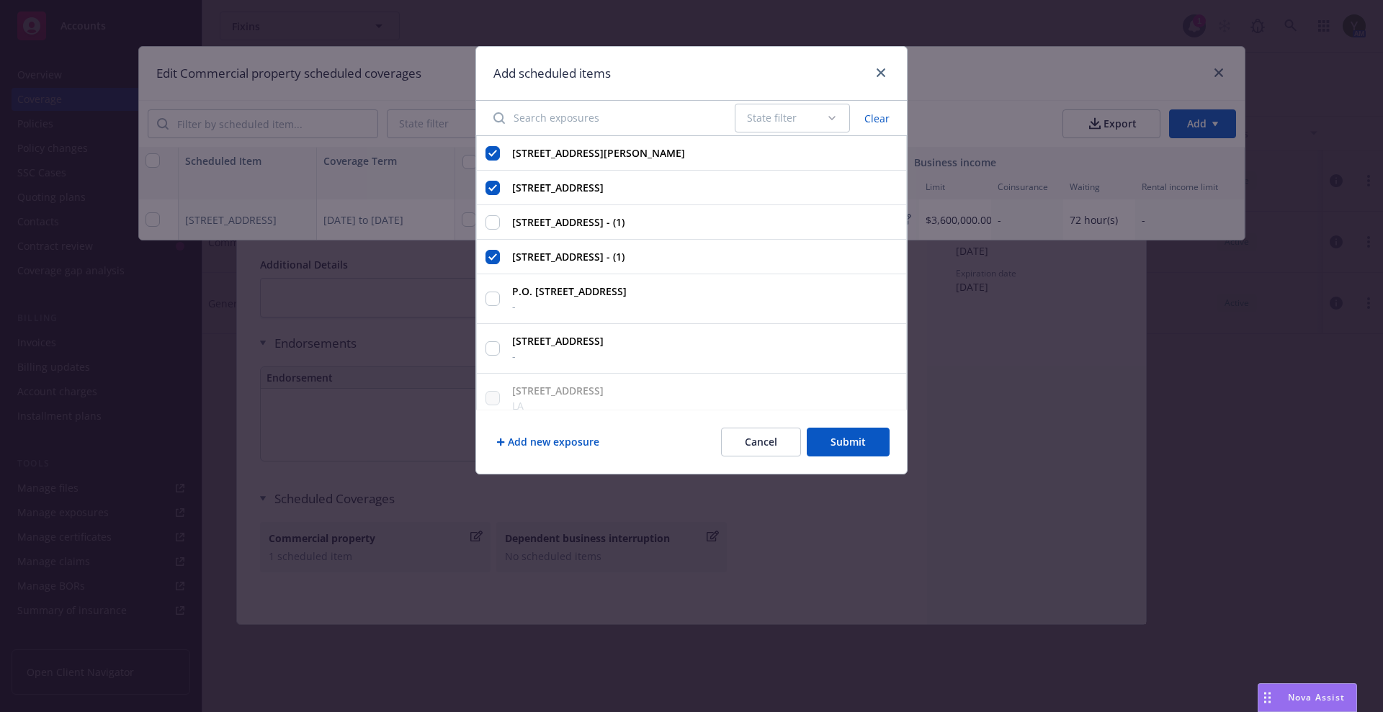
click at [822, 440] on button "Submit" at bounding box center [848, 442] width 83 height 29
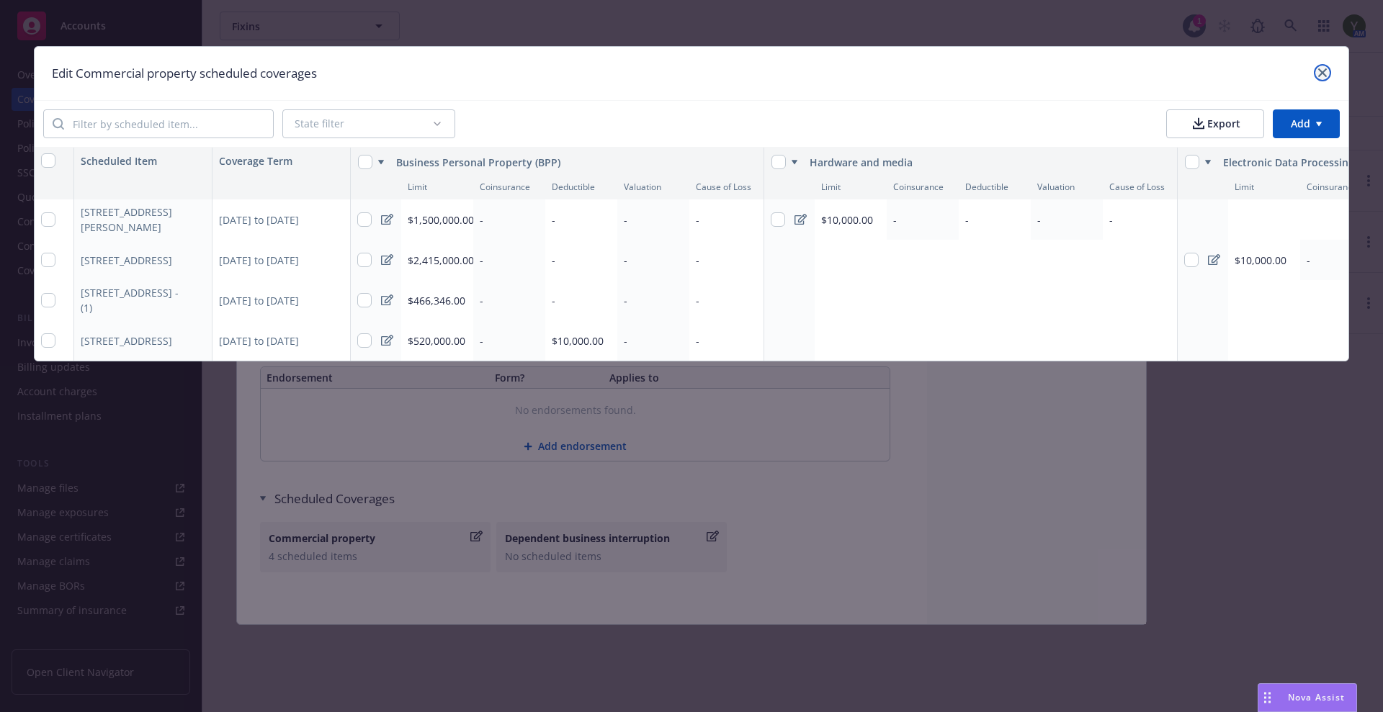
click at [1319, 72] on icon "close" at bounding box center [1322, 72] width 9 height 9
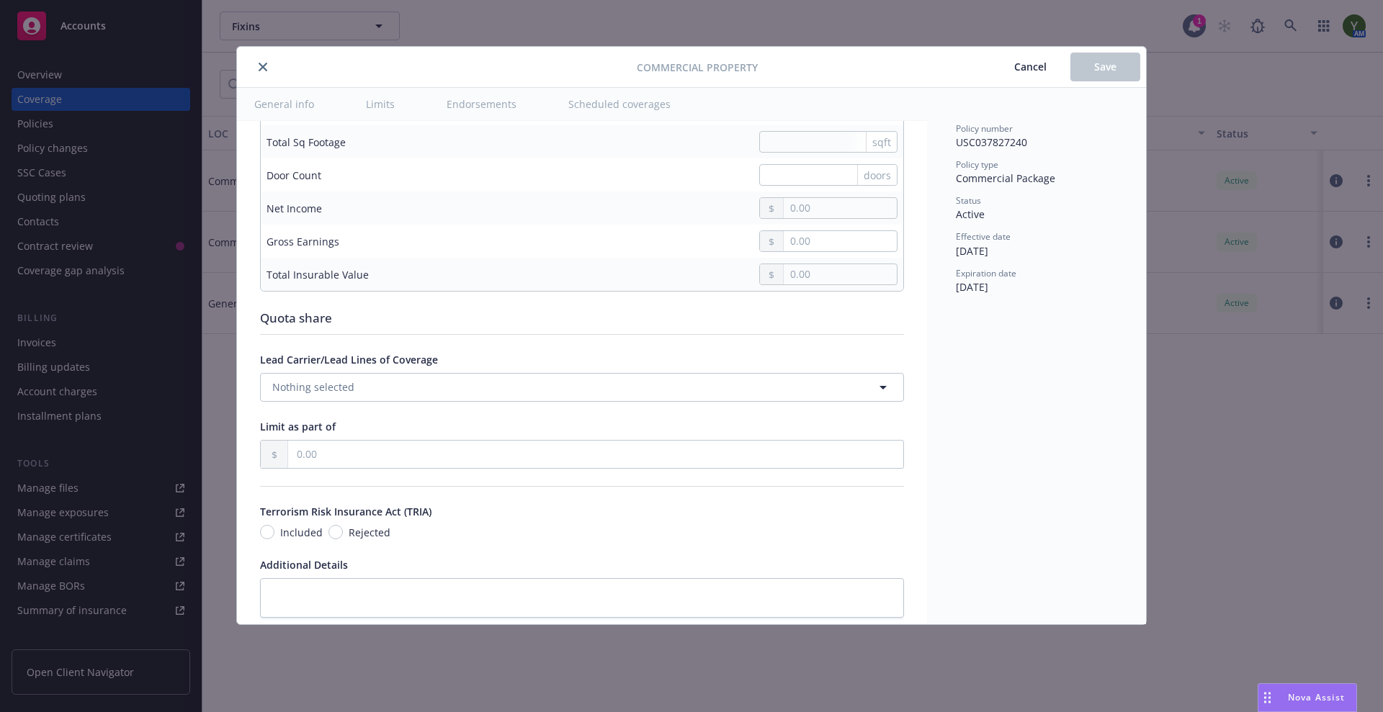
click at [382, 115] on button "Limits" at bounding box center [380, 104] width 63 height 32
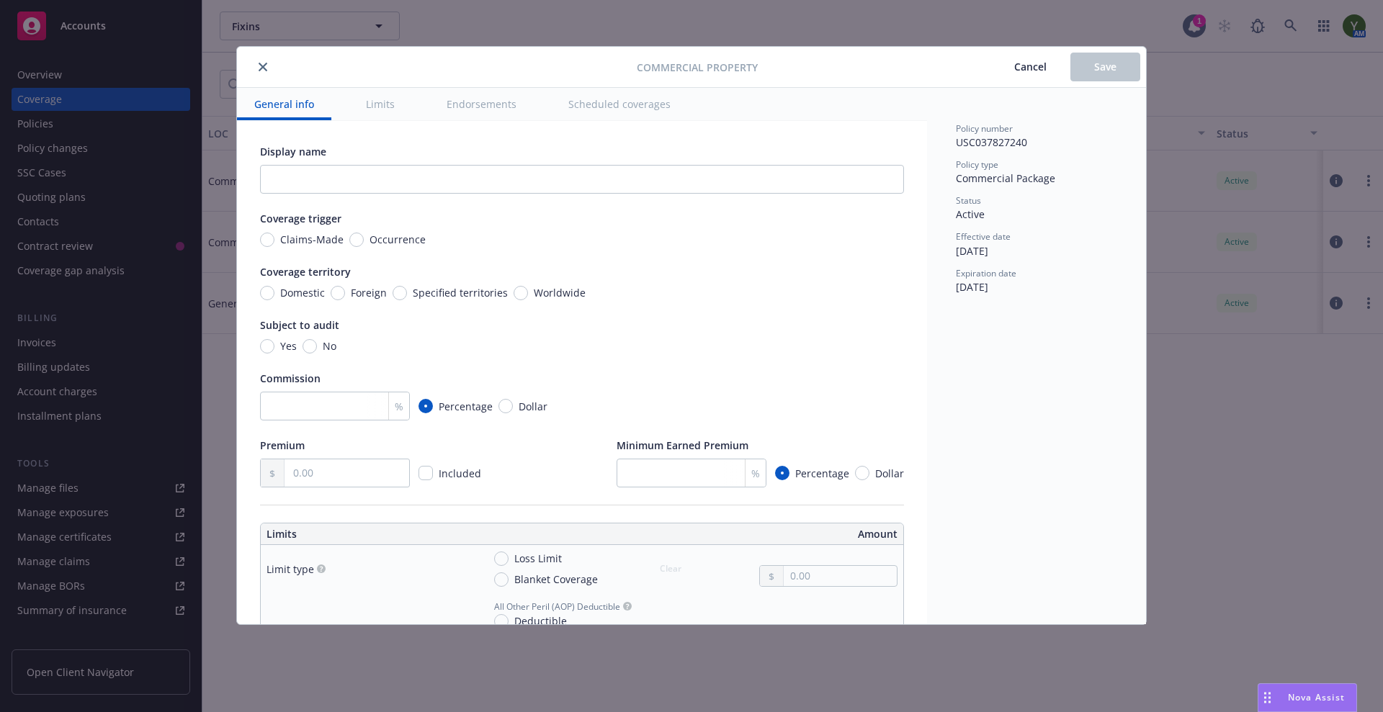
click at [1283, 691] on div "Nova Assist" at bounding box center [1316, 697] width 80 height 12
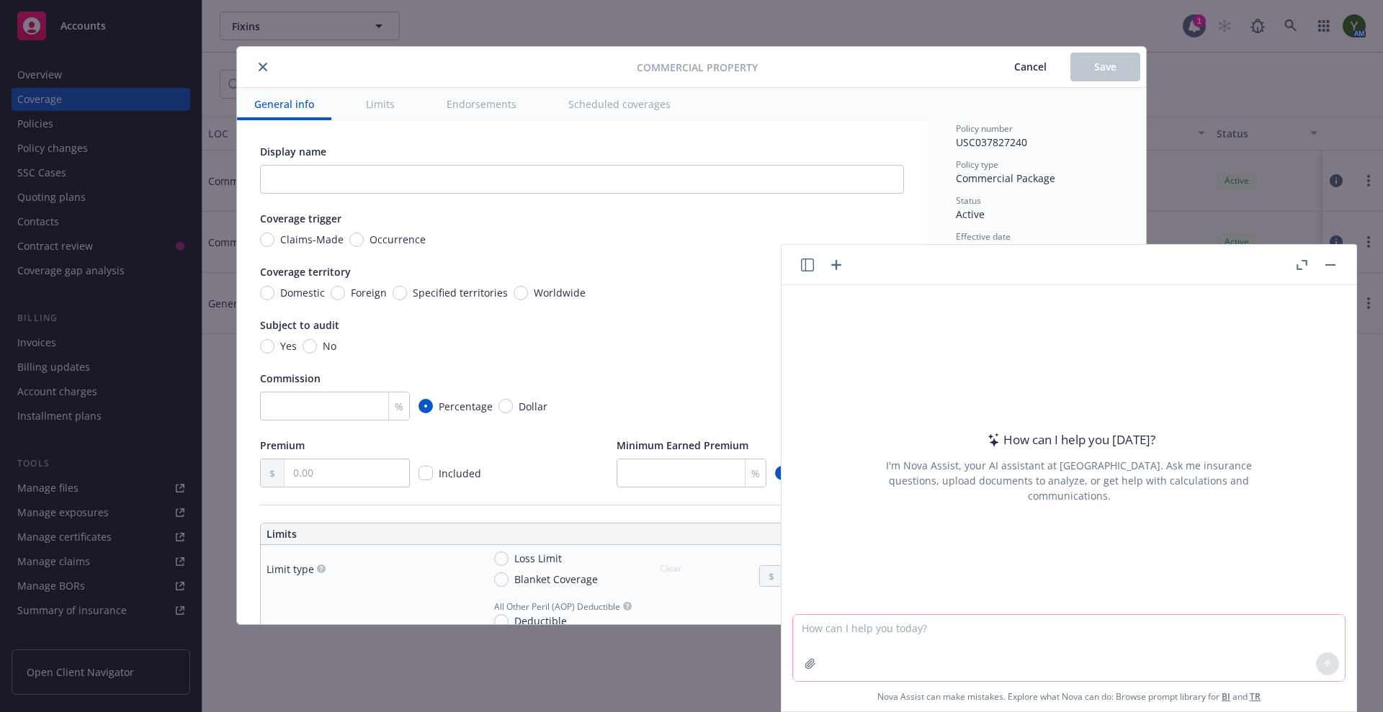
click at [844, 636] on textarea at bounding box center [1069, 648] width 552 height 66
click at [804, 666] on icon "button" at bounding box center [810, 664] width 12 height 12
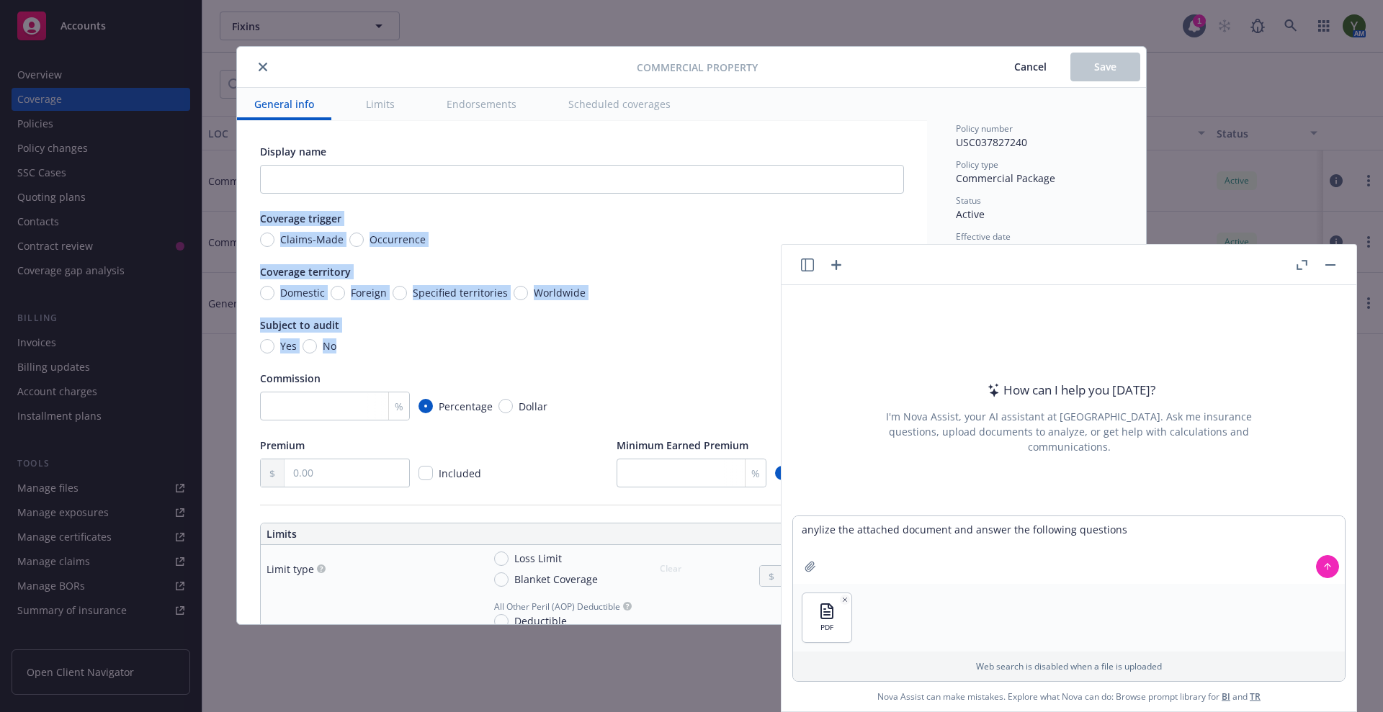
drag, startPoint x: 252, startPoint y: 225, endPoint x: 446, endPoint y: 341, distance: 226.1
copy div "Coverage trigger Claims-Made Occurrence Coverage territory Domestic Foreign Spe…"
click at [1316, 571] on button at bounding box center [1327, 566] width 23 height 23
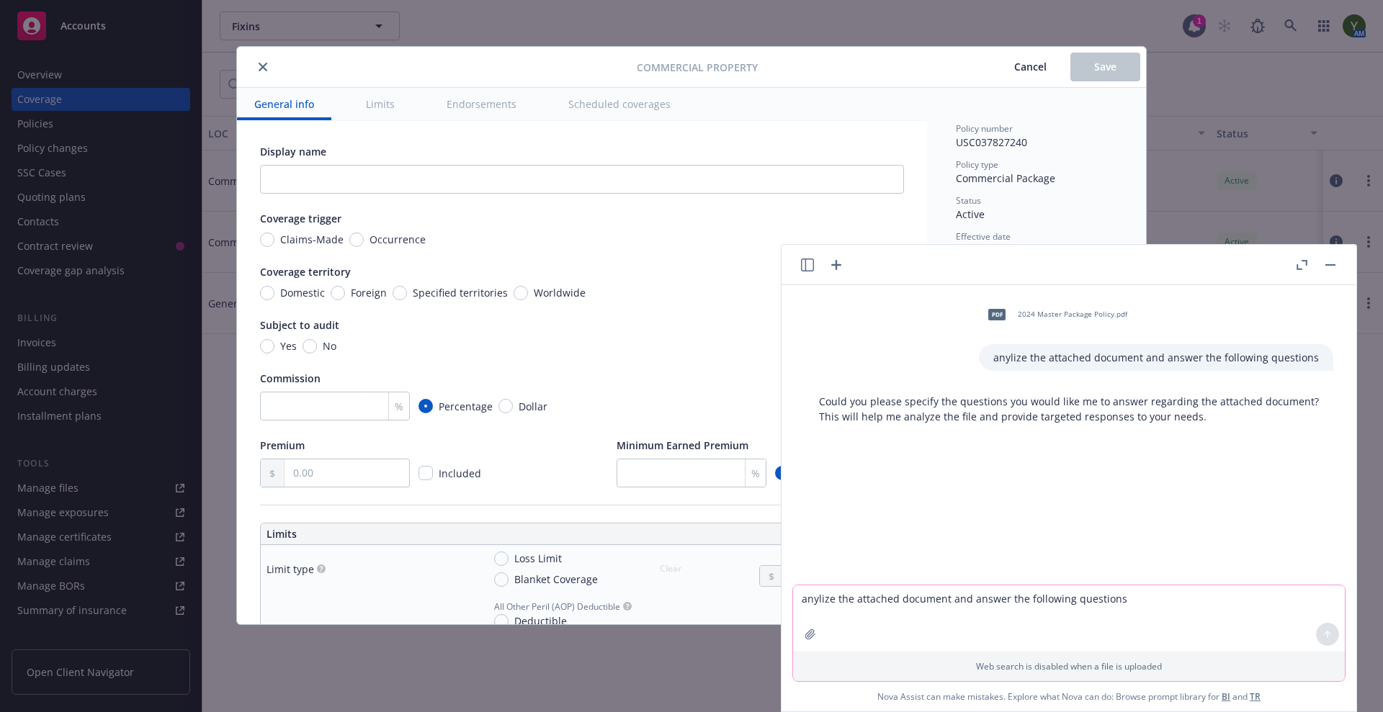
paste textarea "Coverage trigger Claims-Made Occurrence Coverage territory Domestic Foreign Spe…"
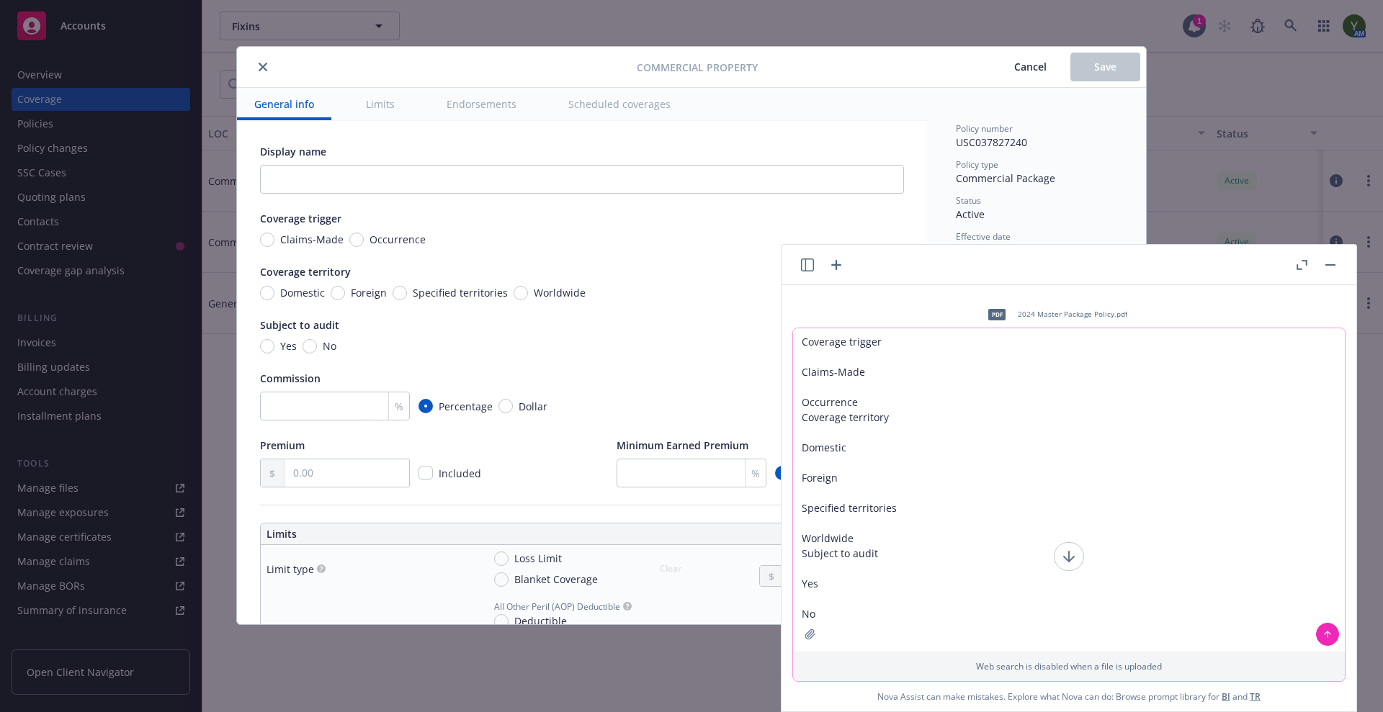
drag, startPoint x: 819, startPoint y: 611, endPoint x: 798, endPoint y: 588, distance: 31.1
click at [798, 588] on textarea "Coverage trigger Claims-Made Occurrence Coverage territory Domestic Foreign Spe…" at bounding box center [1069, 489] width 552 height 323
type textarea "Coverage trigger Claims-Made Occurrence Coverage territory Domestic Foreign Spe…"
click at [1316, 629] on button at bounding box center [1327, 634] width 23 height 23
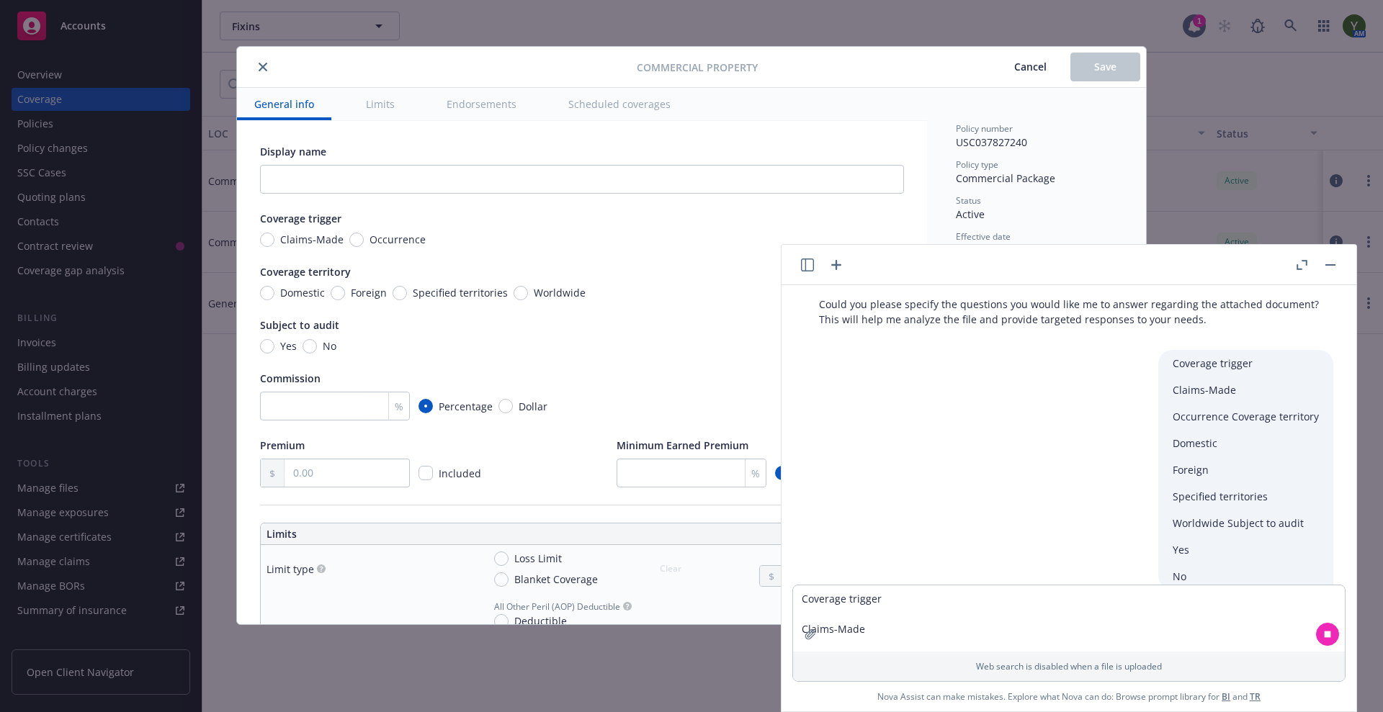
scroll to position [160, 0]
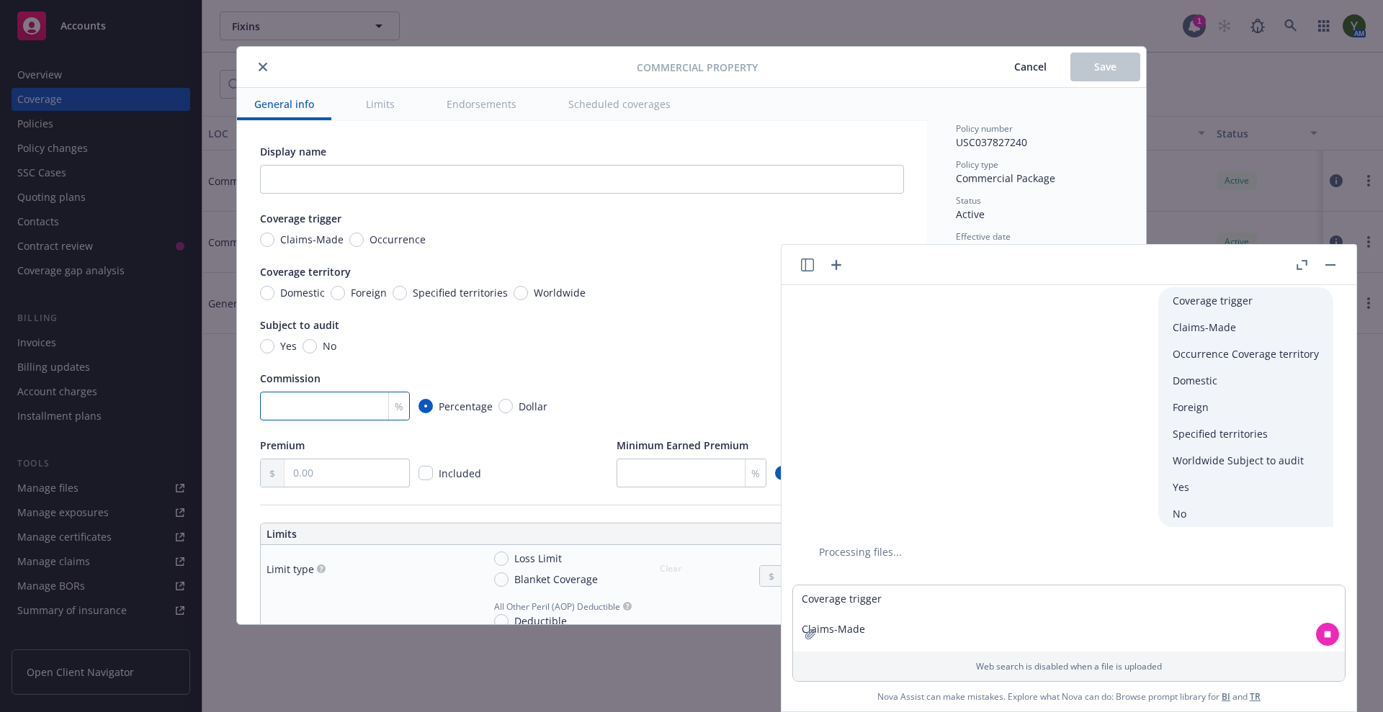
click at [330, 404] on input "number" at bounding box center [335, 406] width 150 height 29
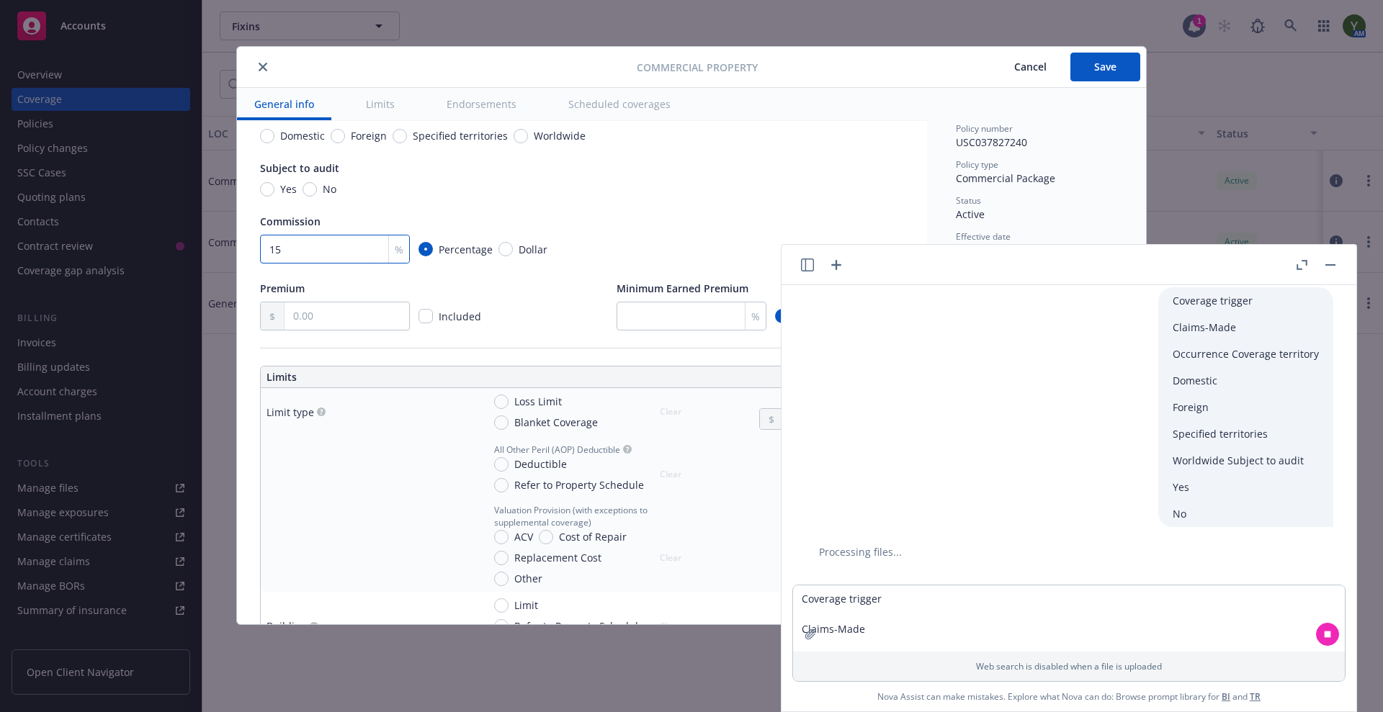
scroll to position [180, 0]
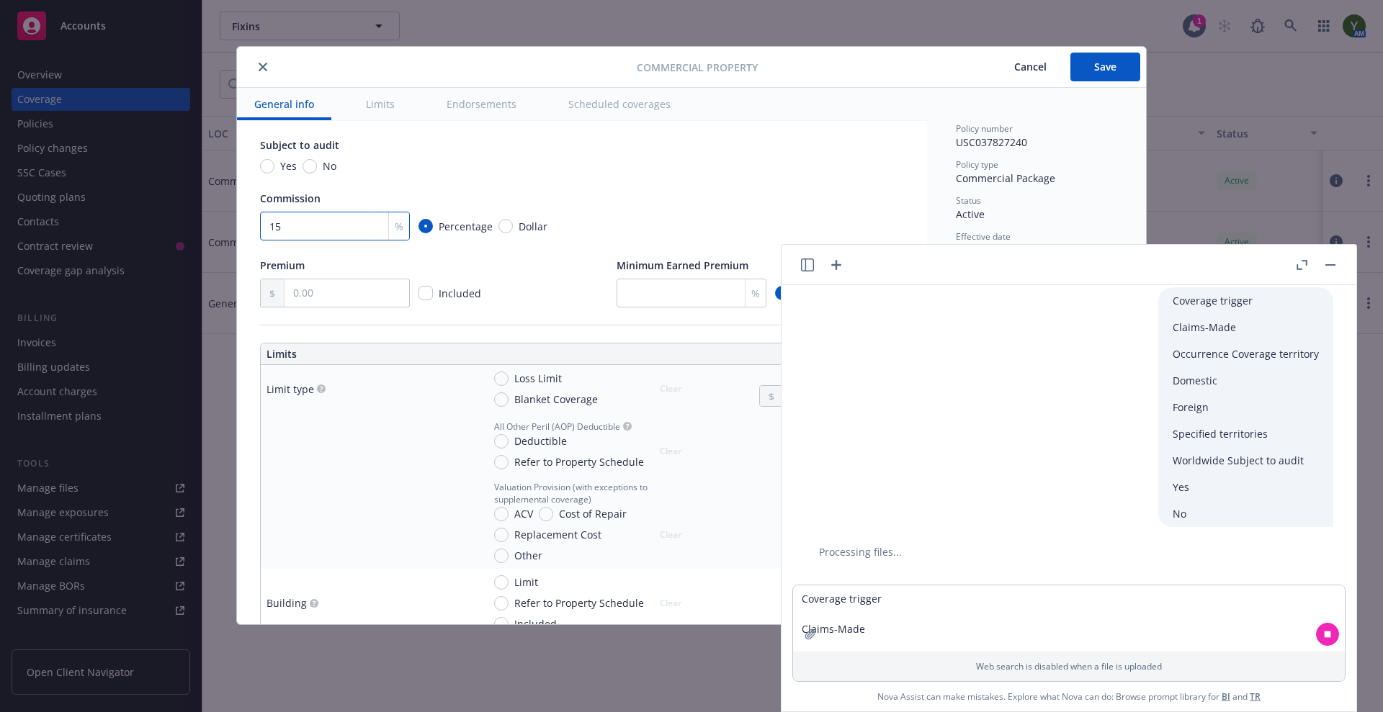
type input "15"
click at [313, 305] on input "text" at bounding box center [346, 292] width 125 height 27
paste input "209,493.00"
type input "209,493.00"
click at [530, 278] on div "Premium 209,493.00 Included Minimum Earned Premium % Percentage Dollar" at bounding box center [582, 283] width 644 height 50
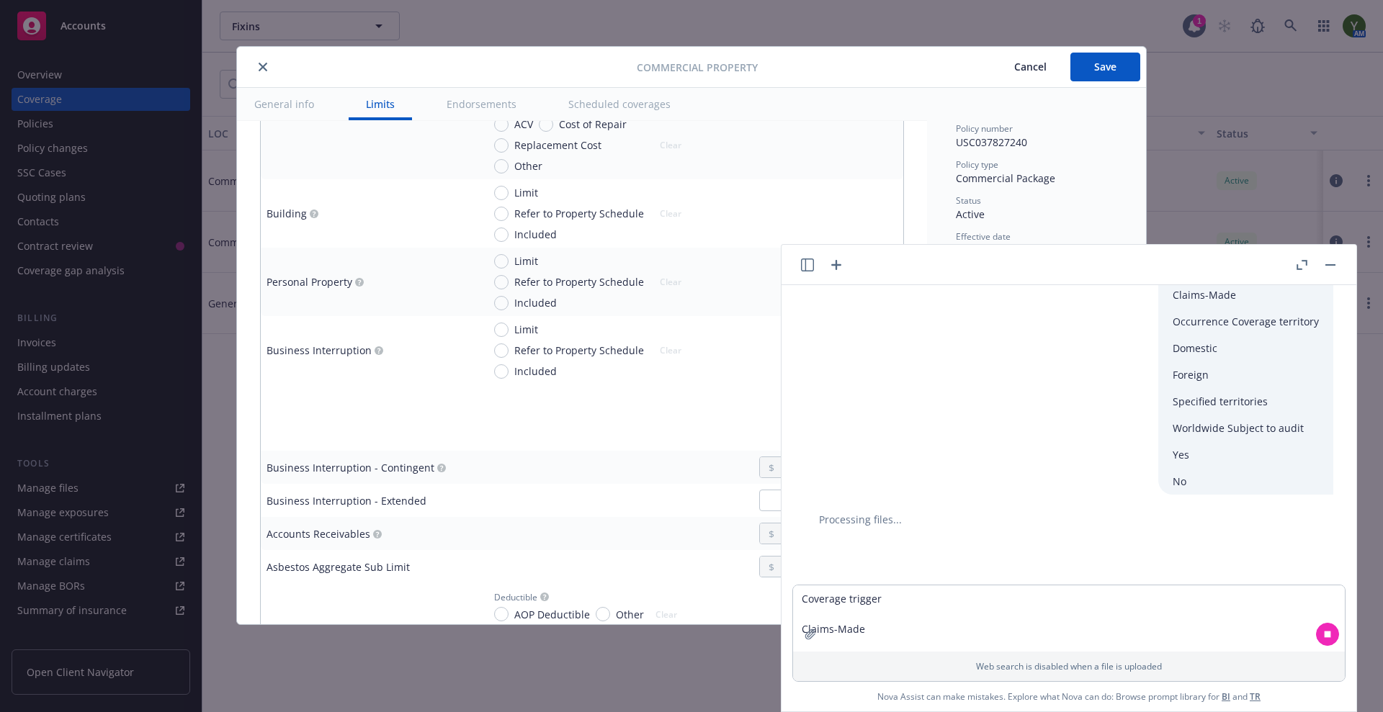
scroll to position [600, 0]
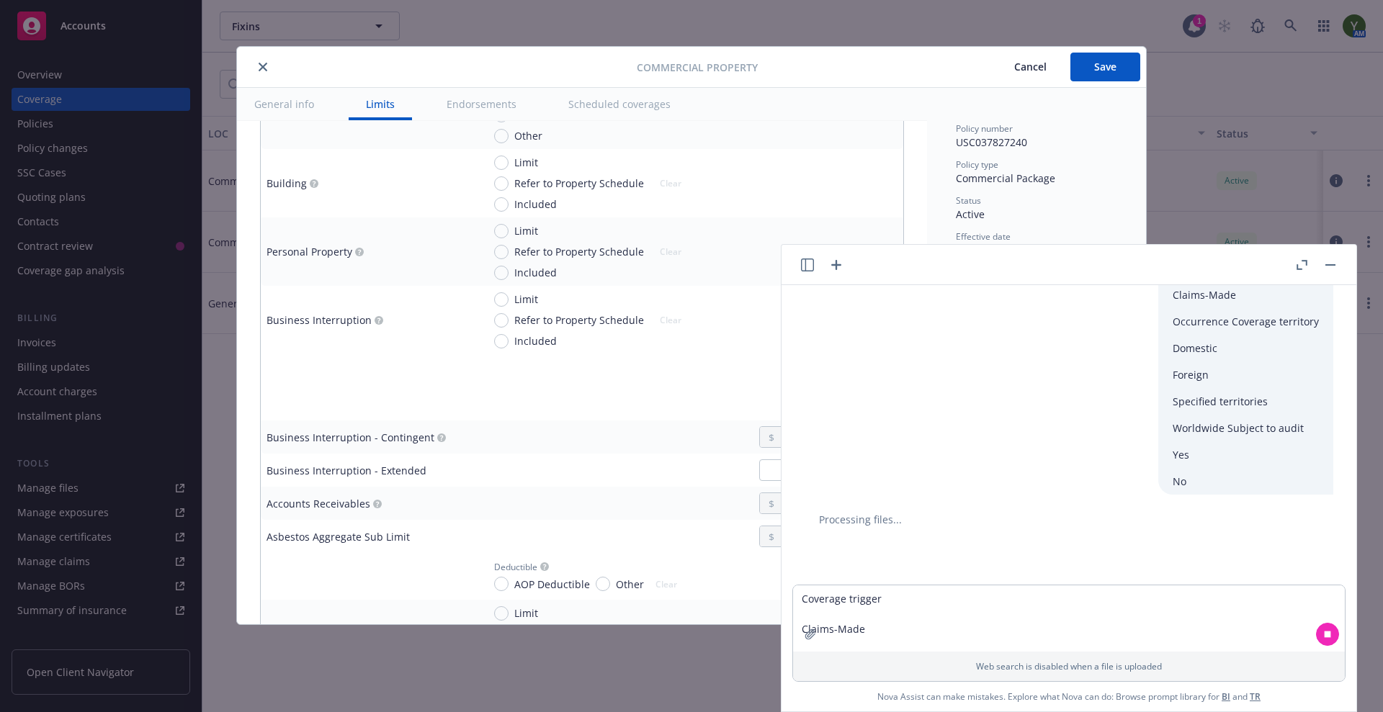
click at [519, 232] on span "Limit" at bounding box center [526, 230] width 24 height 15
click at [508, 232] on input "Limit" at bounding box center [501, 231] width 14 height 14
radio input "true"
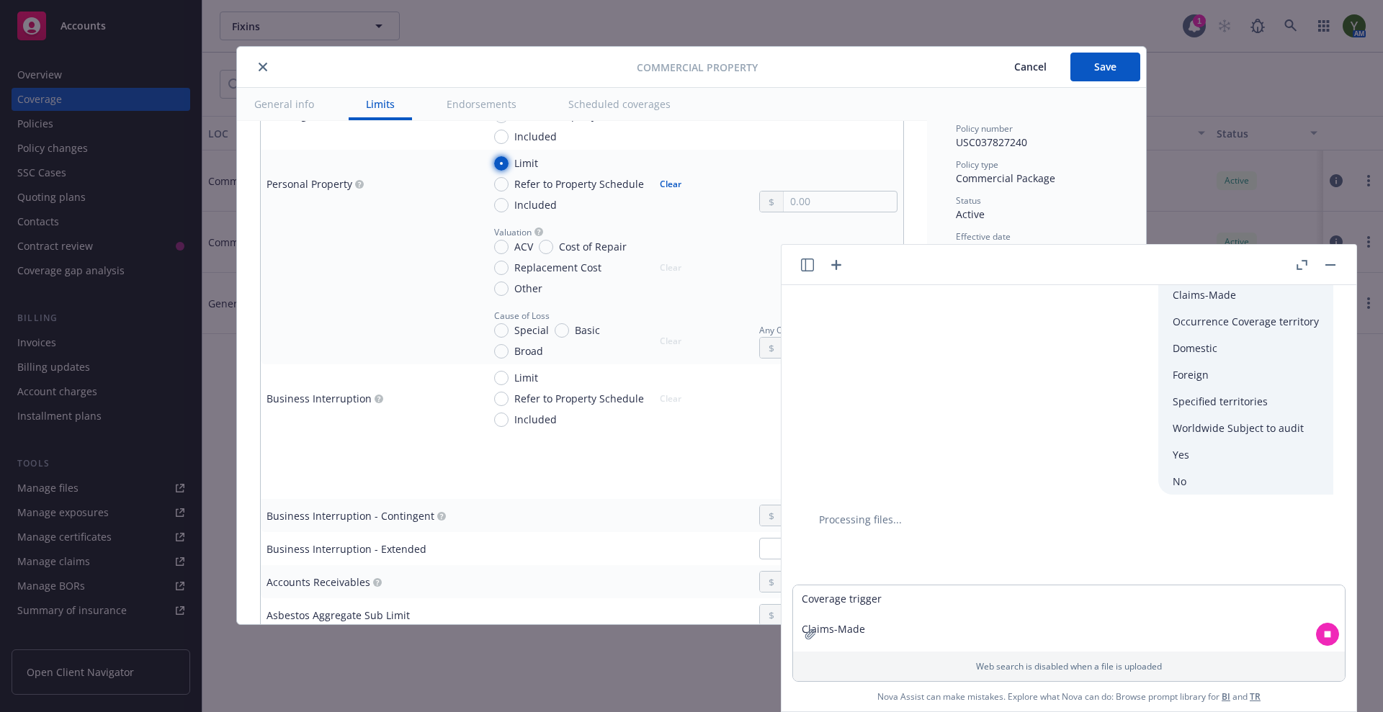
scroll to position [660, 0]
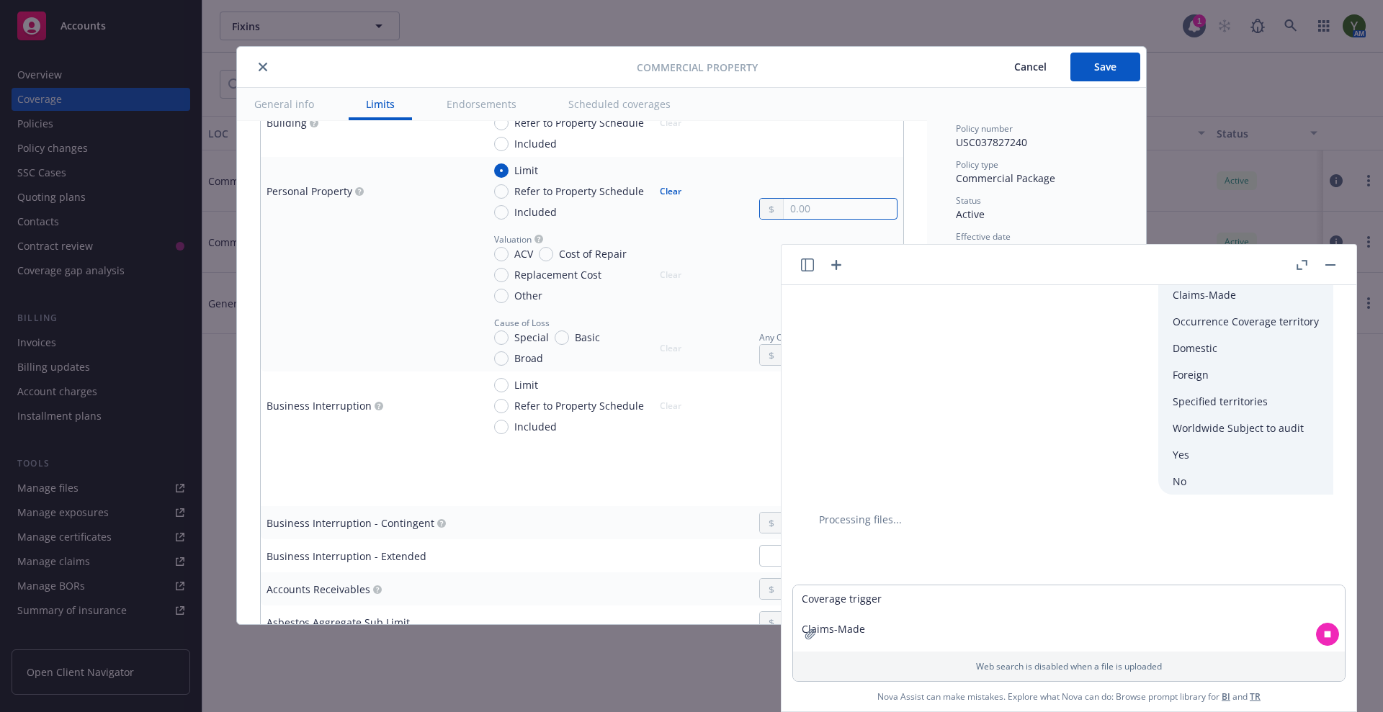
click at [784, 212] on input "text" at bounding box center [840, 209] width 113 height 20
paste input "4,809,662.00"
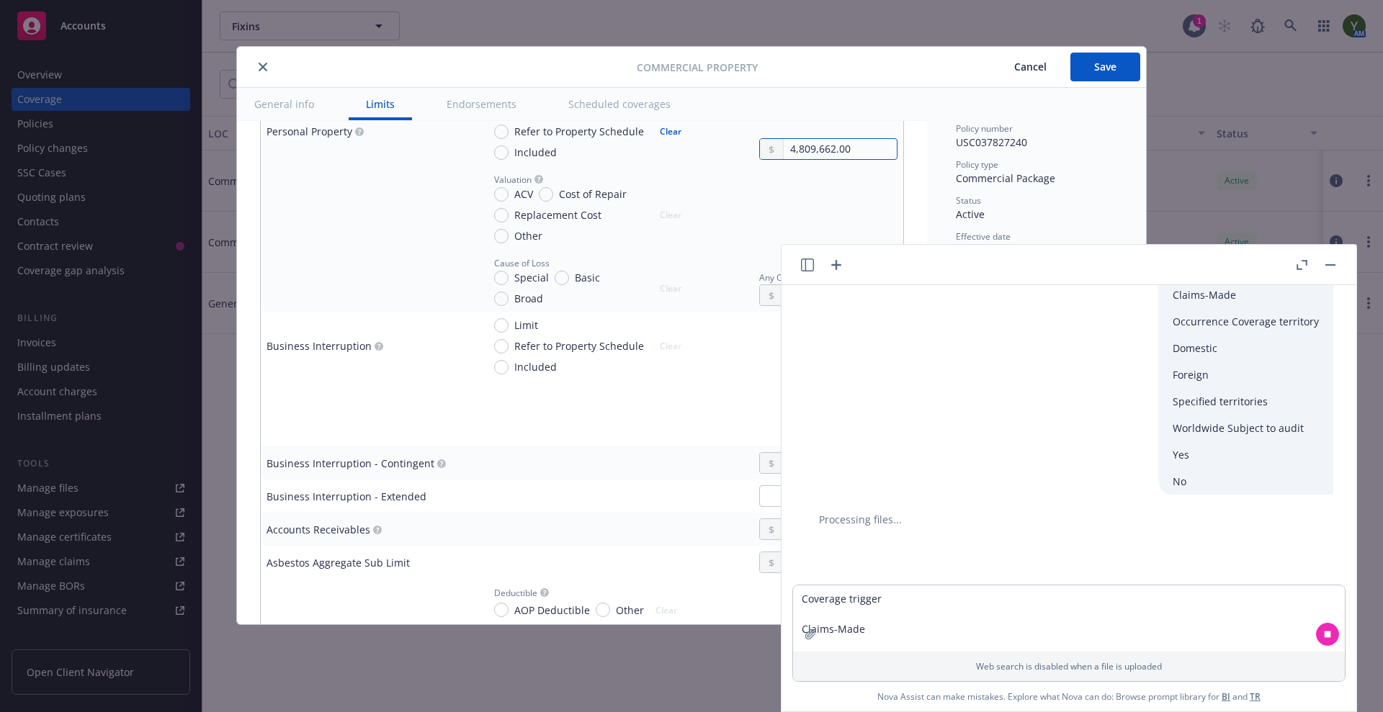
scroll to position [840, 0]
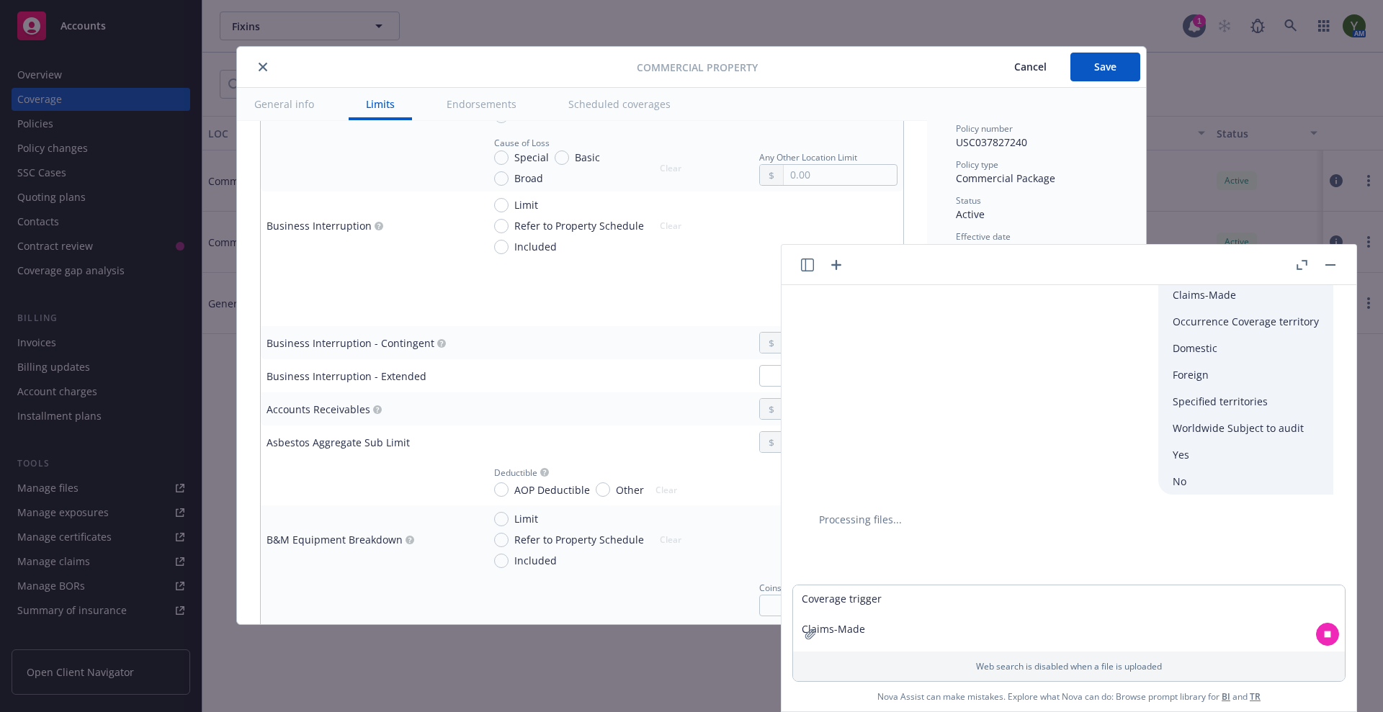
type input "4,809,662.00"
click at [511, 207] on span "Limit" at bounding box center [523, 204] width 30 height 15
click at [508, 207] on input "Limit" at bounding box center [501, 205] width 14 height 14
radio input "true"
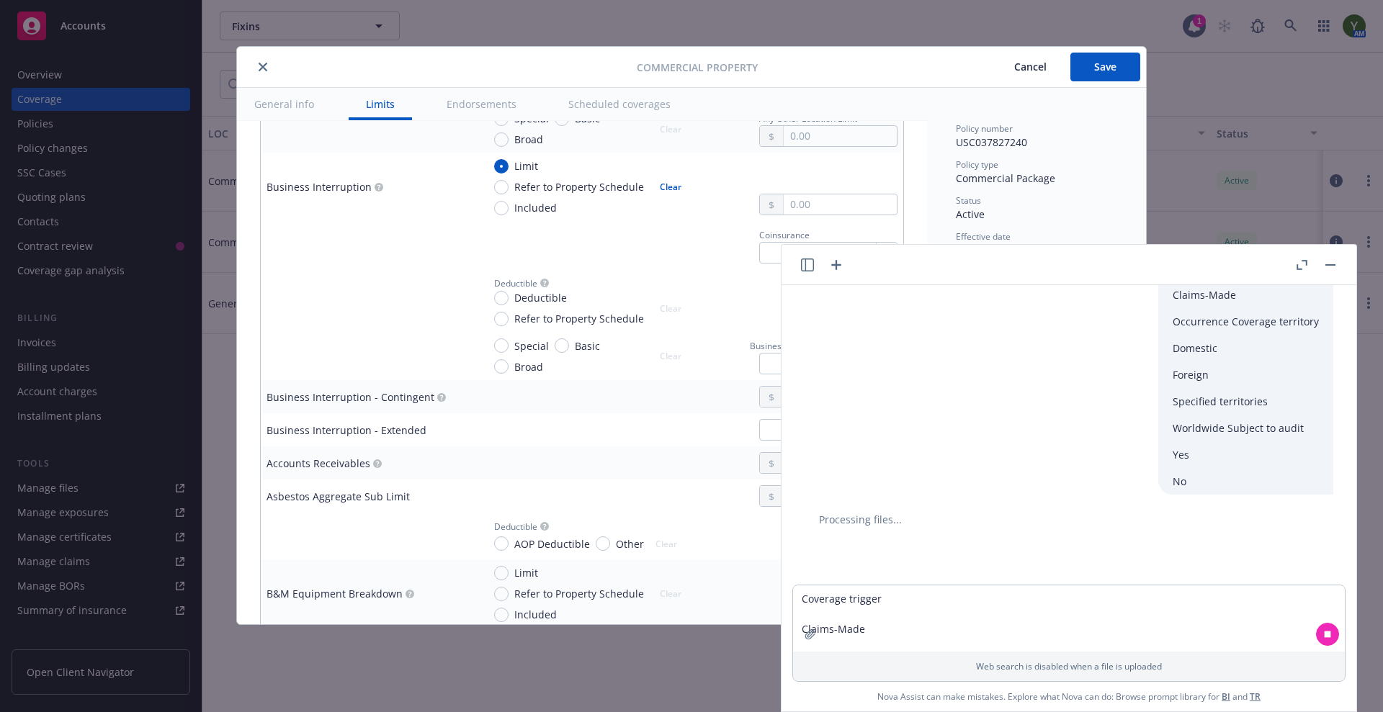
scroll to position [900, 0]
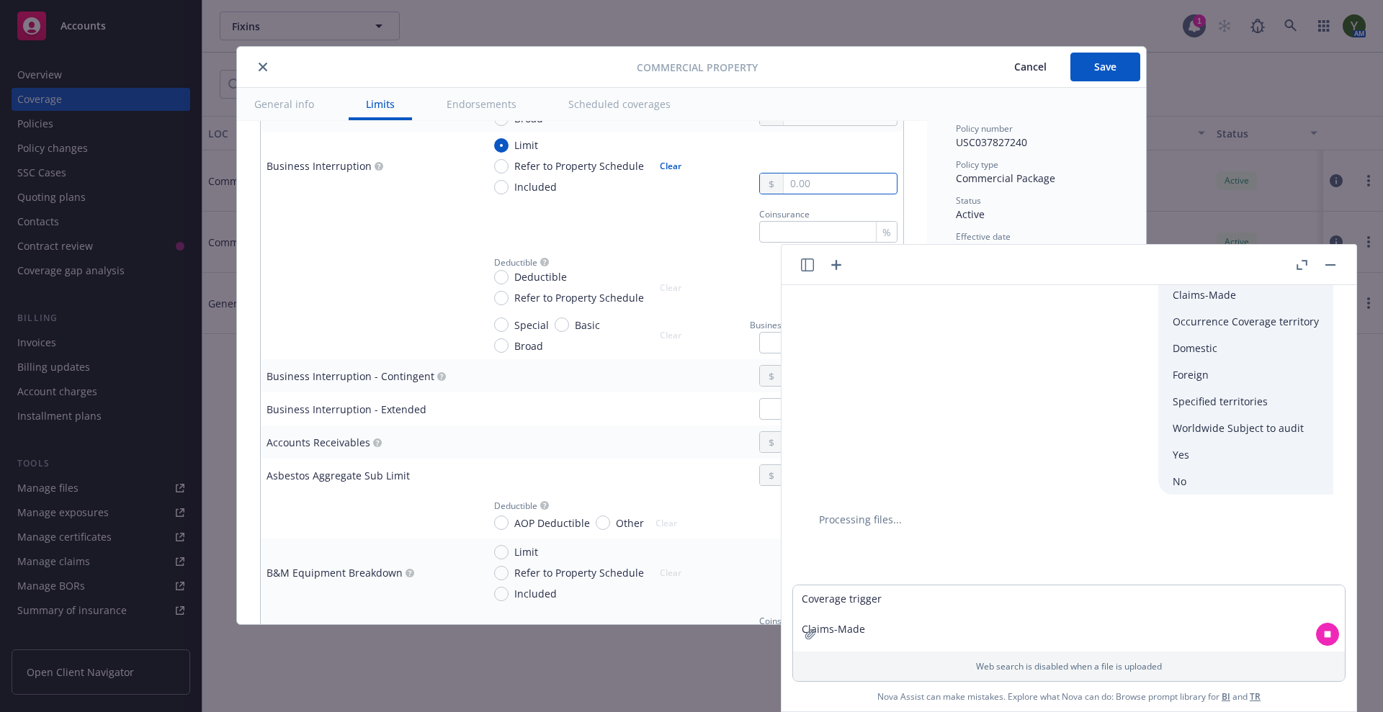
click at [784, 187] on input "text" at bounding box center [840, 184] width 113 height 20
paste input "10,450,000.00"
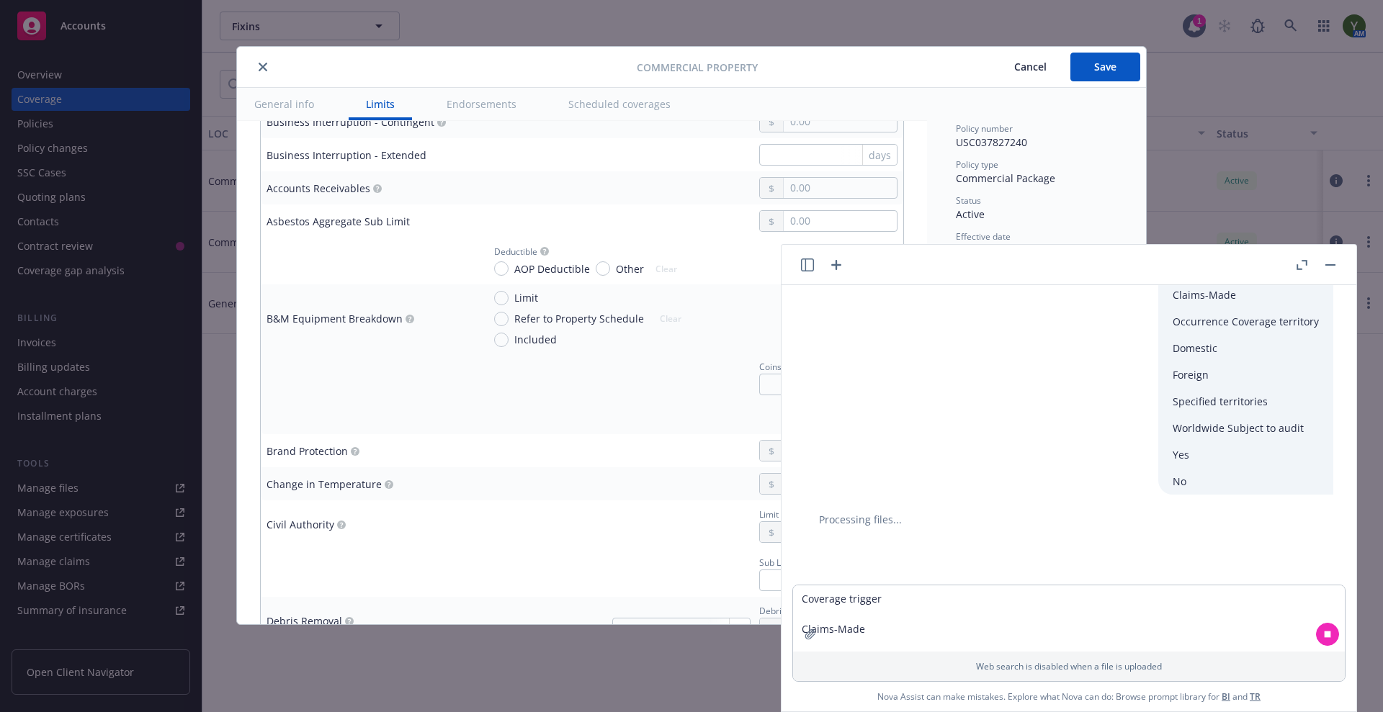
scroll to position [1201, 0]
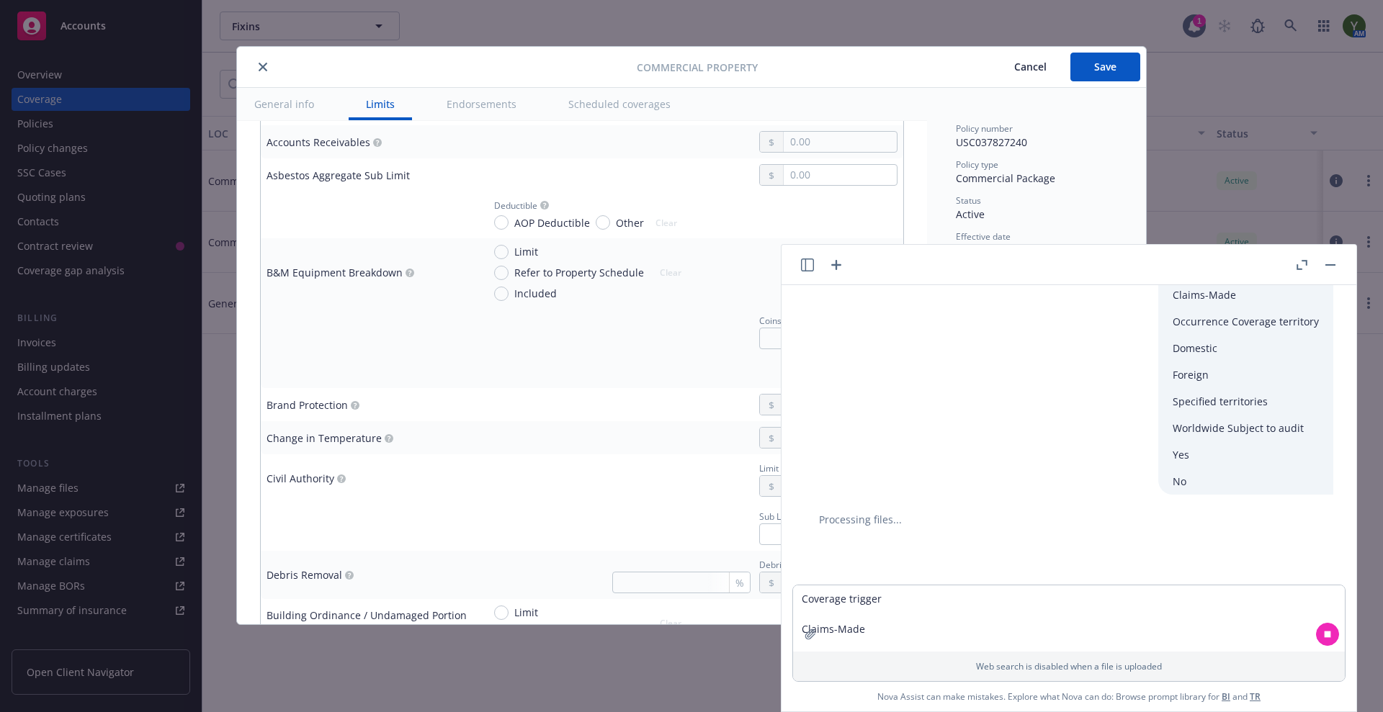
type input "10,450,000.00"
click at [817, 153] on td at bounding box center [690, 141] width 426 height 33
click at [807, 142] on input "text" at bounding box center [840, 142] width 113 height 20
type input "100,000.00"
click at [685, 148] on div "100,000.00" at bounding box center [690, 142] width 415 height 22
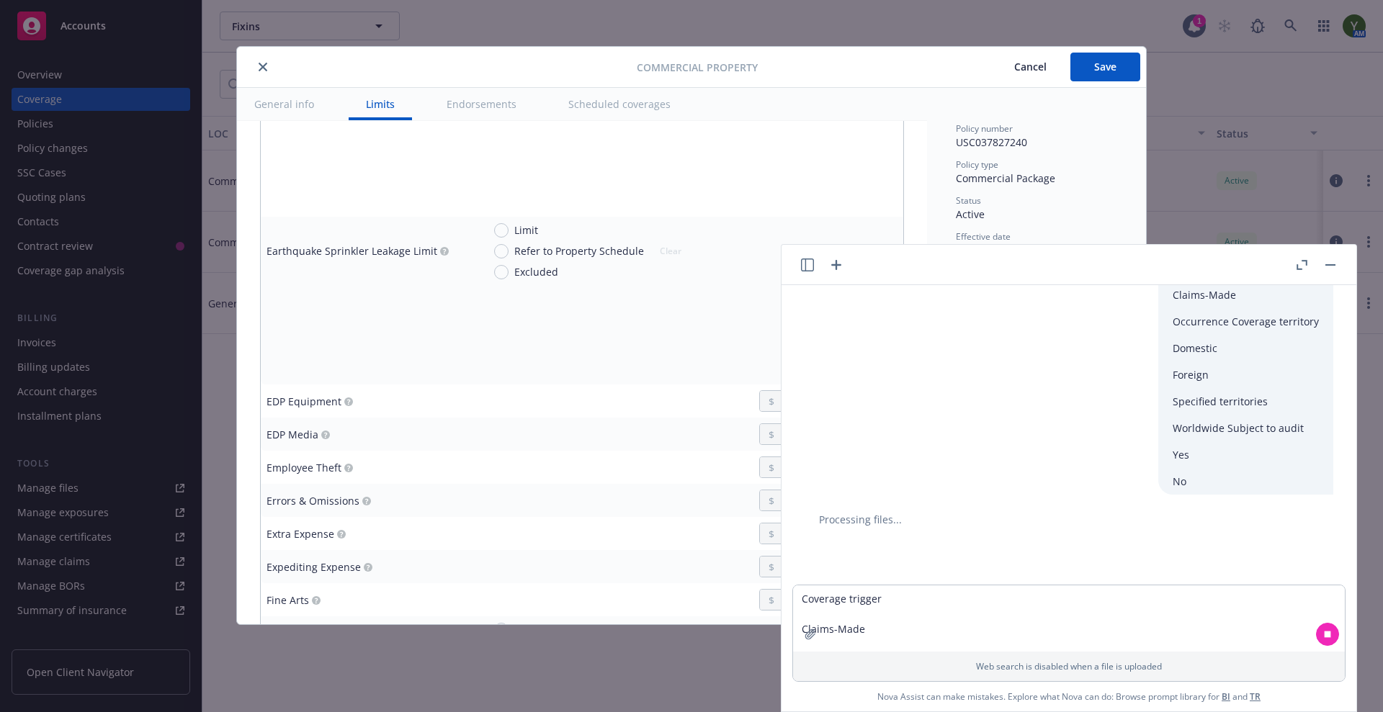
scroll to position [2040, 0]
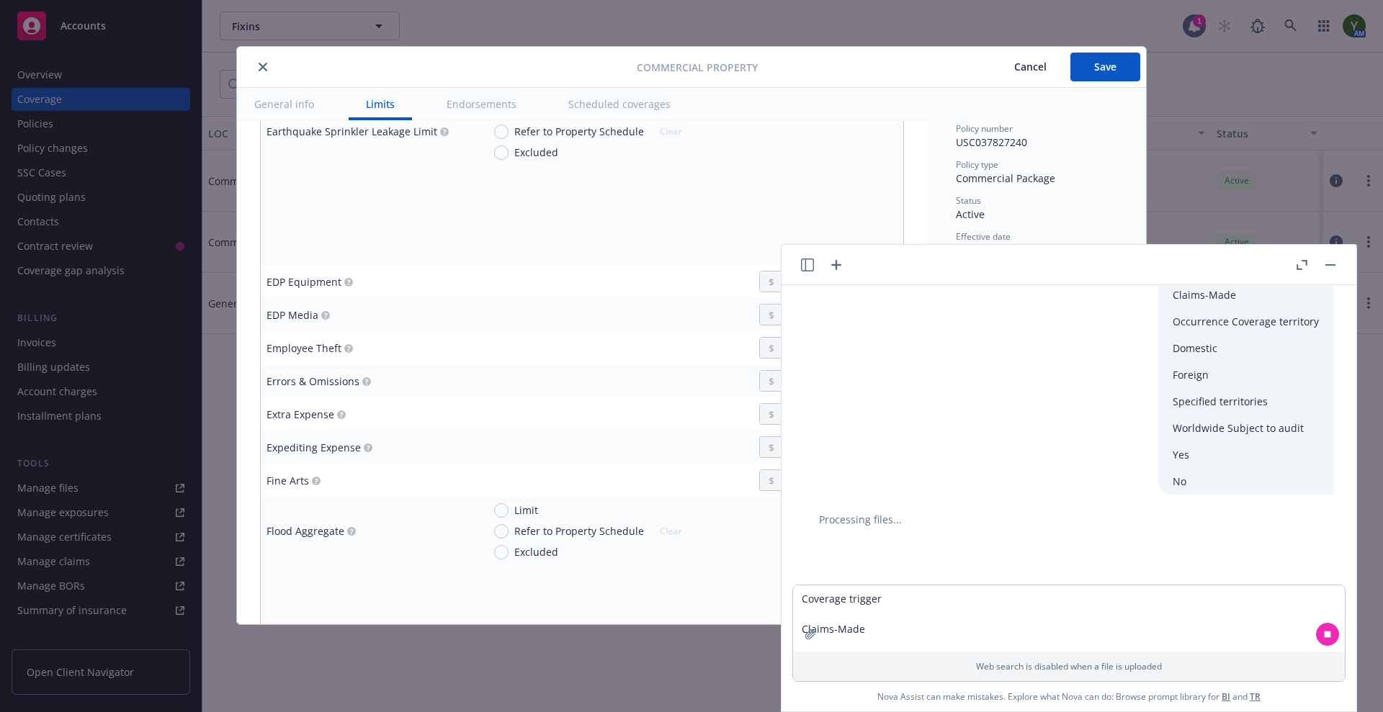
click at [1324, 271] on button "button" at bounding box center [1329, 264] width 17 height 17
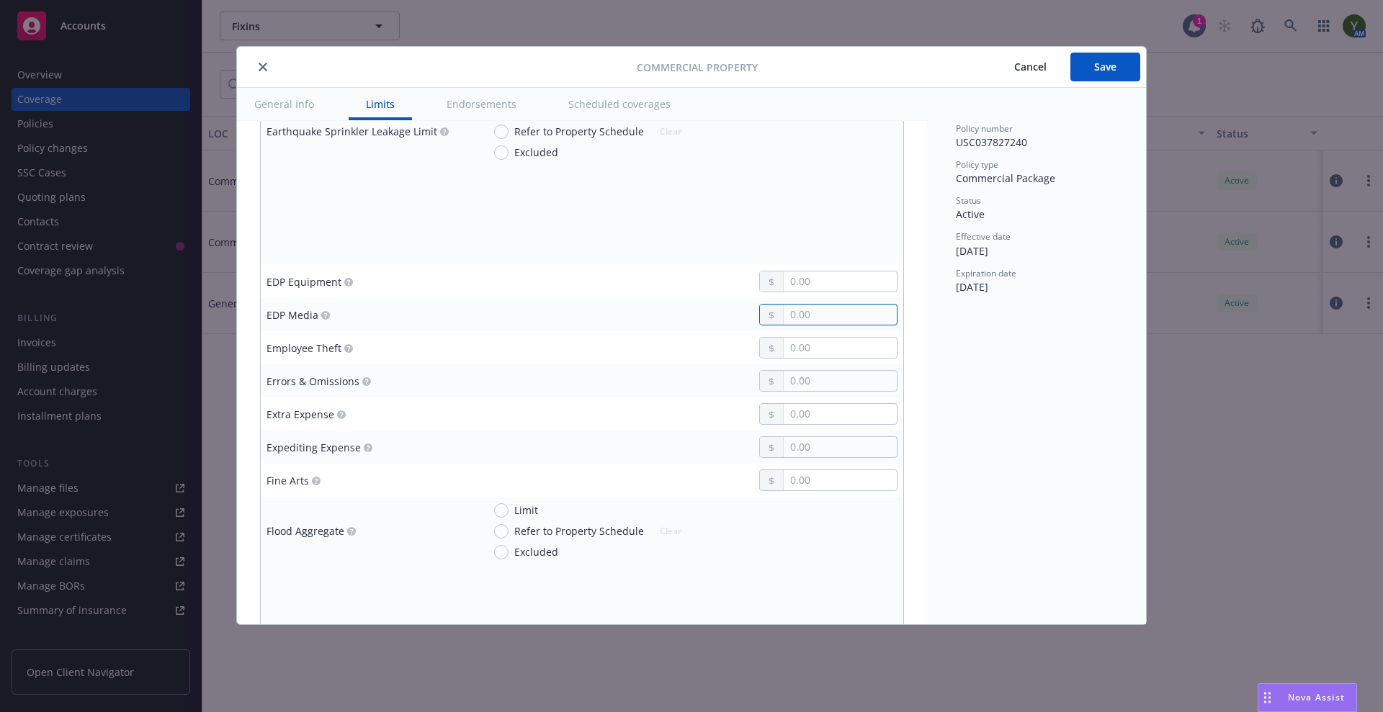
click at [792, 320] on input "text" at bounding box center [840, 315] width 113 height 20
type input "100,000.00"
click at [942, 590] on div "Policy number USC037827240 Policy type Commercial Package Status Active Effecti…" at bounding box center [1036, 356] width 219 height 537
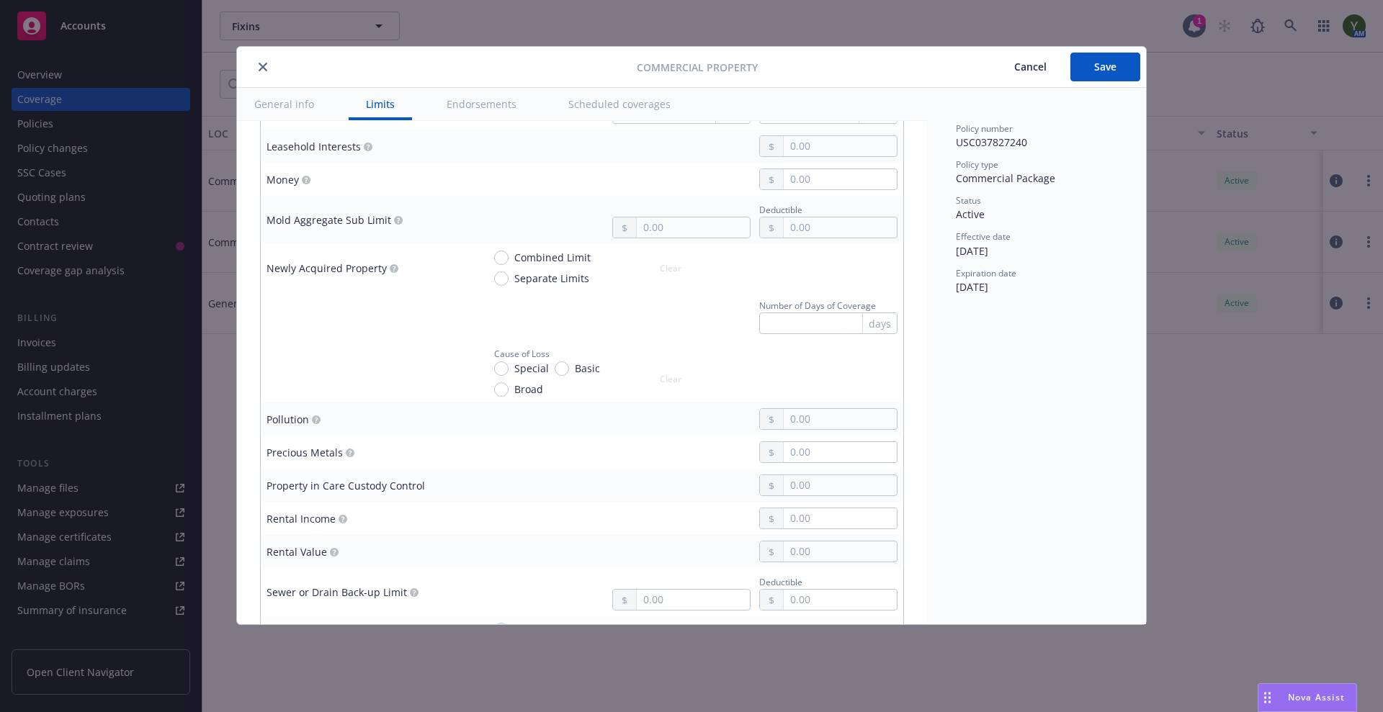
scroll to position [3361, 0]
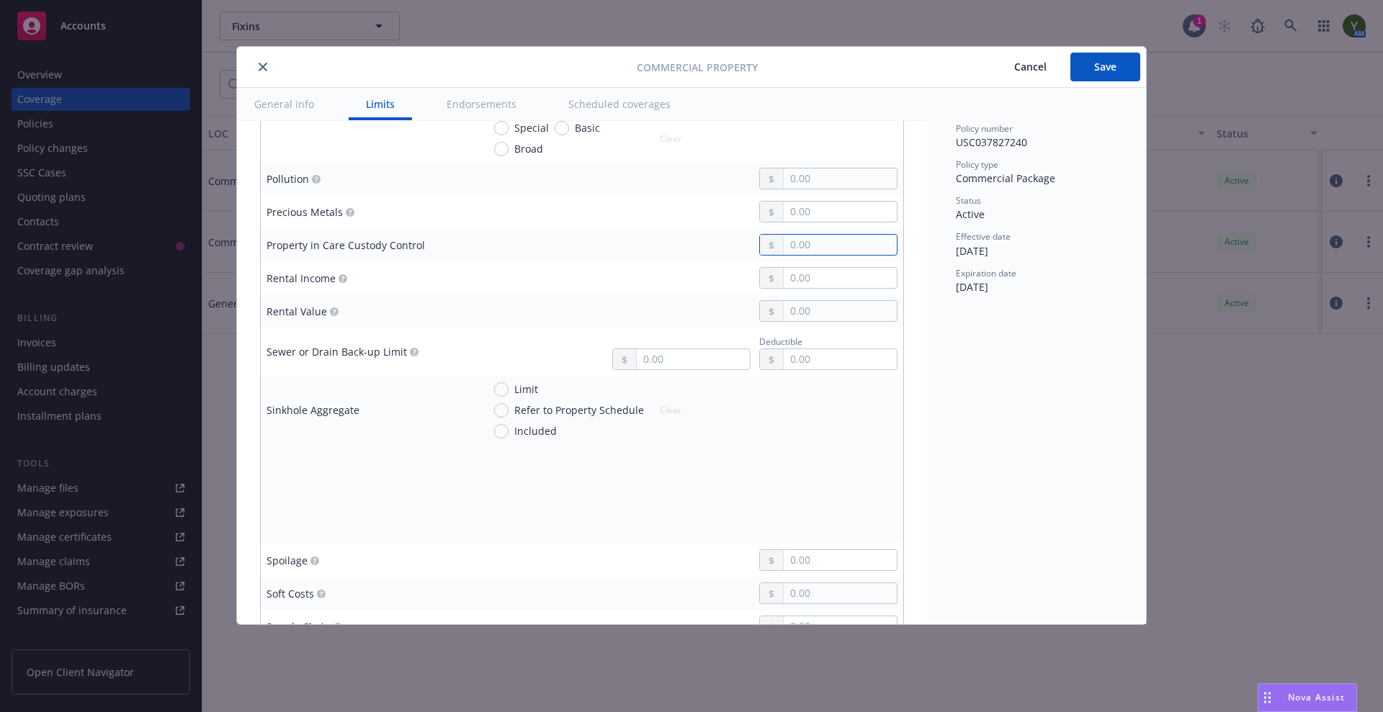
click at [803, 239] on input "text" at bounding box center [840, 245] width 113 height 20
click at [974, 446] on div "Policy number USC037827240 Policy type Commercial Package Status Active Effecti…" at bounding box center [1036, 356] width 219 height 537
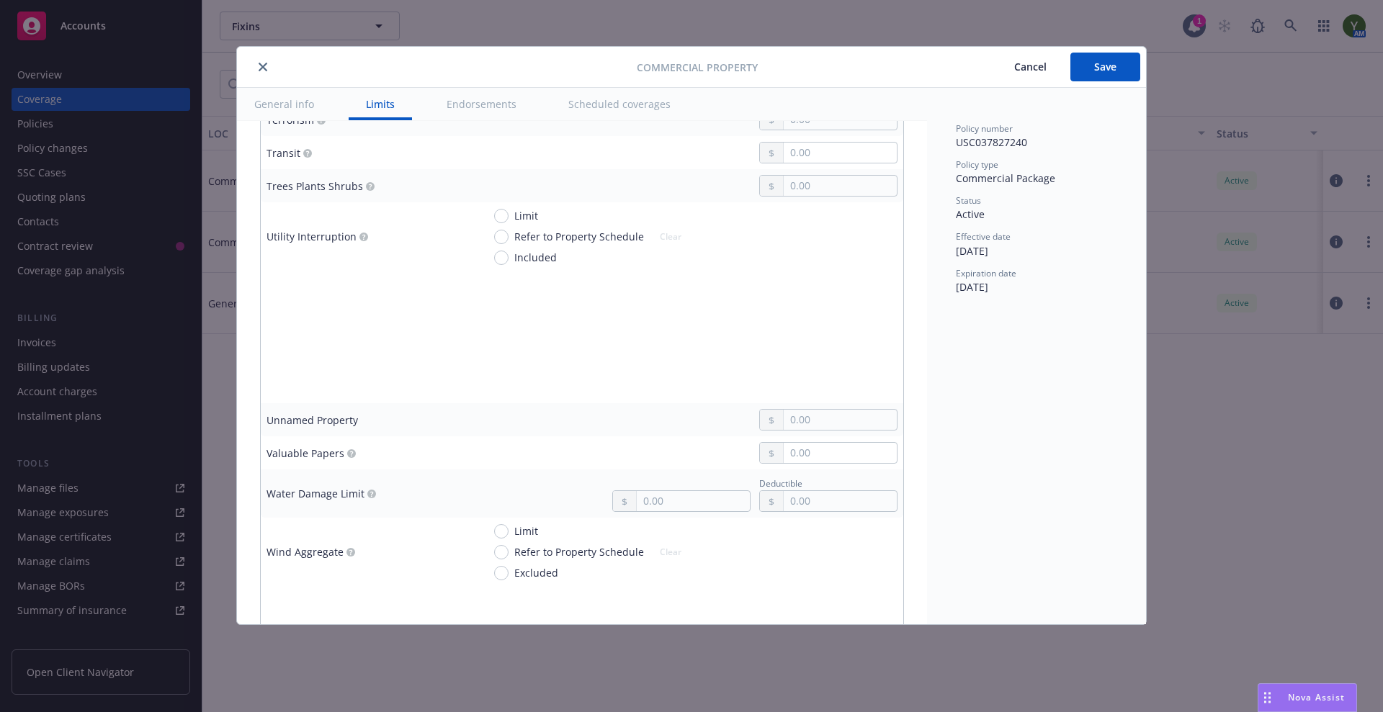
scroll to position [4021, 0]
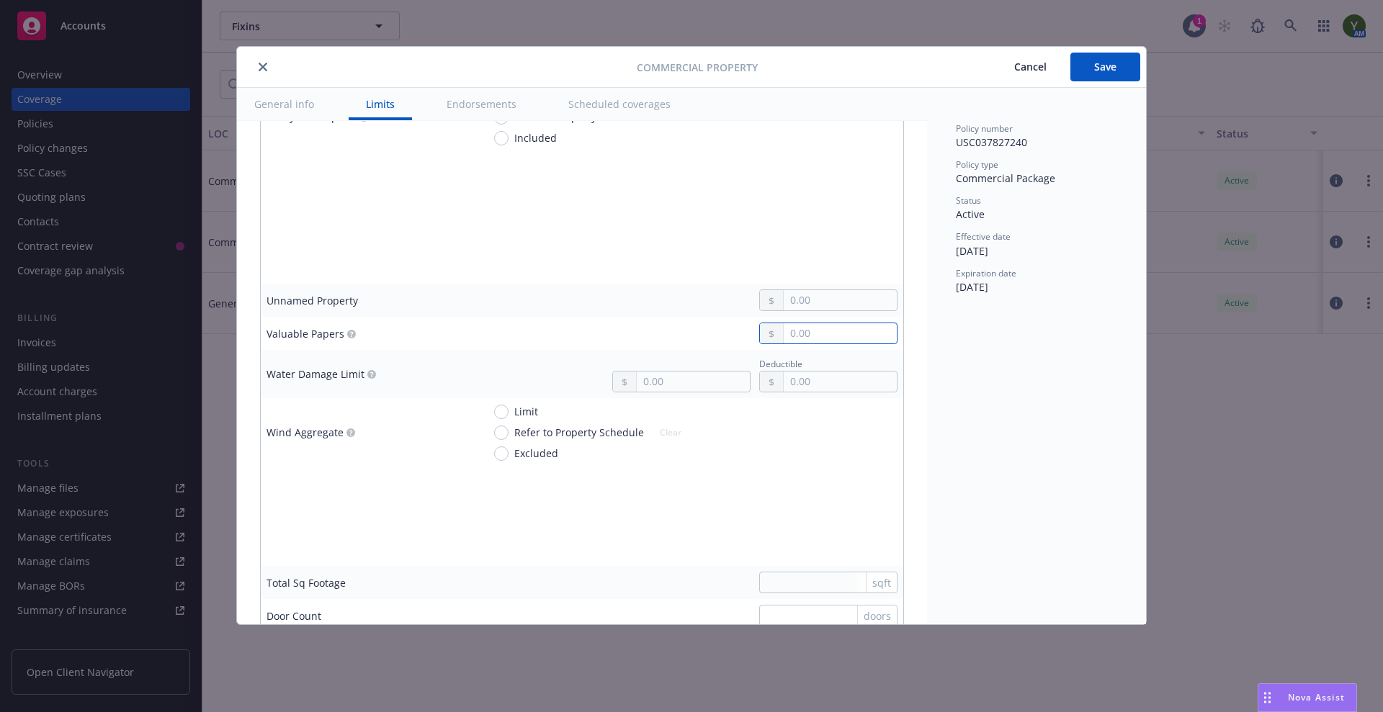
click at [817, 329] on input "text" at bounding box center [840, 333] width 113 height 20
type input "100,000.00"
click at [946, 337] on div "Policy number USC037827240 Policy type Commercial Package Status Active Effecti…" at bounding box center [1036, 356] width 219 height 537
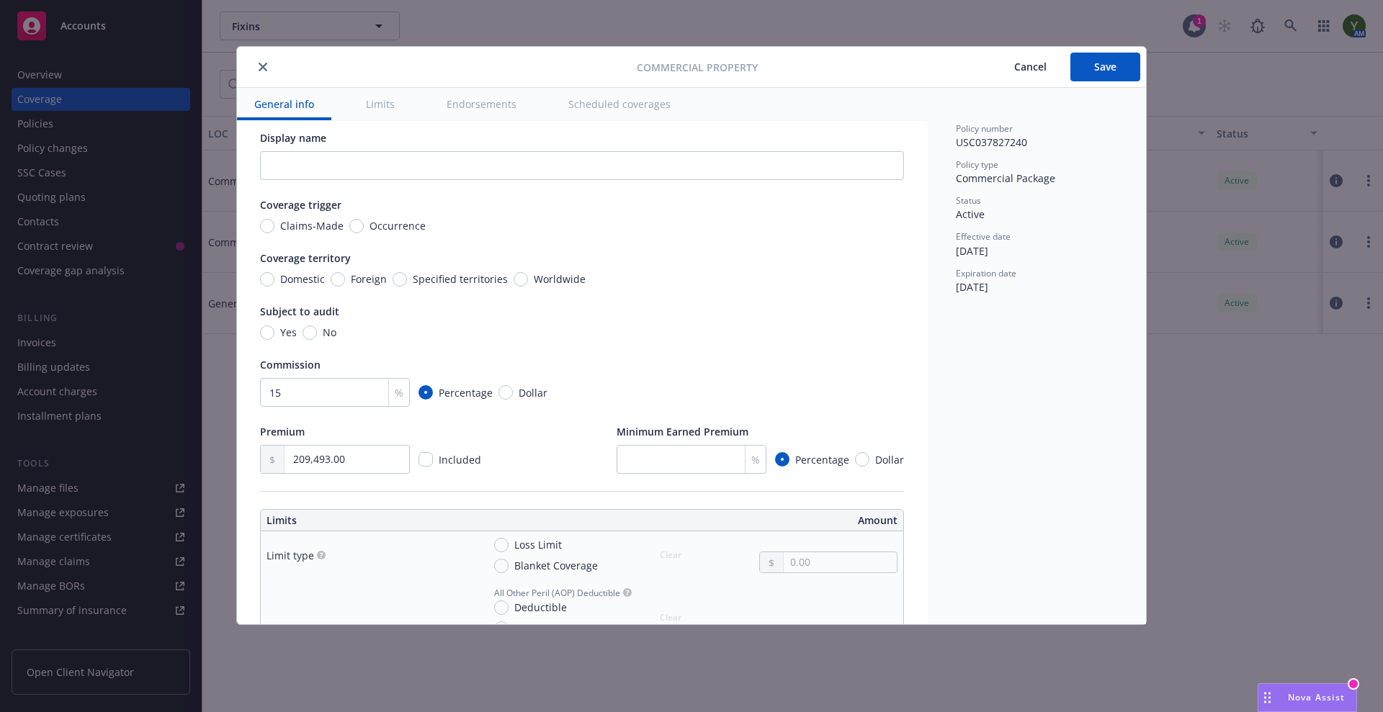
scroll to position [0, 0]
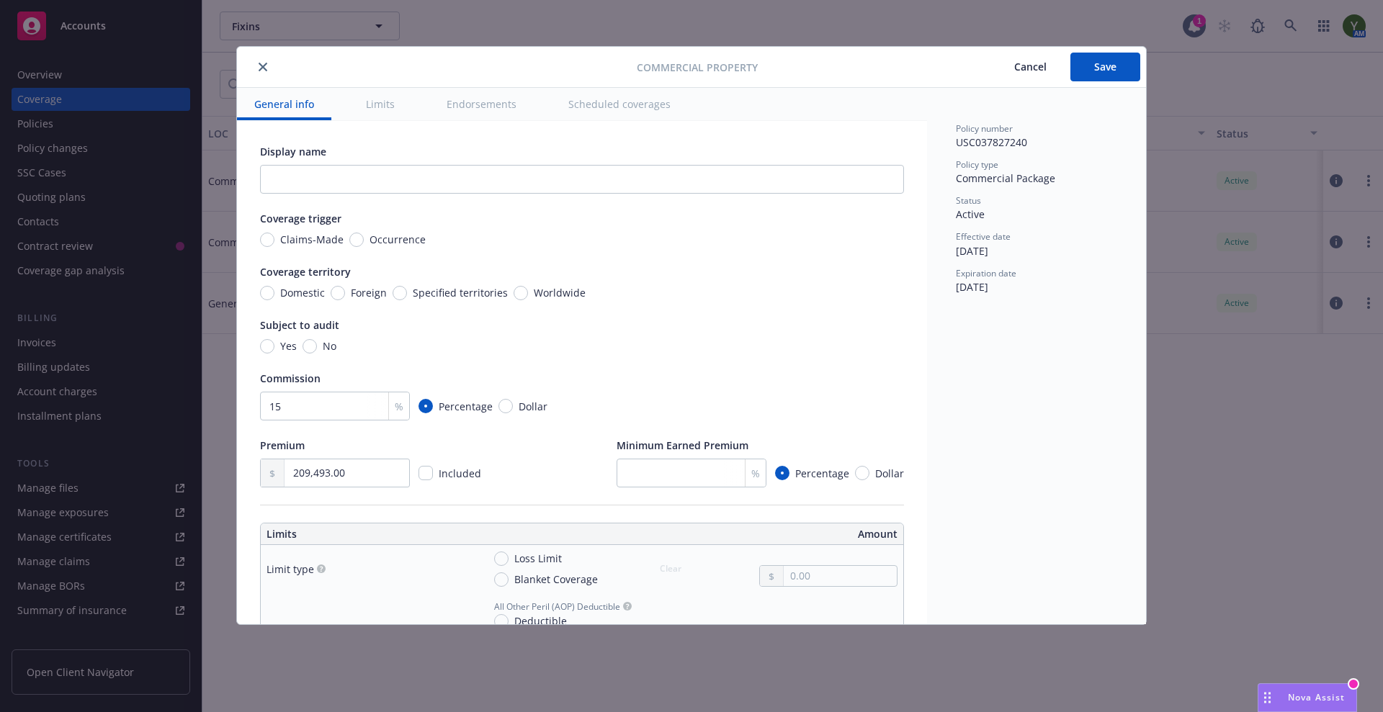
click at [1332, 696] on span "Nova Assist" at bounding box center [1316, 697] width 57 height 12
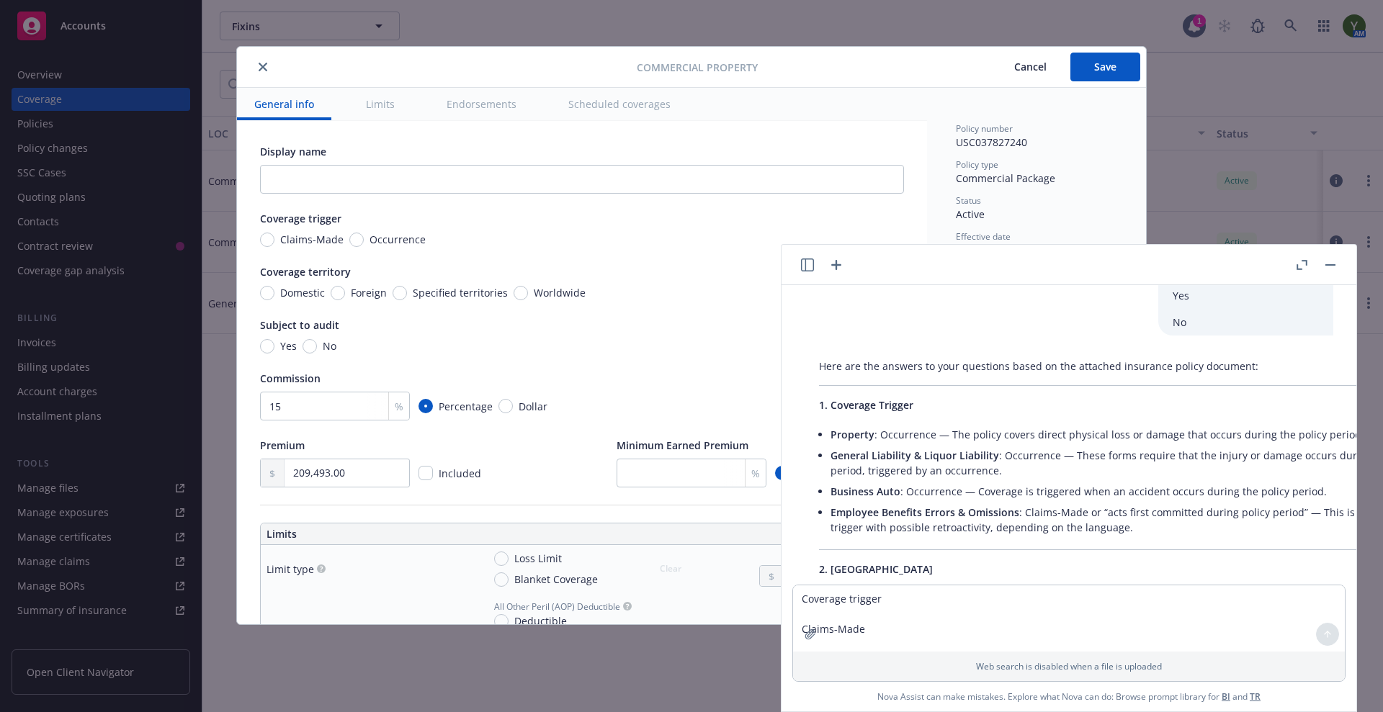
scroll to position [372, 0]
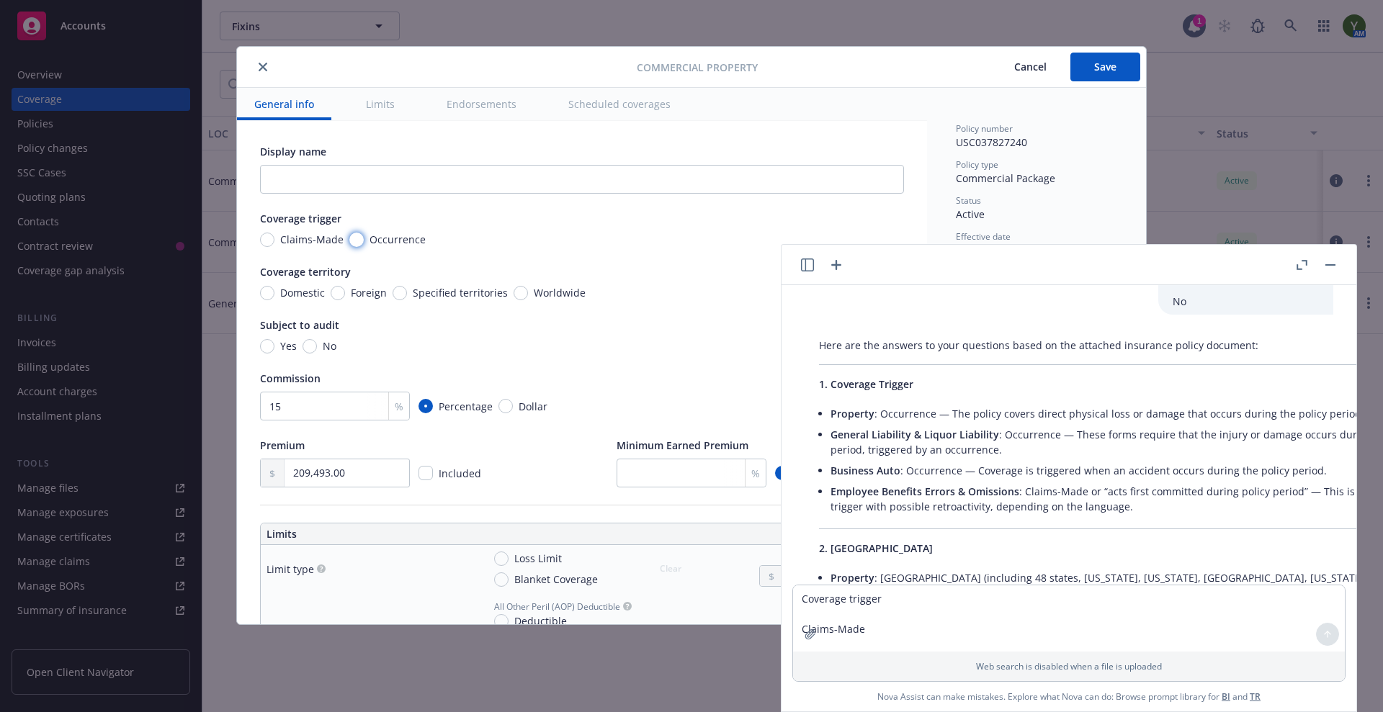
click at [359, 241] on input "Occurrence" at bounding box center [356, 240] width 14 height 14
radio input "true"
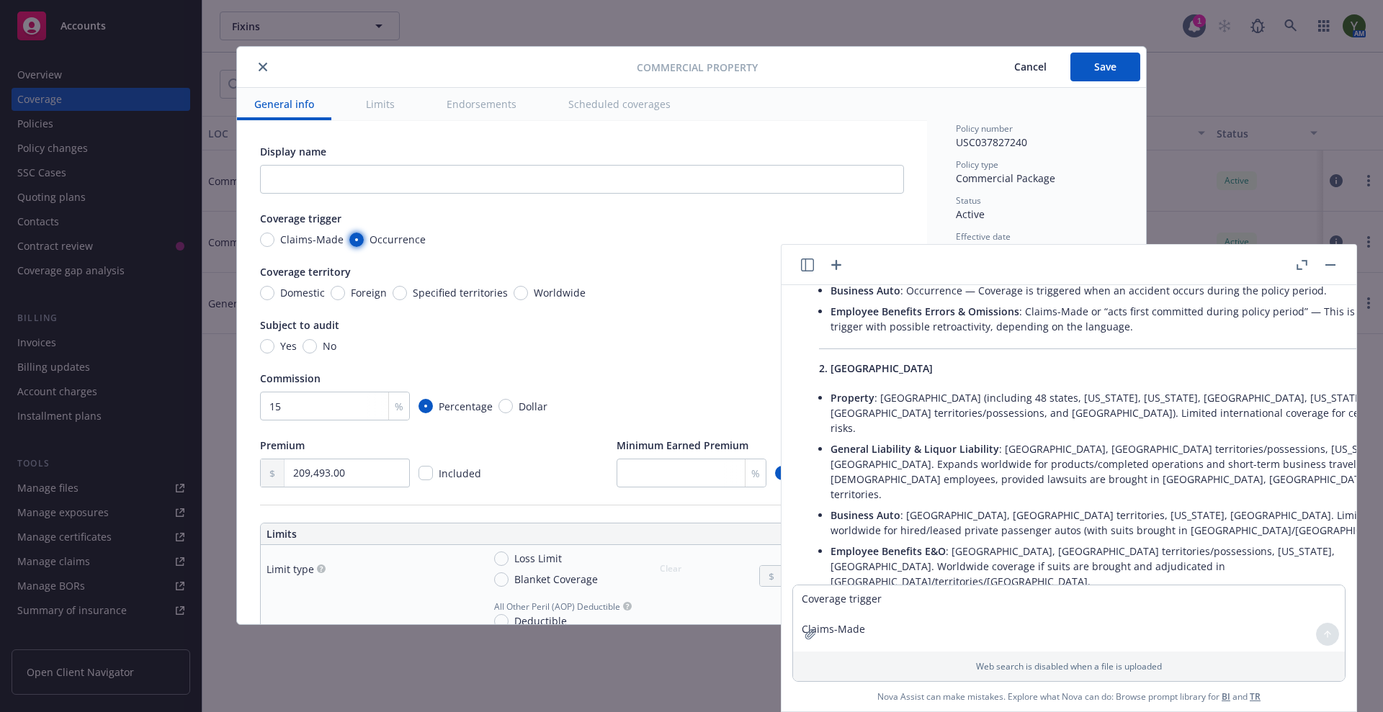
scroll to position [612, 0]
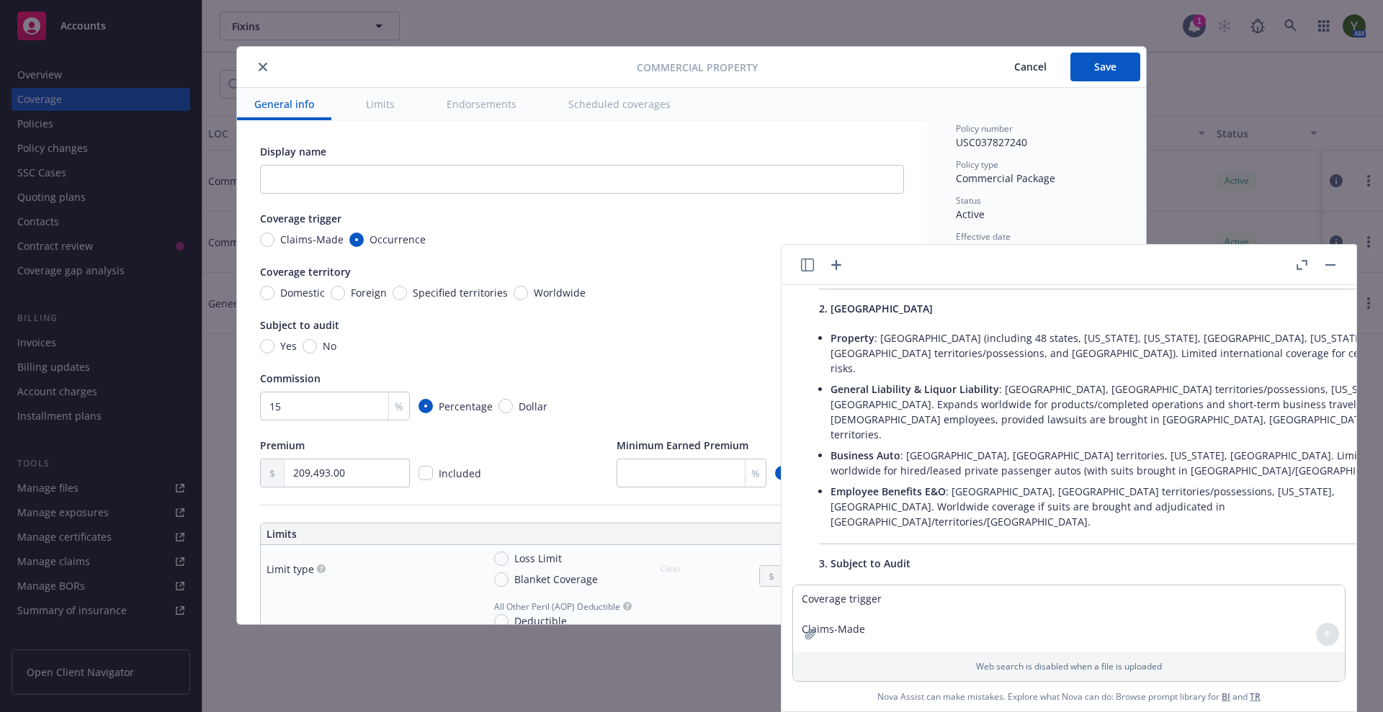
click at [302, 295] on span "Domestic" at bounding box center [302, 292] width 45 height 15
click at [274, 295] on input "Domestic" at bounding box center [267, 293] width 14 height 14
radio input "true"
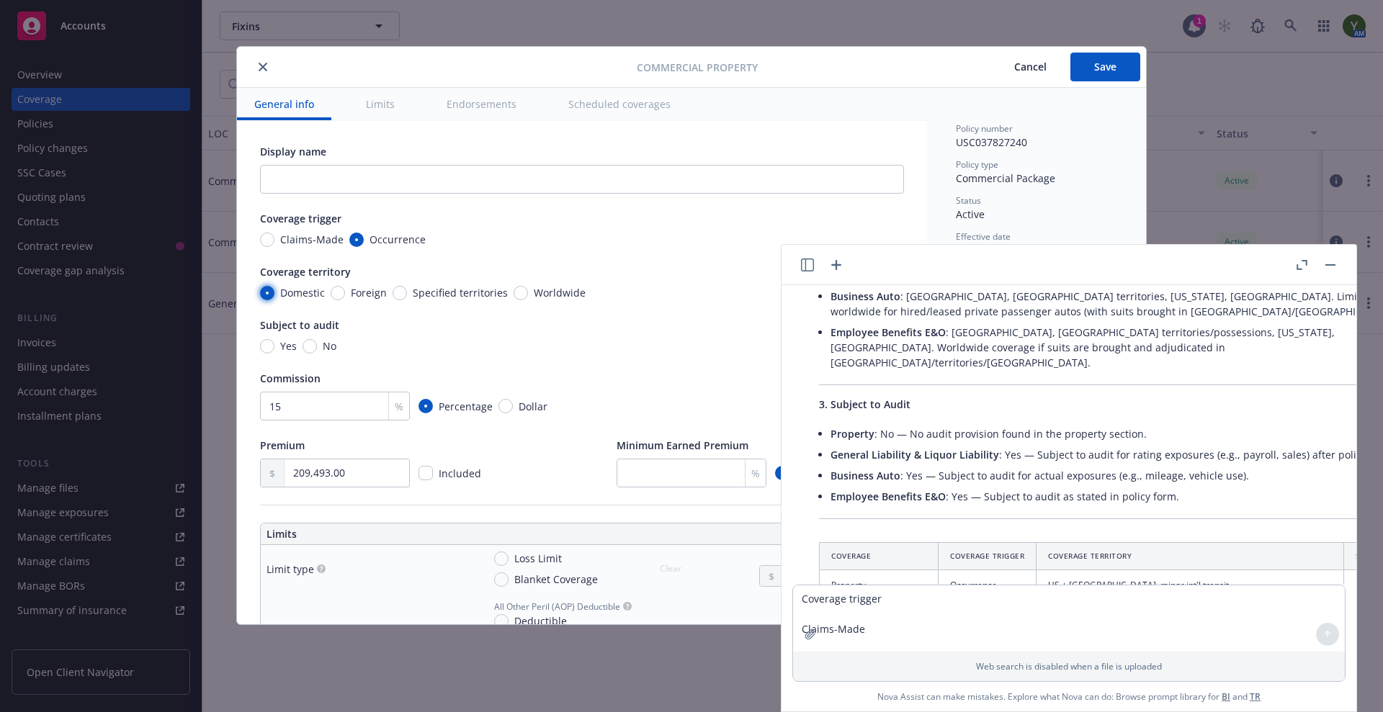
scroll to position [792, 0]
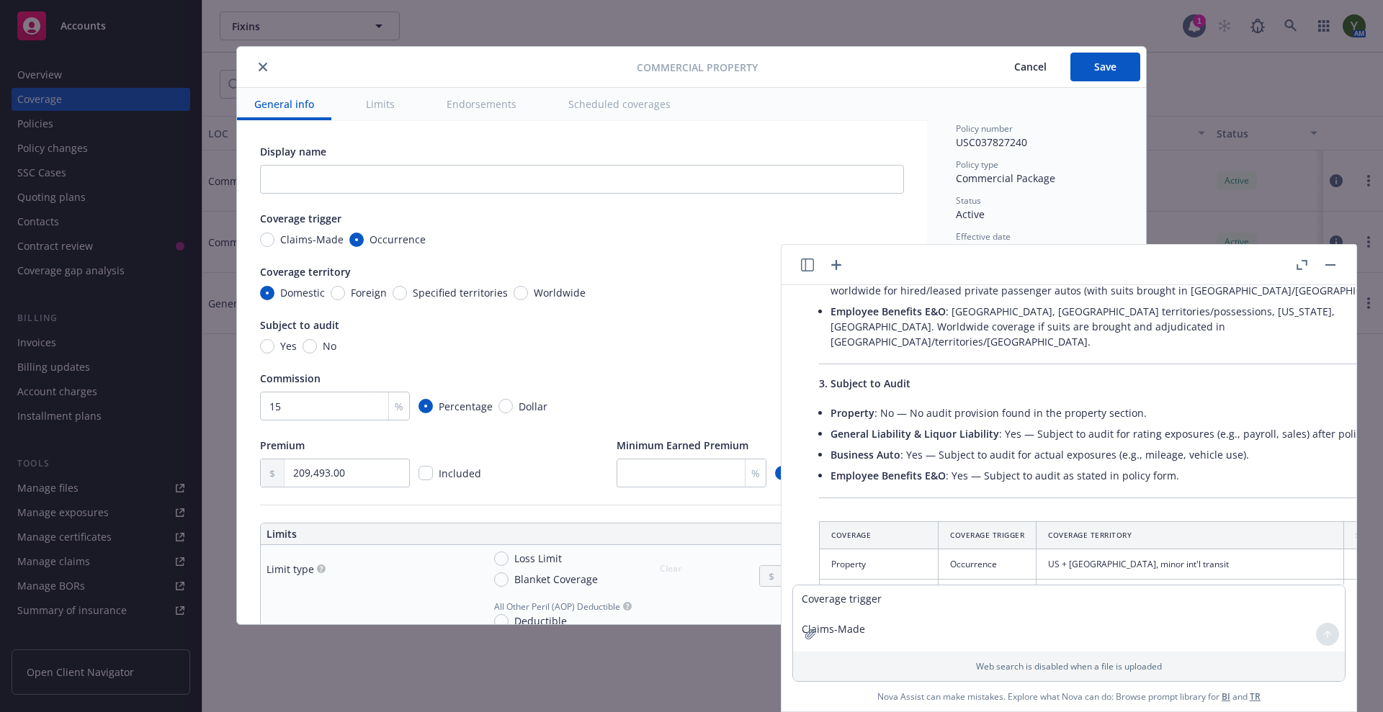
click at [282, 345] on span "Yes" at bounding box center [288, 345] width 17 height 15
click at [274, 345] on input "Yes" at bounding box center [267, 346] width 14 height 14
radio input "true"
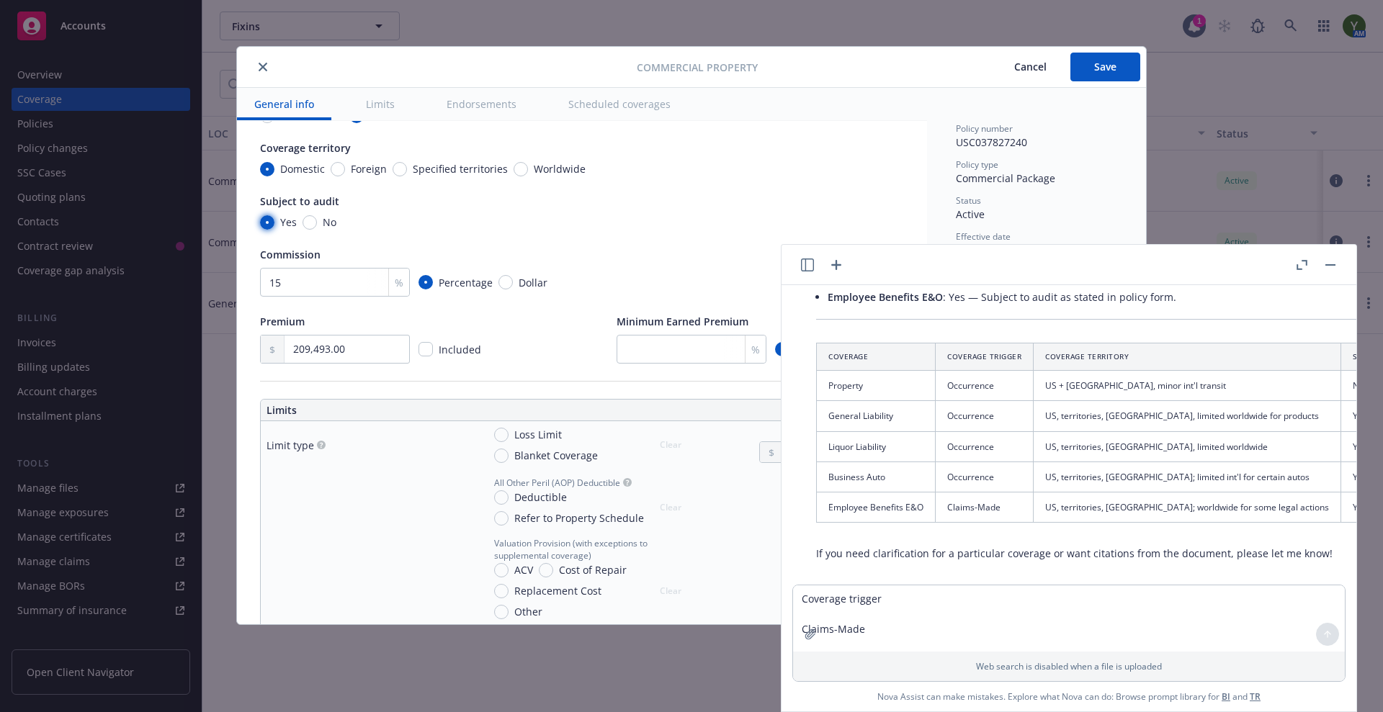
scroll to position [180, 0]
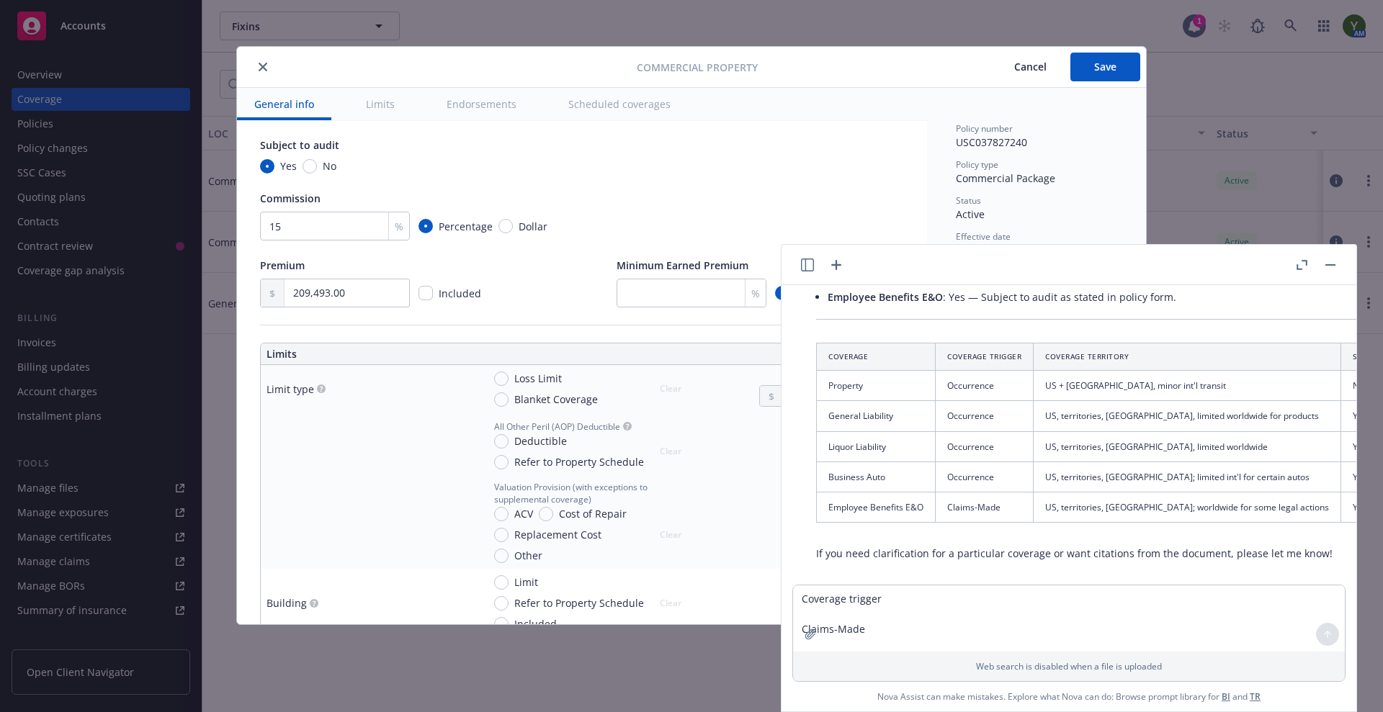
click at [1329, 265] on button "button" at bounding box center [1329, 264] width 17 height 17
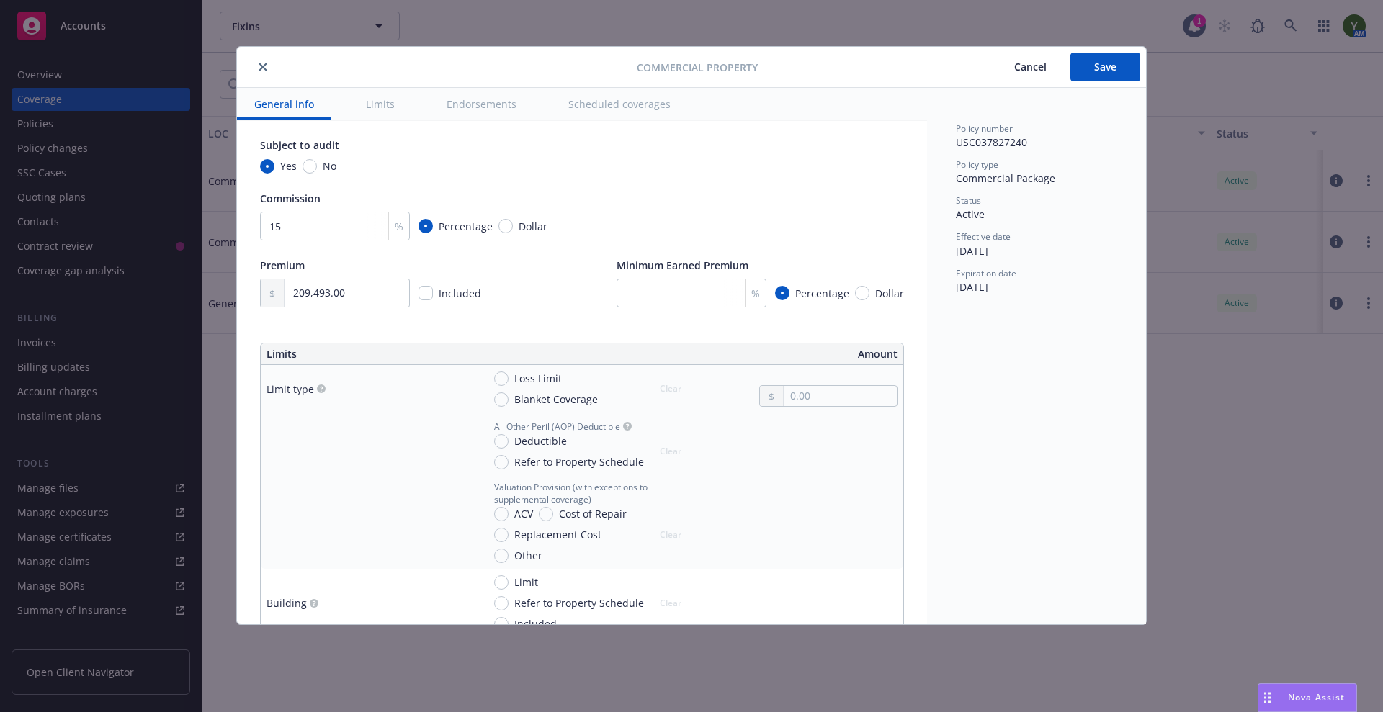
click at [511, 438] on span "Deductible" at bounding box center [537, 441] width 58 height 15
click at [508, 438] on input "Deductible" at bounding box center [501, 441] width 14 height 14
radio input "true"
click at [784, 450] on input "text" at bounding box center [840, 459] width 113 height 20
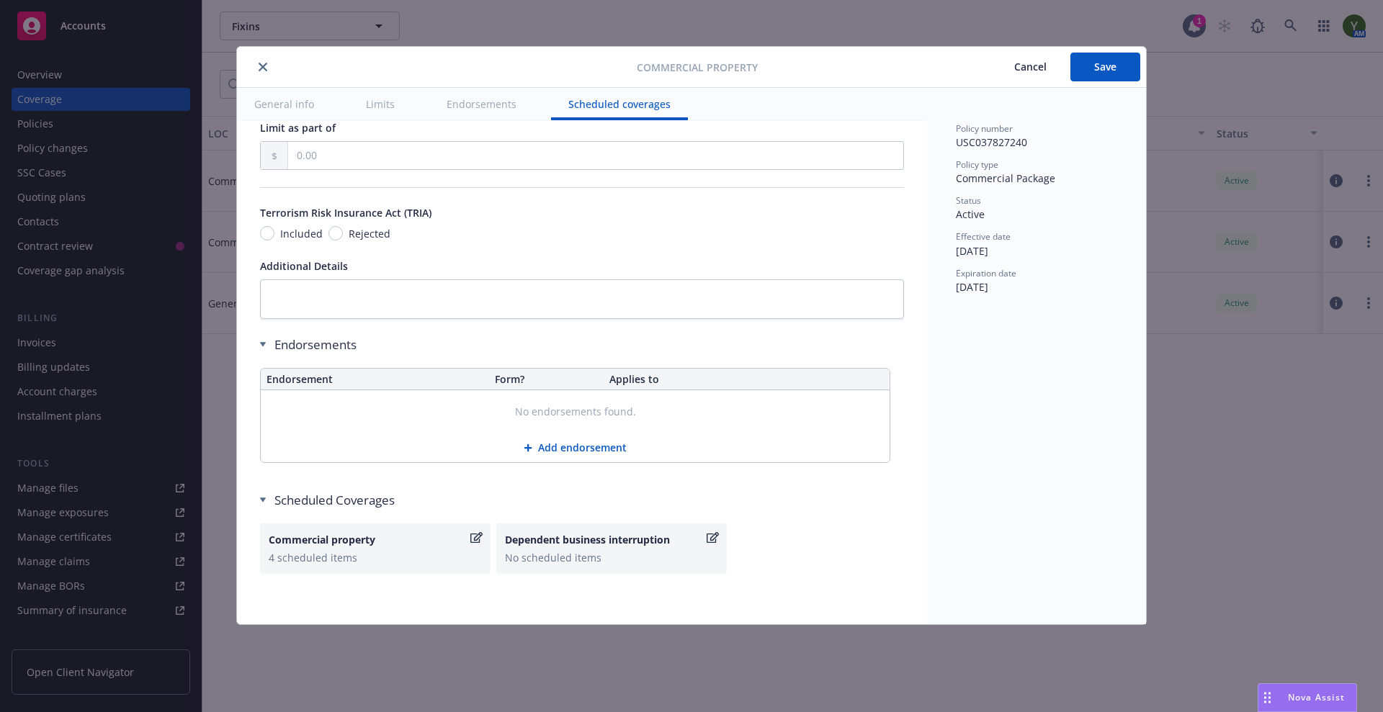
scroll to position [4762, 0]
type input "10,000.00"
click at [494, 96] on button "Endorsements" at bounding box center [481, 104] width 104 height 32
click at [466, 110] on button "Endorsements" at bounding box center [481, 104] width 104 height 32
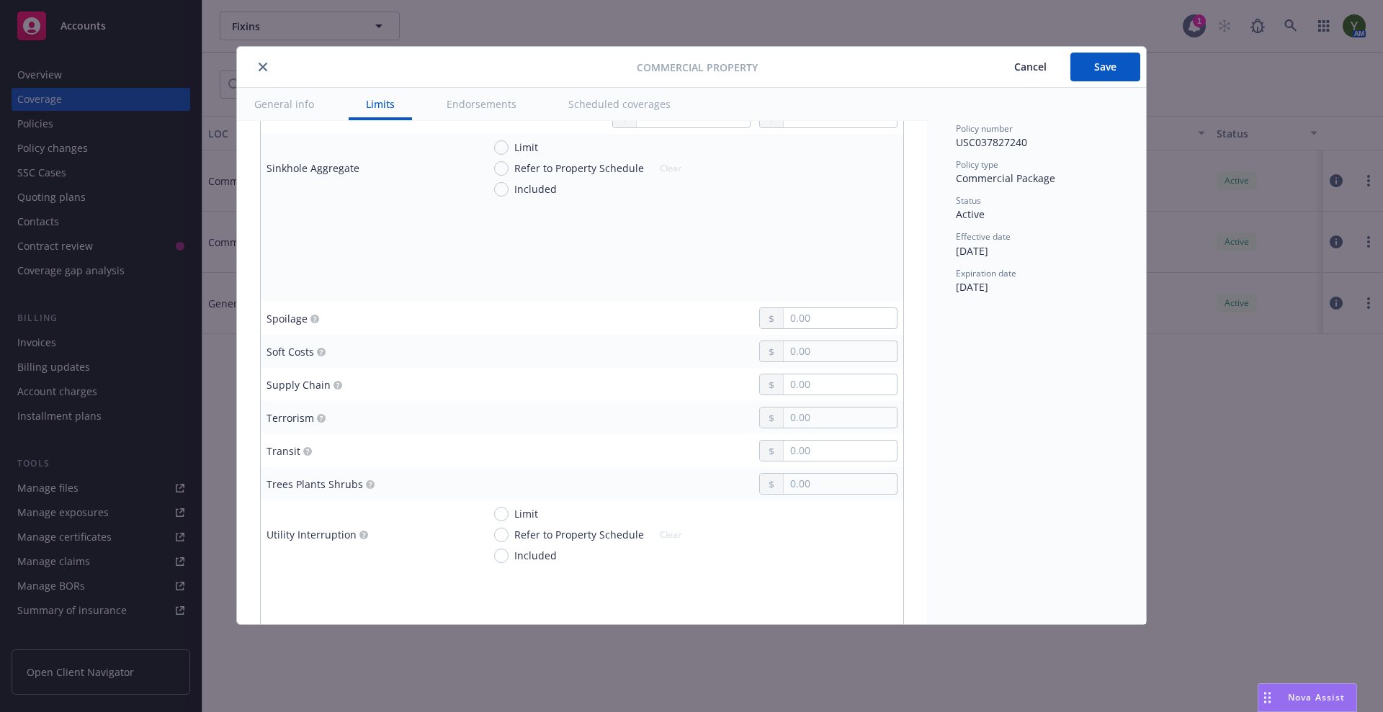
scroll to position [3561, 0]
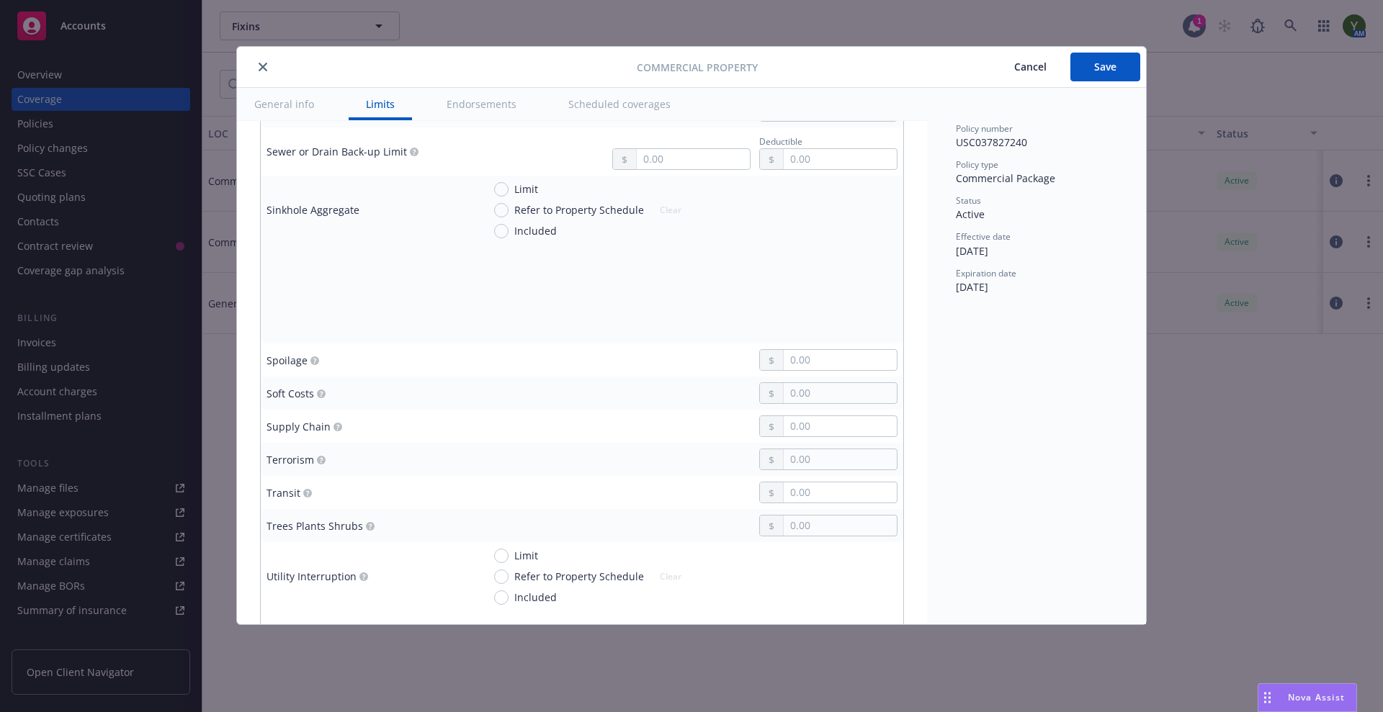
click at [267, 106] on button "General info" at bounding box center [284, 104] width 94 height 32
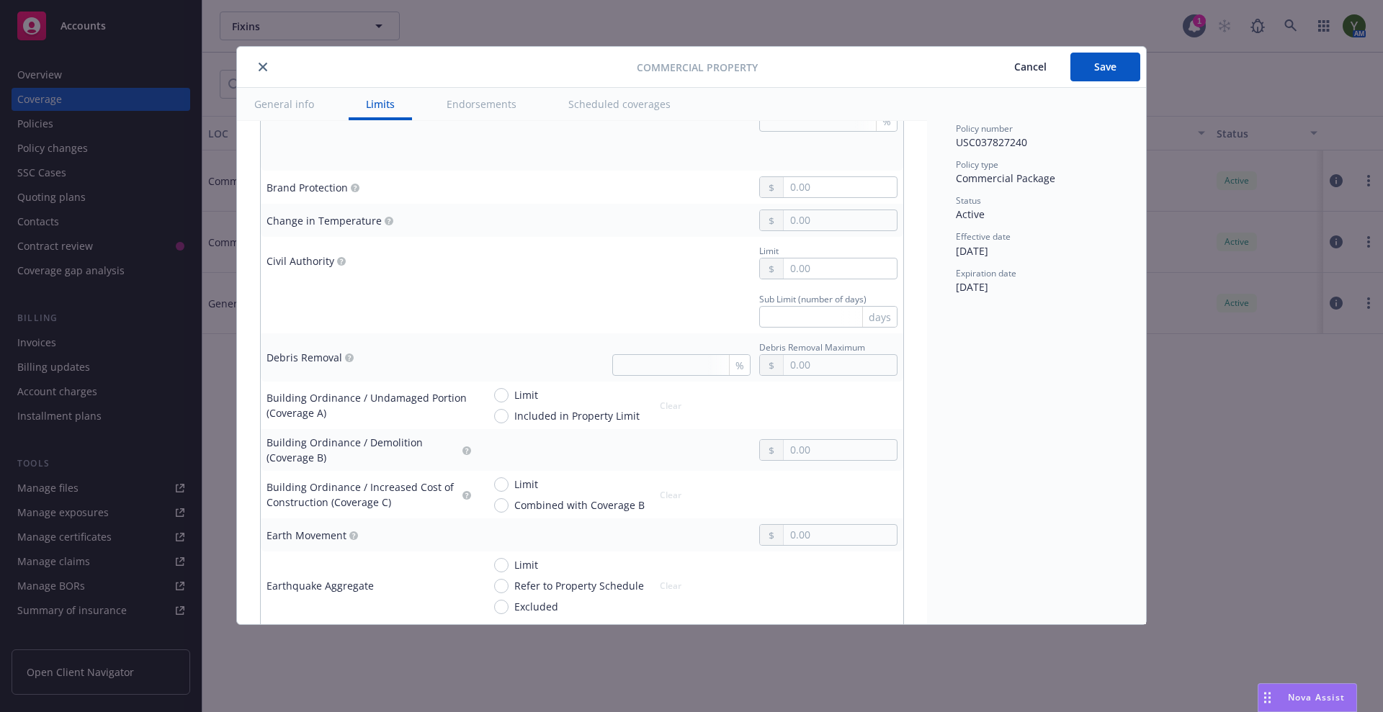
scroll to position [1620, 0]
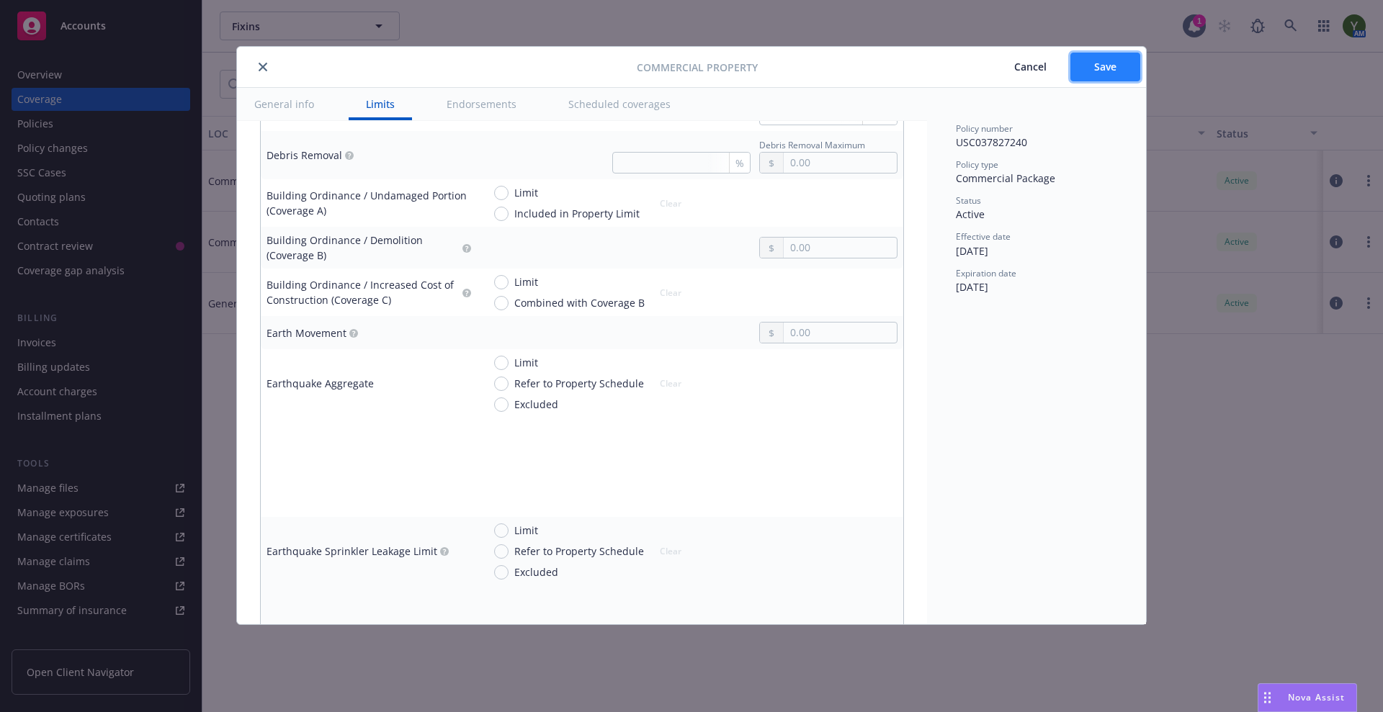
click at [1102, 68] on span "Save" at bounding box center [1105, 67] width 22 height 14
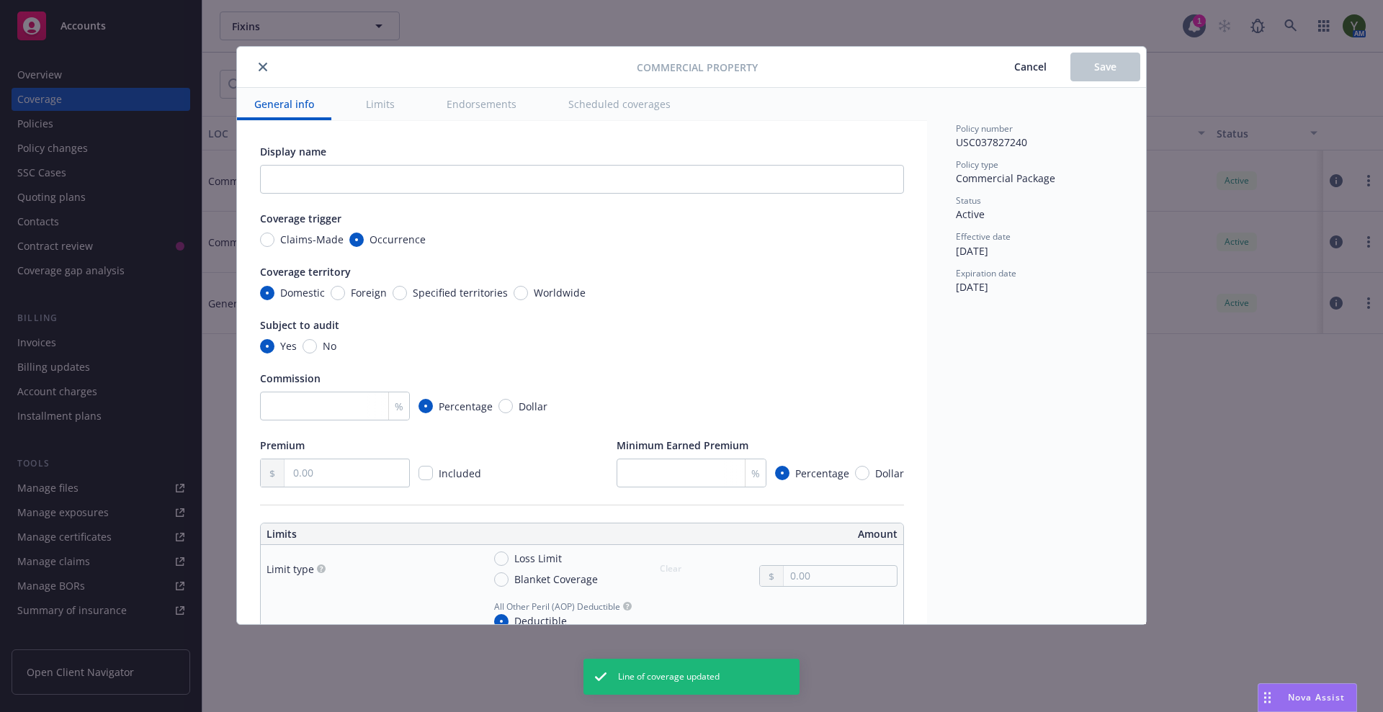
radio input "true"
type input "15"
type input "209,493.00"
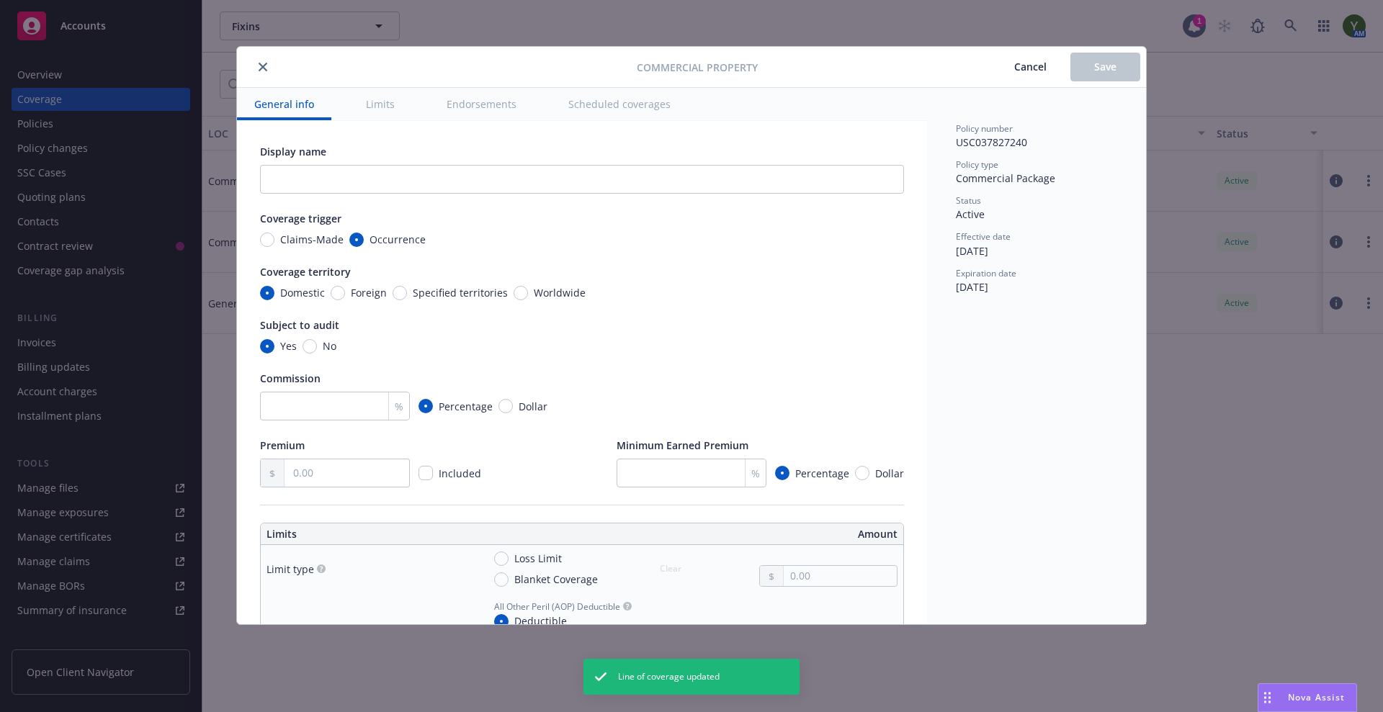
radio input "true"
type input "100,000.00"
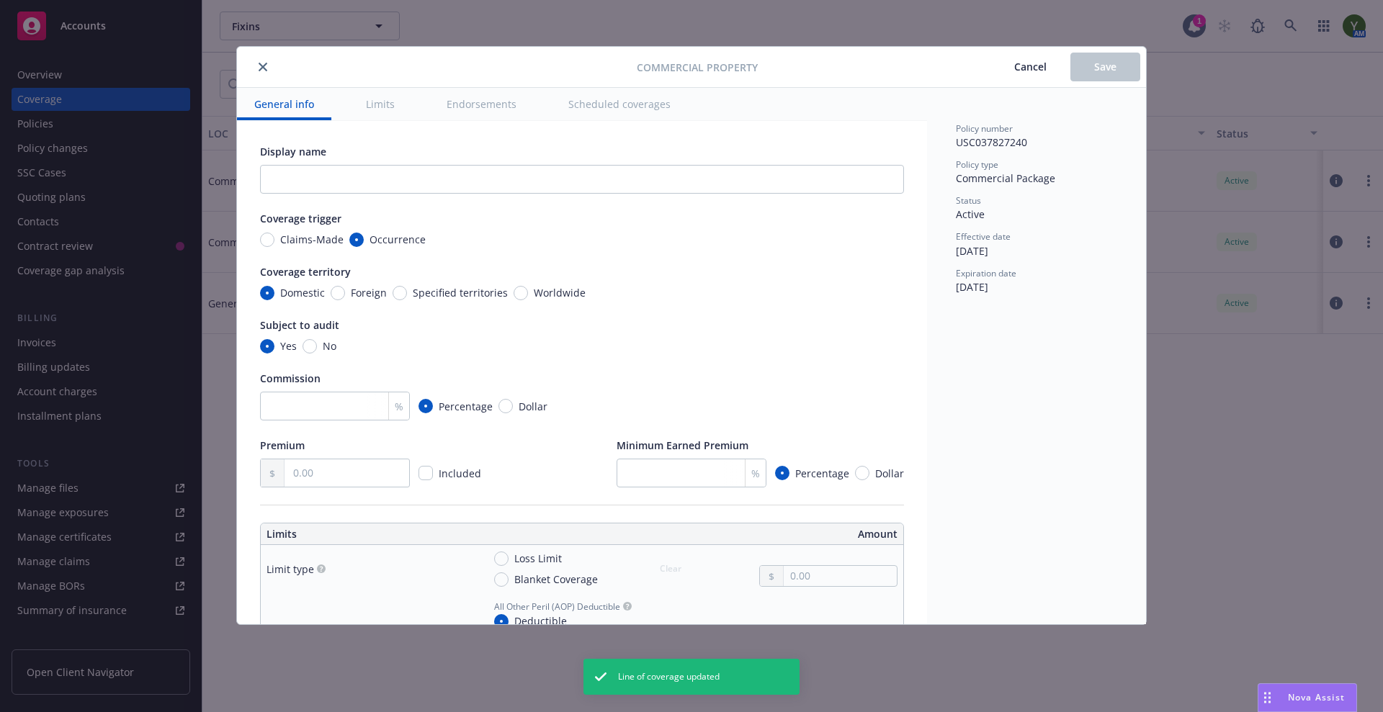
type input "100,000.00"
click at [381, 97] on button "Limits" at bounding box center [380, 104] width 63 height 32
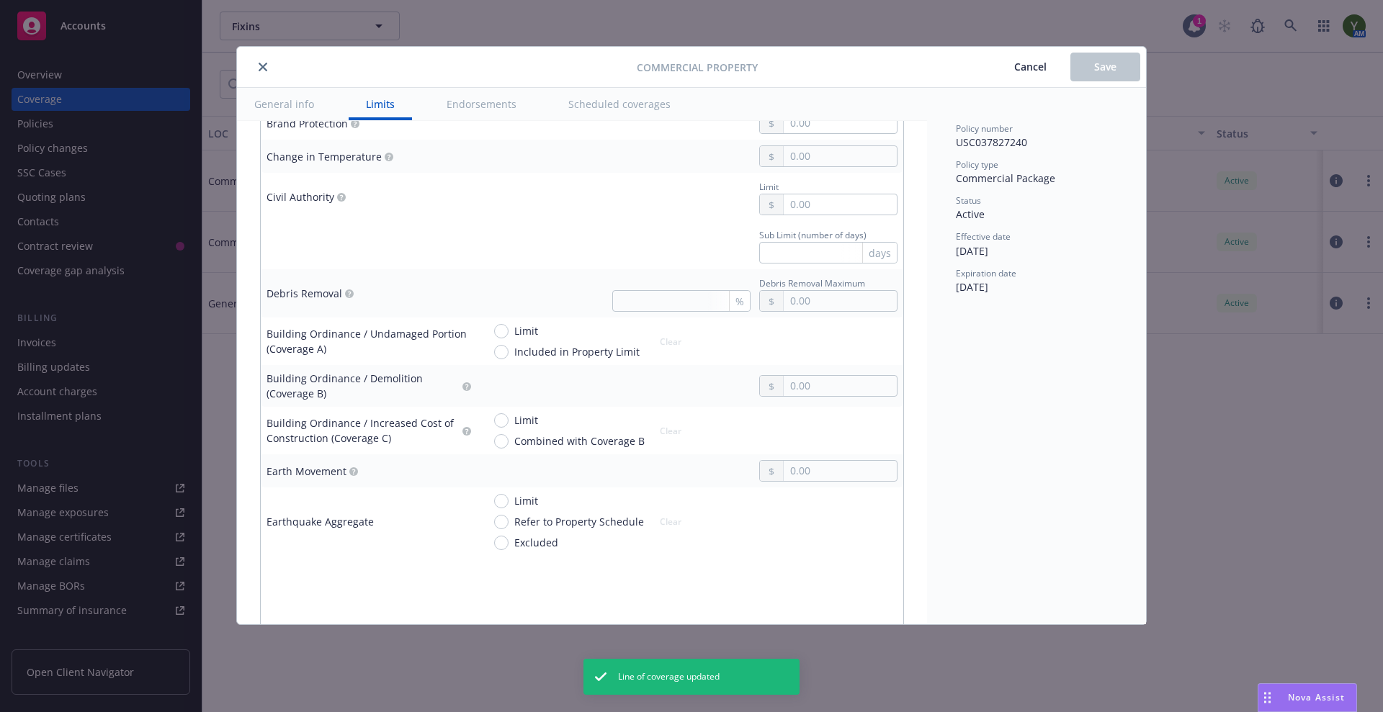
scroll to position [1902, 0]
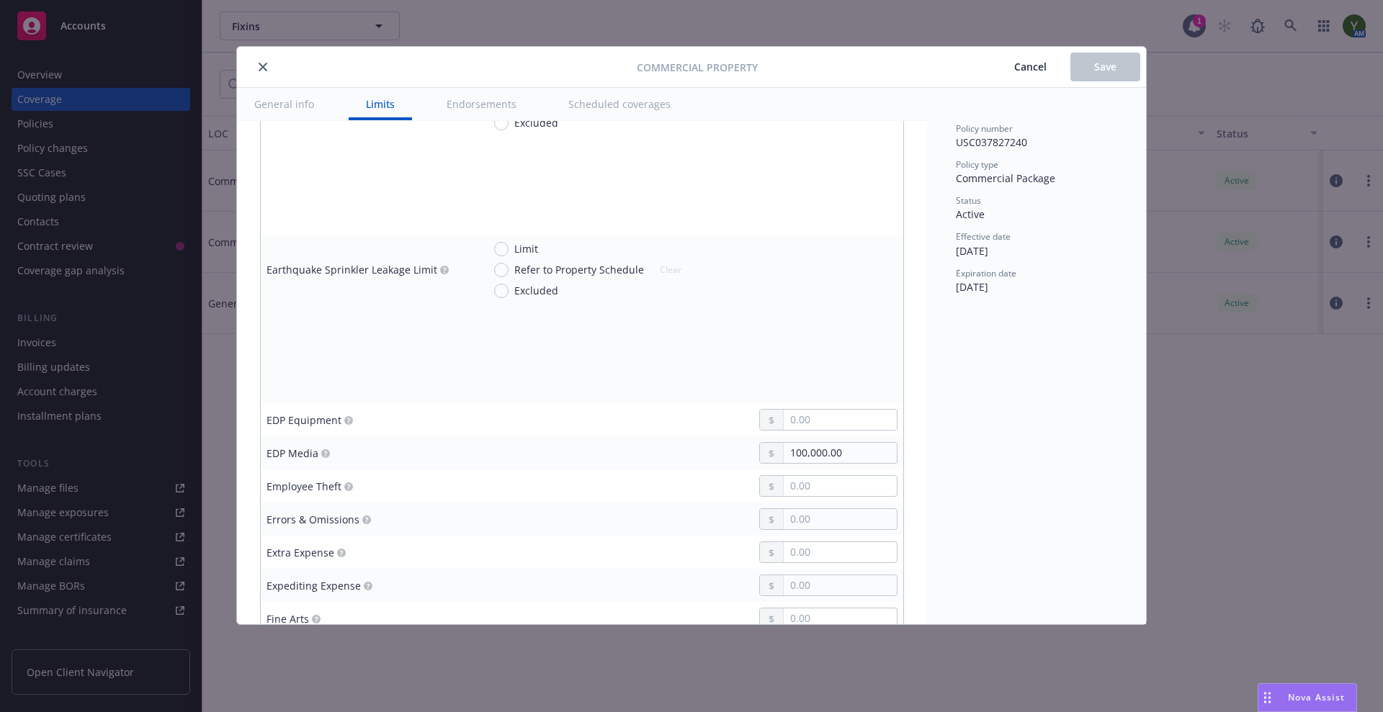
click at [256, 72] on button "close" at bounding box center [262, 66] width 17 height 17
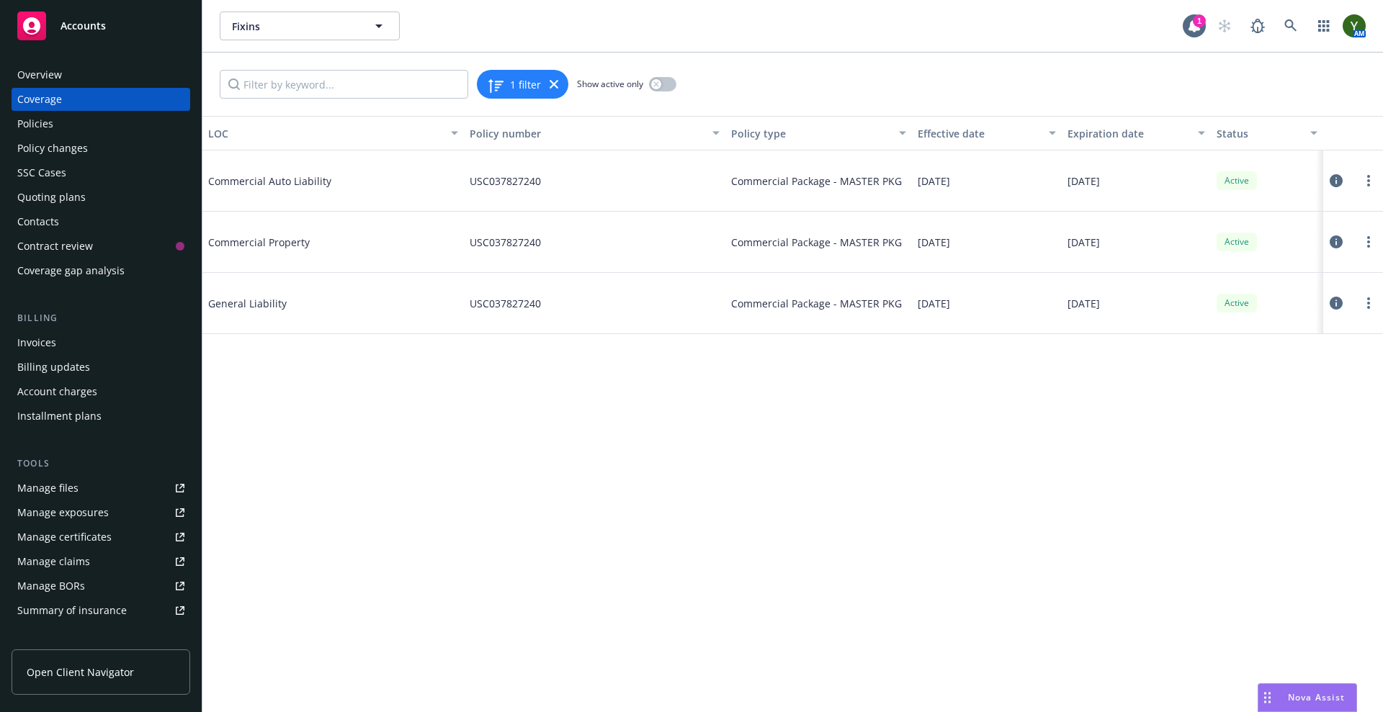
click at [97, 198] on div "Quoting plans" at bounding box center [100, 197] width 167 height 23
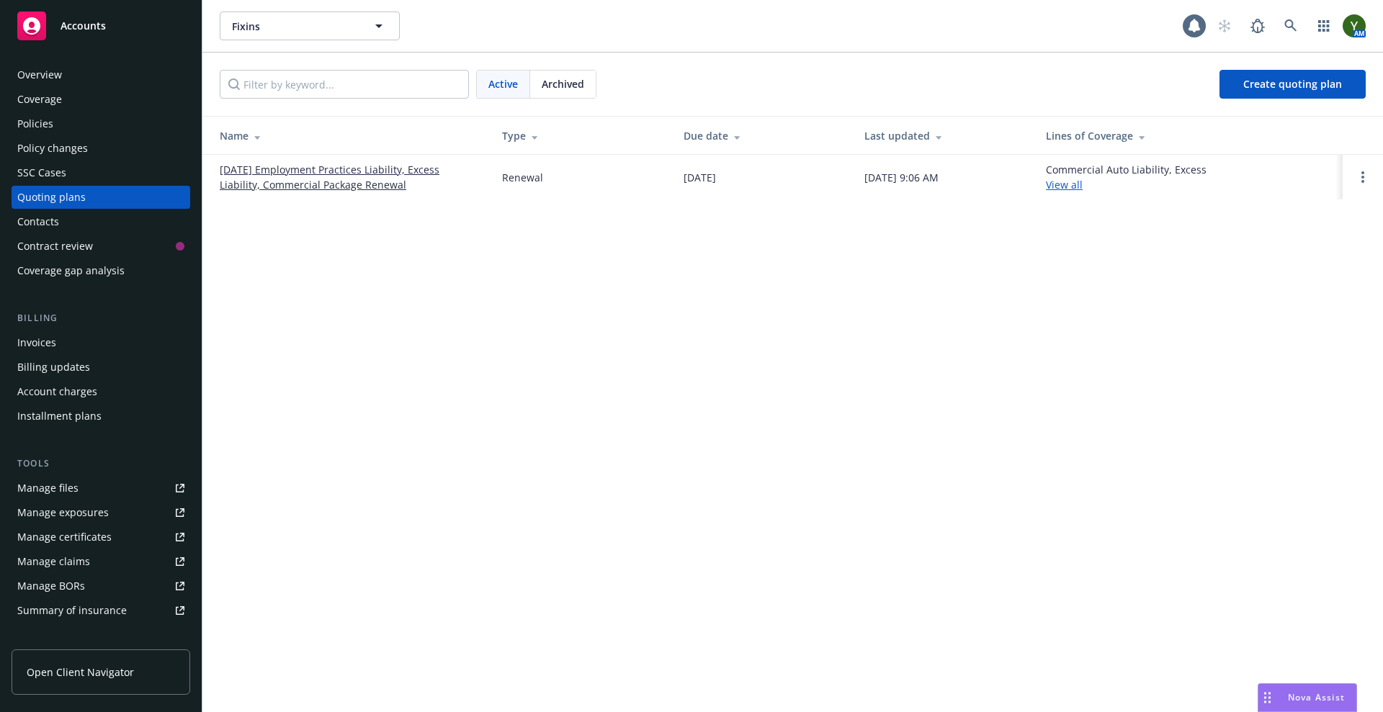
click at [351, 171] on link "10/15/25 Employment Practices Liability, Excess Liability, Commercial Package R…" at bounding box center [349, 177] width 259 height 30
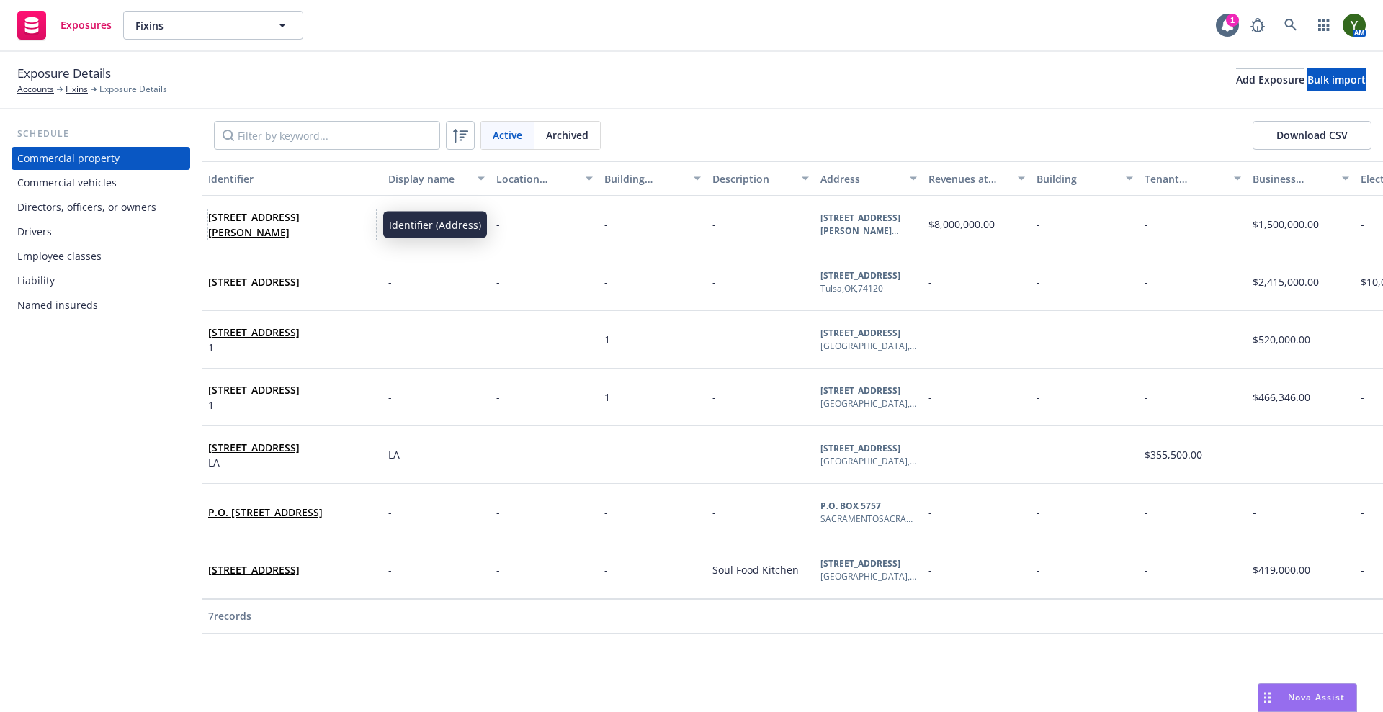
click at [277, 233] on span "[STREET_ADDRESS][PERSON_NAME]" at bounding box center [292, 225] width 168 height 30
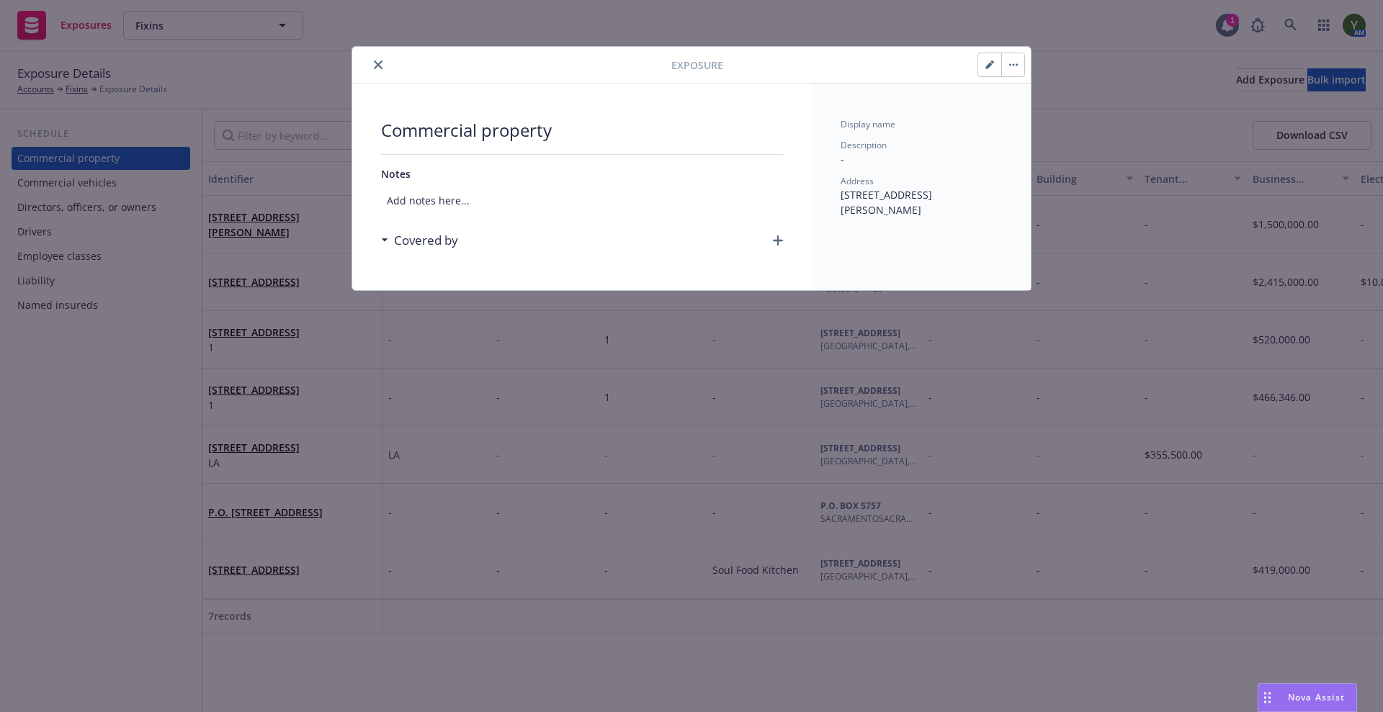
click at [776, 233] on div "Covered by" at bounding box center [582, 240] width 402 height 30
click at [781, 239] on icon "button" at bounding box center [778, 240] width 10 height 10
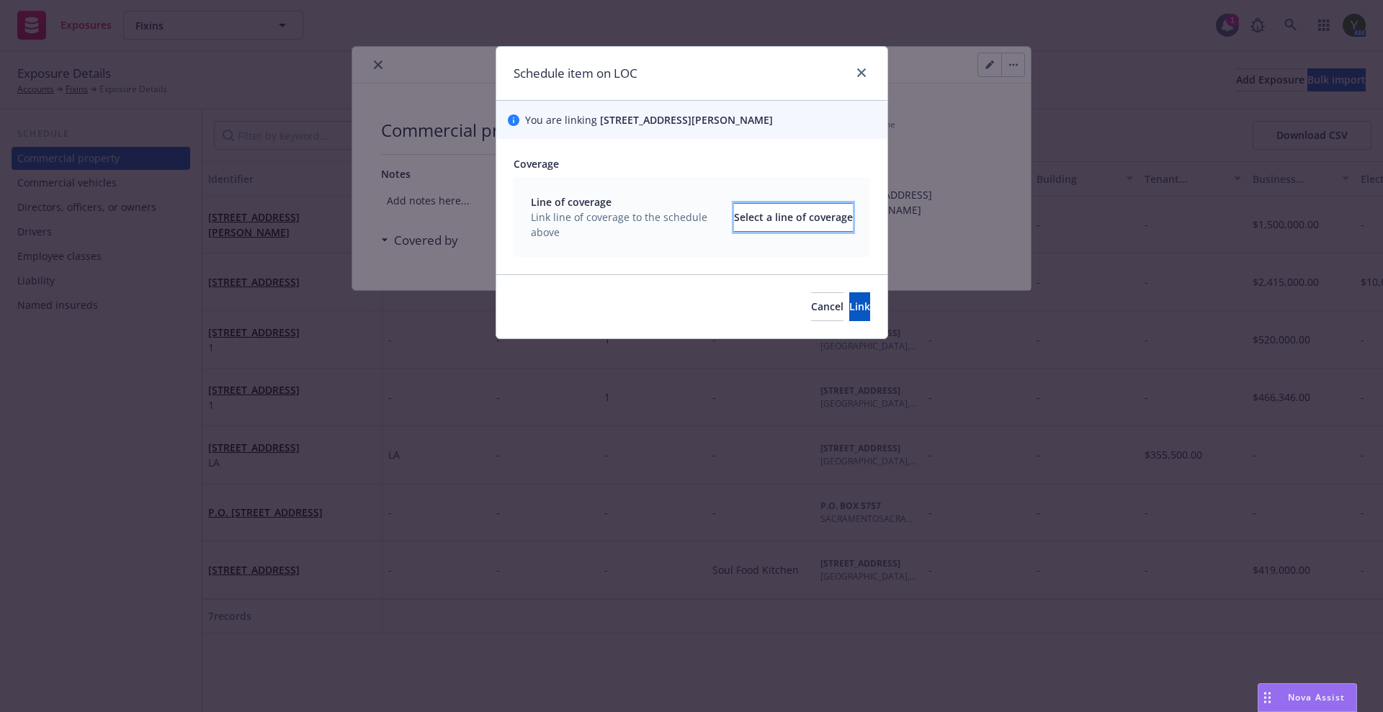
click at [755, 220] on div "Select a line of coverage" at bounding box center [793, 217] width 119 height 27
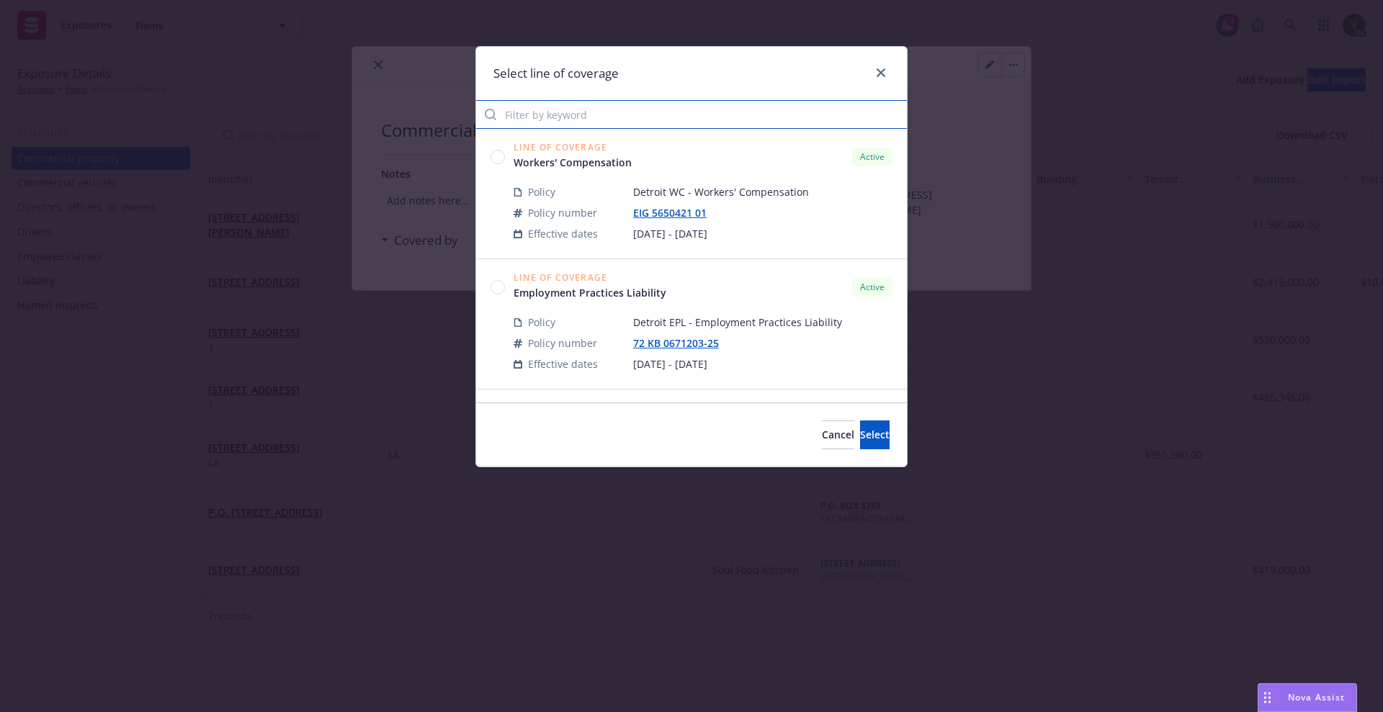
click at [601, 114] on input "Filter by keyword" at bounding box center [691, 114] width 431 height 29
type input "p"
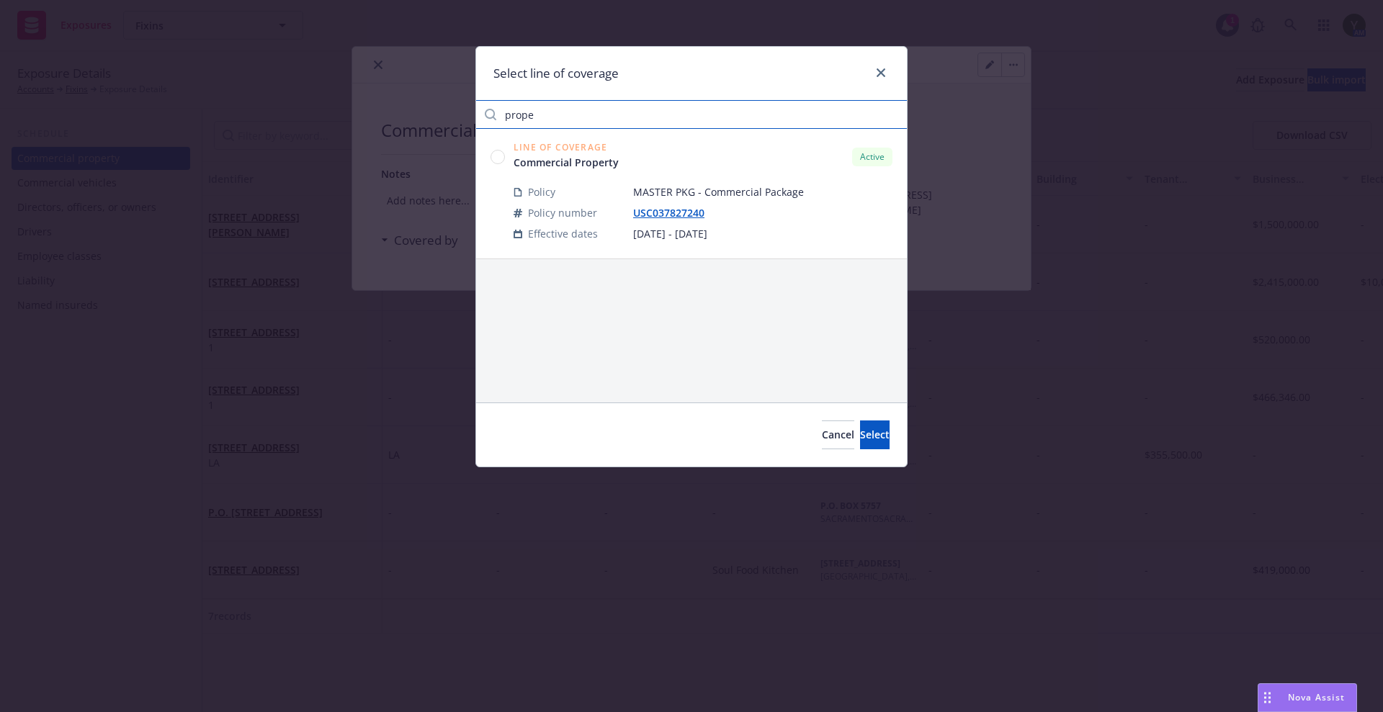
type input "prope"
click at [502, 156] on circle at bounding box center [498, 157] width 14 height 14
click at [860, 435] on span "Select" at bounding box center [875, 435] width 30 height 14
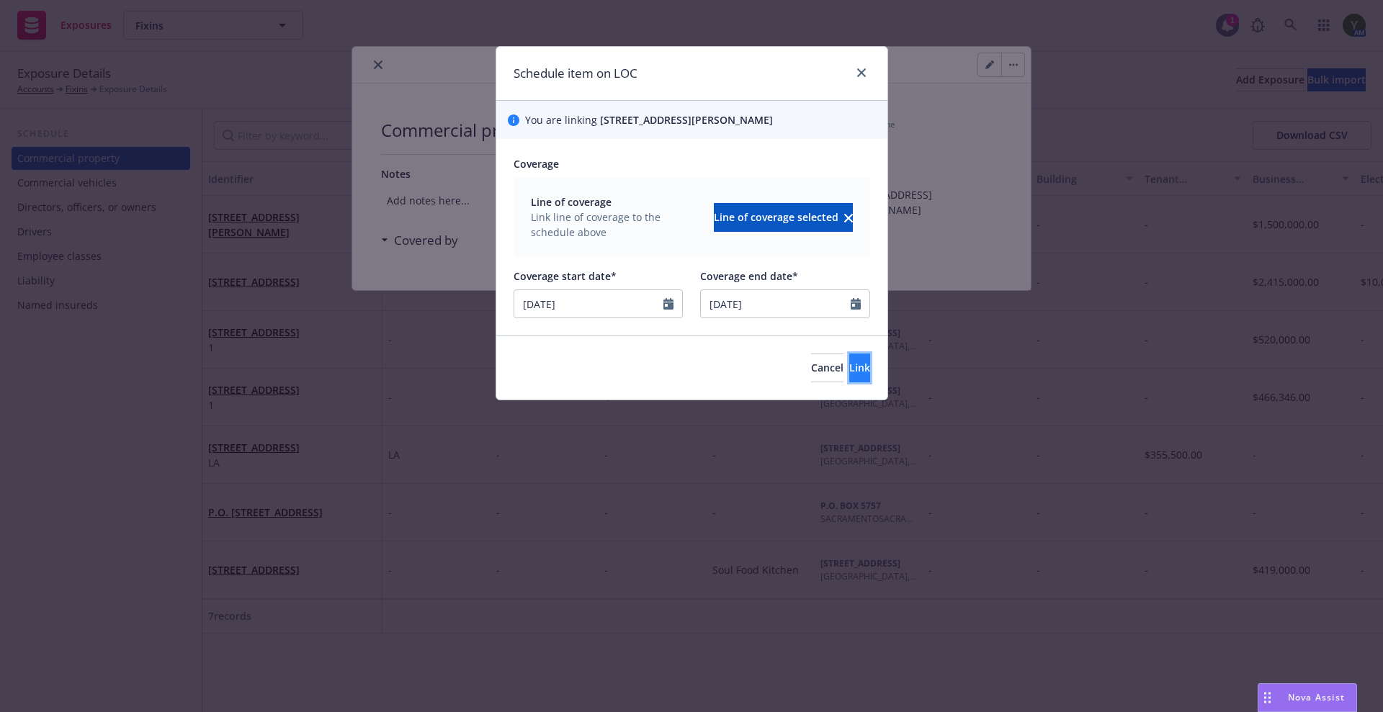
click at [849, 364] on span "Link" at bounding box center [859, 368] width 21 height 14
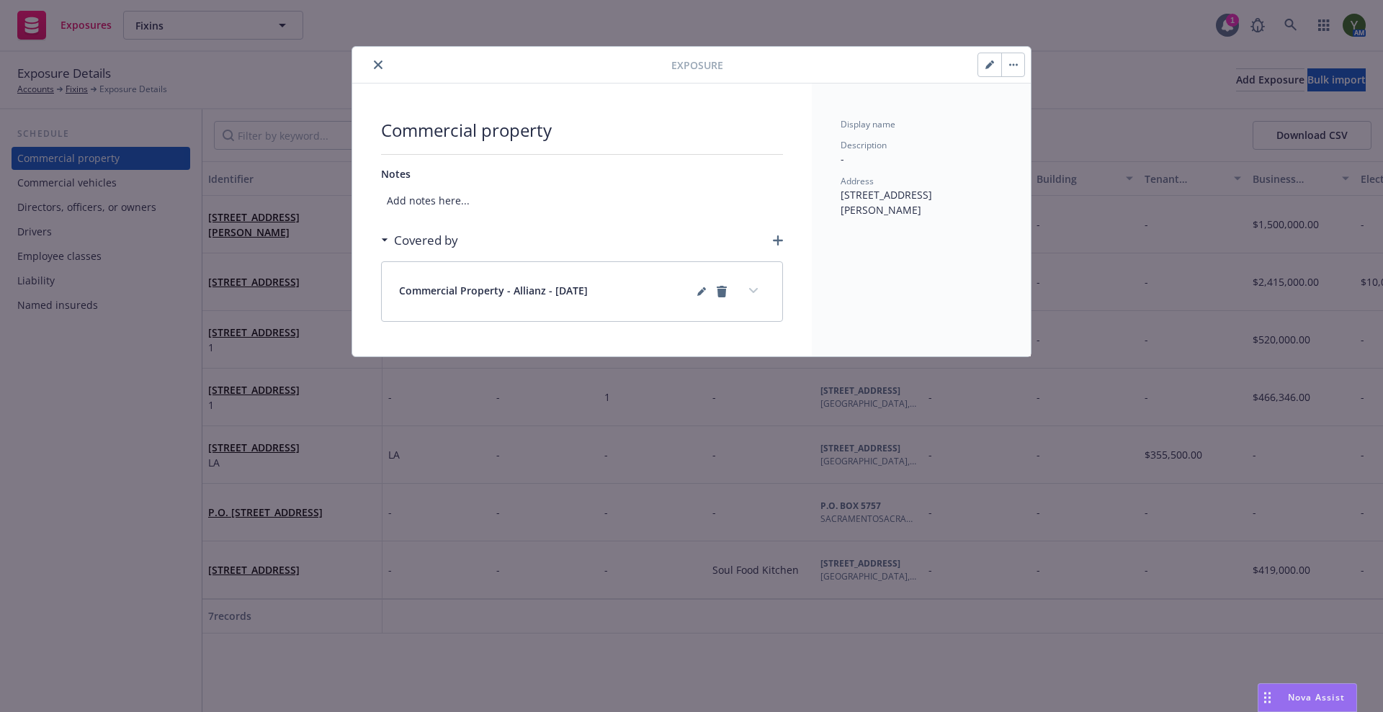
click at [383, 67] on button "close" at bounding box center [377, 64] width 17 height 17
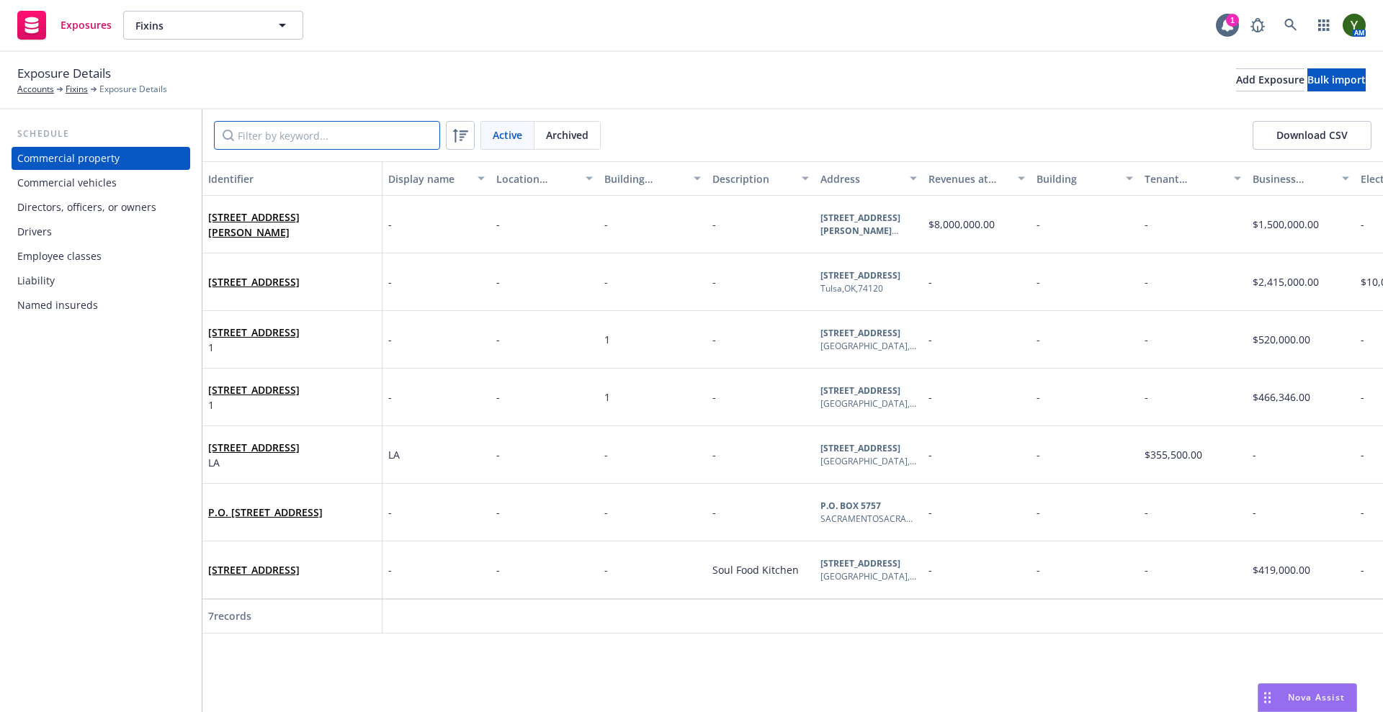
click at [310, 140] on input "Filter by keyword..." at bounding box center [327, 135] width 226 height 29
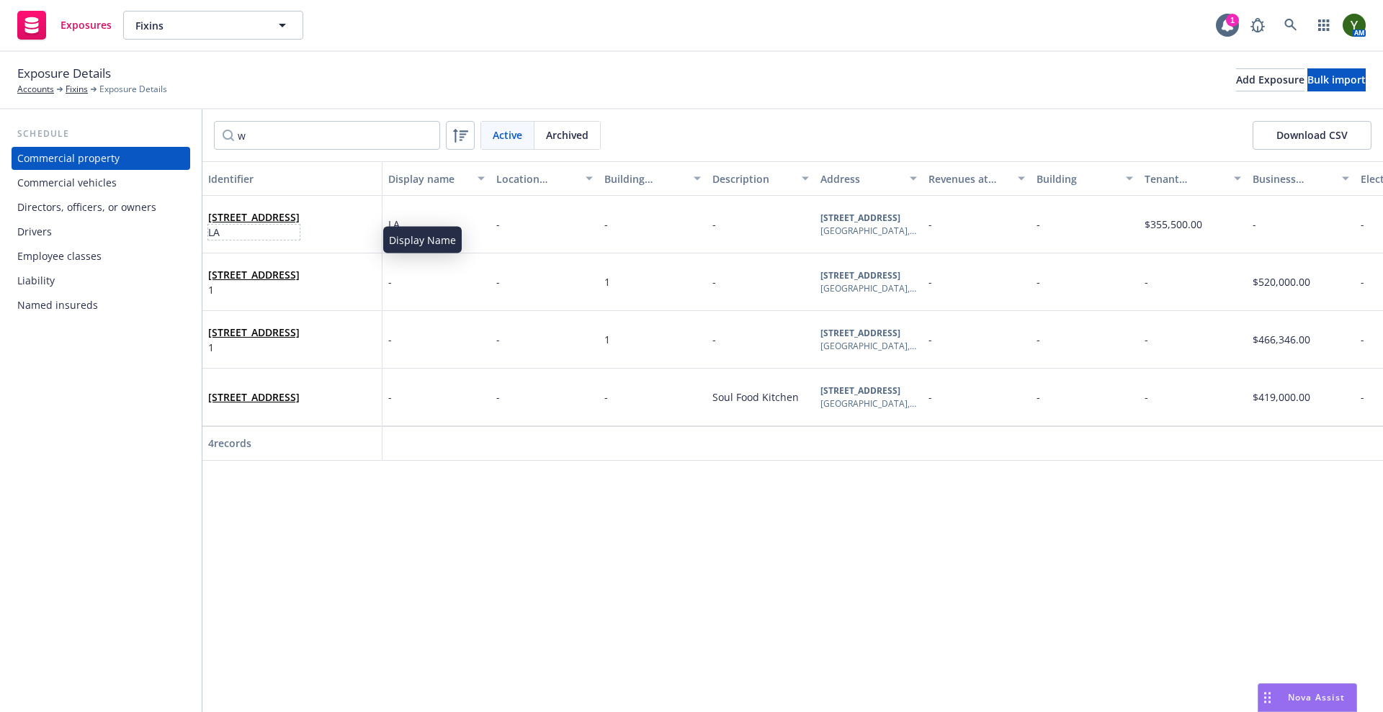
click at [300, 233] on span "LA" at bounding box center [253, 232] width 91 height 15
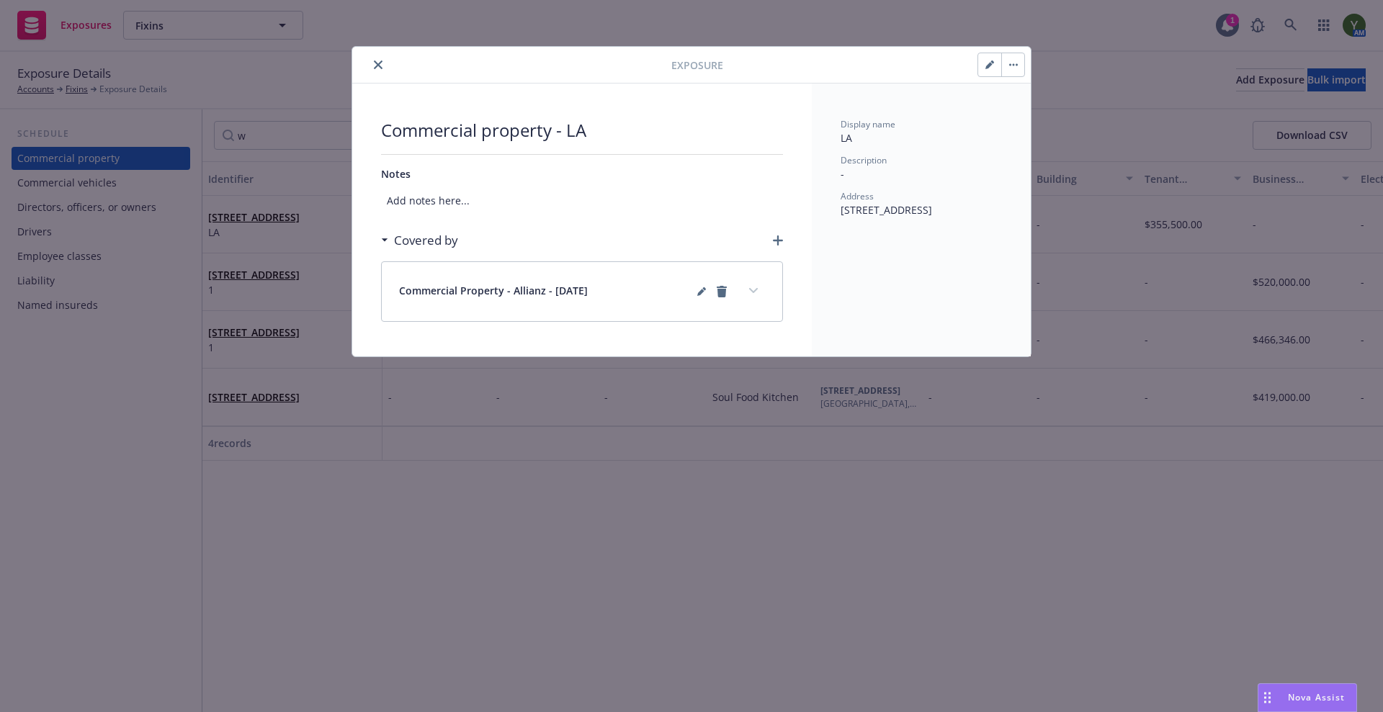
click at [377, 63] on icon "close" at bounding box center [378, 64] width 9 height 9
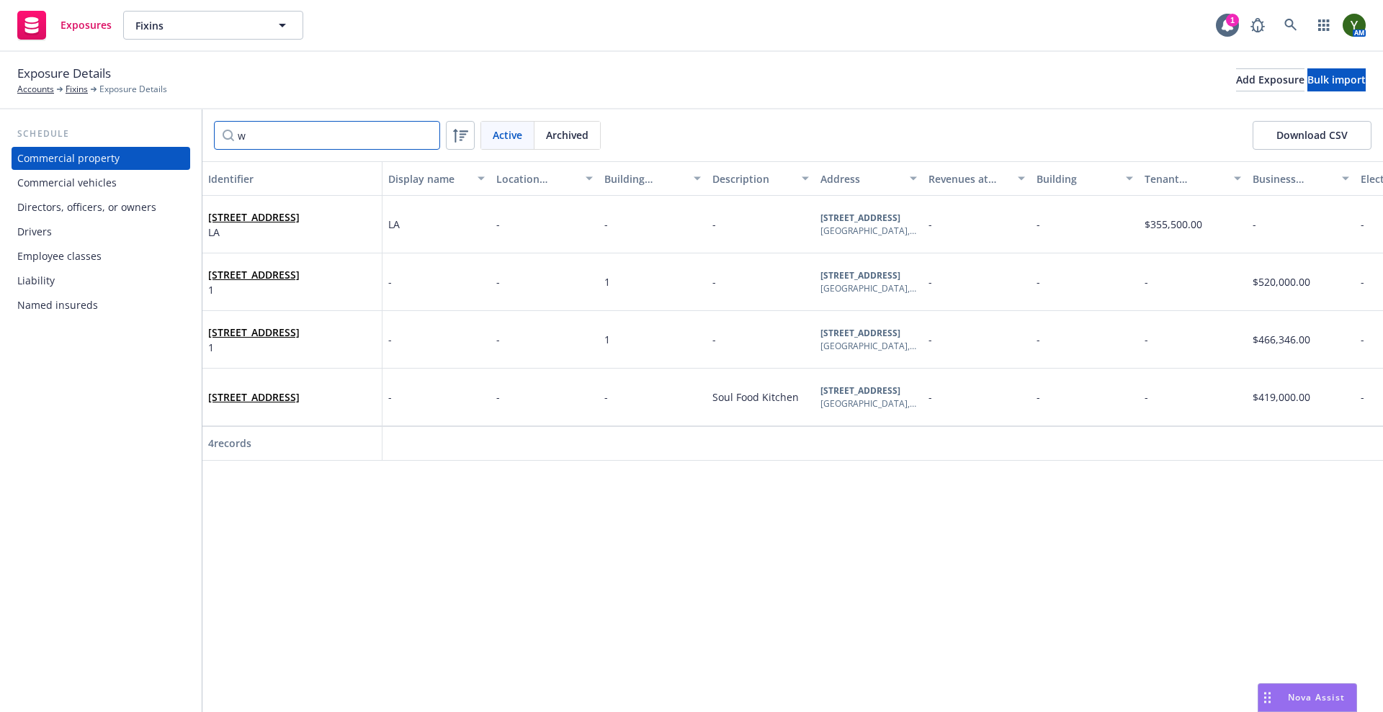
click at [315, 126] on input "w" at bounding box center [327, 135] width 226 height 29
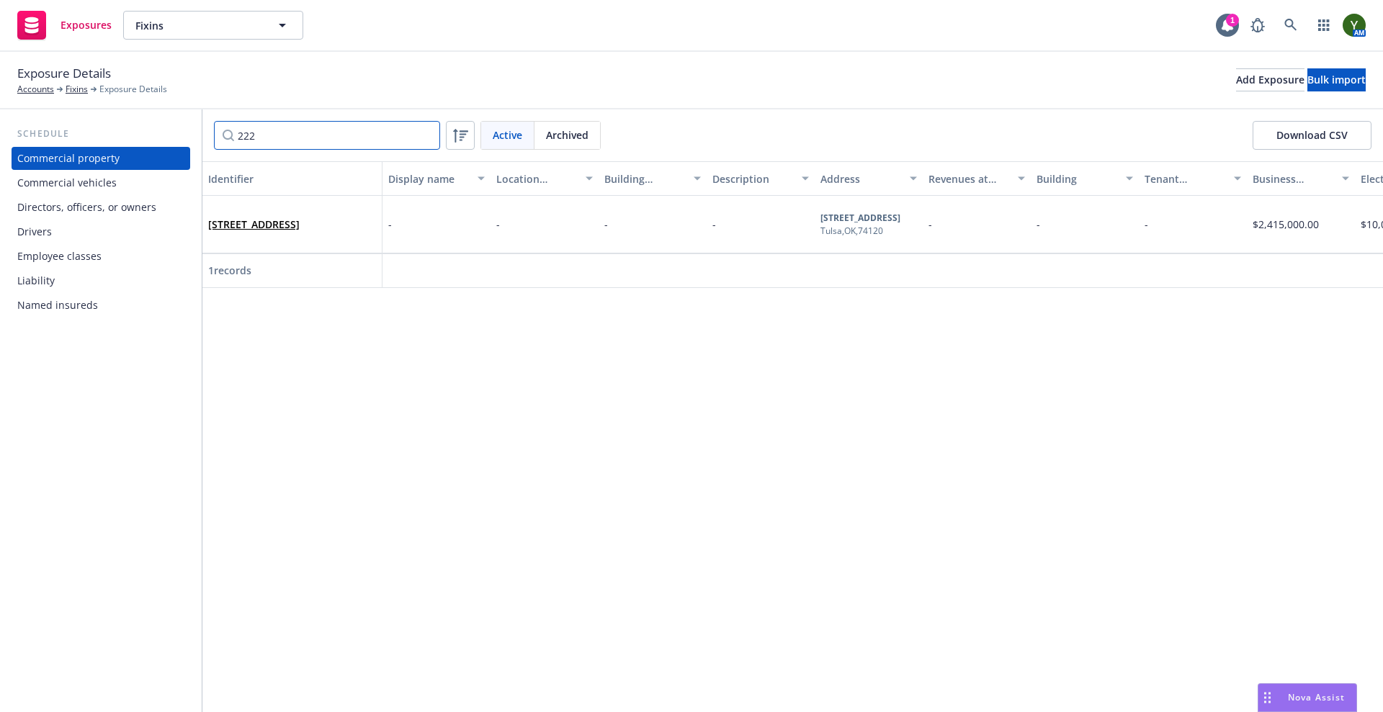
type input "222"
click at [331, 246] on div "[STREET_ADDRESS]" at bounding box center [292, 225] width 180 height 58
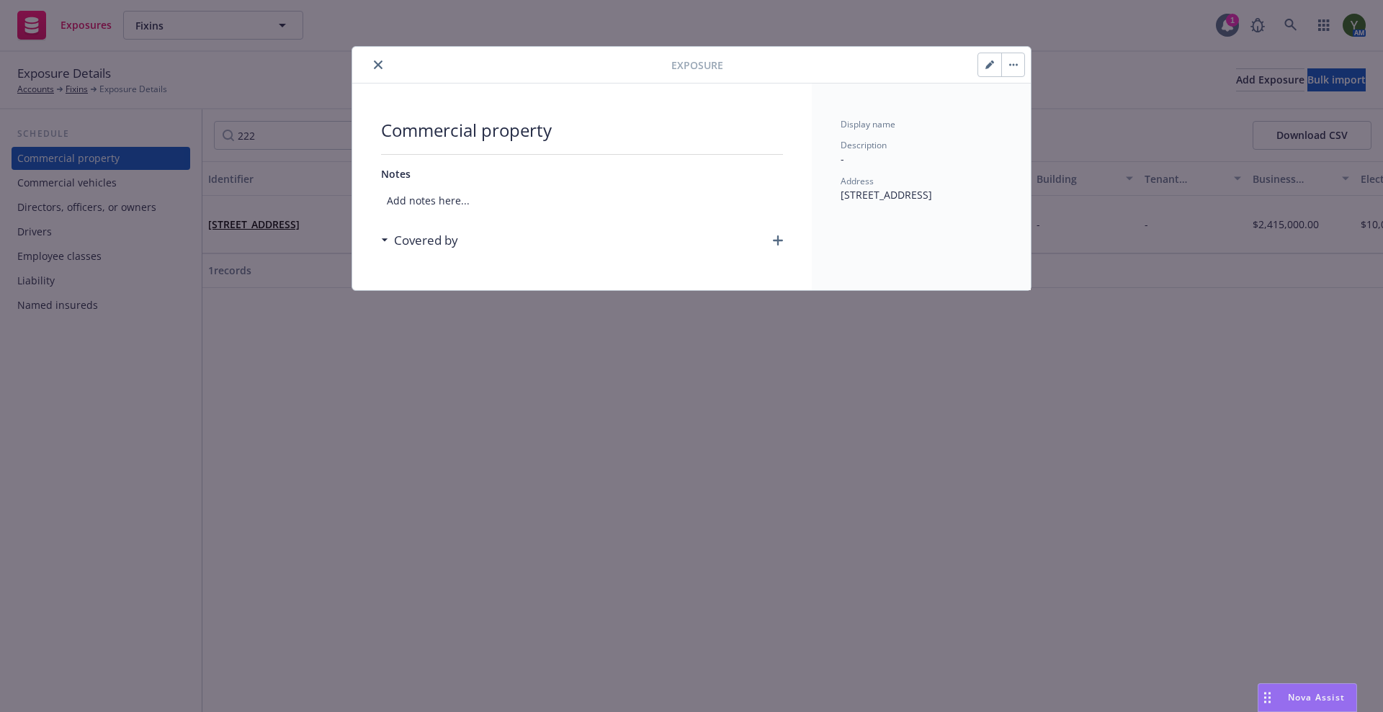
click at [773, 238] on icon "button" at bounding box center [778, 240] width 10 height 10
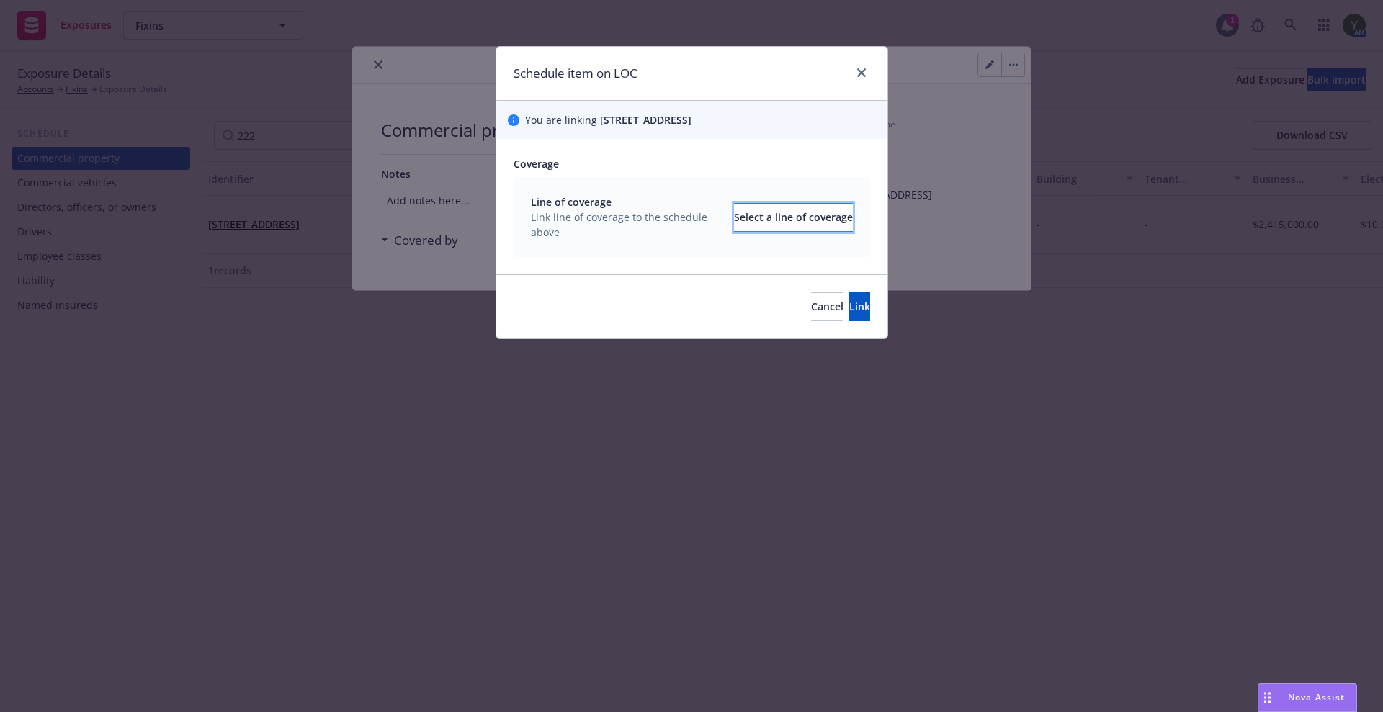
click at [735, 212] on div "Select a line of coverage" at bounding box center [793, 217] width 119 height 27
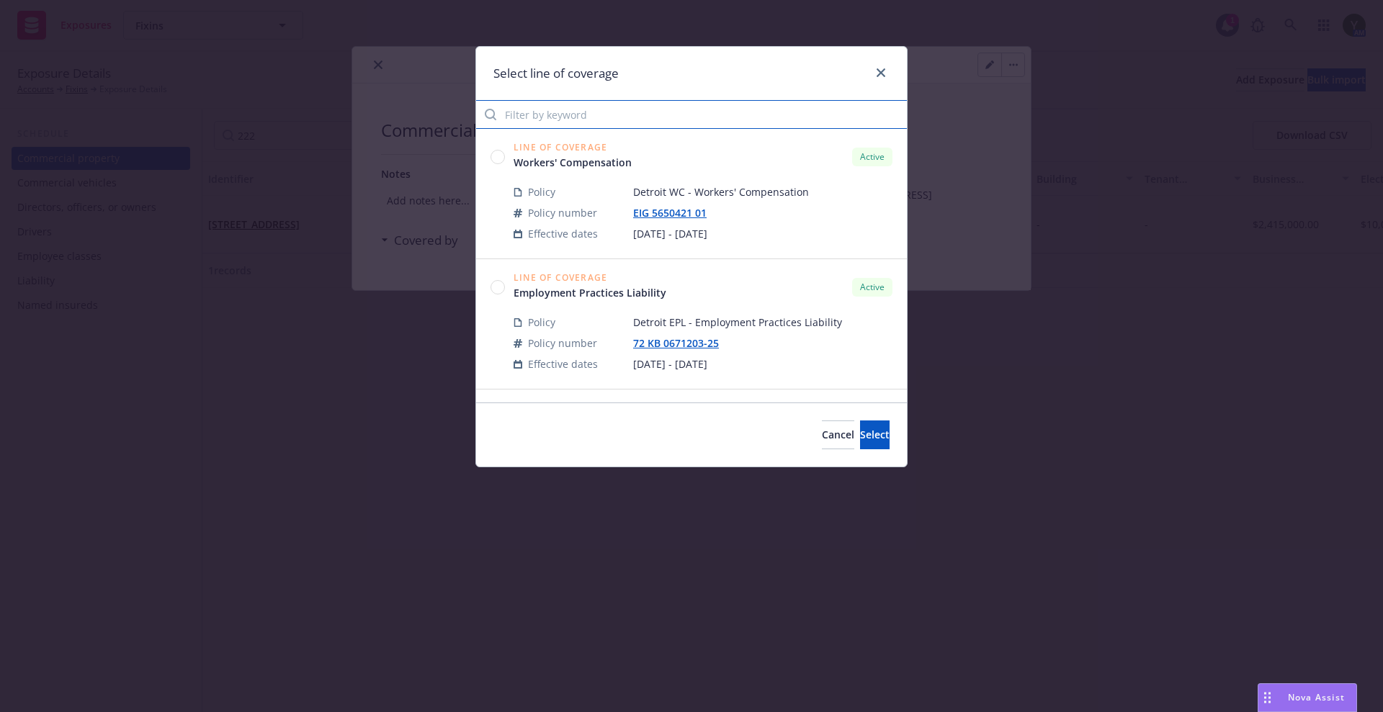
click at [629, 122] on input "Filter by keyword" at bounding box center [691, 114] width 431 height 29
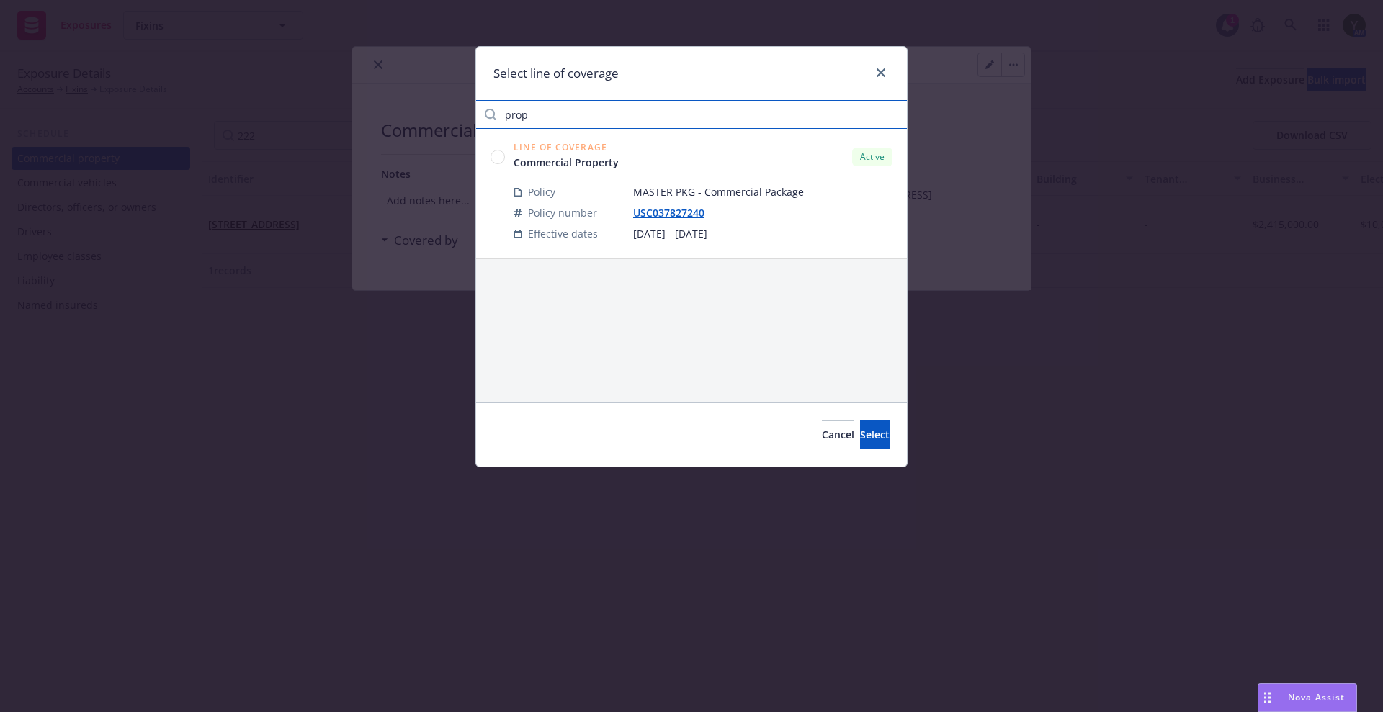
type input "prop"
click at [503, 156] on circle at bounding box center [498, 157] width 14 height 14
click at [860, 438] on button "Select" at bounding box center [875, 435] width 30 height 29
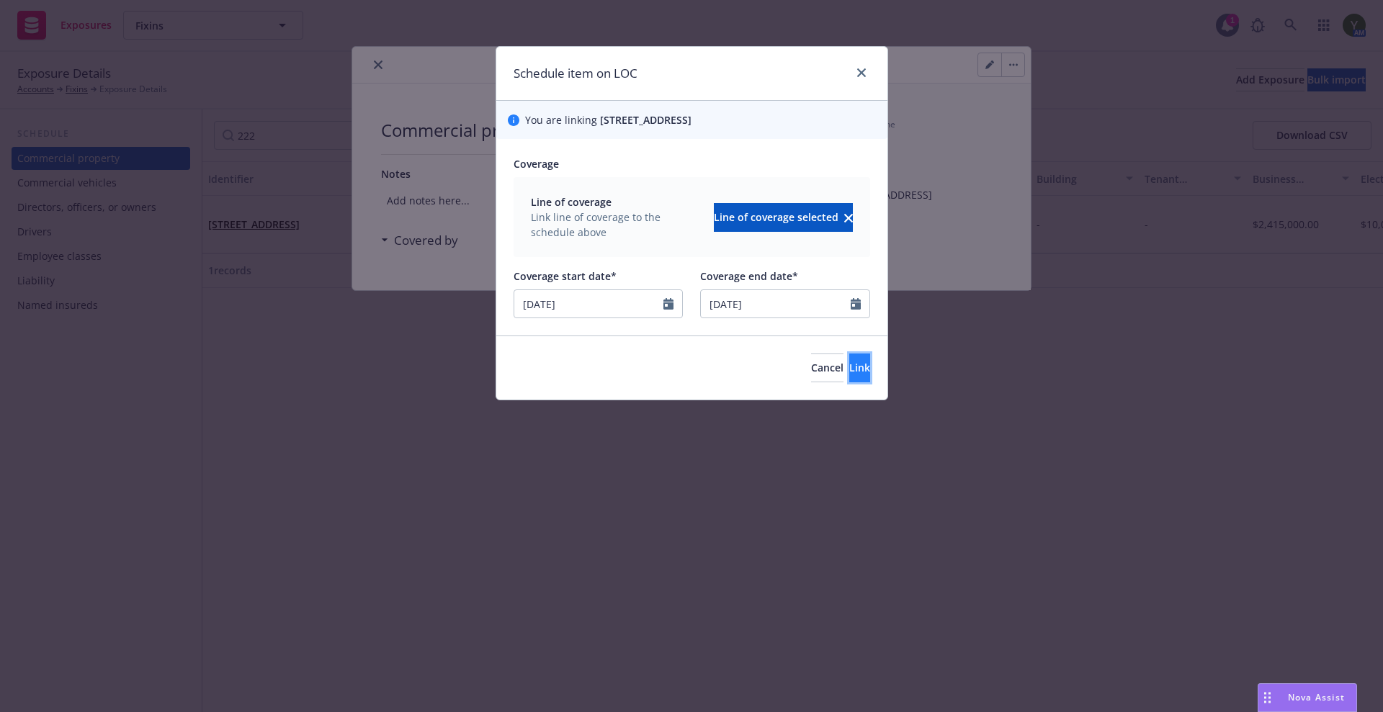
click at [849, 373] on span "Link" at bounding box center [859, 368] width 21 height 14
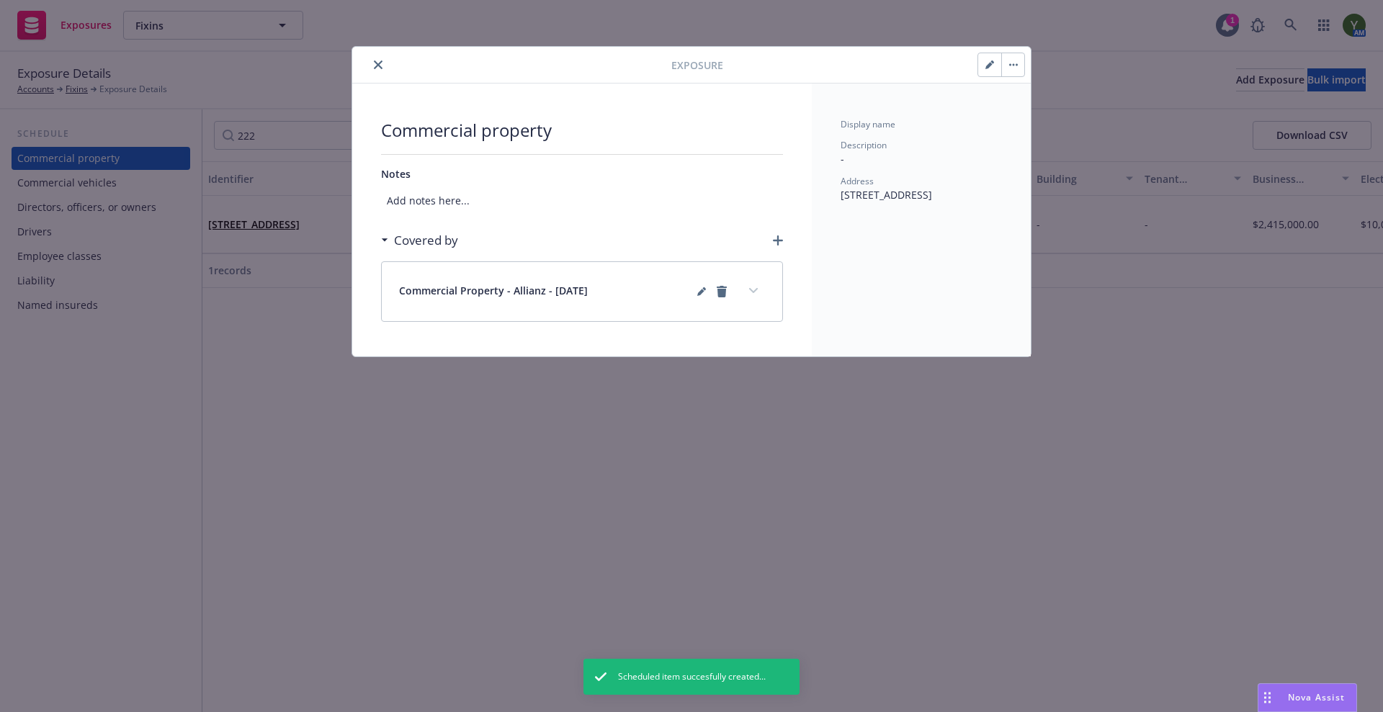
click at [374, 67] on icon "close" at bounding box center [378, 64] width 9 height 9
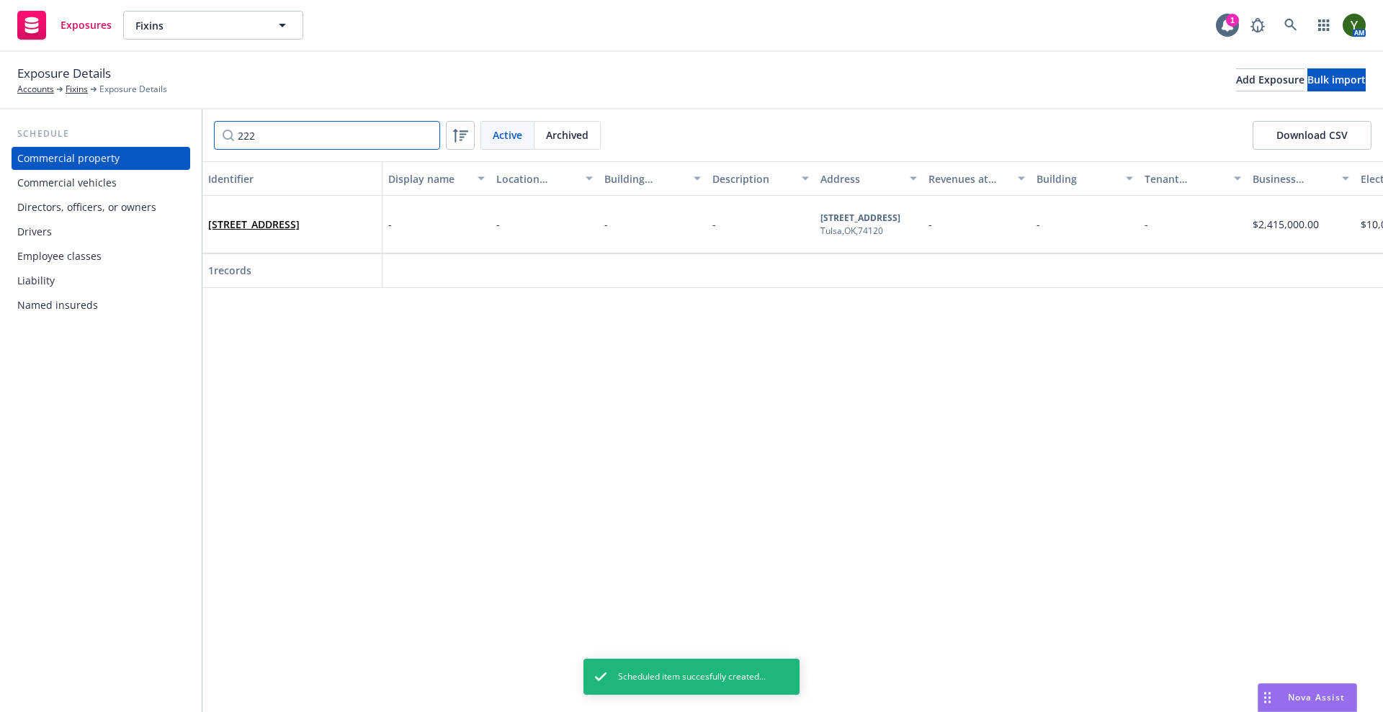
click at [331, 132] on input "222" at bounding box center [327, 135] width 226 height 29
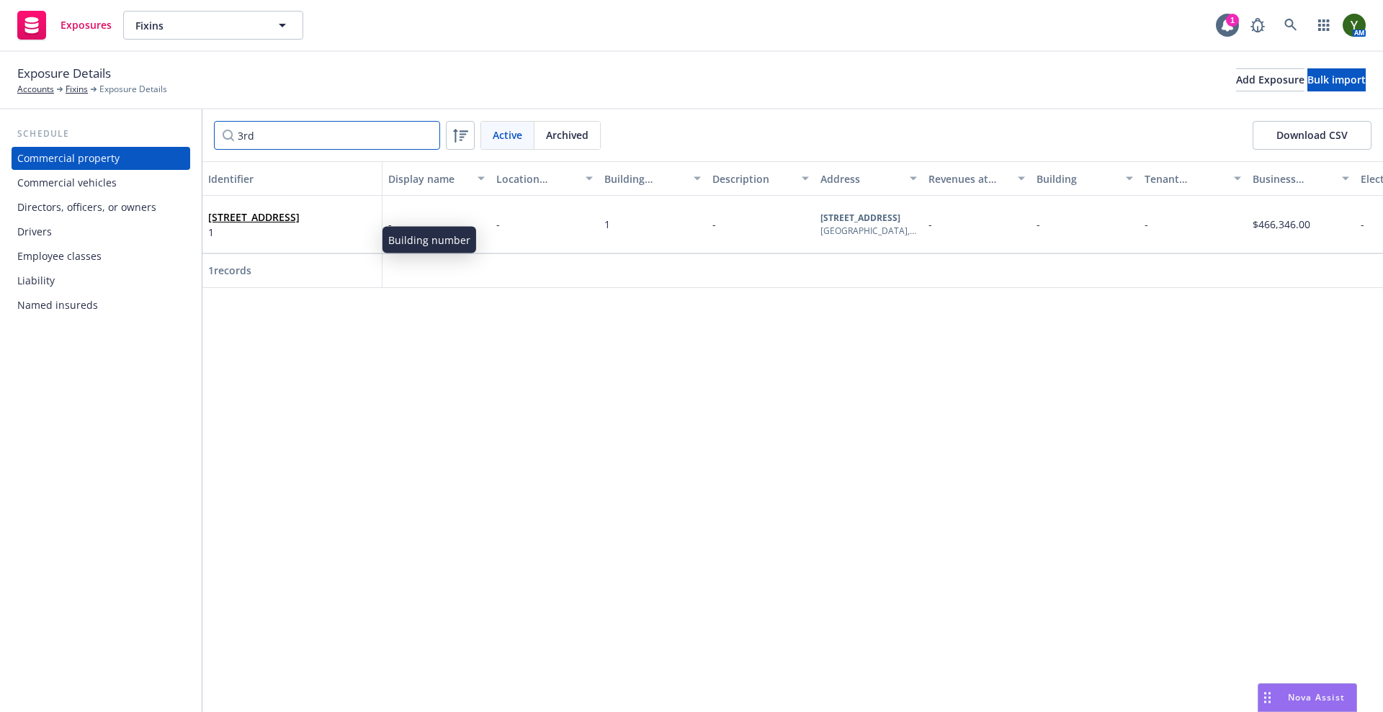
type input "3rd"
click at [300, 236] on span "1" at bounding box center [253, 232] width 91 height 15
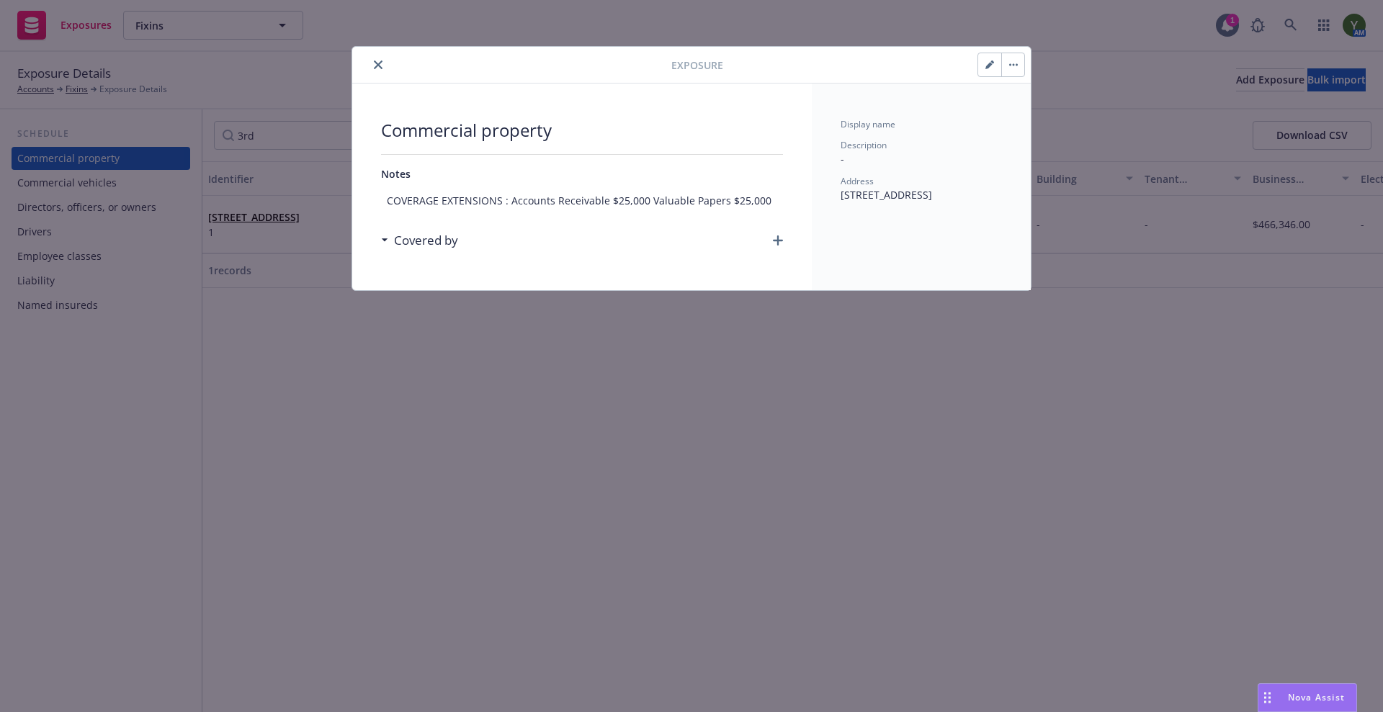
click at [767, 234] on div "Covered by" at bounding box center [582, 240] width 402 height 30
click at [773, 234] on div "Covered by" at bounding box center [582, 240] width 402 height 30
click at [776, 236] on icon "button" at bounding box center [778, 240] width 10 height 10
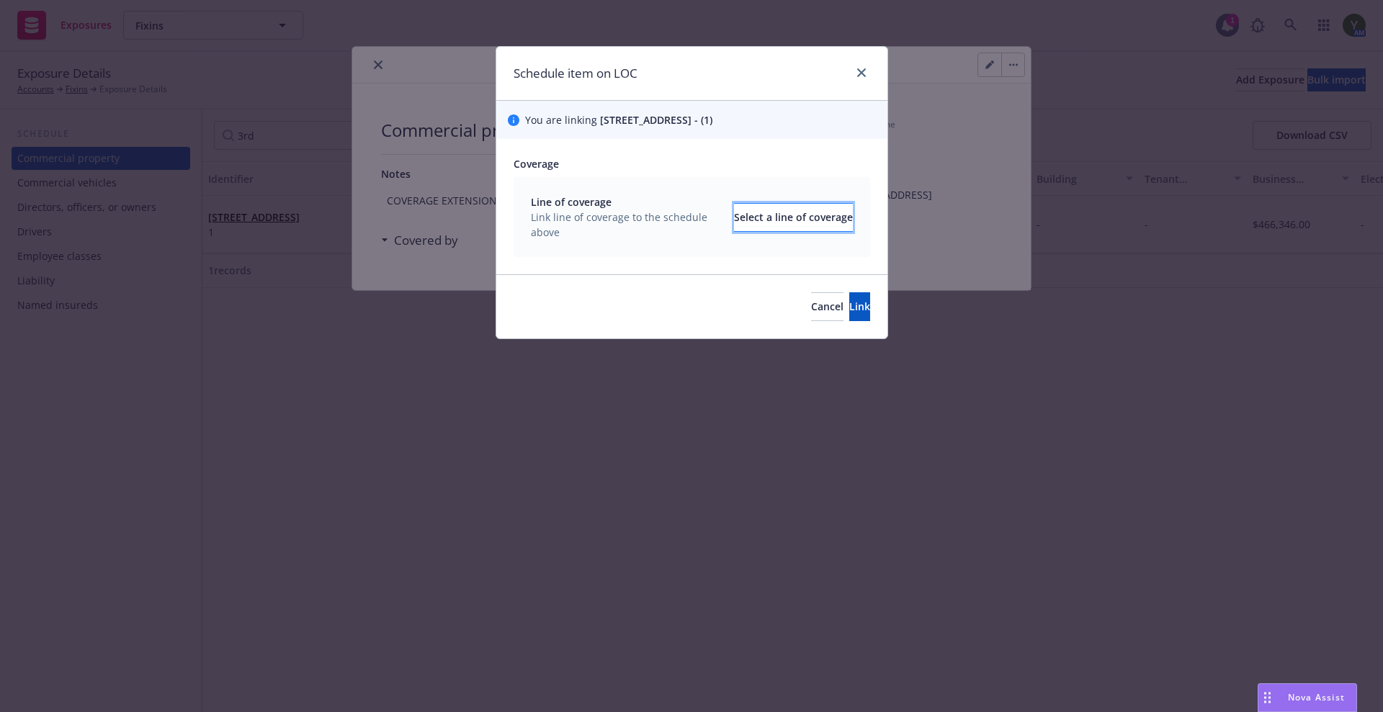
click at [734, 214] on button "Select a line of coverage" at bounding box center [793, 217] width 119 height 29
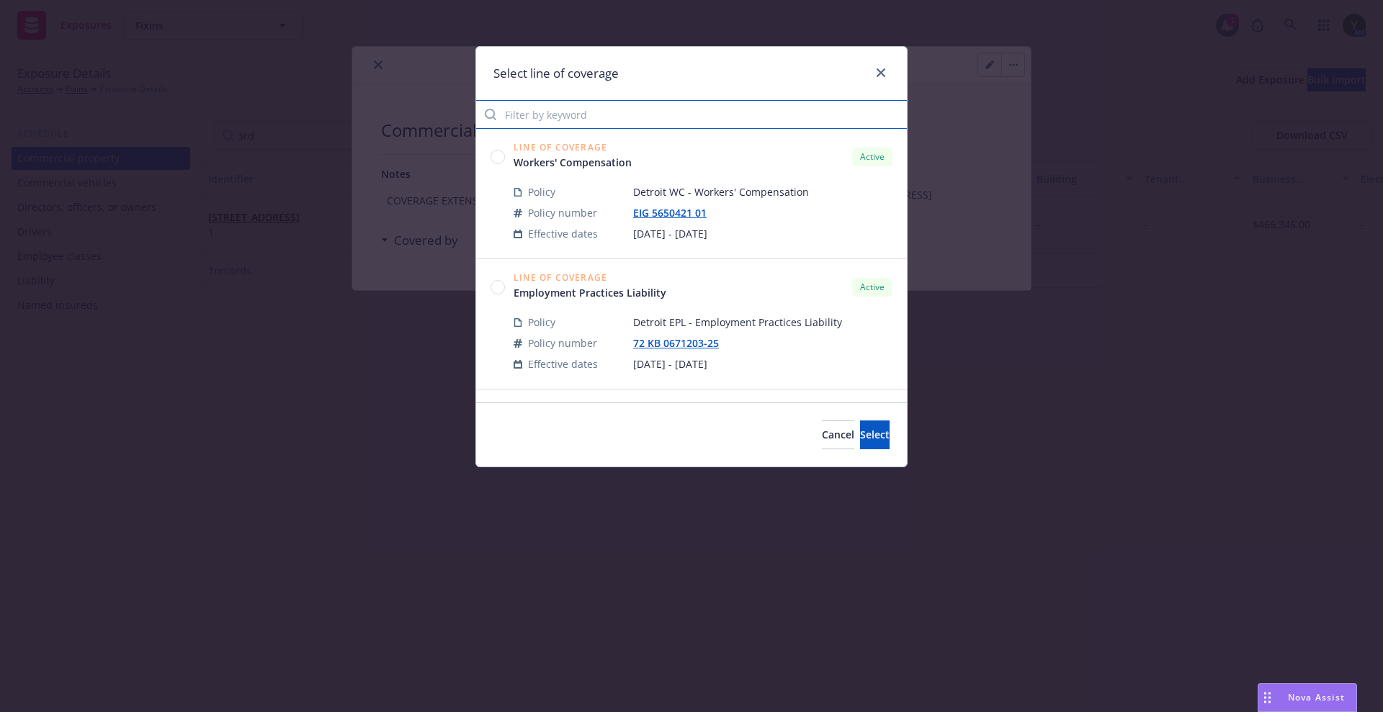
click at [595, 124] on input "Filter by keyword" at bounding box center [691, 114] width 431 height 29
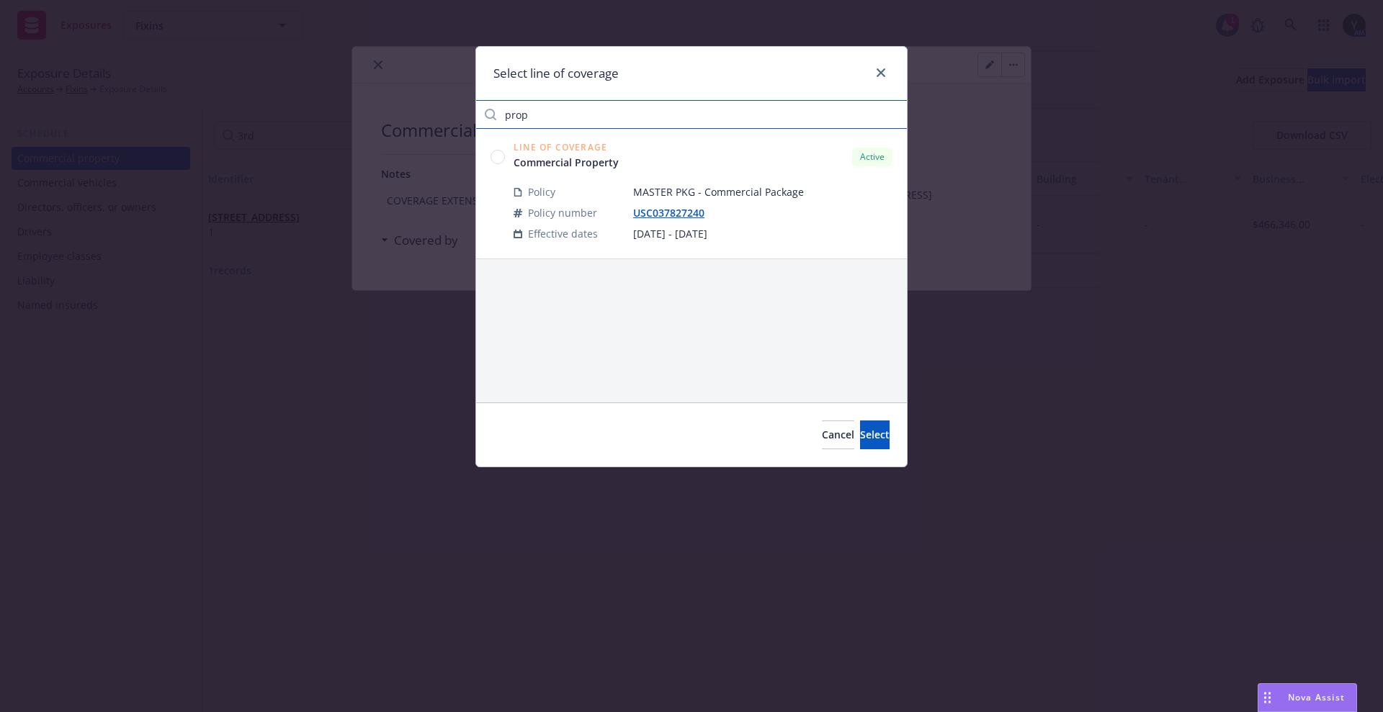
type input "prop"
click at [492, 159] on circle at bounding box center [498, 157] width 14 height 14
click at [860, 431] on button "Select" at bounding box center [875, 435] width 30 height 29
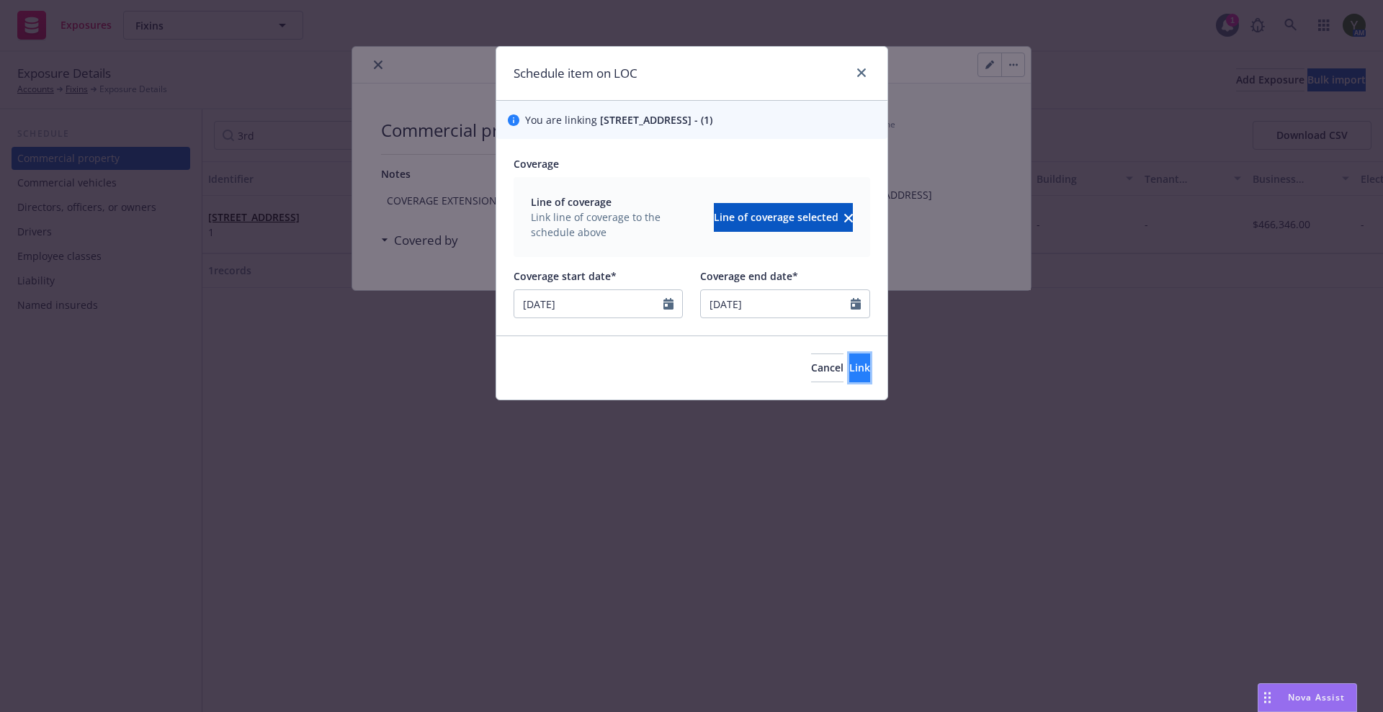
click at [849, 377] on button "Link" at bounding box center [859, 368] width 21 height 29
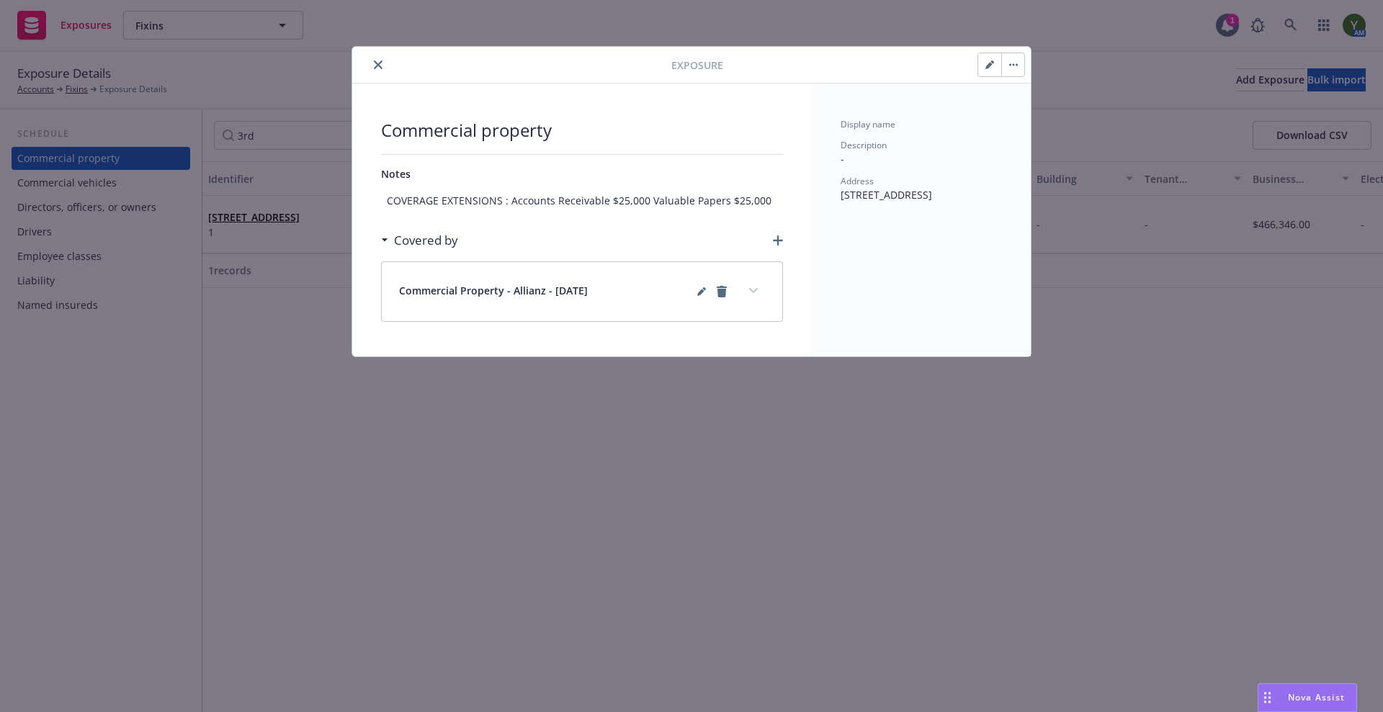
click at [382, 70] on button "close" at bounding box center [377, 64] width 17 height 17
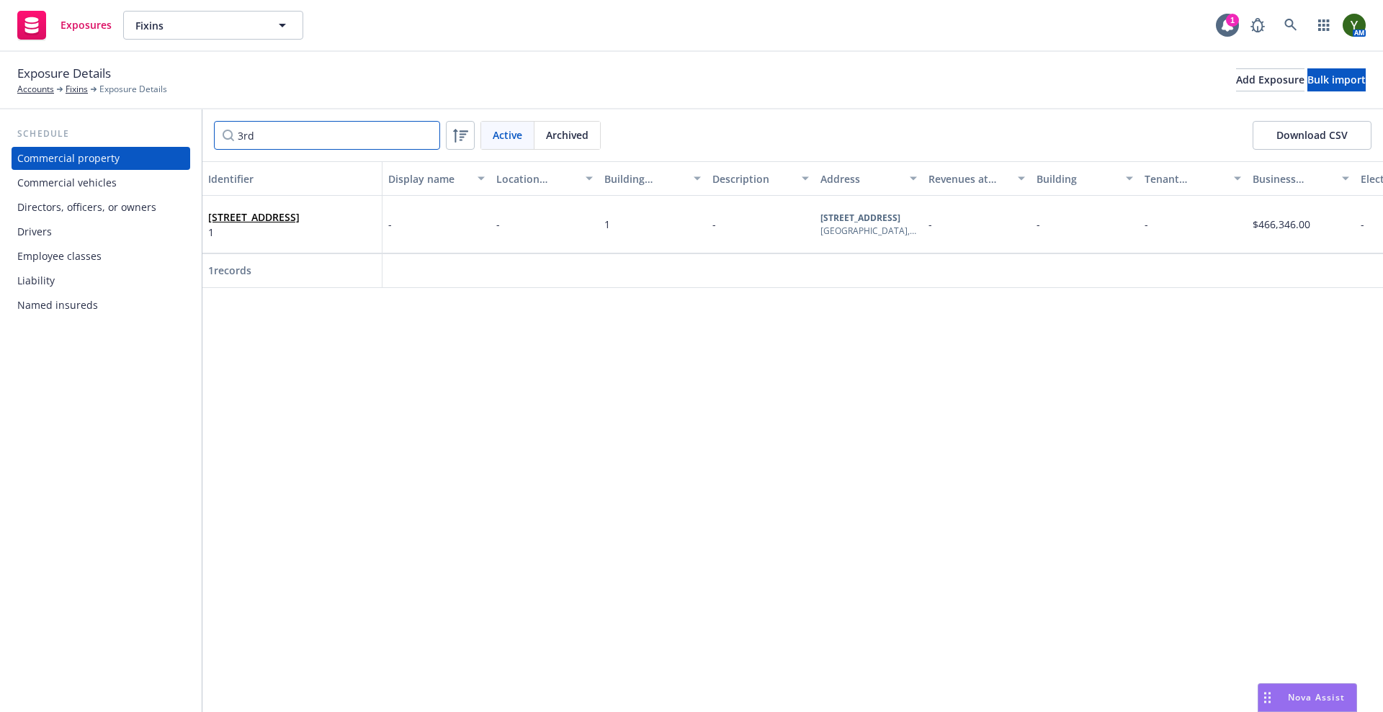
click at [310, 123] on input "3rd" at bounding box center [327, 135] width 226 height 29
click at [304, 134] on input "3rd" at bounding box center [327, 135] width 226 height 29
type input "1435"
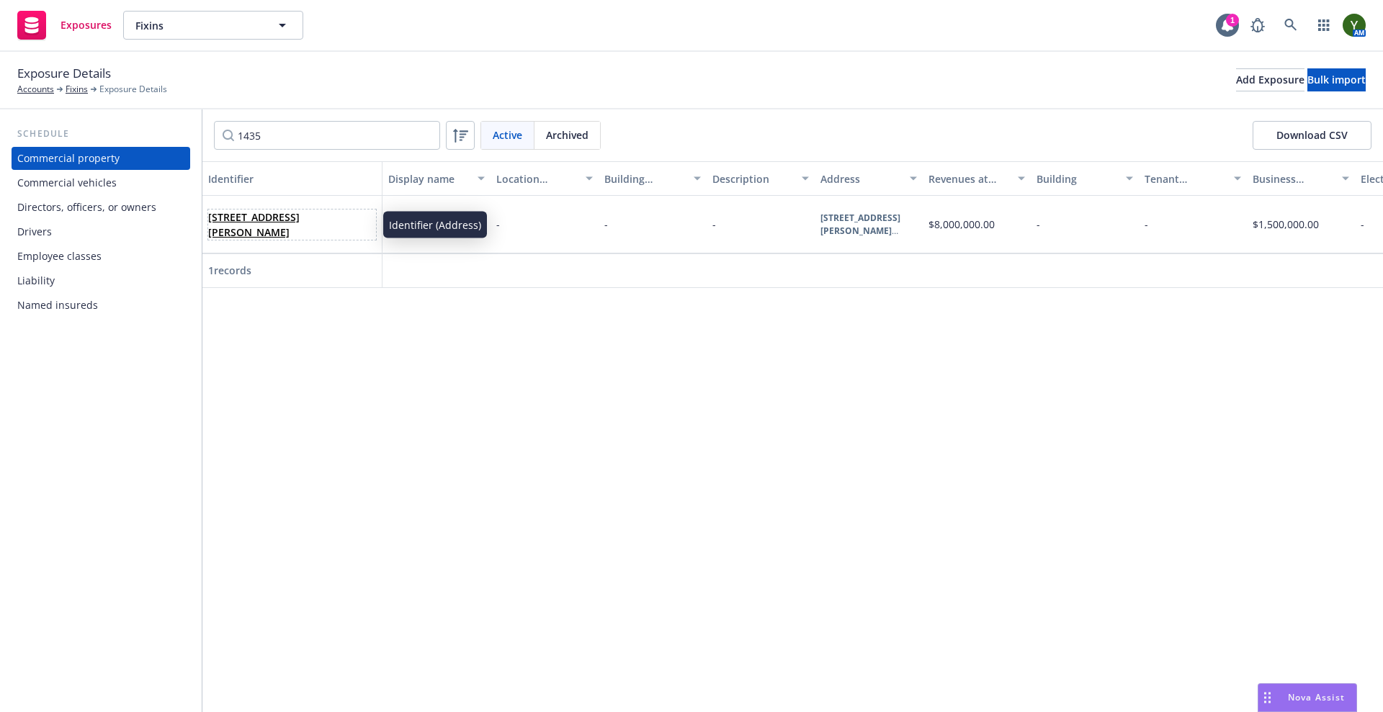
click at [296, 237] on span "1435 Randolph St., Detroit, MI, 48226, USA" at bounding box center [292, 225] width 168 height 30
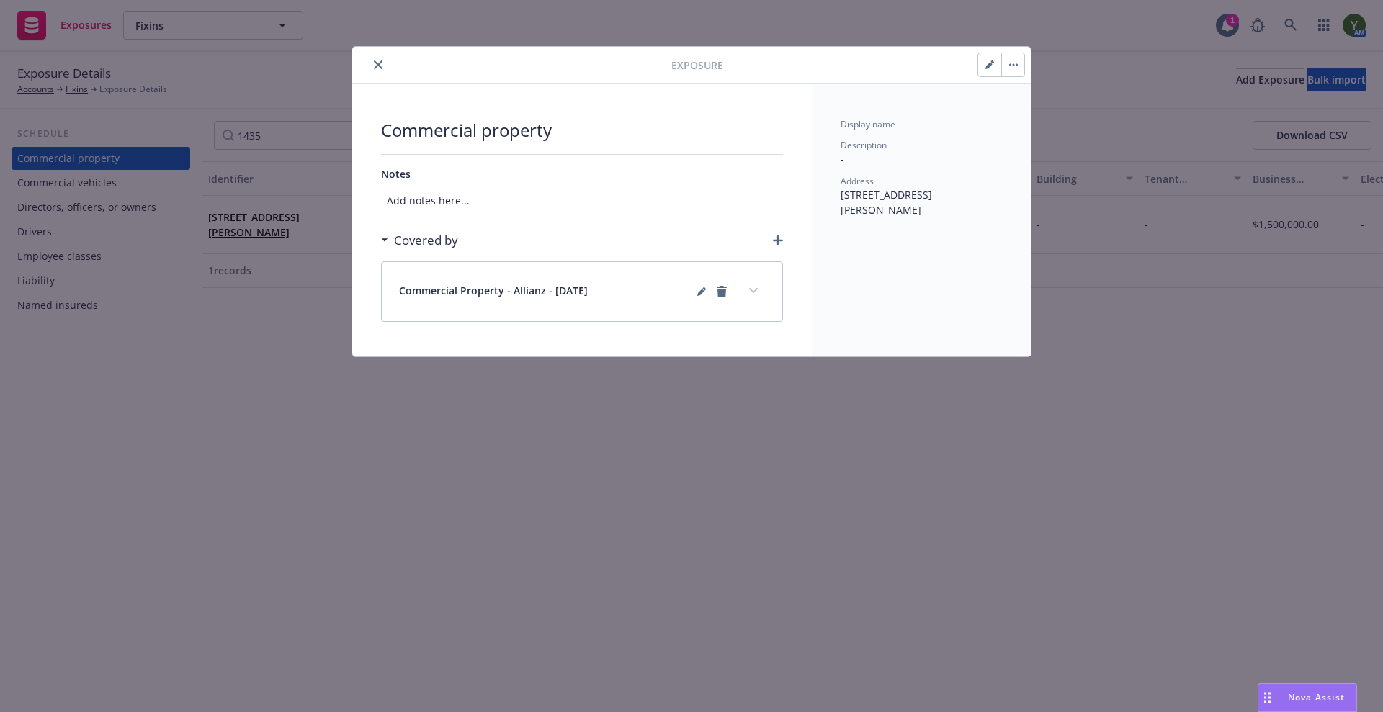
drag, startPoint x: 377, startPoint y: 64, endPoint x: 348, endPoint y: 66, distance: 28.8
click at [374, 64] on icon "close" at bounding box center [378, 64] width 9 height 9
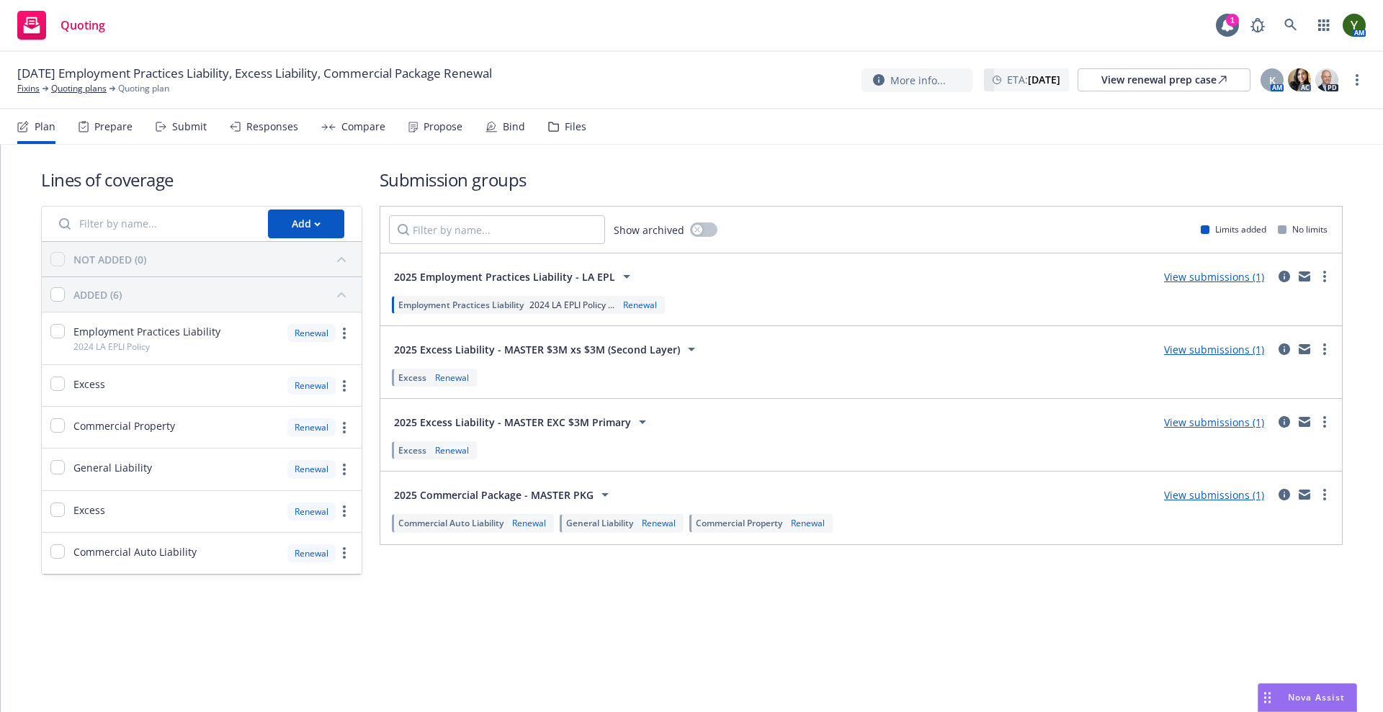
click at [356, 127] on div "Compare" at bounding box center [363, 127] width 44 height 12
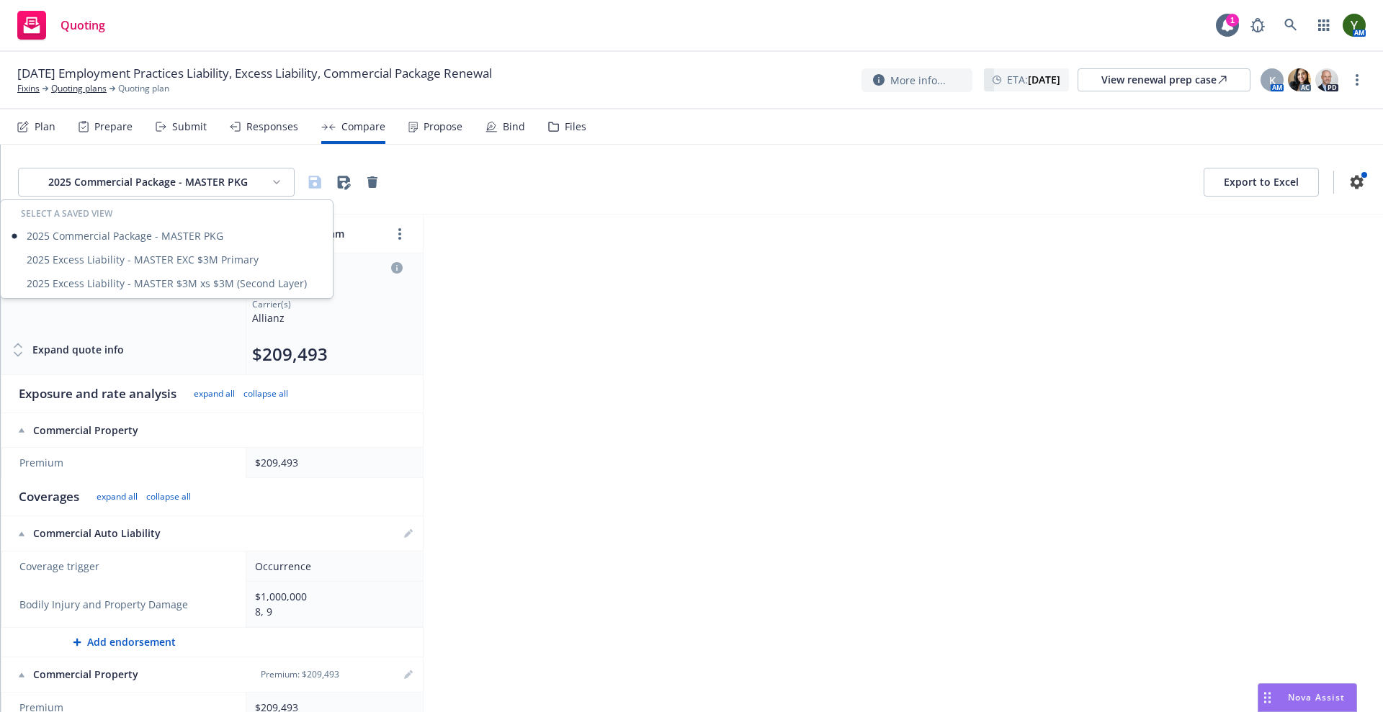
click at [189, 178] on html "Quoting 1 AM [DATE] Employment Practices Liability, Excess Liability, Commercia…" at bounding box center [691, 356] width 1383 height 712
click at [207, 265] on div "2025 Excess Liability - MASTER EXC $3M Primary" at bounding box center [167, 260] width 326 height 24
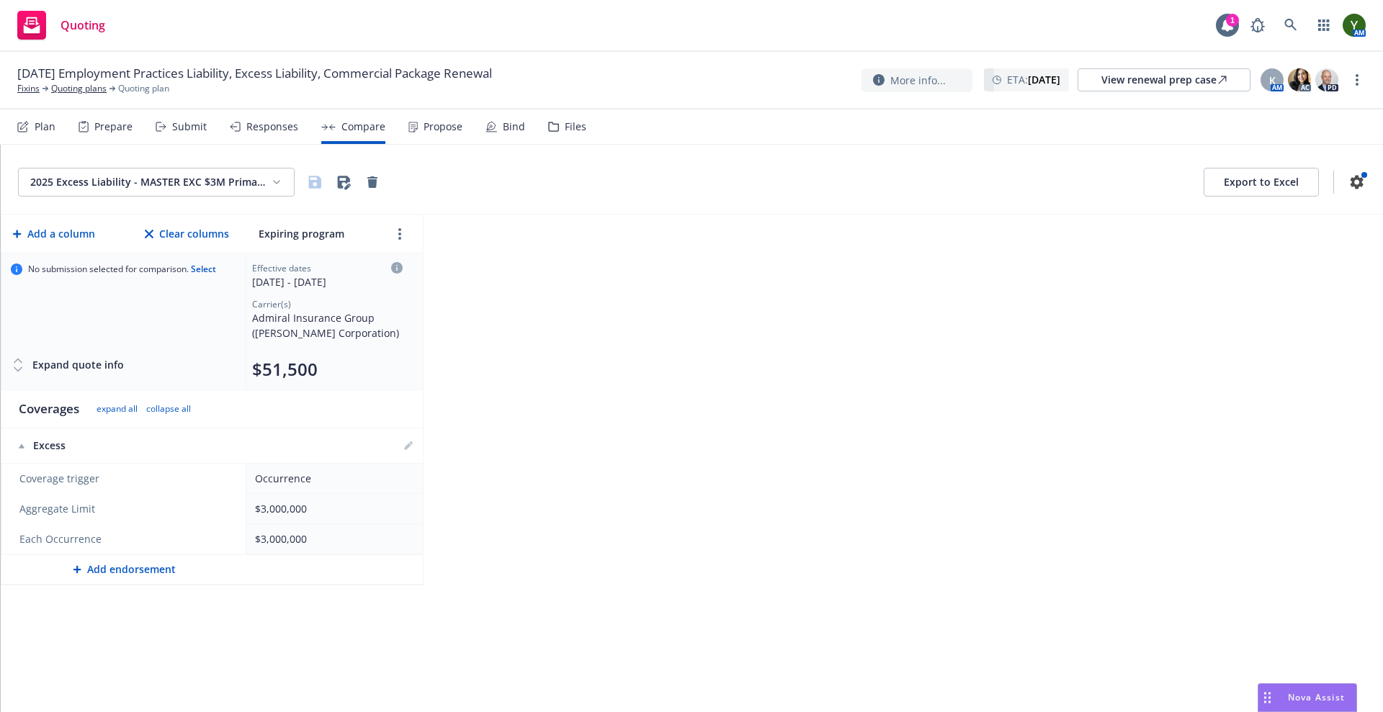
click at [203, 174] on html "Quoting 1 AM [DATE] Employment Practices Liability, Excess Liability, Commercia…" at bounding box center [691, 356] width 1383 height 712
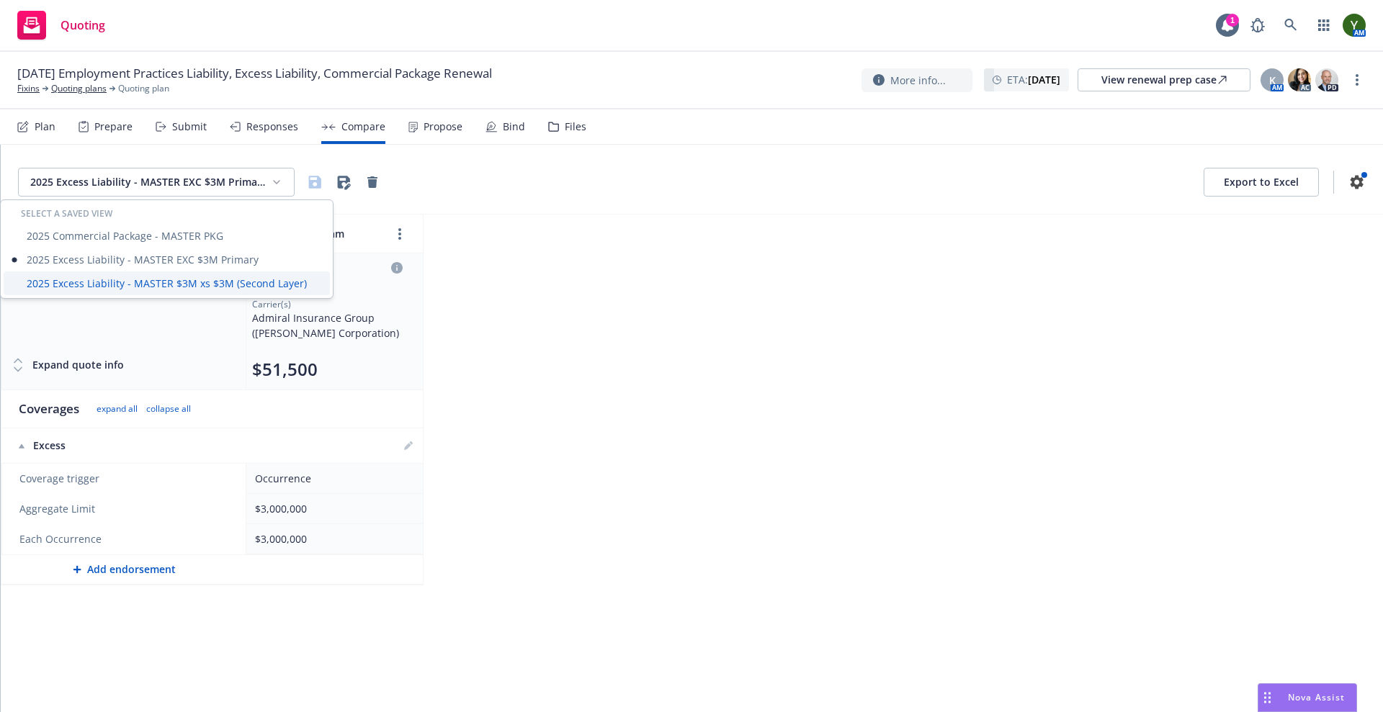
click at [238, 290] on div "2025 Excess Liability - MASTER $3M xs $3M (Second Layer)" at bounding box center [167, 283] width 326 height 24
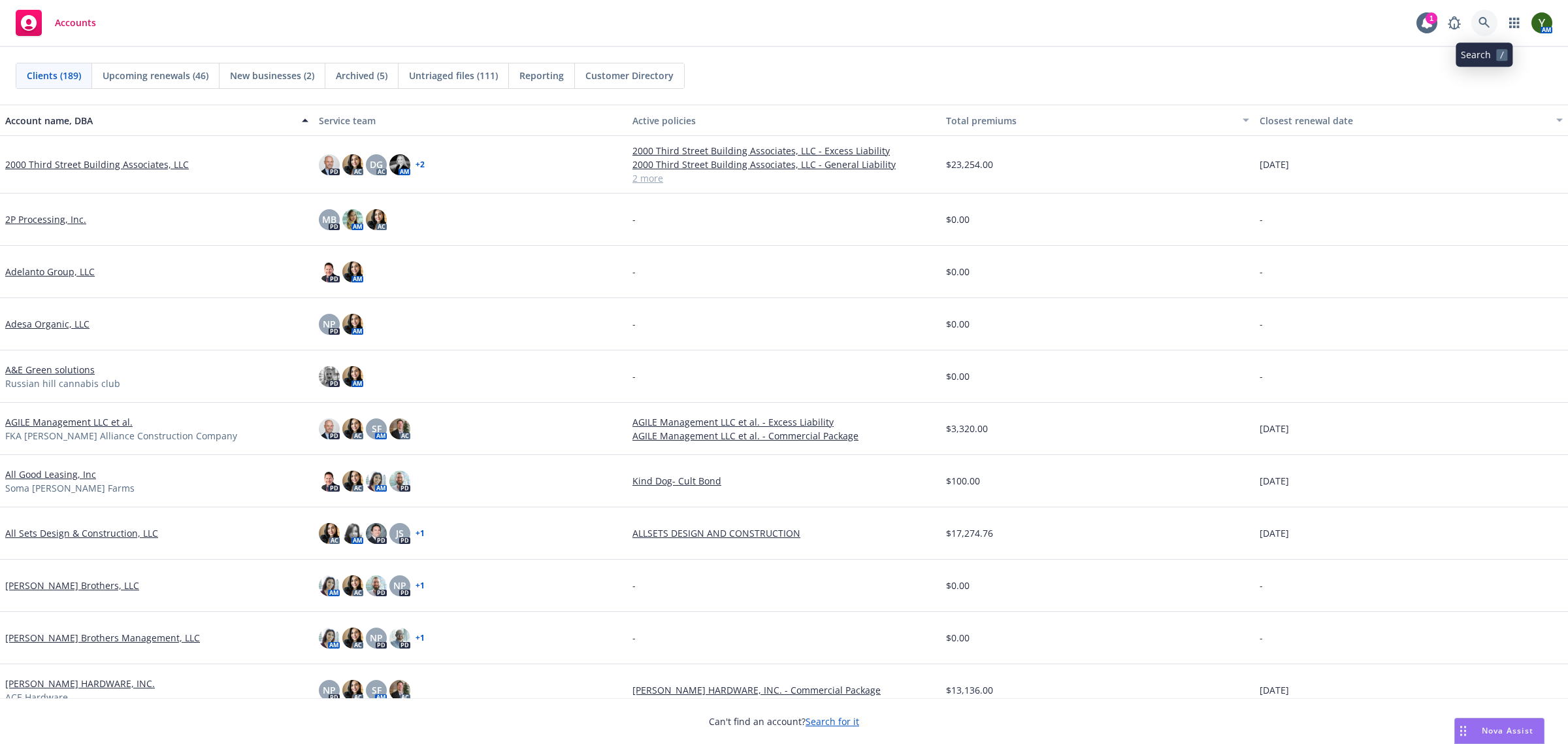
click at [1488, 18] on icon at bounding box center [1485, 23] width 12 height 12
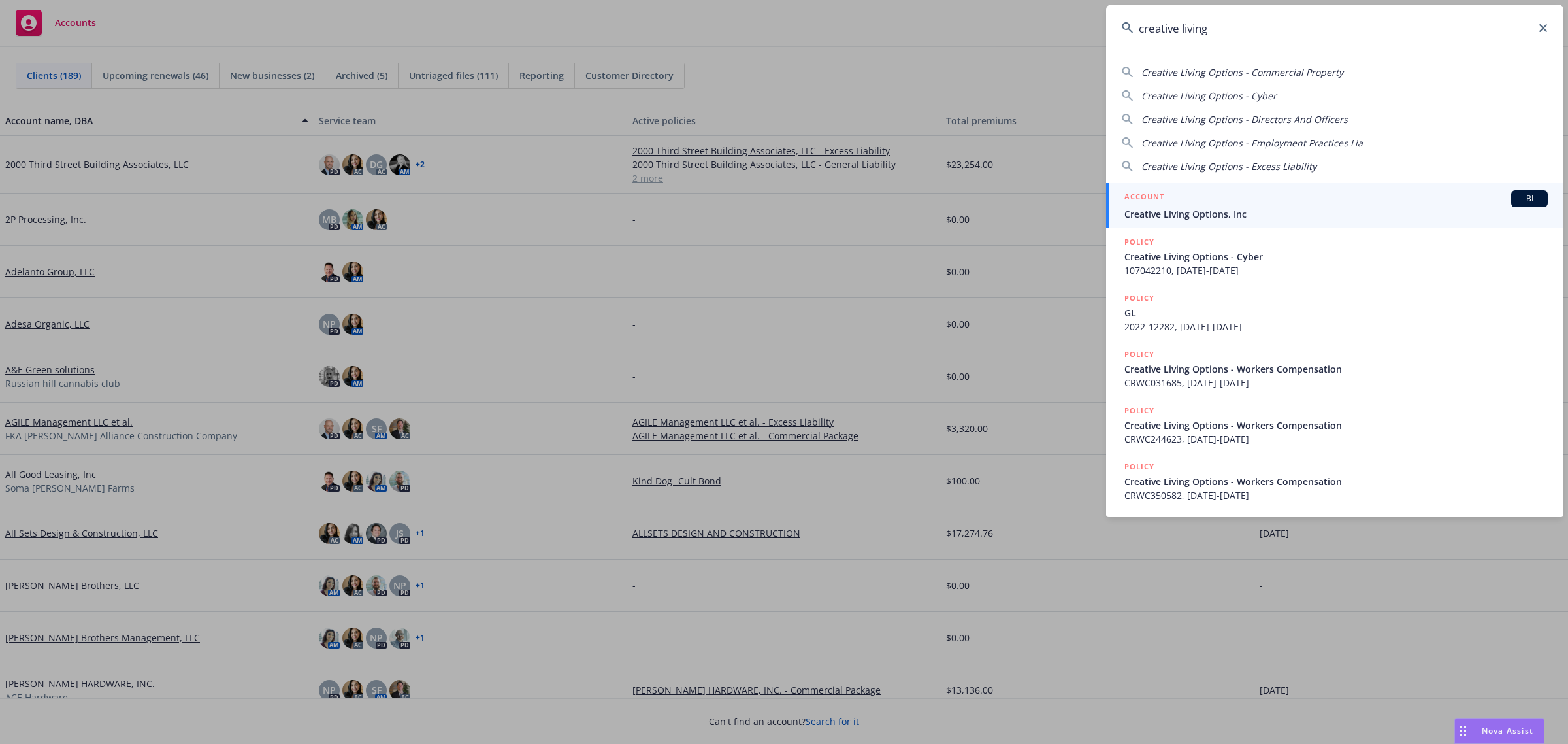
type input "creative living"
click at [1296, 220] on span "Creative Living Options, Inc" at bounding box center [1336, 213] width 424 height 14
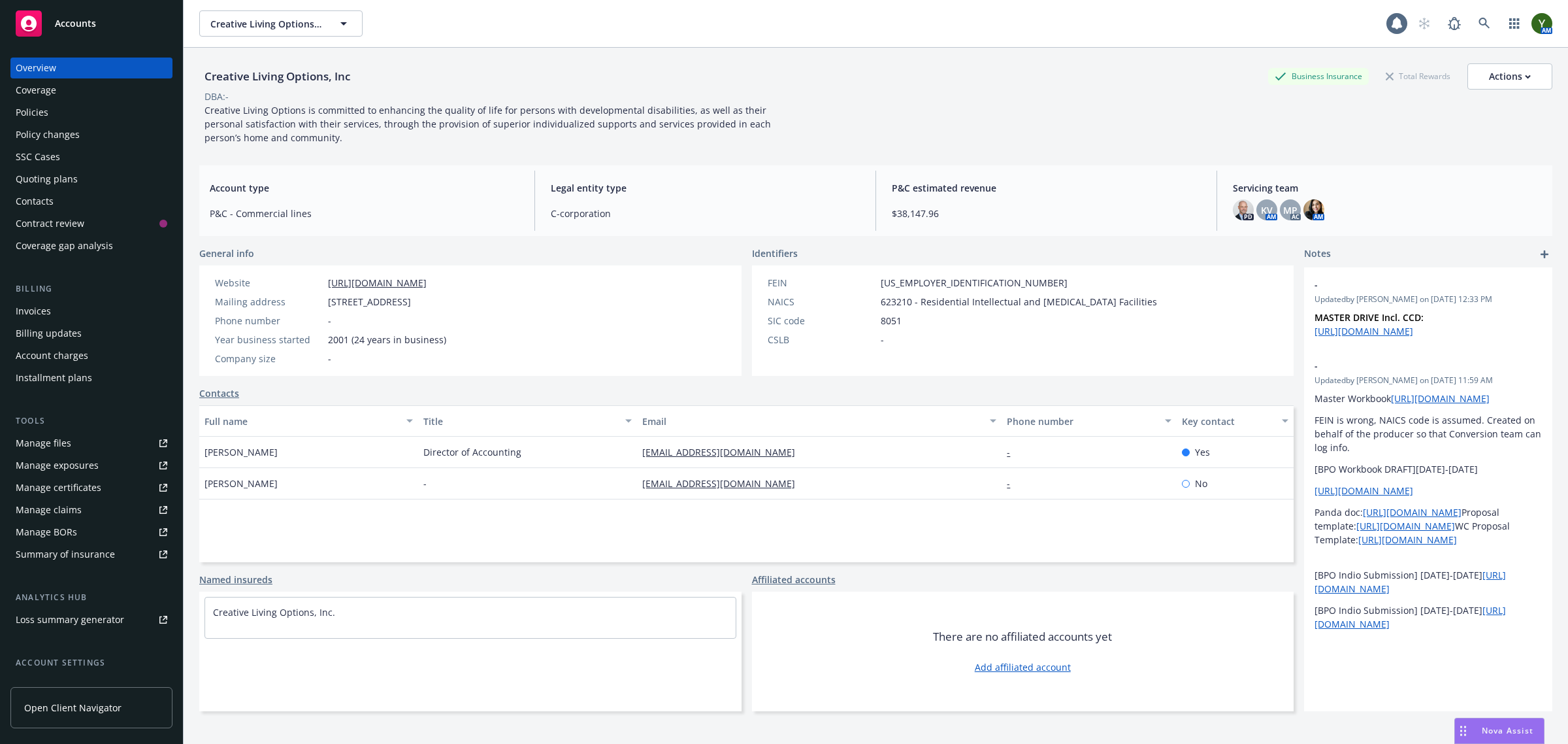
click at [41, 124] on div "Policy changes" at bounding box center [47, 134] width 64 height 21
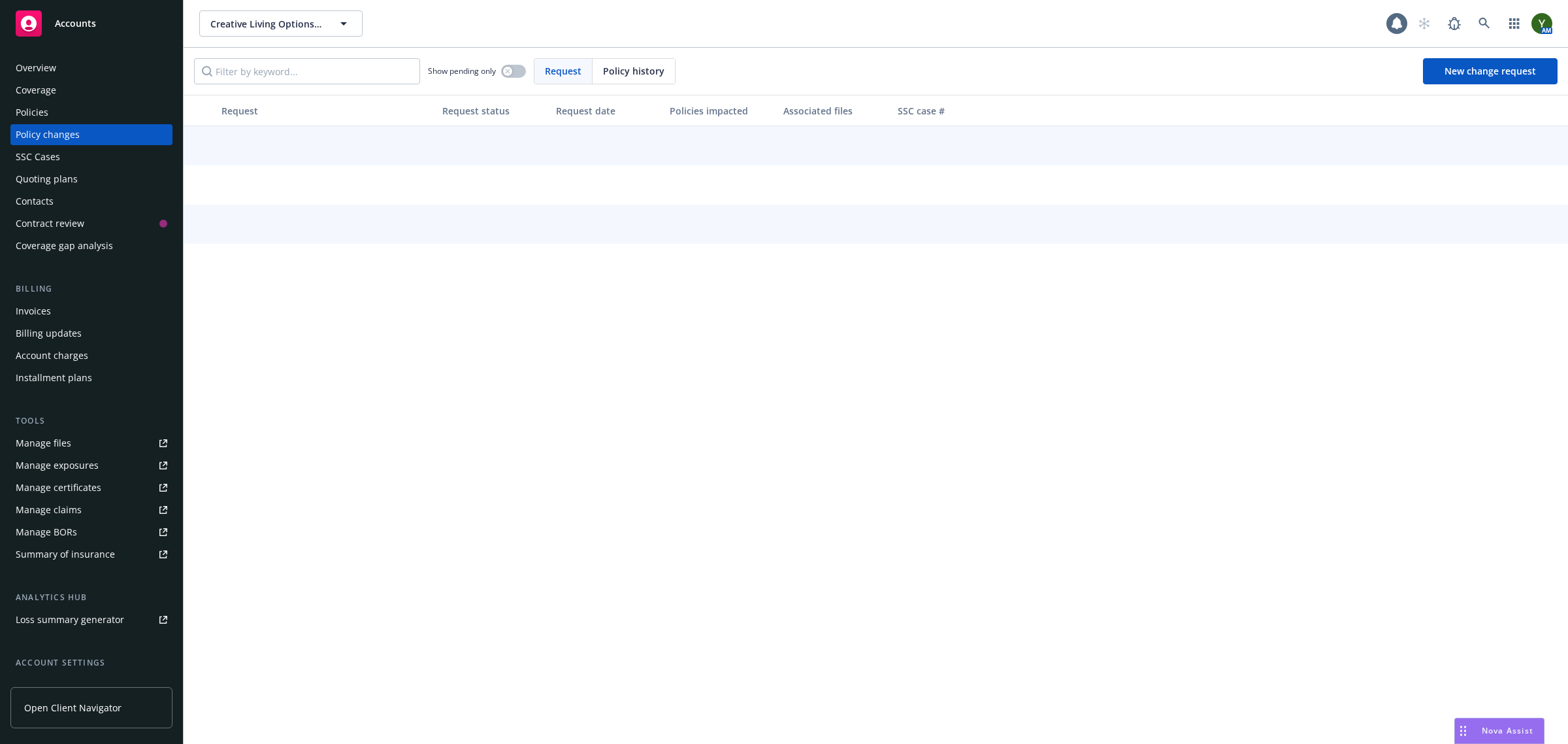
click at [41, 114] on div "Policies" at bounding box center [32, 112] width 33 height 21
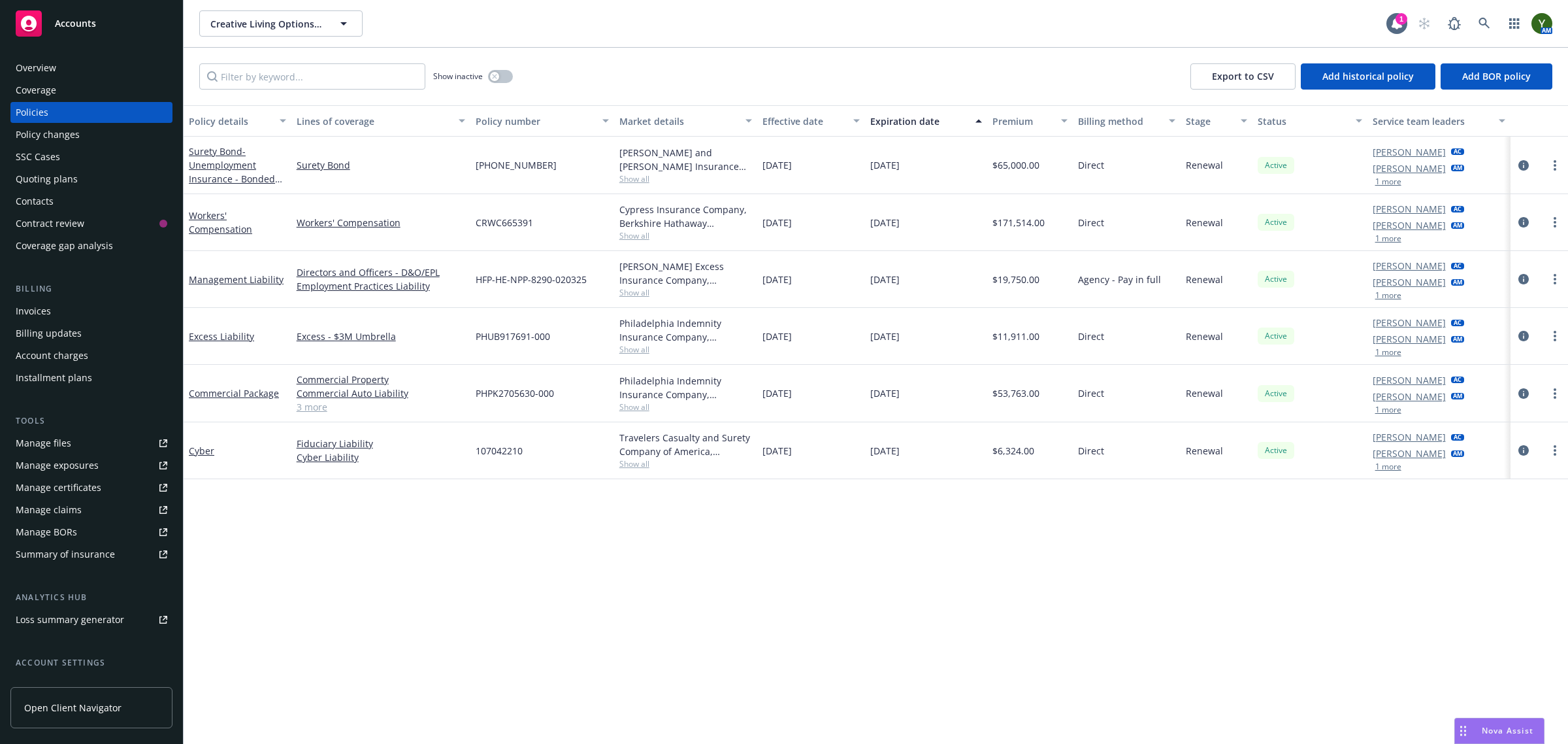
drag, startPoint x: 544, startPoint y: 227, endPoint x: 980, endPoint y: 214, distance: 436.2
click at [980, 214] on div "Workers' Compensation Workers' Compensation CRWC665391 Cypress Insurance Compan…" at bounding box center [876, 222] width 1385 height 57
click at [910, 213] on div "01/01/2026" at bounding box center [926, 222] width 122 height 57
click at [54, 197] on div "Contacts" at bounding box center [91, 201] width 152 height 21
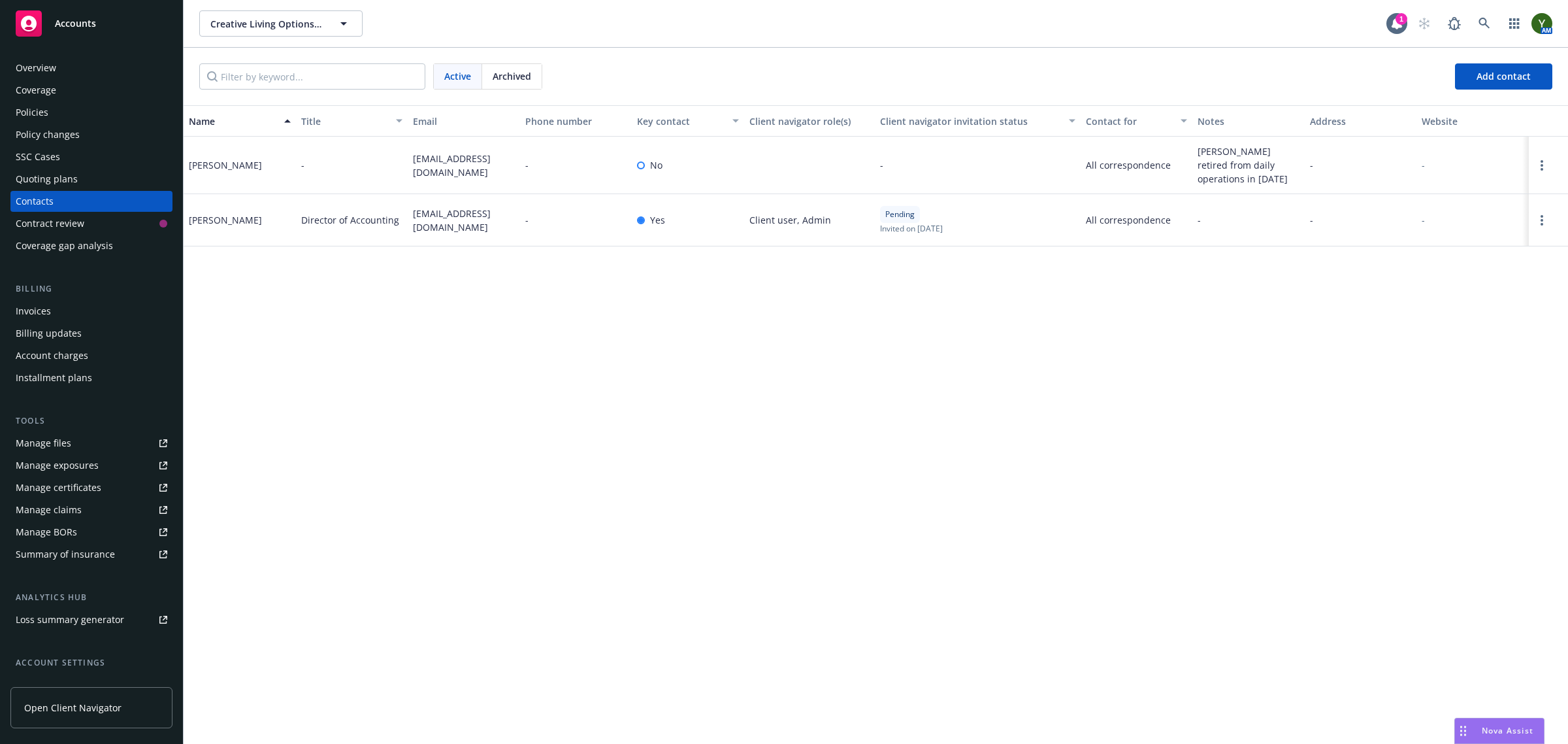
click at [44, 106] on div "Policies" at bounding box center [32, 112] width 33 height 21
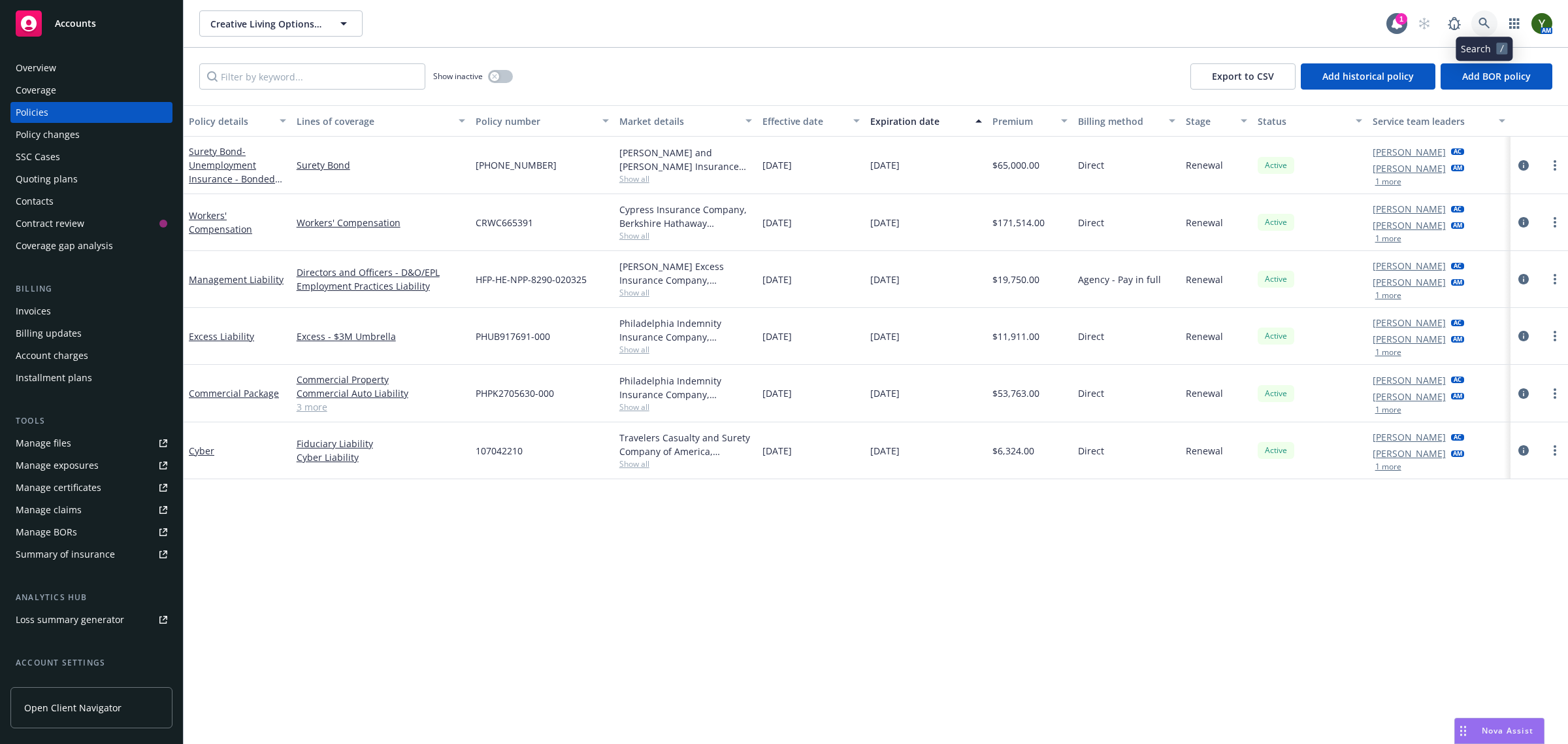
click at [1490, 17] on icon at bounding box center [1485, 23] width 12 height 12
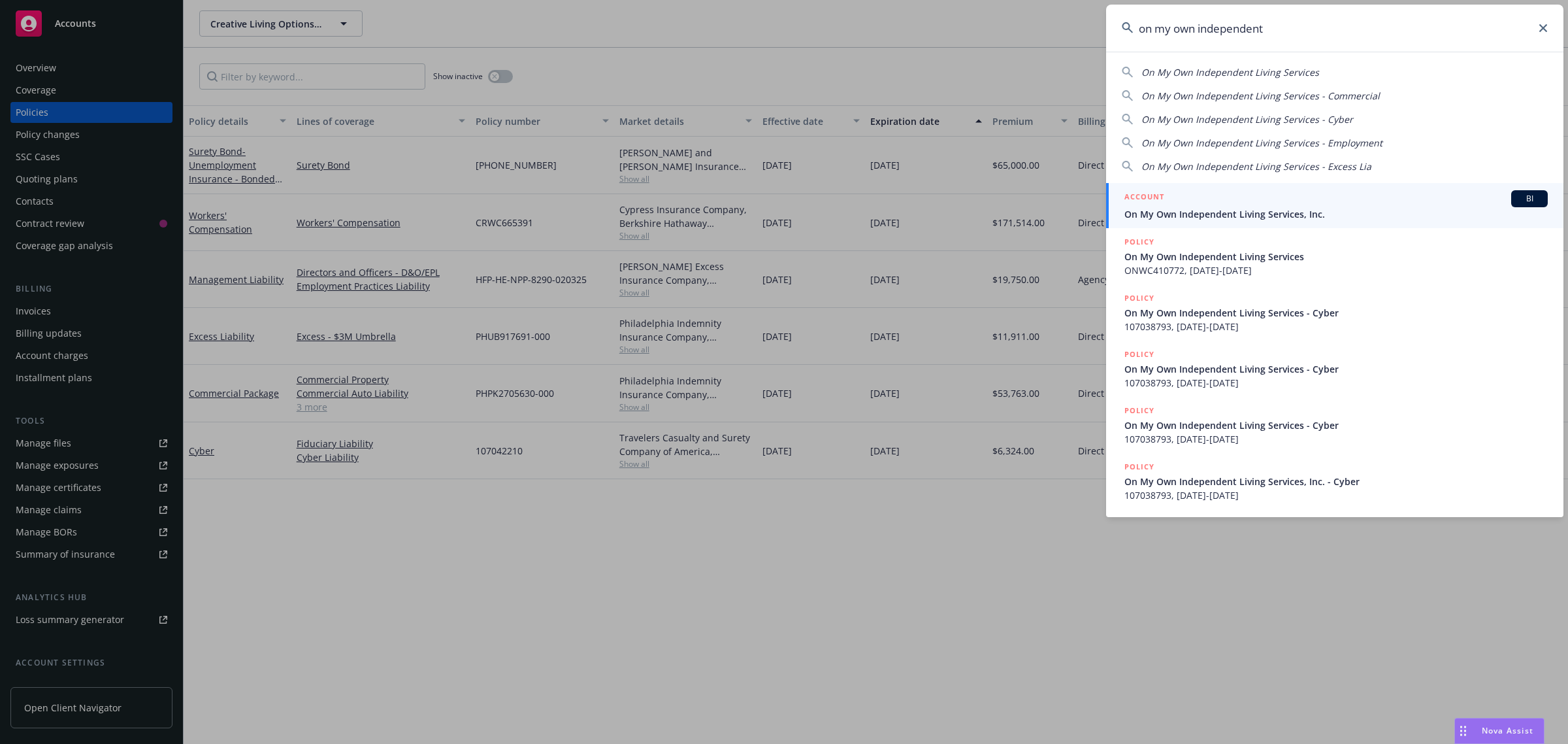
type input "on my own independent"
click at [1170, 201] on div "ACCOUNT BI" at bounding box center [1336, 199] width 424 height 17
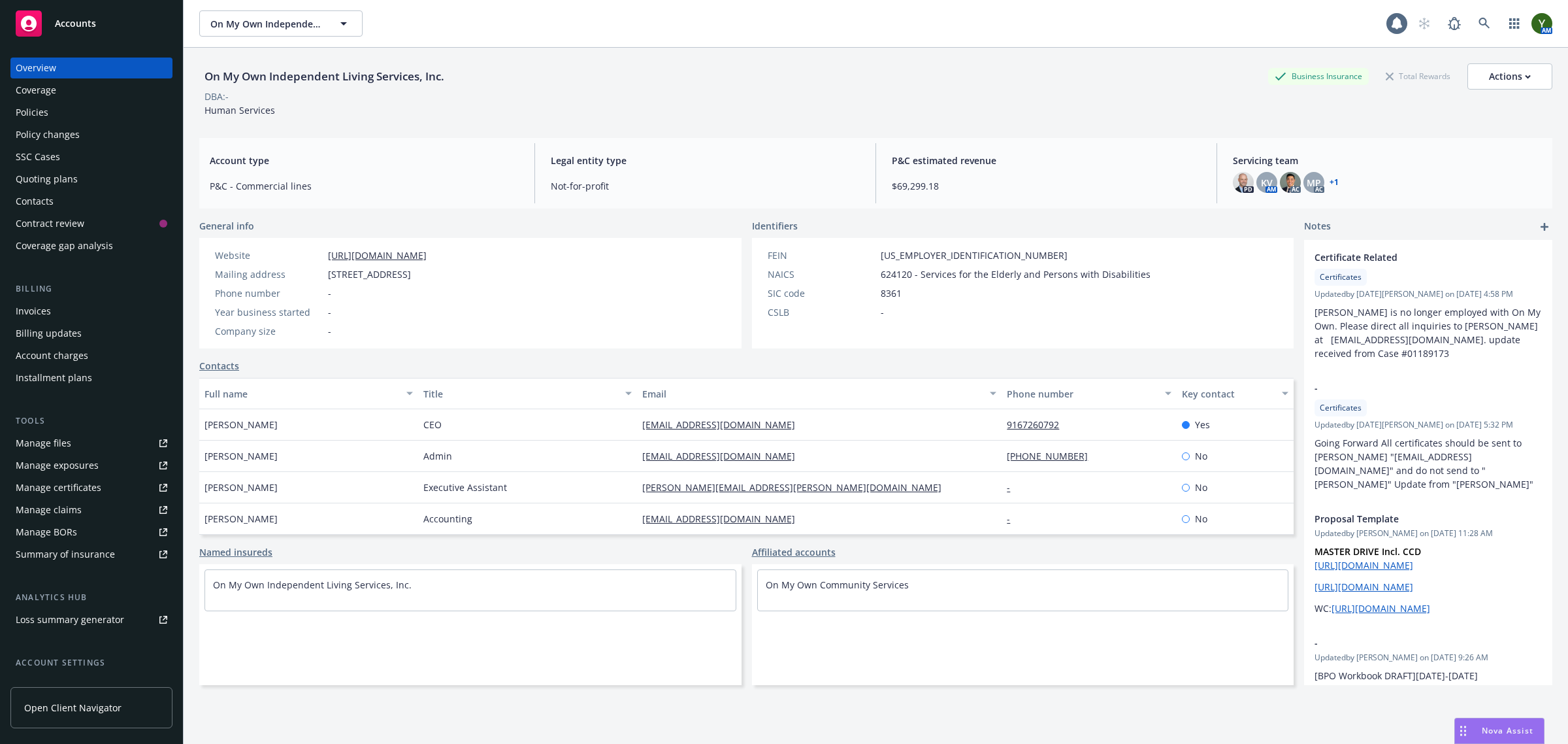
click at [61, 171] on div "Quoting plans" at bounding box center [46, 179] width 62 height 21
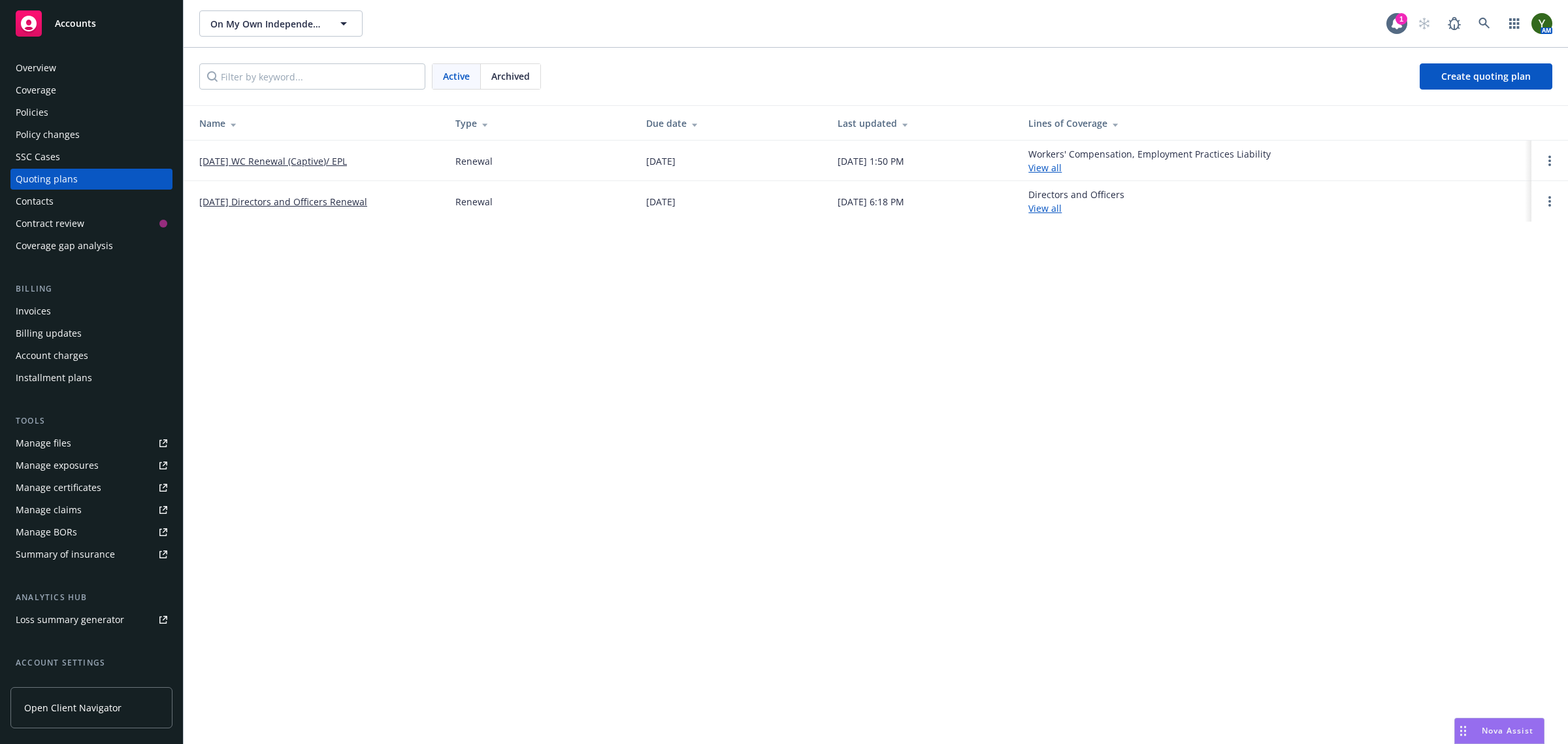
click at [290, 201] on link "11/01/25 Directors and Officers Renewal" at bounding box center [283, 201] width 168 height 14
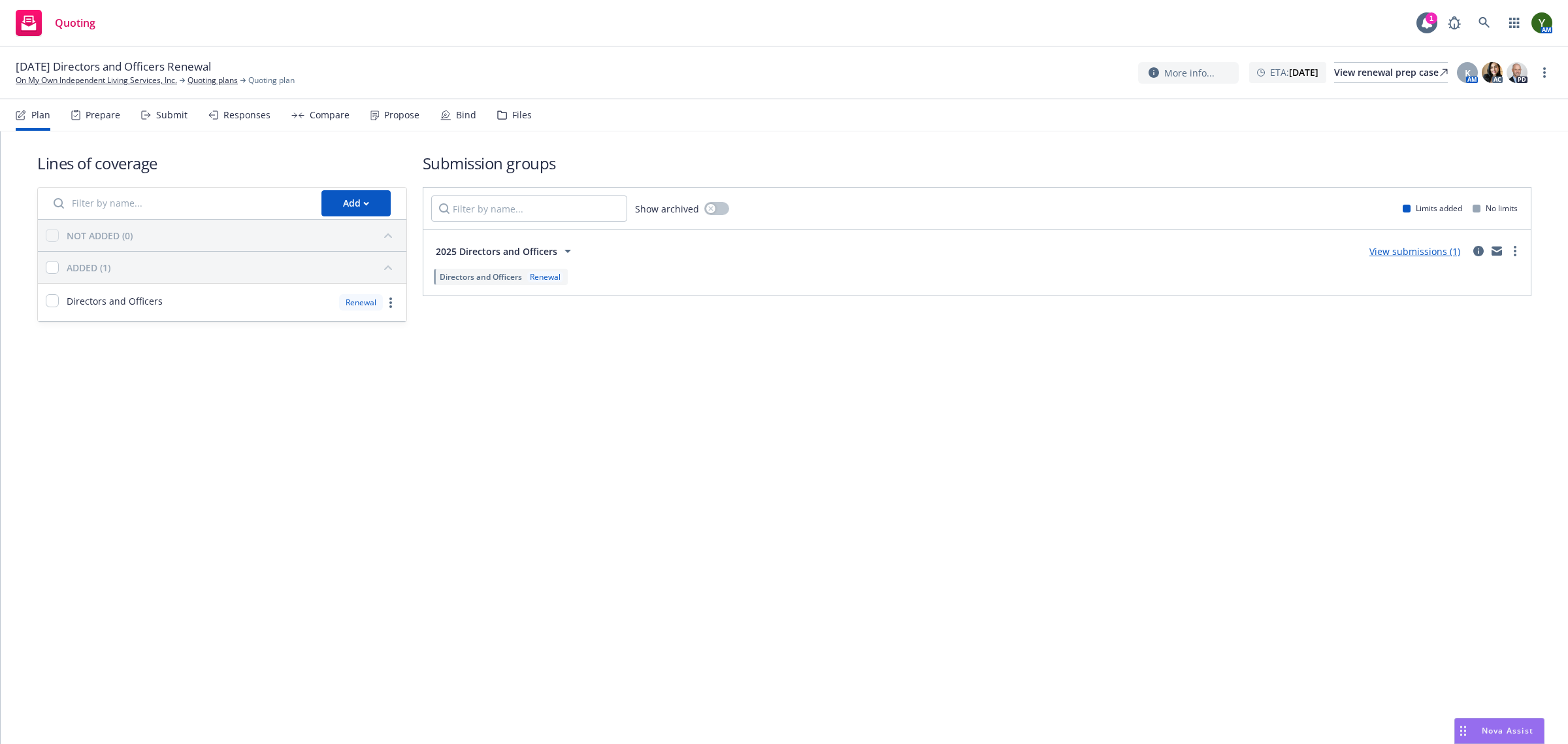
click at [318, 115] on div "Compare" at bounding box center [329, 115] width 40 height 11
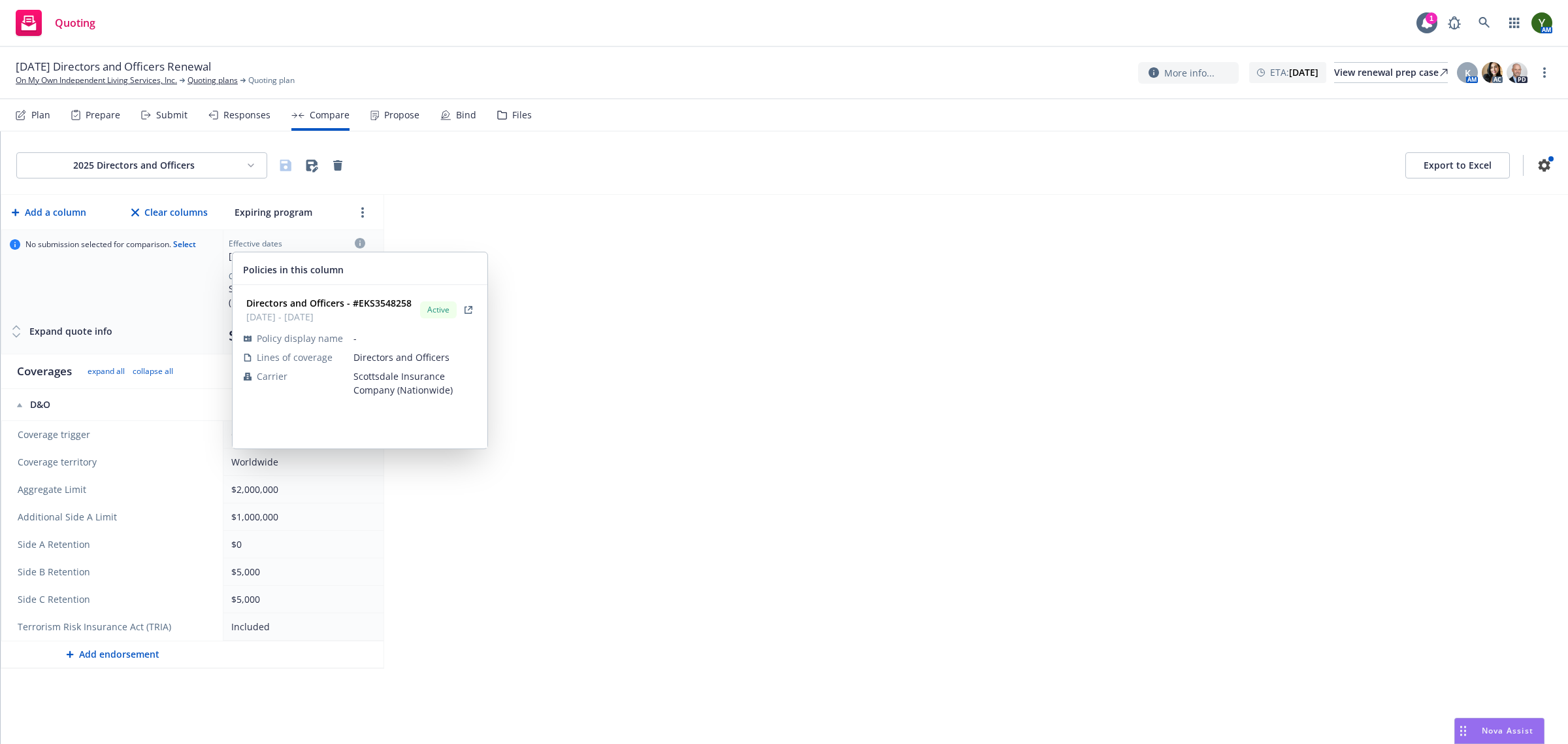
click at [358, 240] on icon at bounding box center [360, 243] width 11 height 11
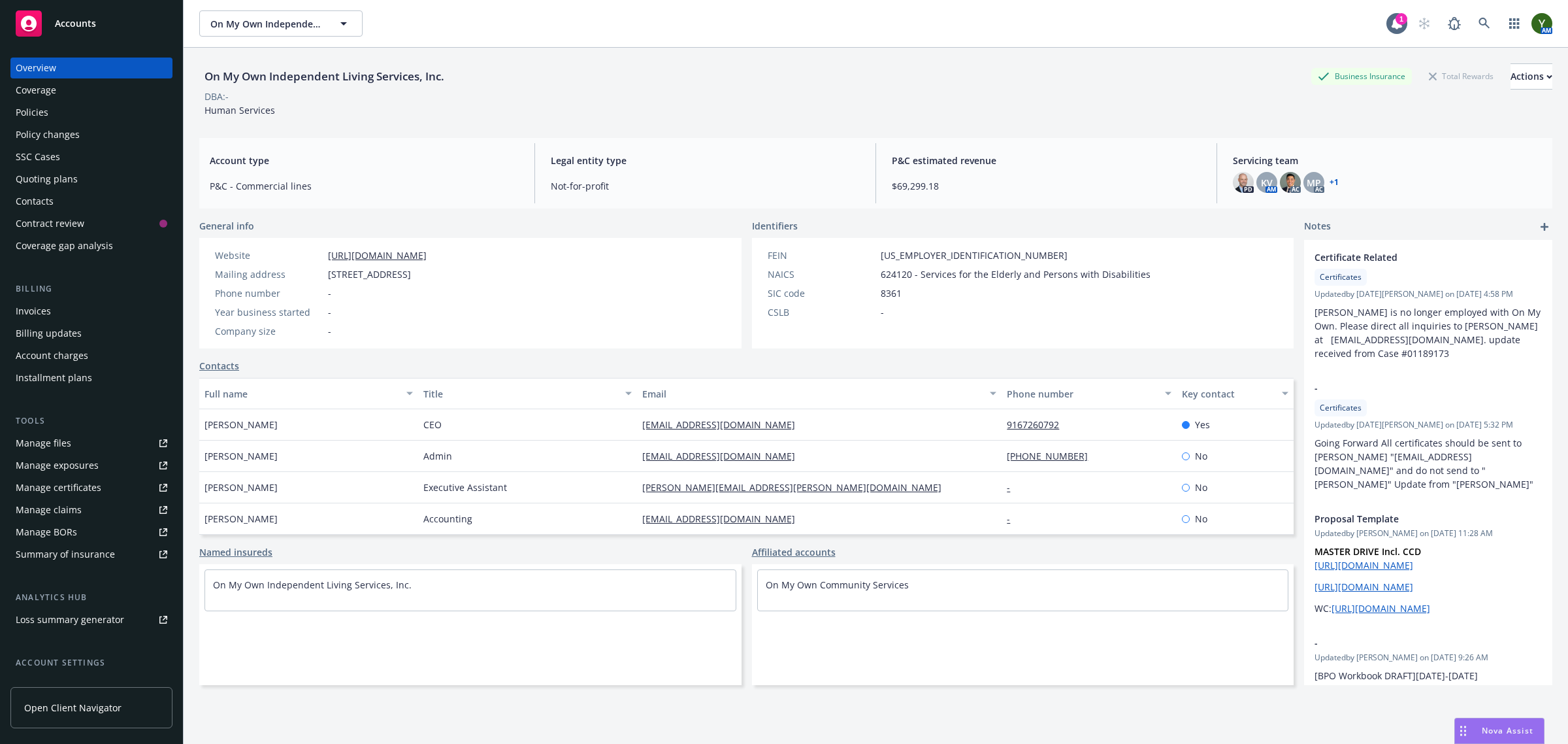
click at [29, 109] on div "Policies" at bounding box center [32, 112] width 33 height 21
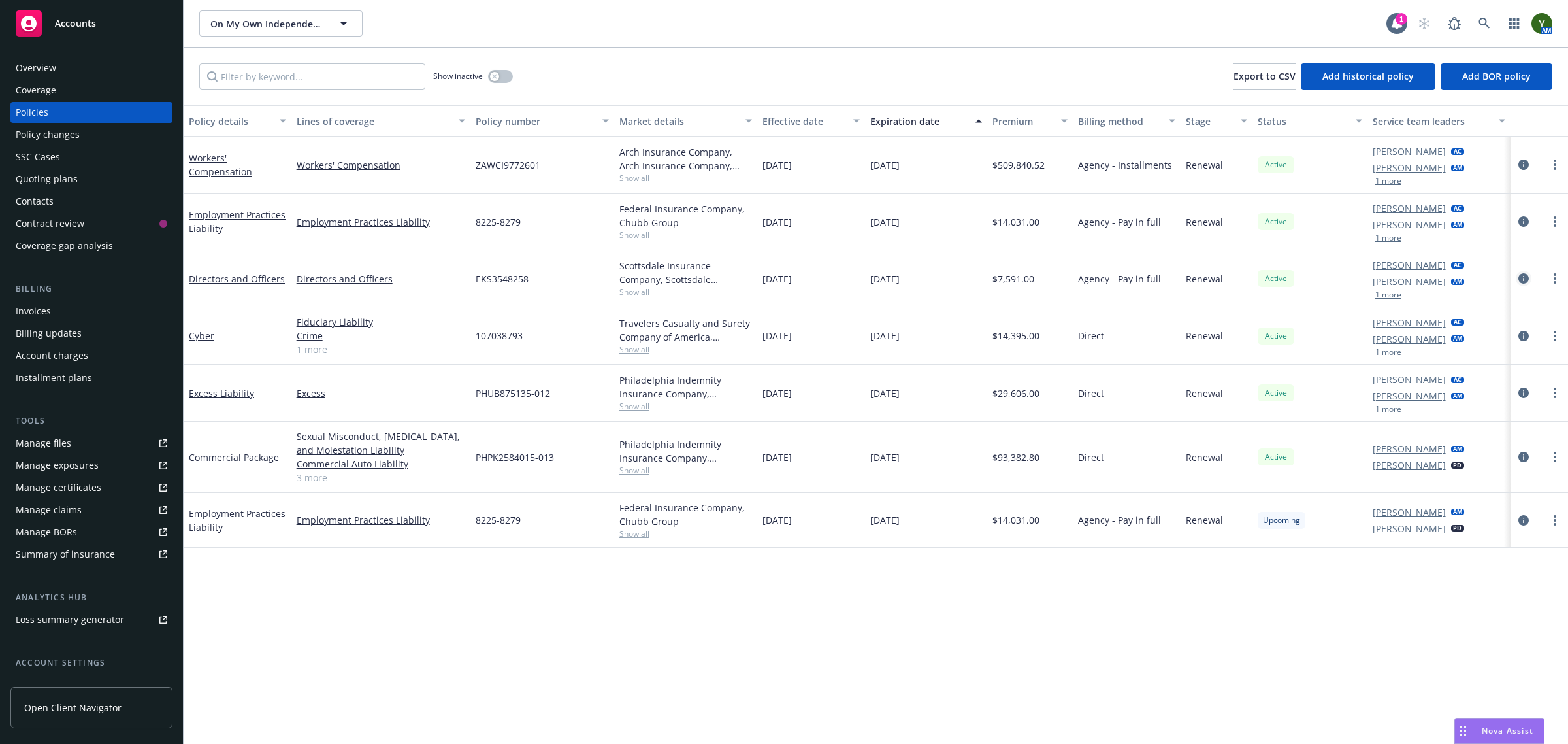
click at [1524, 277] on icon "circleInformation" at bounding box center [1524, 279] width 11 height 11
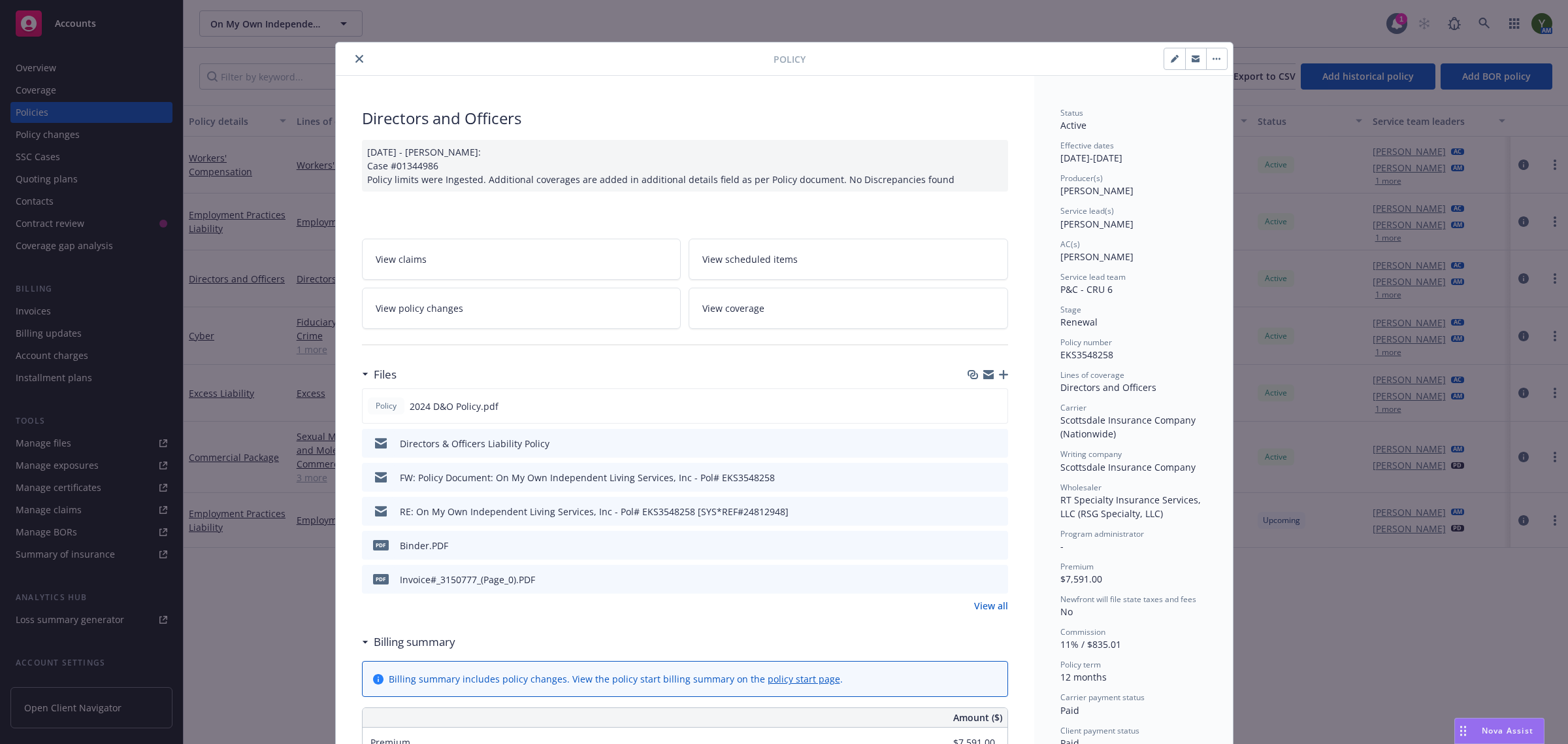
click at [768, 310] on link "View coverage" at bounding box center [848, 308] width 319 height 41
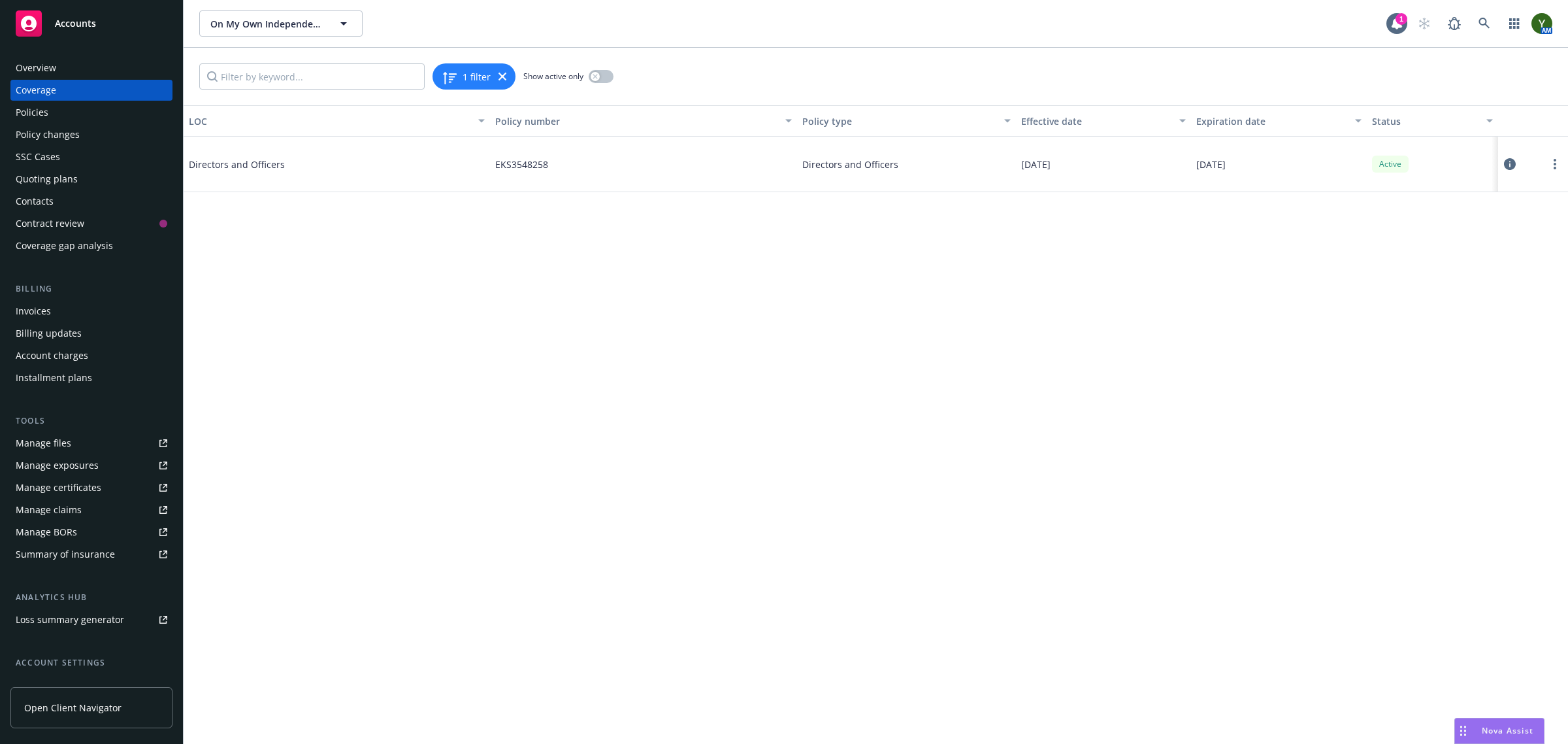
click at [1518, 162] on div at bounding box center [1534, 163] width 60 height 26
click at [1511, 163] on icon at bounding box center [1510, 163] width 12 height 12
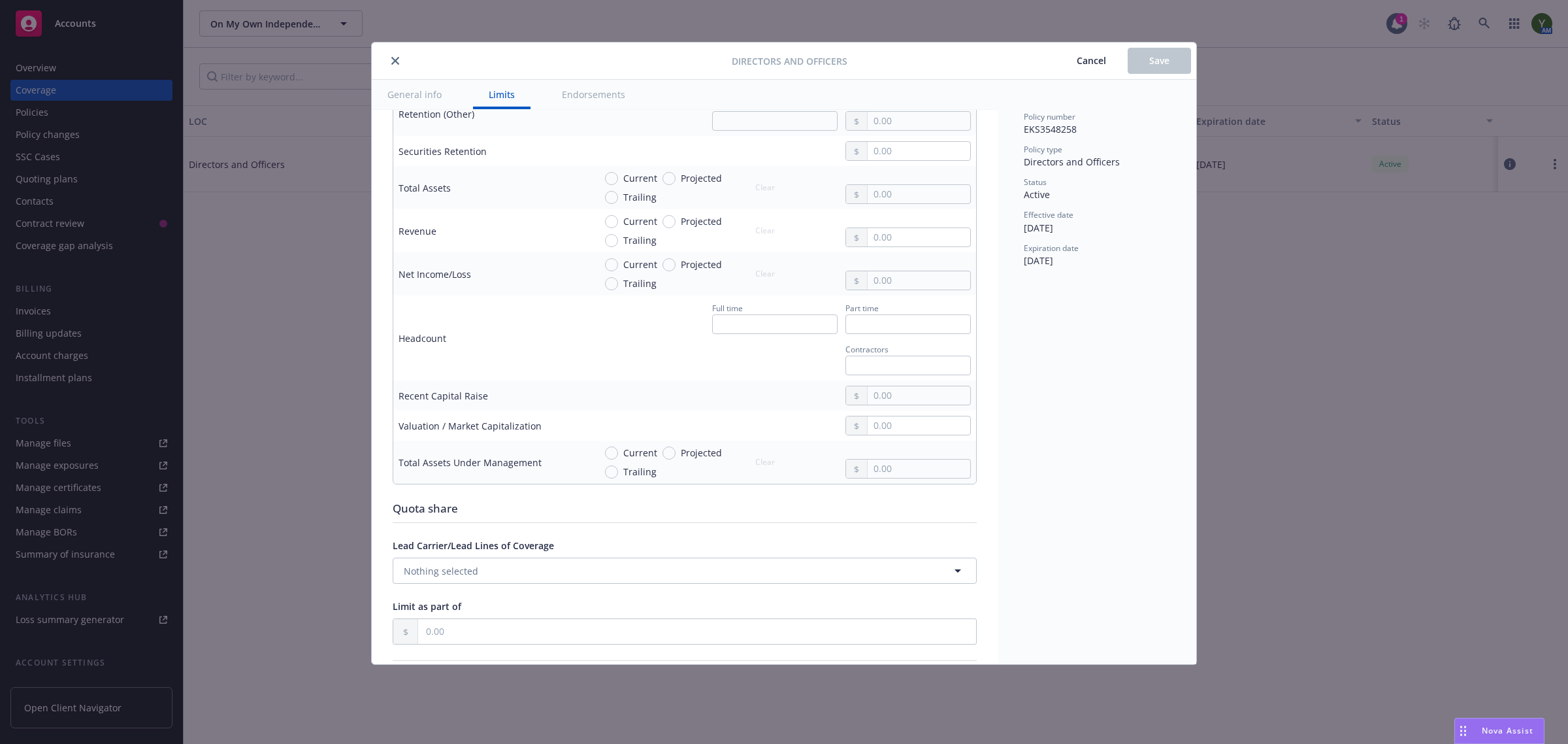
scroll to position [544, 0]
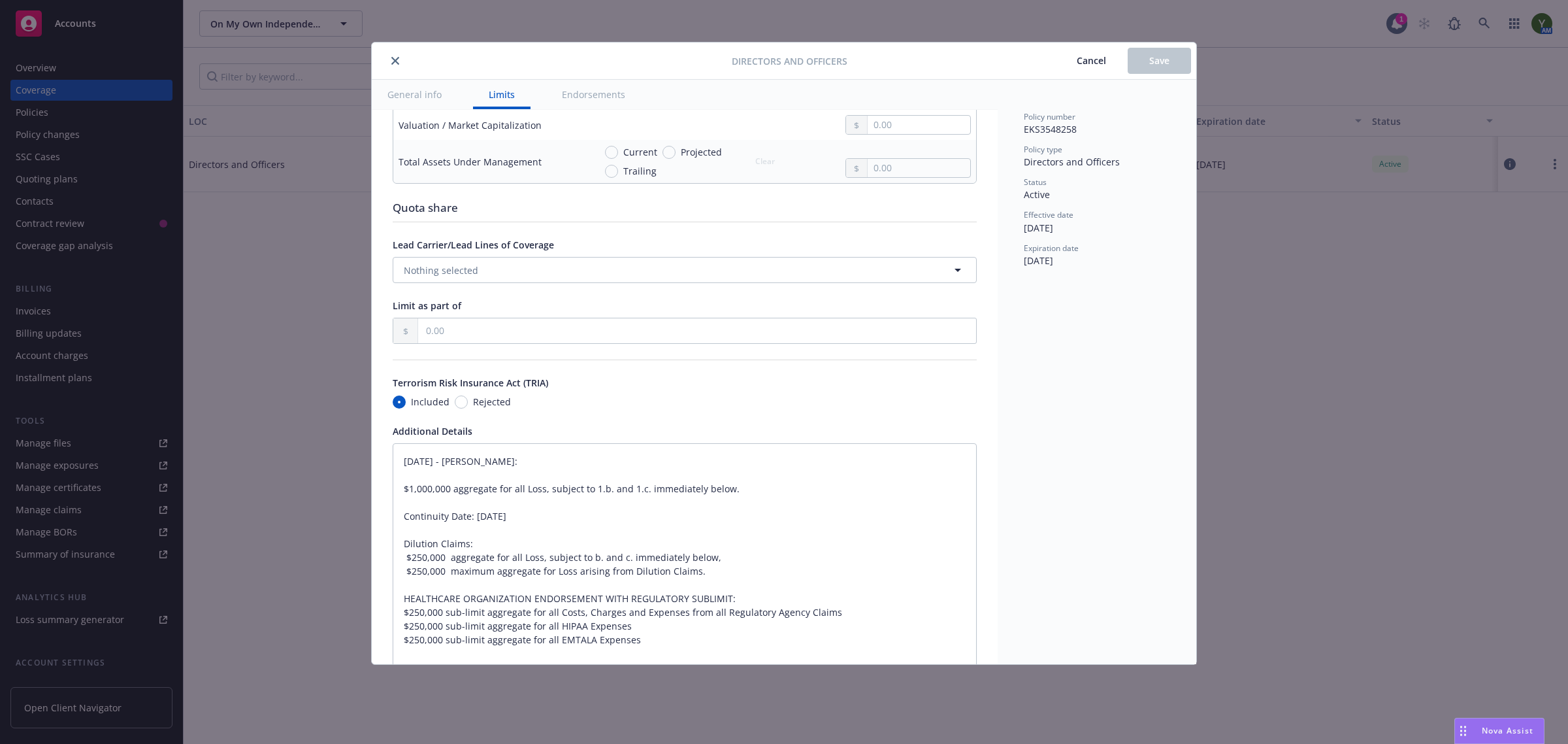
type textarea "x"
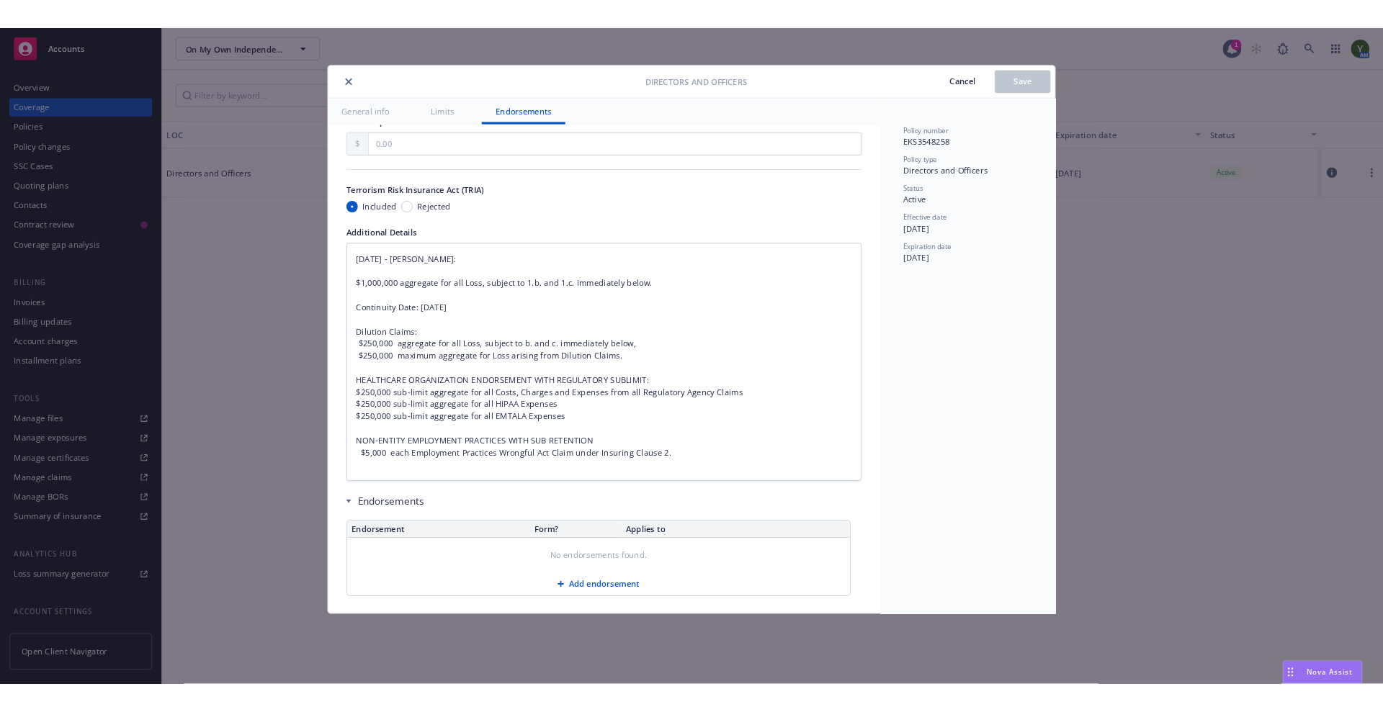
scroll to position [1283, 0]
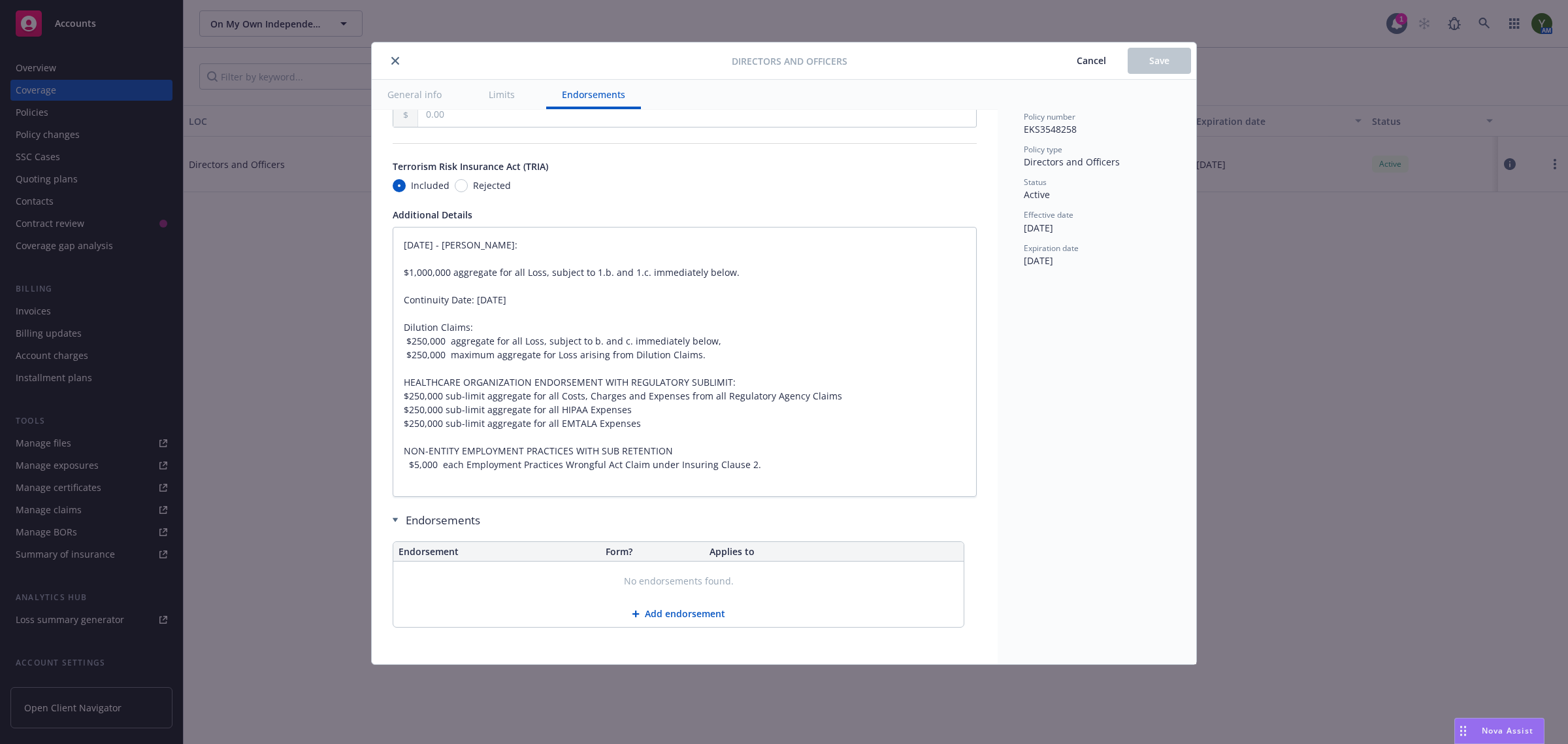
click at [394, 64] on icon "close" at bounding box center [395, 61] width 8 height 8
